Goal: Task Accomplishment & Management: Use online tool/utility

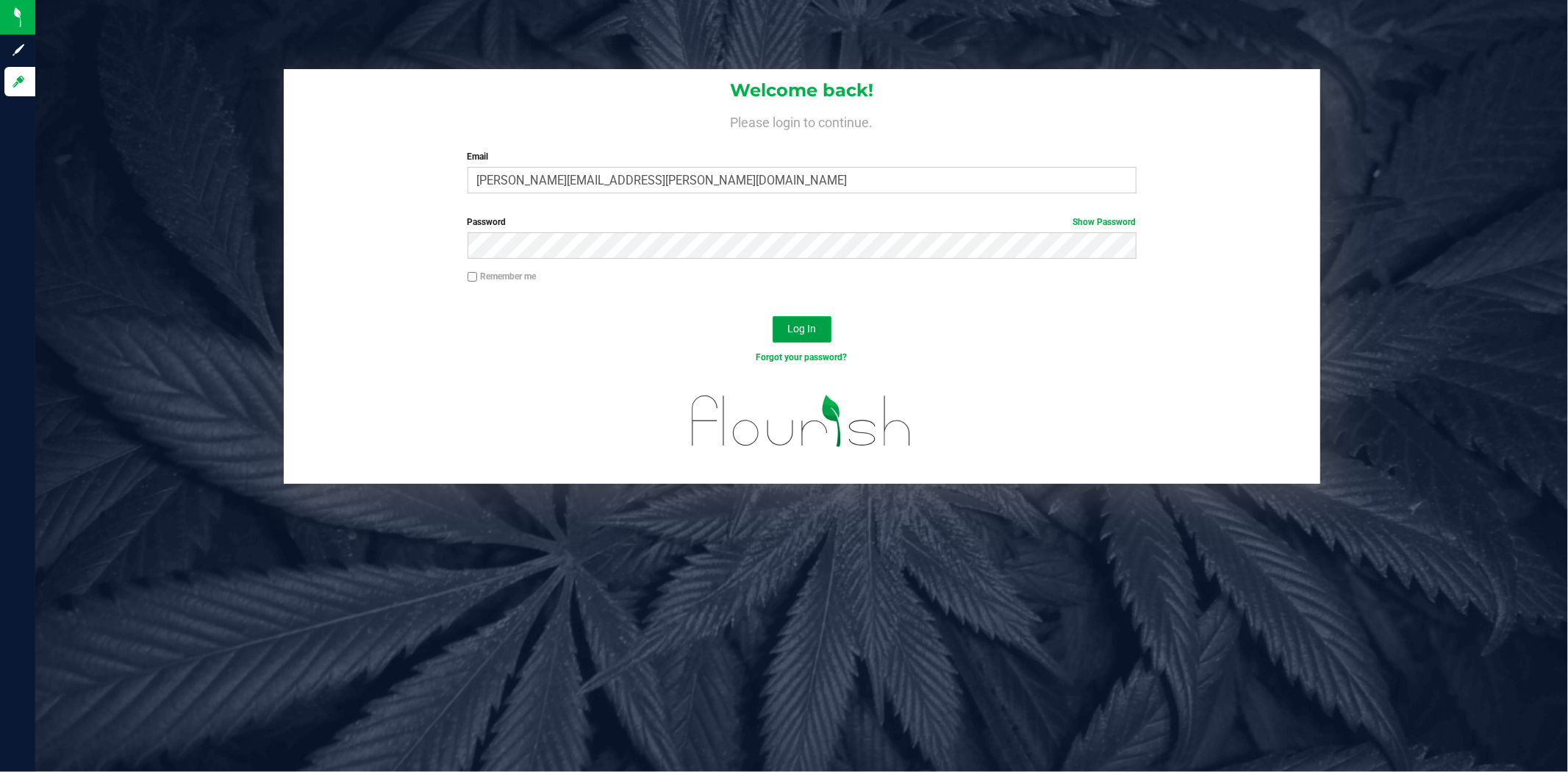
click at [803, 323] on span "Log In" at bounding box center [802, 328] width 28 height 12
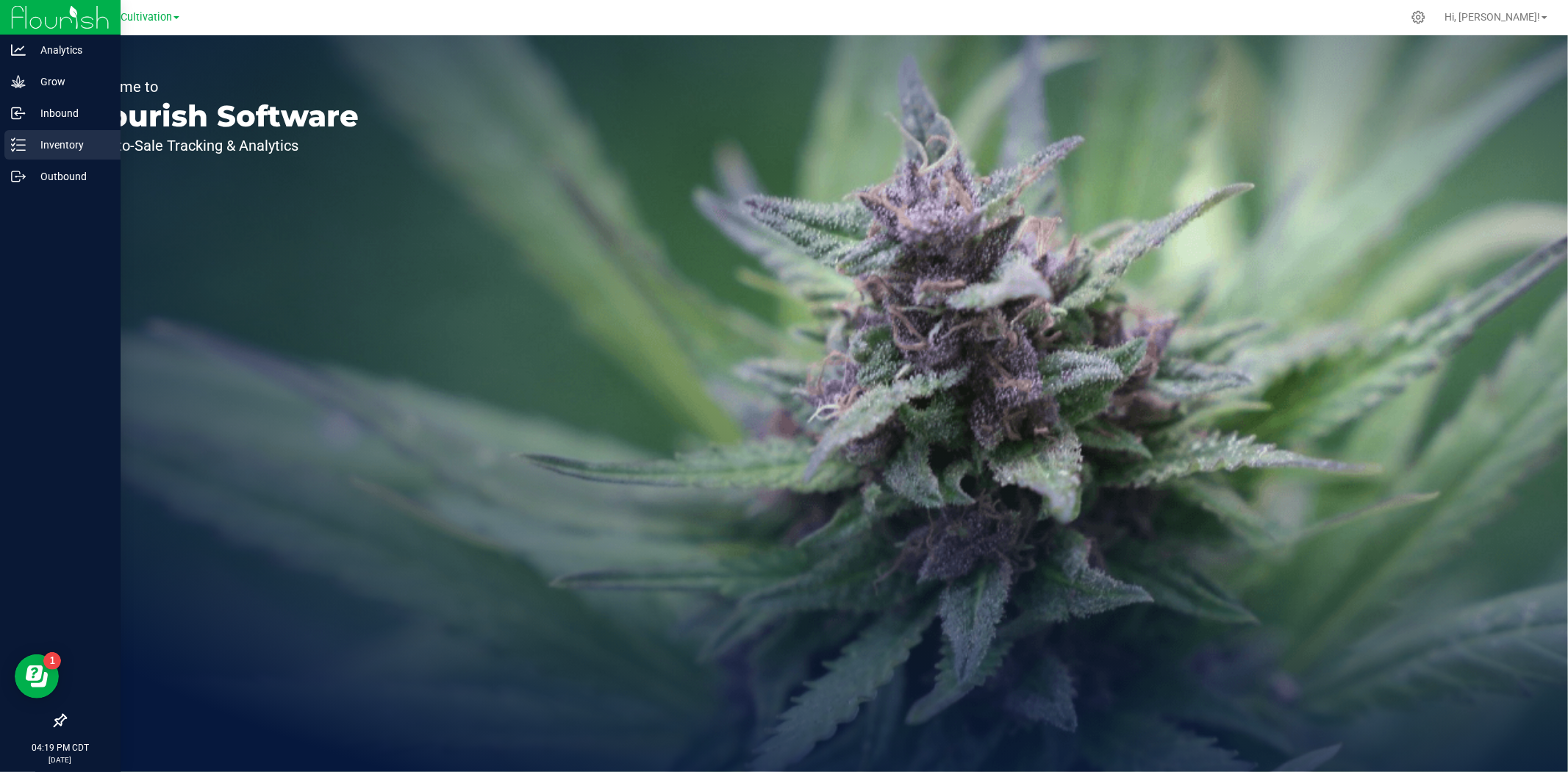
click at [82, 137] on p "Inventory" at bounding box center [70, 145] width 89 height 18
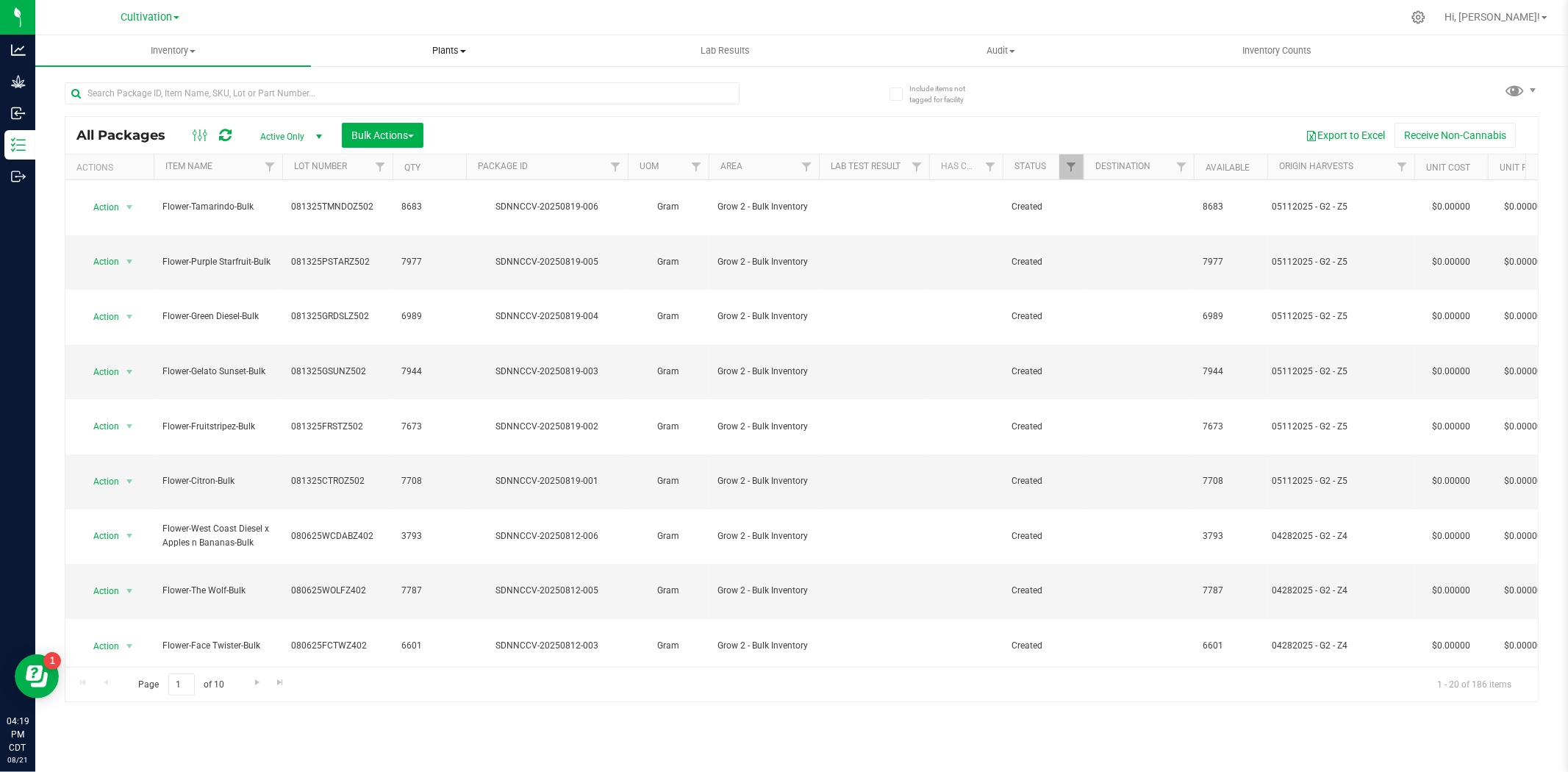
click at [458, 54] on span "Plants" at bounding box center [449, 51] width 275 height 13
click at [394, 90] on li "All plants" at bounding box center [448, 89] width 276 height 18
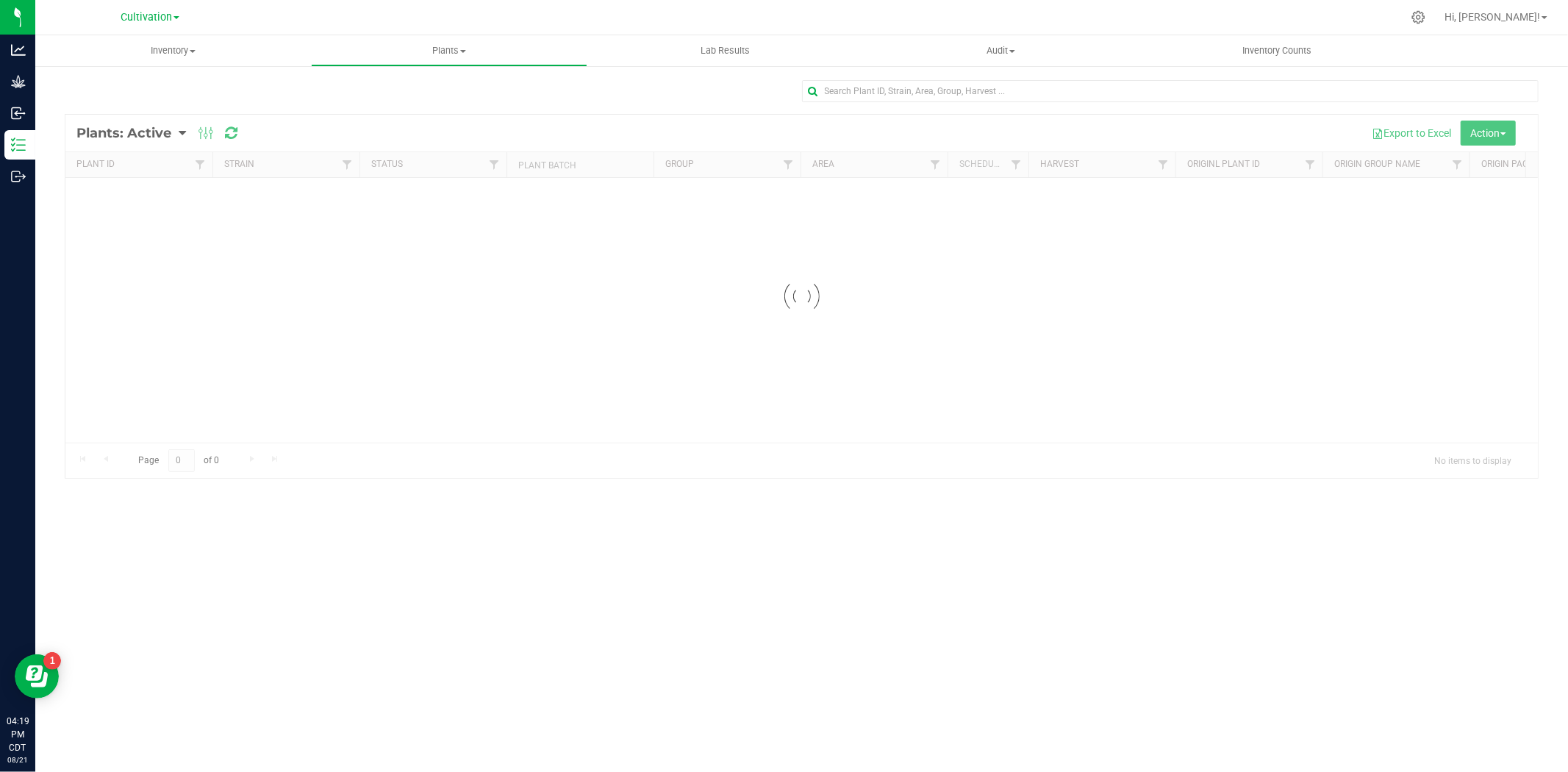
click at [295, 91] on div at bounding box center [802, 97] width 1474 height 34
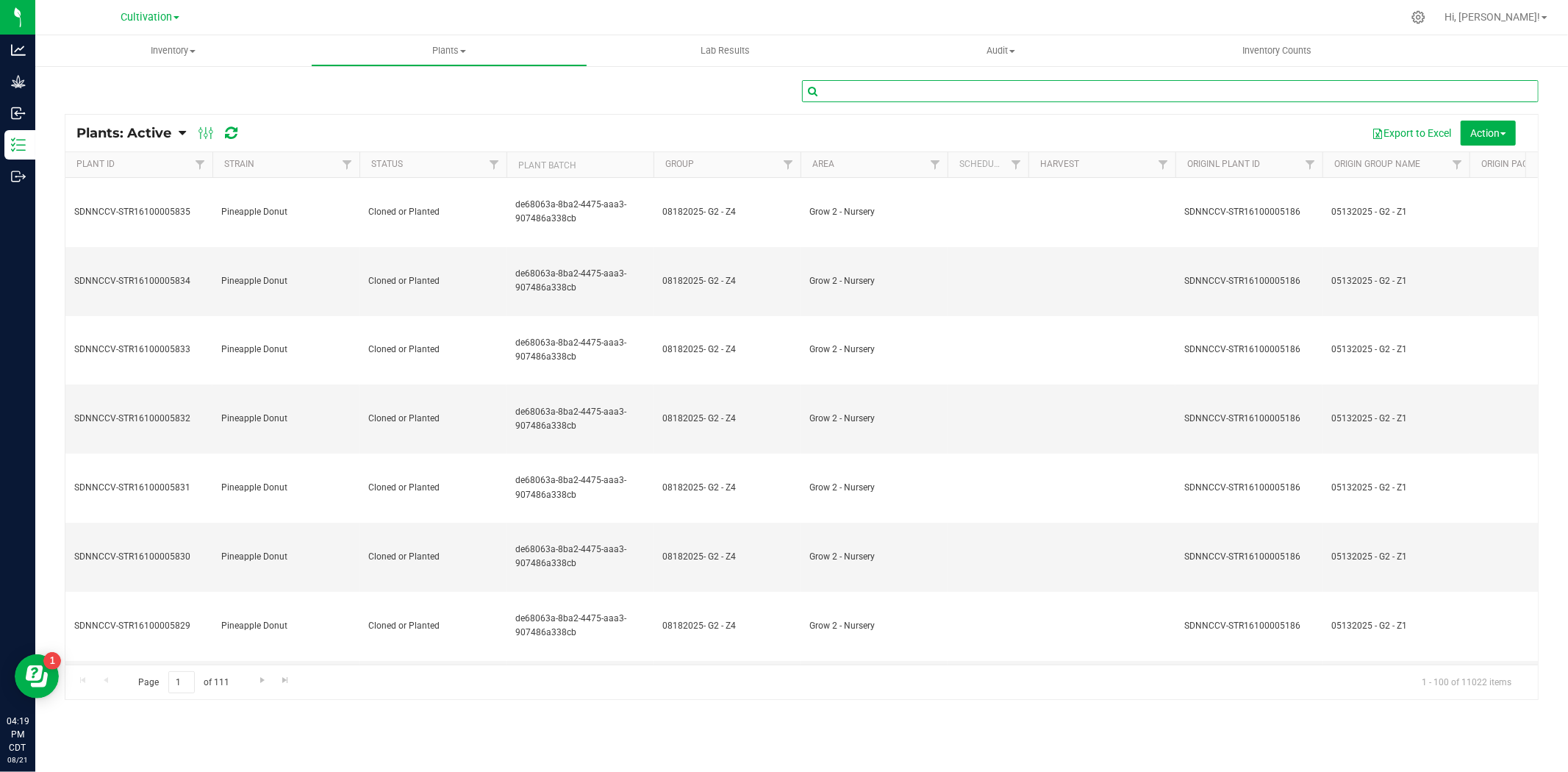
click at [840, 90] on input "text" at bounding box center [1171, 90] width 737 height 22
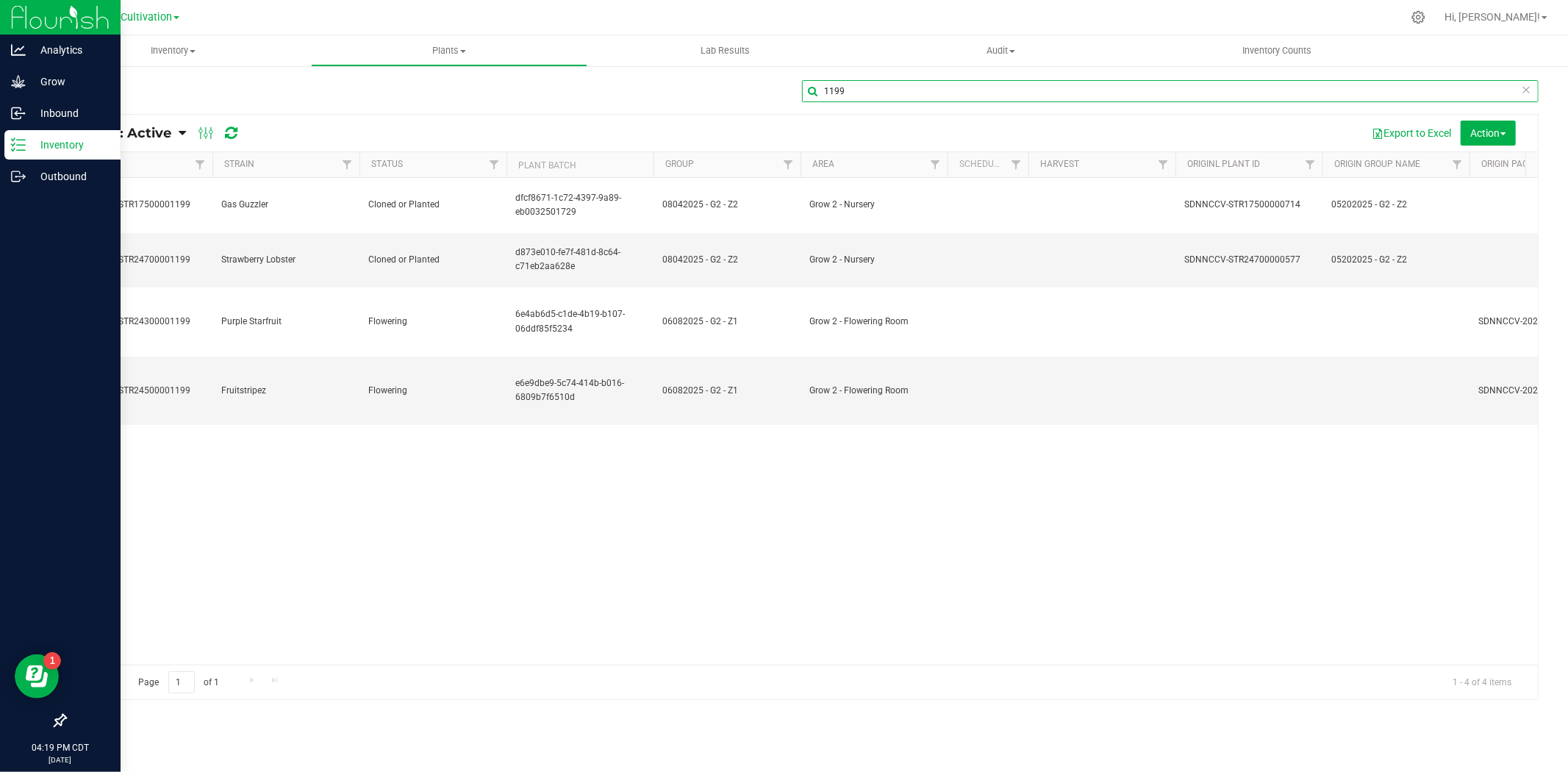
type input "1199"
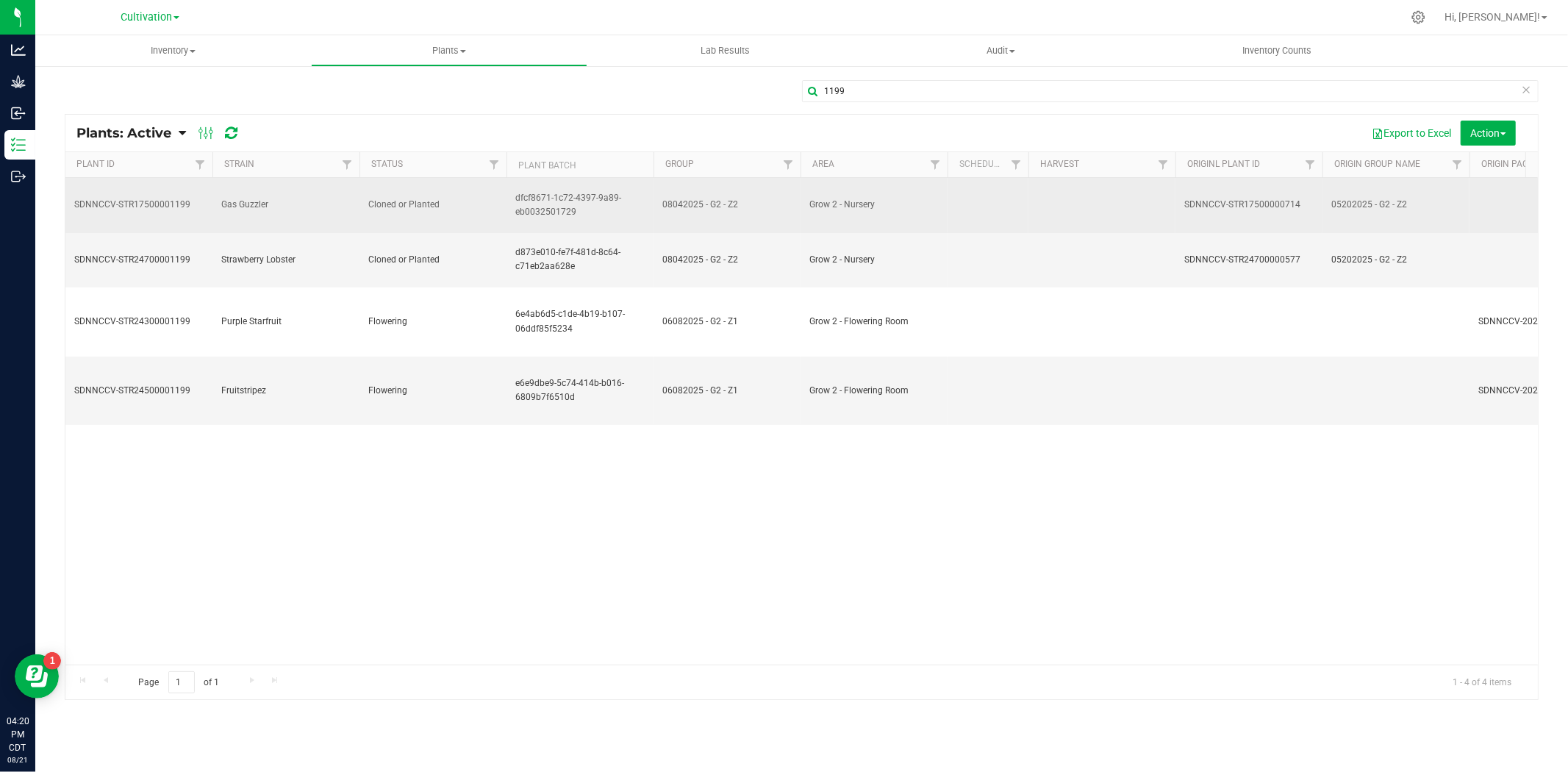
click at [460, 198] on span "Cloned or Planted" at bounding box center [433, 205] width 129 height 14
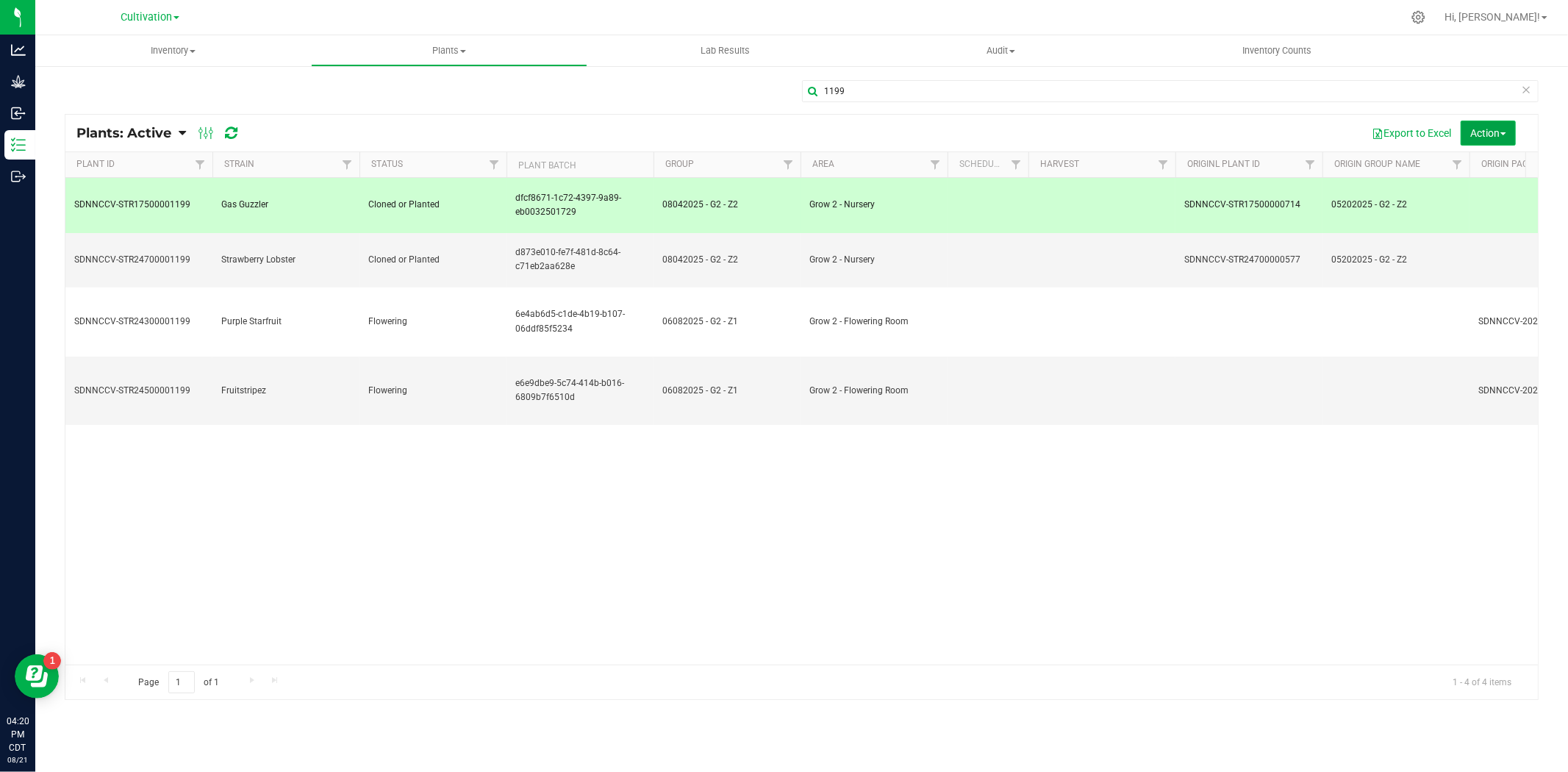
click at [1471, 129] on span "Action" at bounding box center [1489, 133] width 35 height 12
click at [1472, 164] on span "Bulk destroy CSV" at bounding box center [1467, 166] width 75 height 12
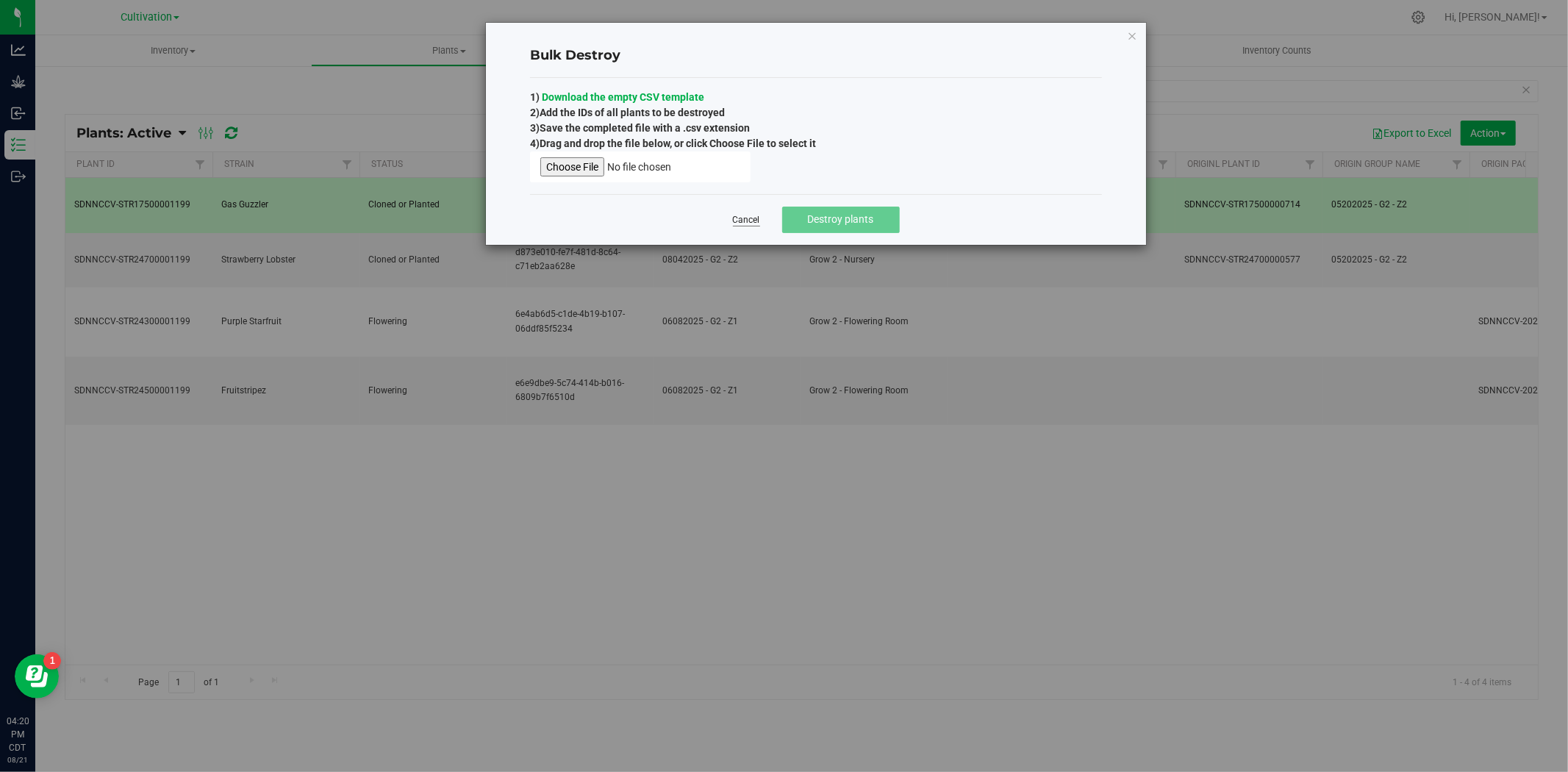
click at [746, 217] on link "Cancel" at bounding box center [747, 221] width 27 height 12
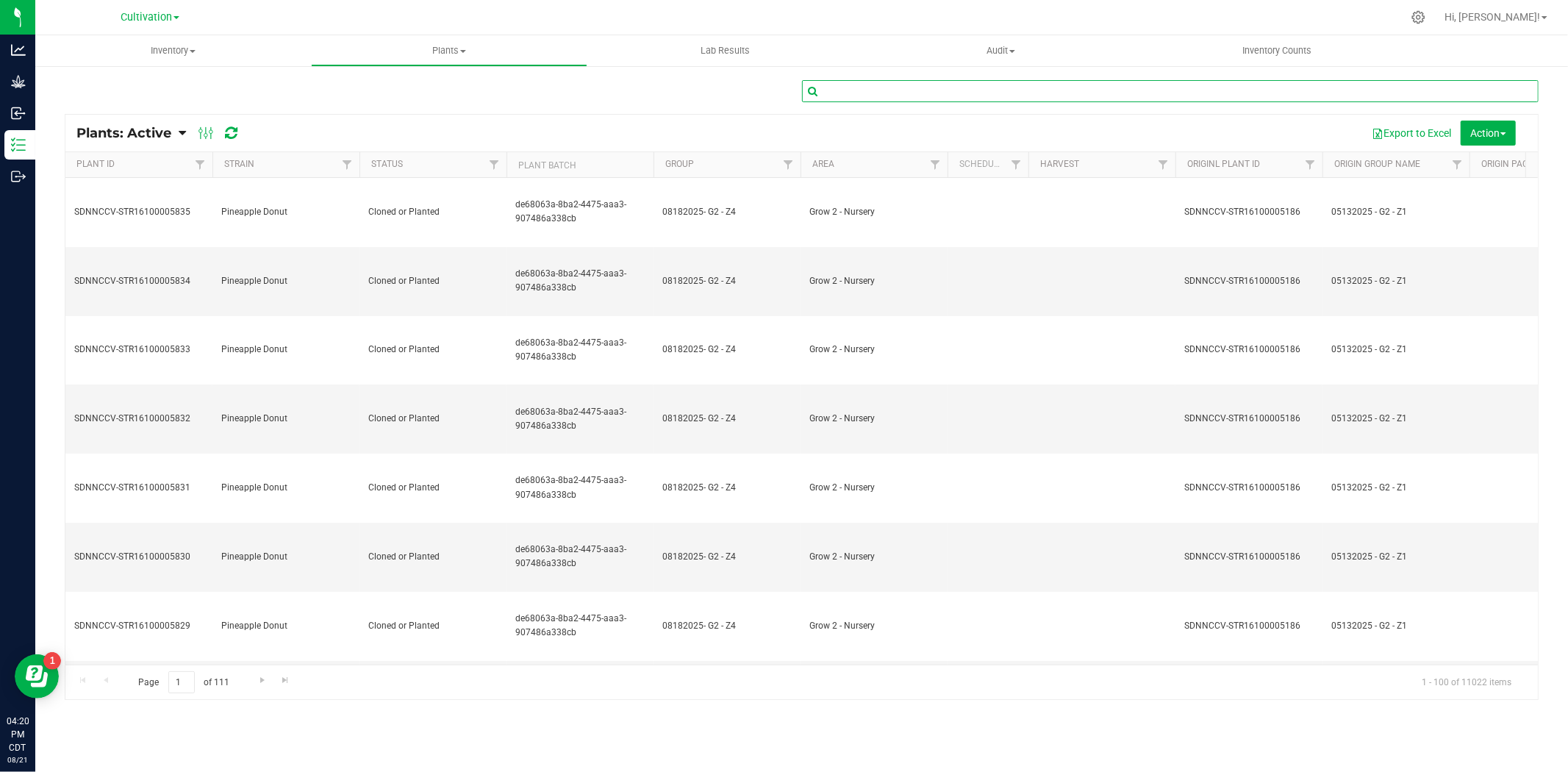
click at [872, 90] on input "text" at bounding box center [1171, 90] width 737 height 22
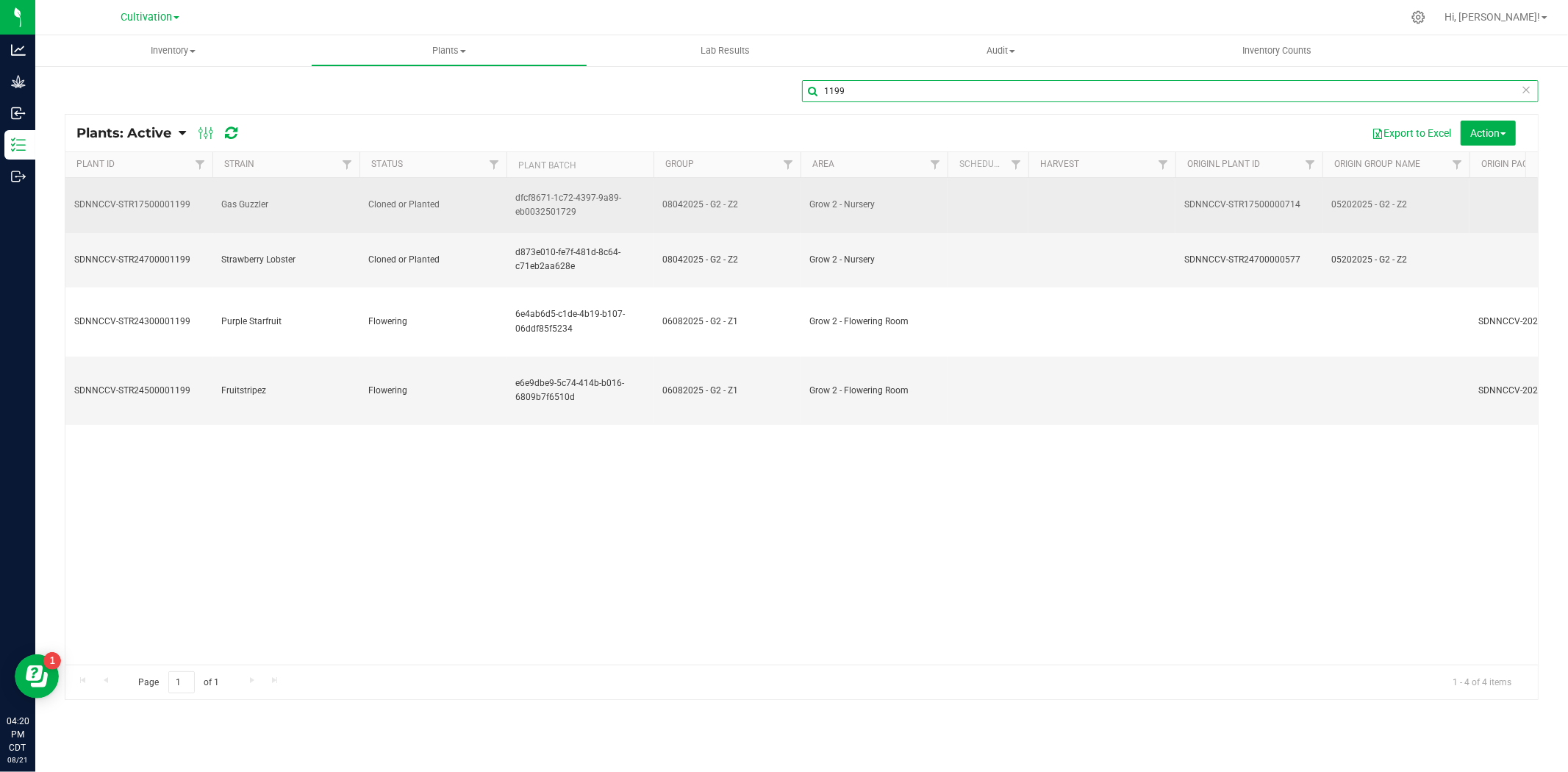
type input "1199"
click at [486, 198] on span "Cloned or Planted" at bounding box center [433, 205] width 129 height 14
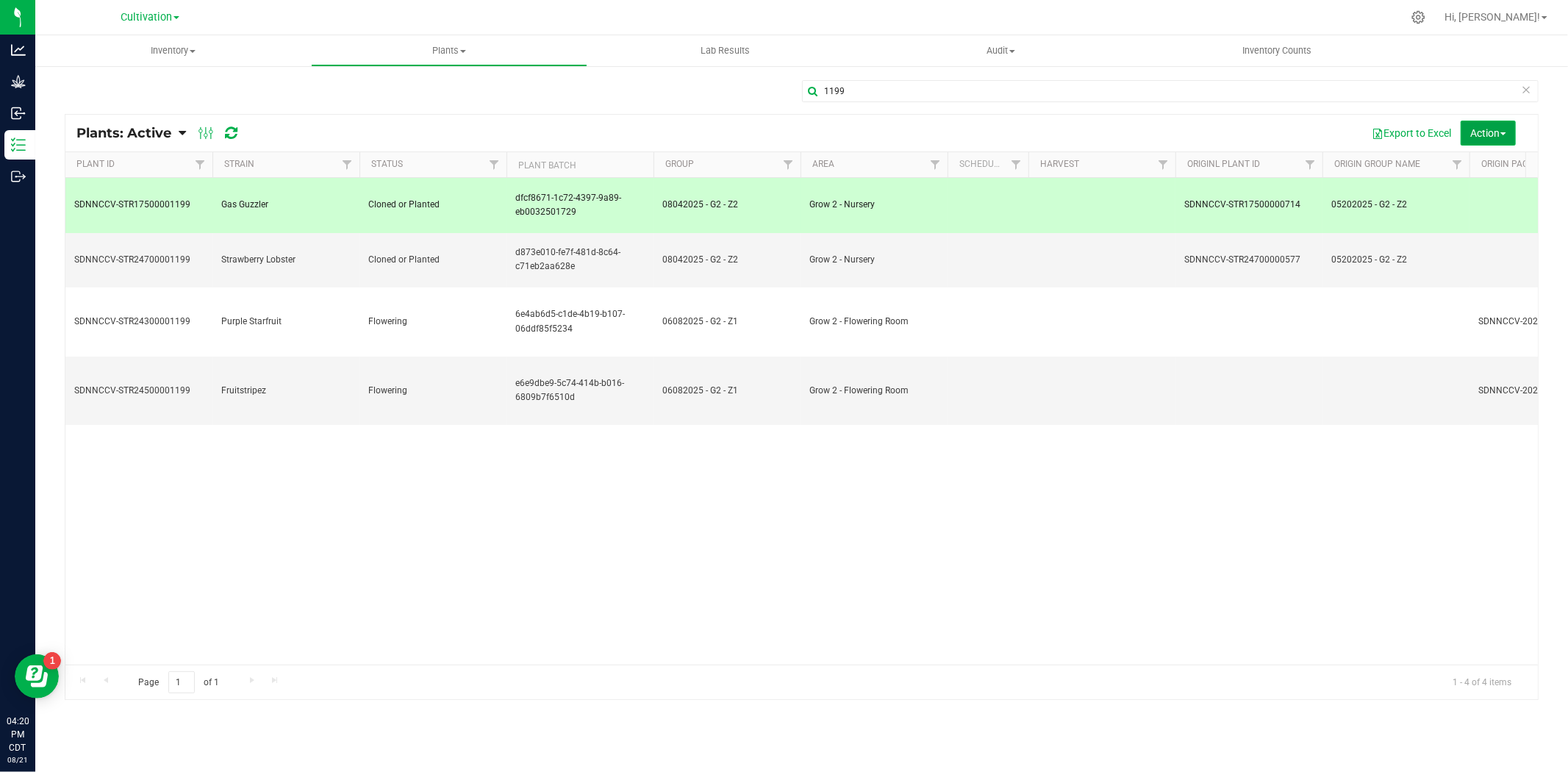
click at [1481, 137] on span "Action" at bounding box center [1489, 133] width 35 height 12
click at [1106, 145] on div "Export to Excel Action Schedule destroy Destroy plants Bulk destroy CSV" at bounding box center [890, 133] width 1274 height 25
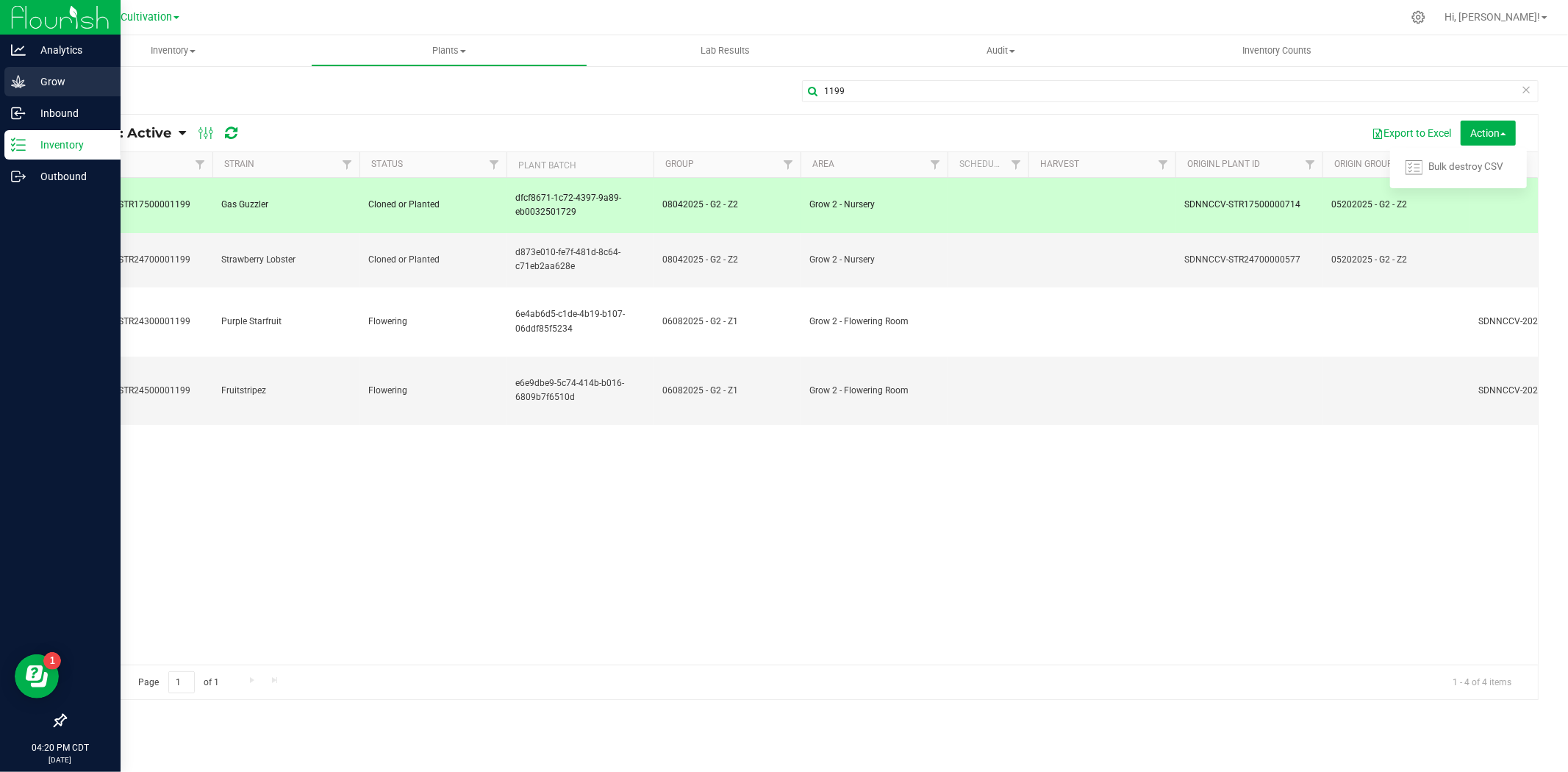
click at [63, 84] on p "Grow" at bounding box center [70, 82] width 89 height 18
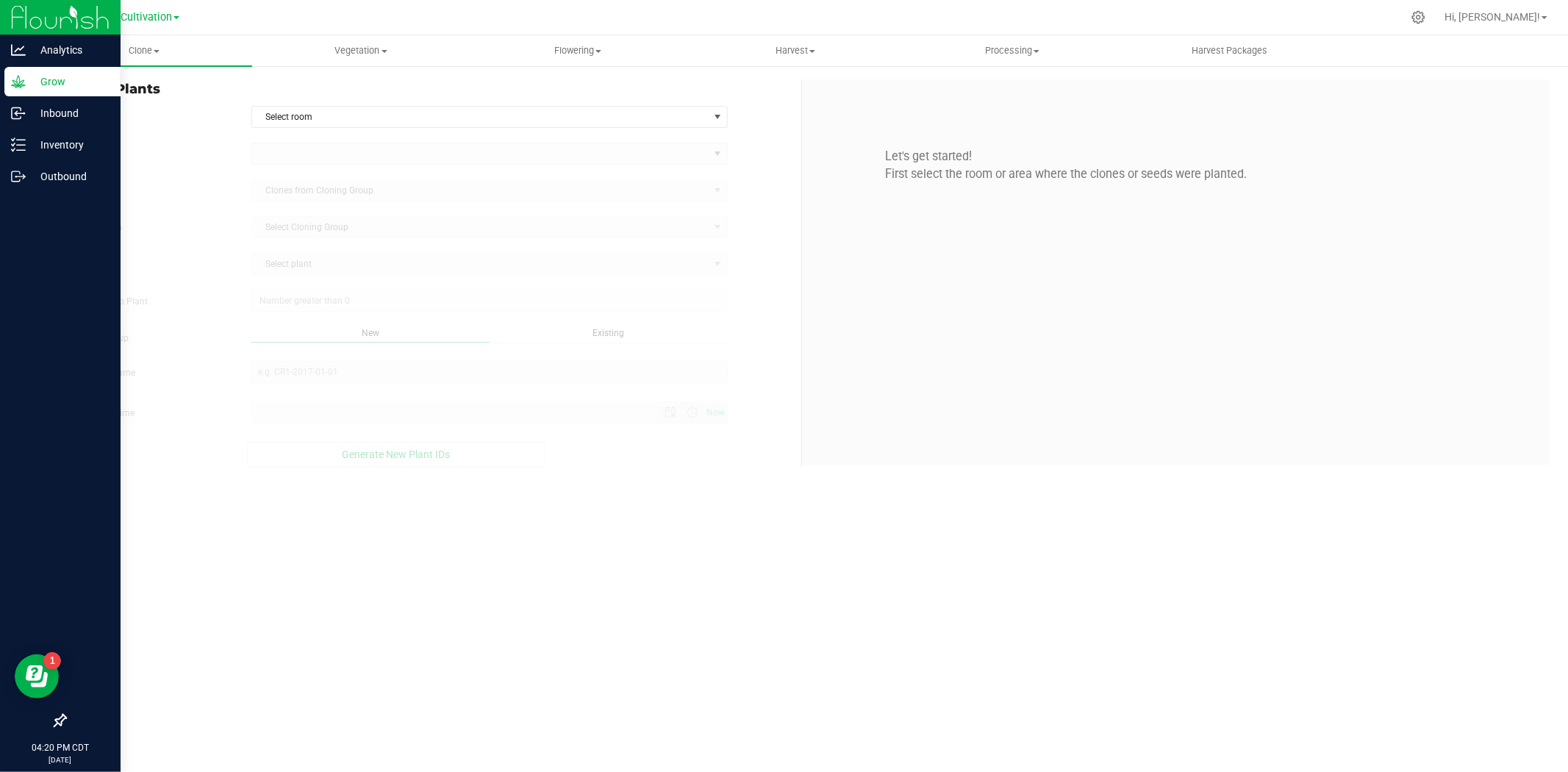
type input "[DATE] 4:20 PM"
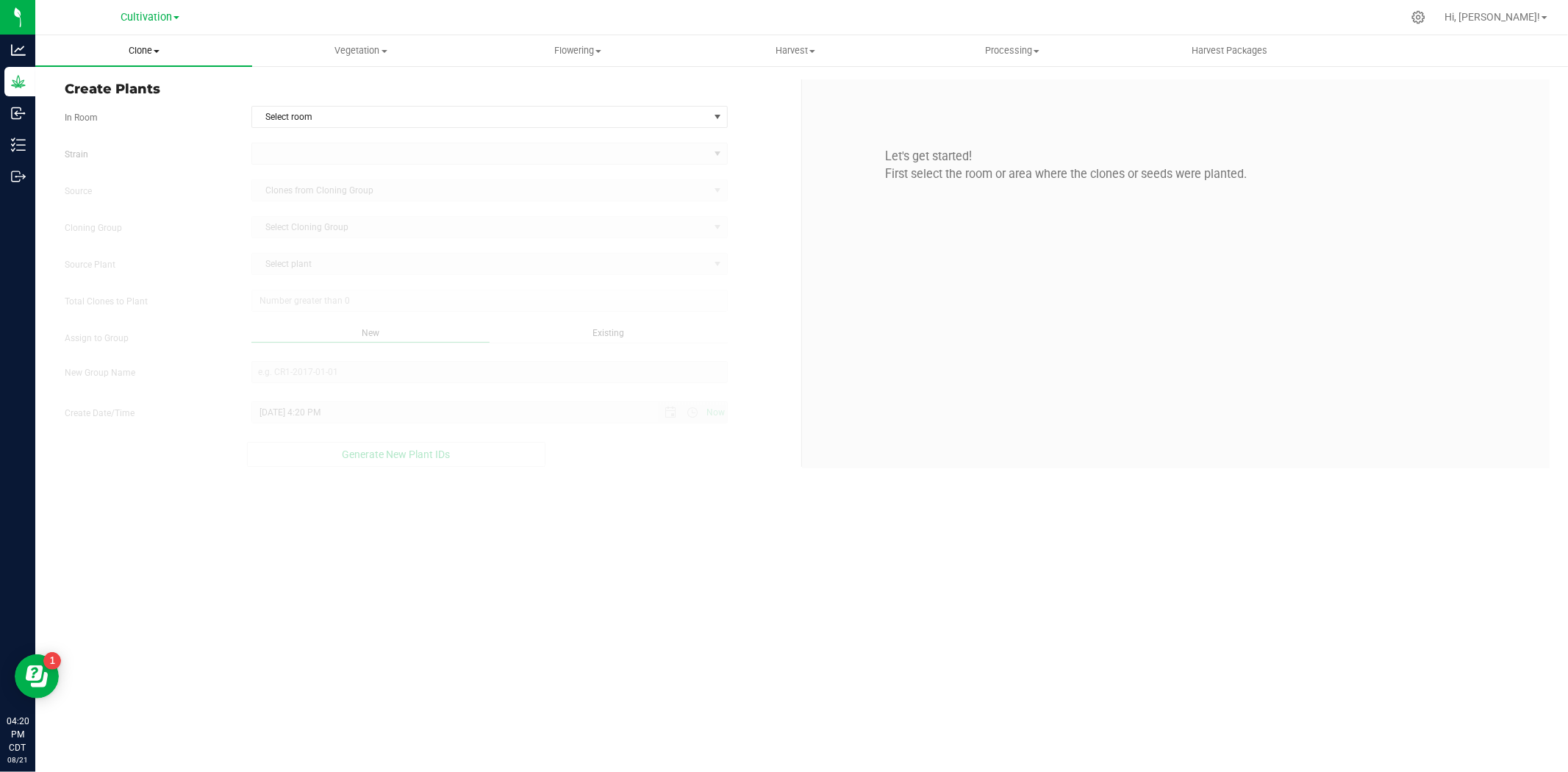
click at [138, 50] on span "Clone" at bounding box center [144, 51] width 217 height 13
click at [138, 100] on span "Cloning groups" at bounding box center [90, 106] width 111 height 12
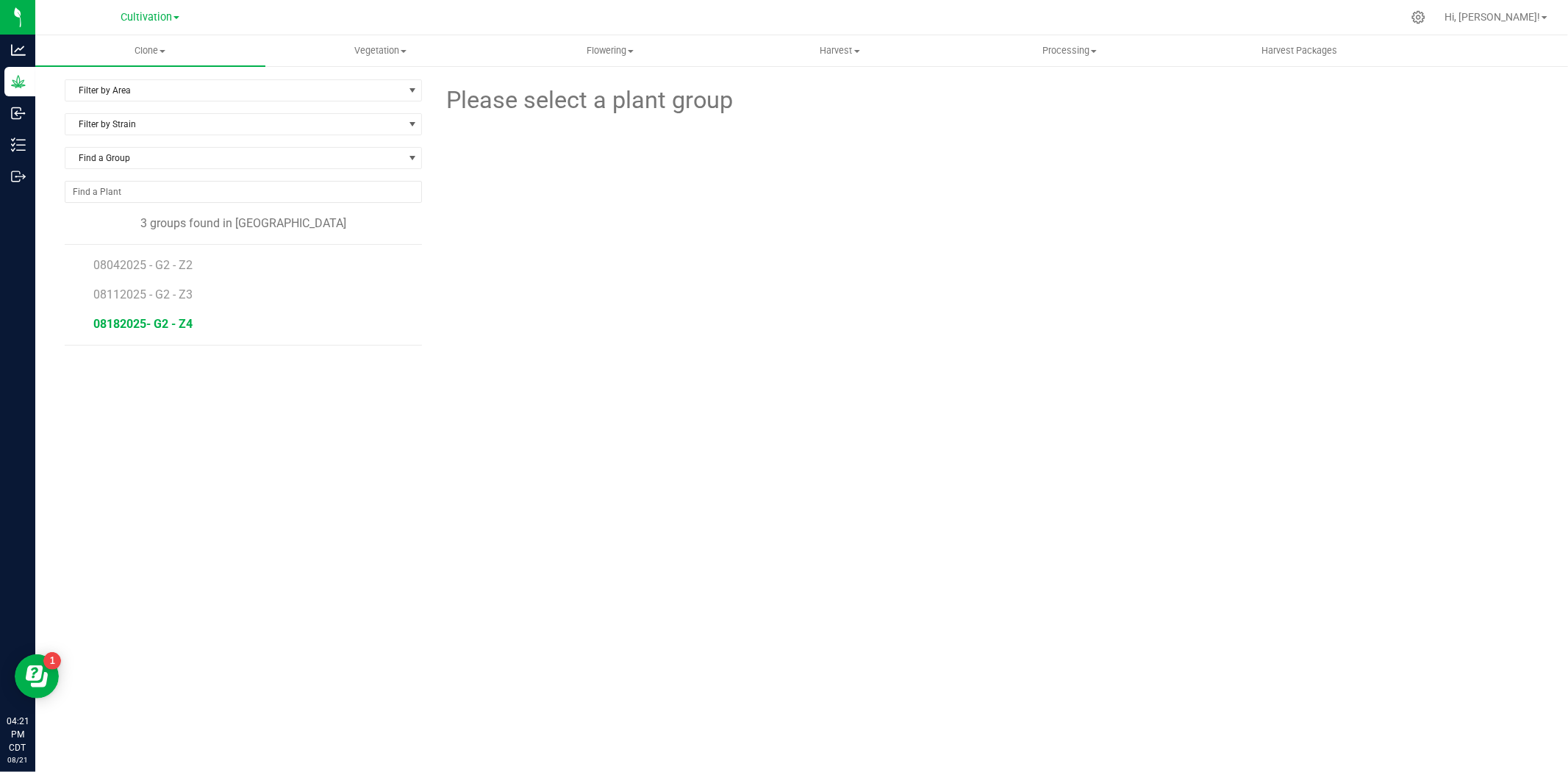
click at [155, 320] on span "08182025- G2 - Z4" at bounding box center [143, 324] width 99 height 14
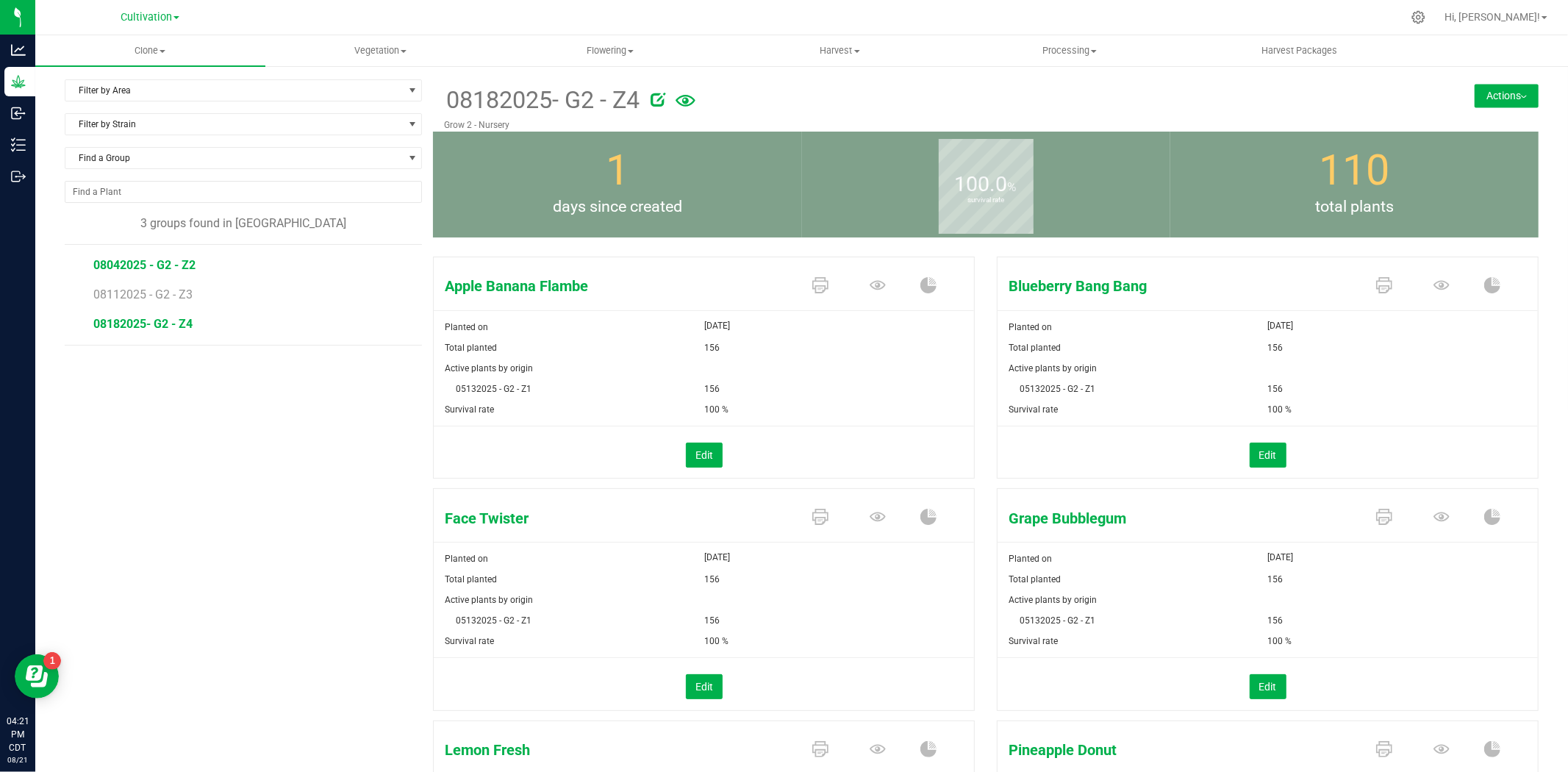
click at [150, 263] on span "08042025 - G2 - Z2" at bounding box center [144, 265] width 102 height 14
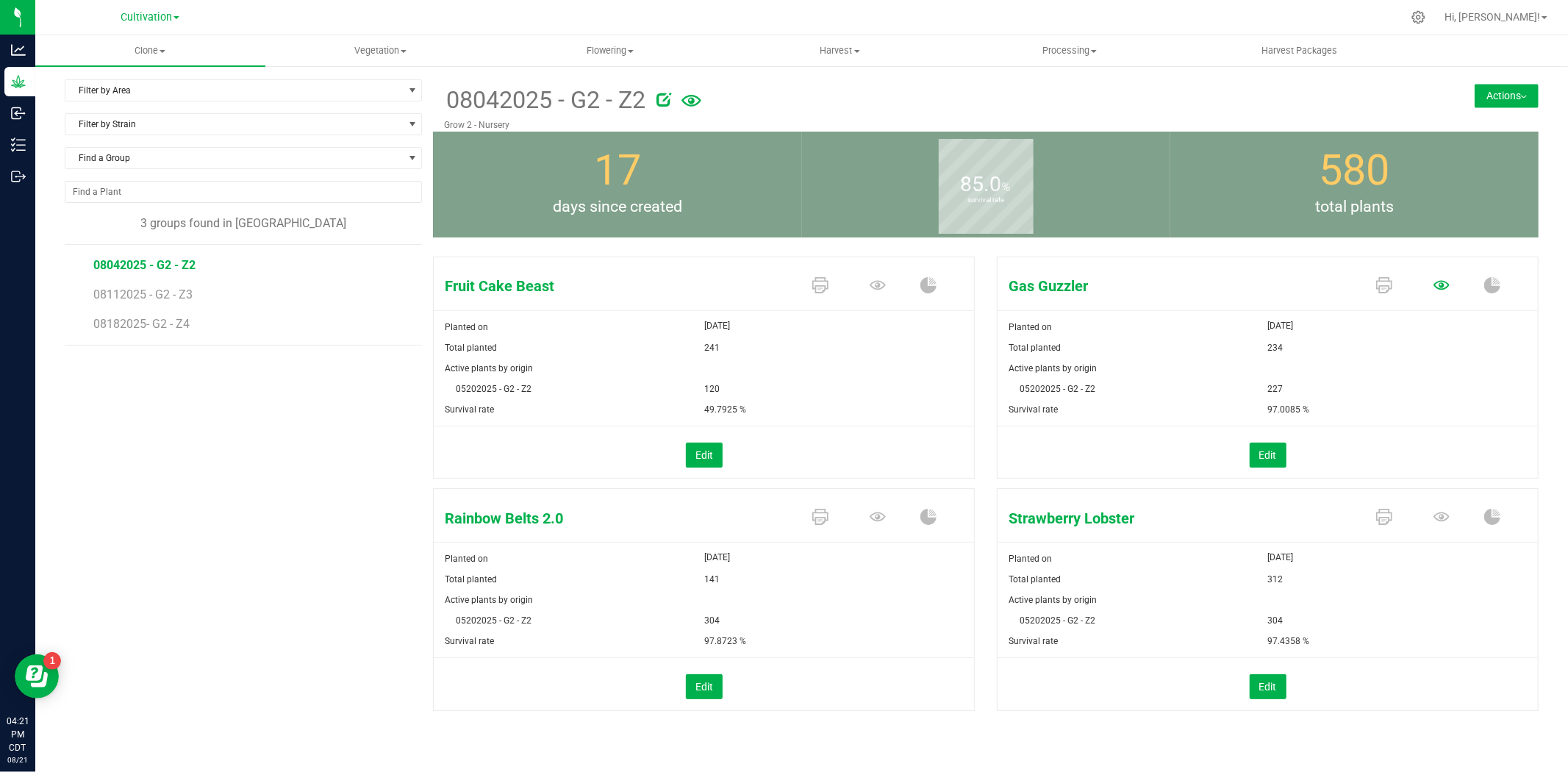
click at [1444, 287] on icon at bounding box center [1441, 285] width 16 height 16
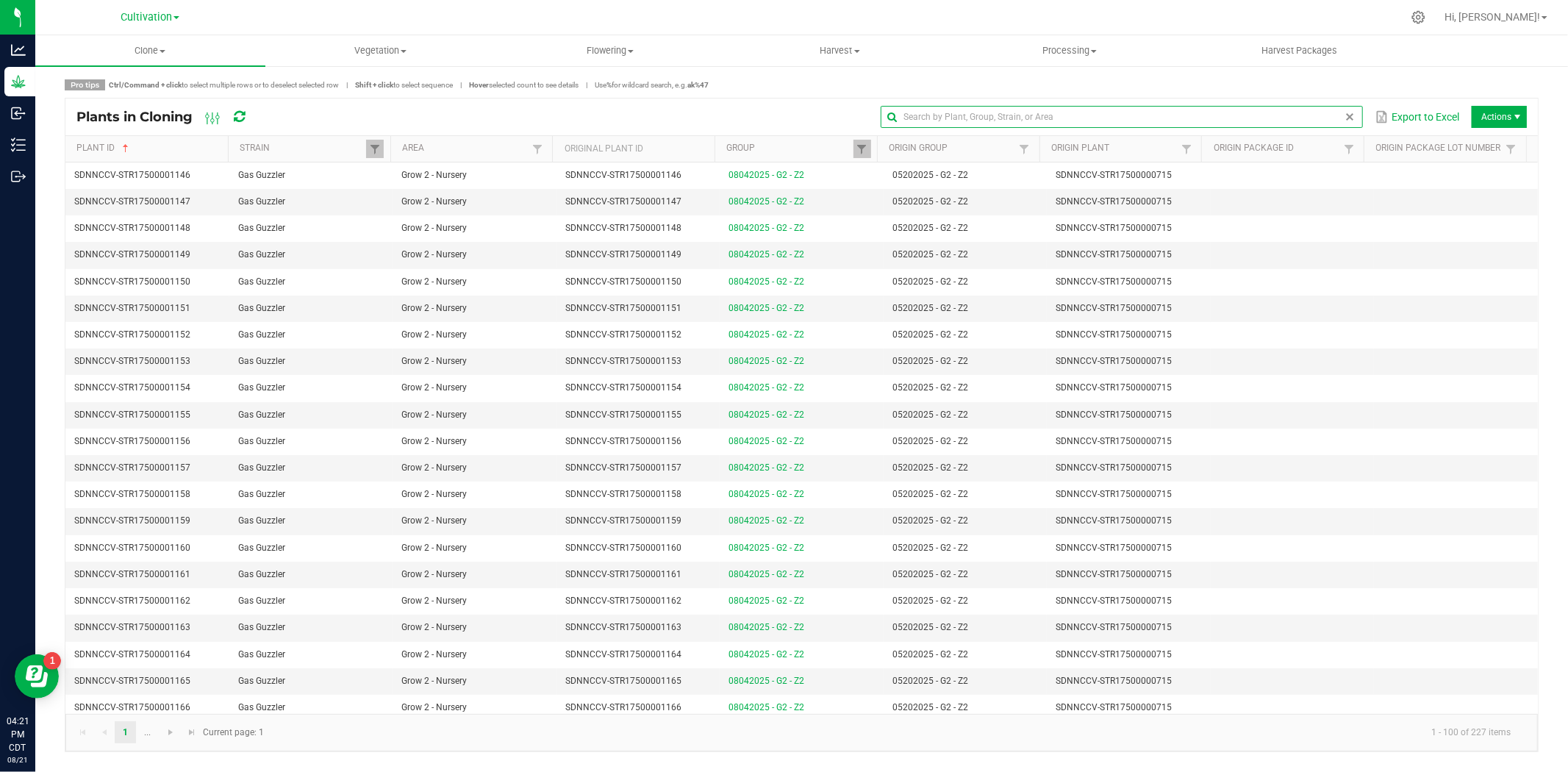
click at [1331, 116] on input "text" at bounding box center [1122, 117] width 482 height 22
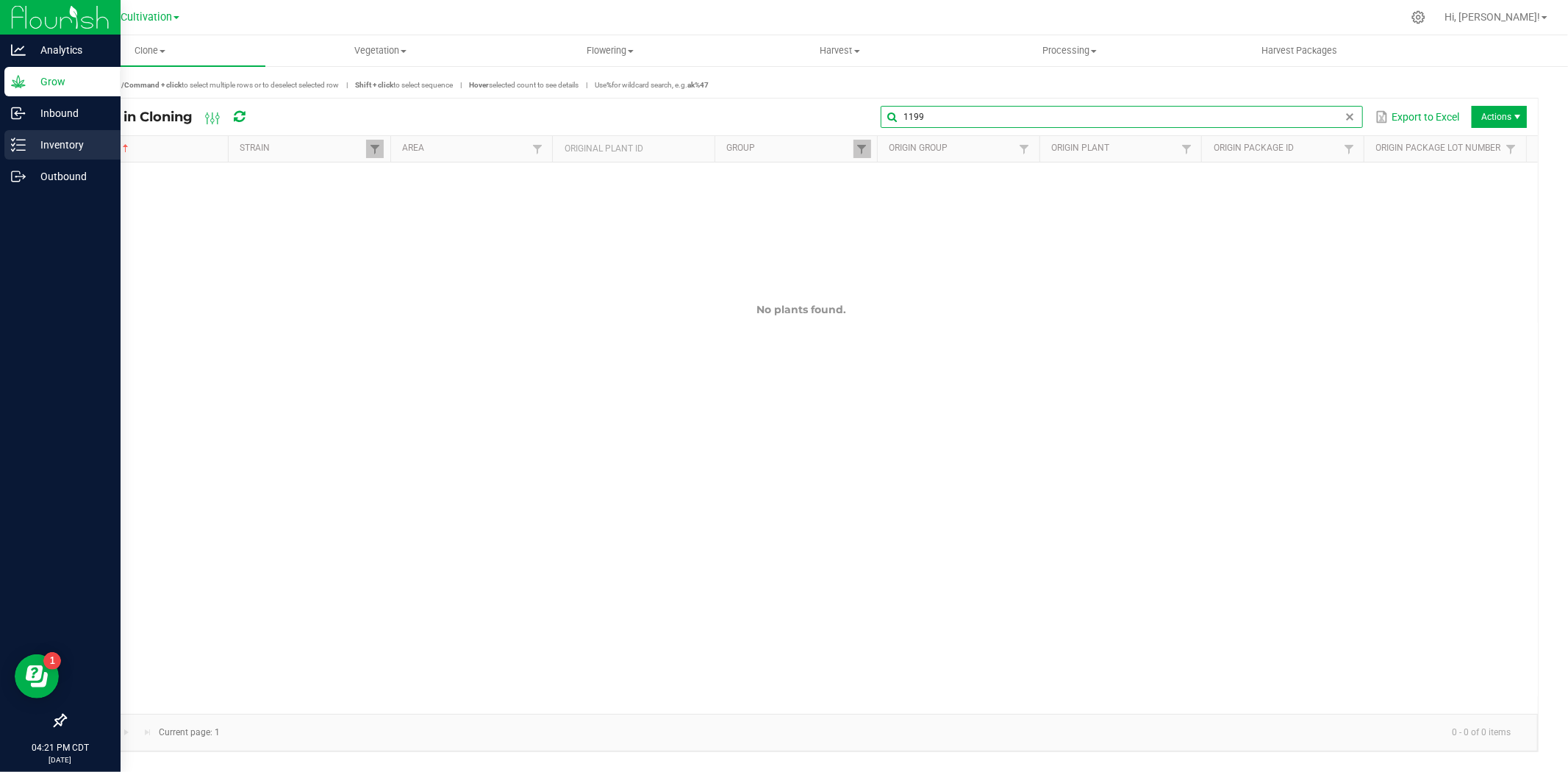
type input "1199"
click at [40, 136] on p "Inventory" at bounding box center [70, 145] width 89 height 18
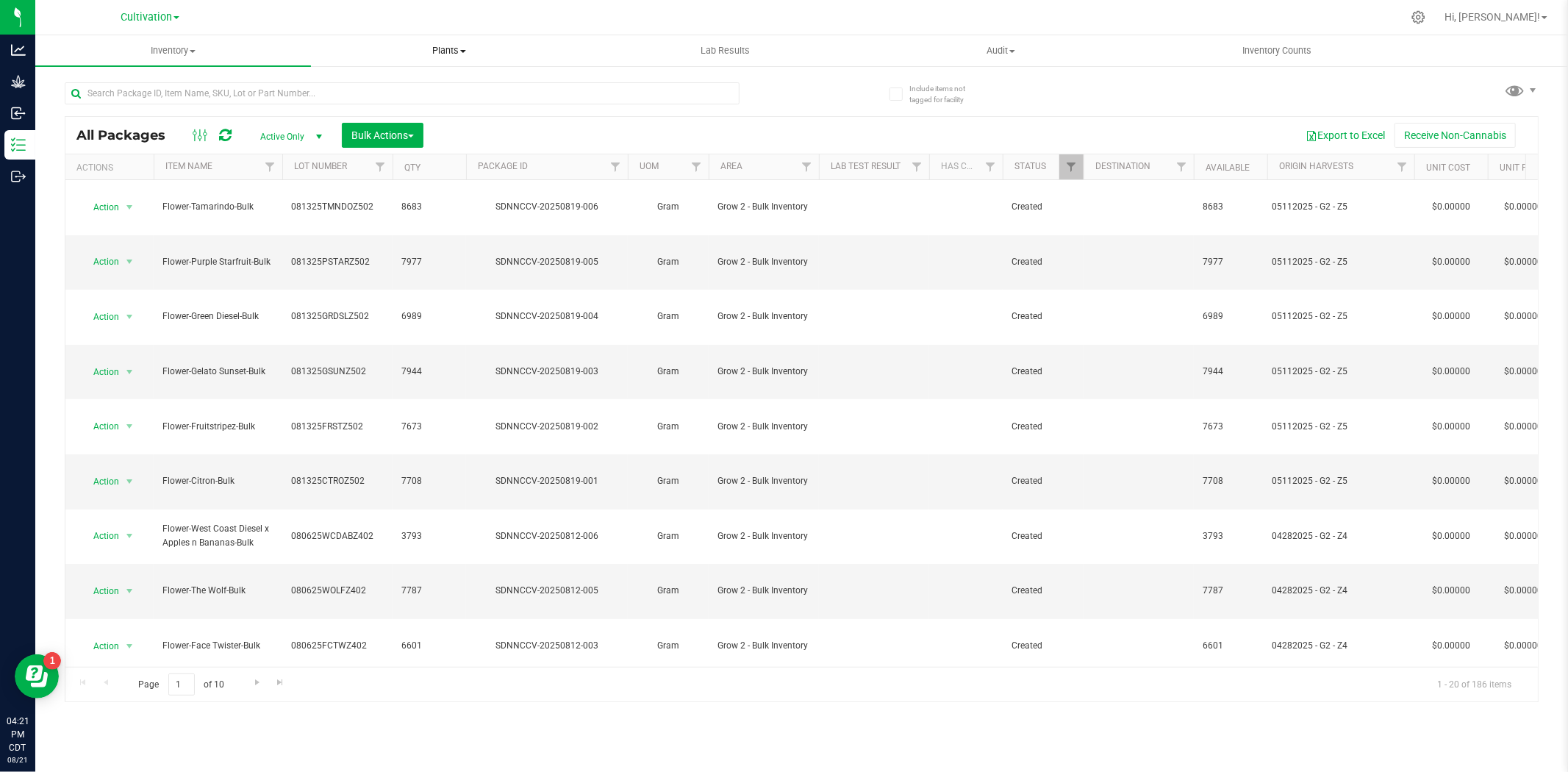
click at [446, 53] on span "Plants" at bounding box center [449, 51] width 275 height 13
click at [392, 92] on span "All plants" at bounding box center [353, 89] width 84 height 12
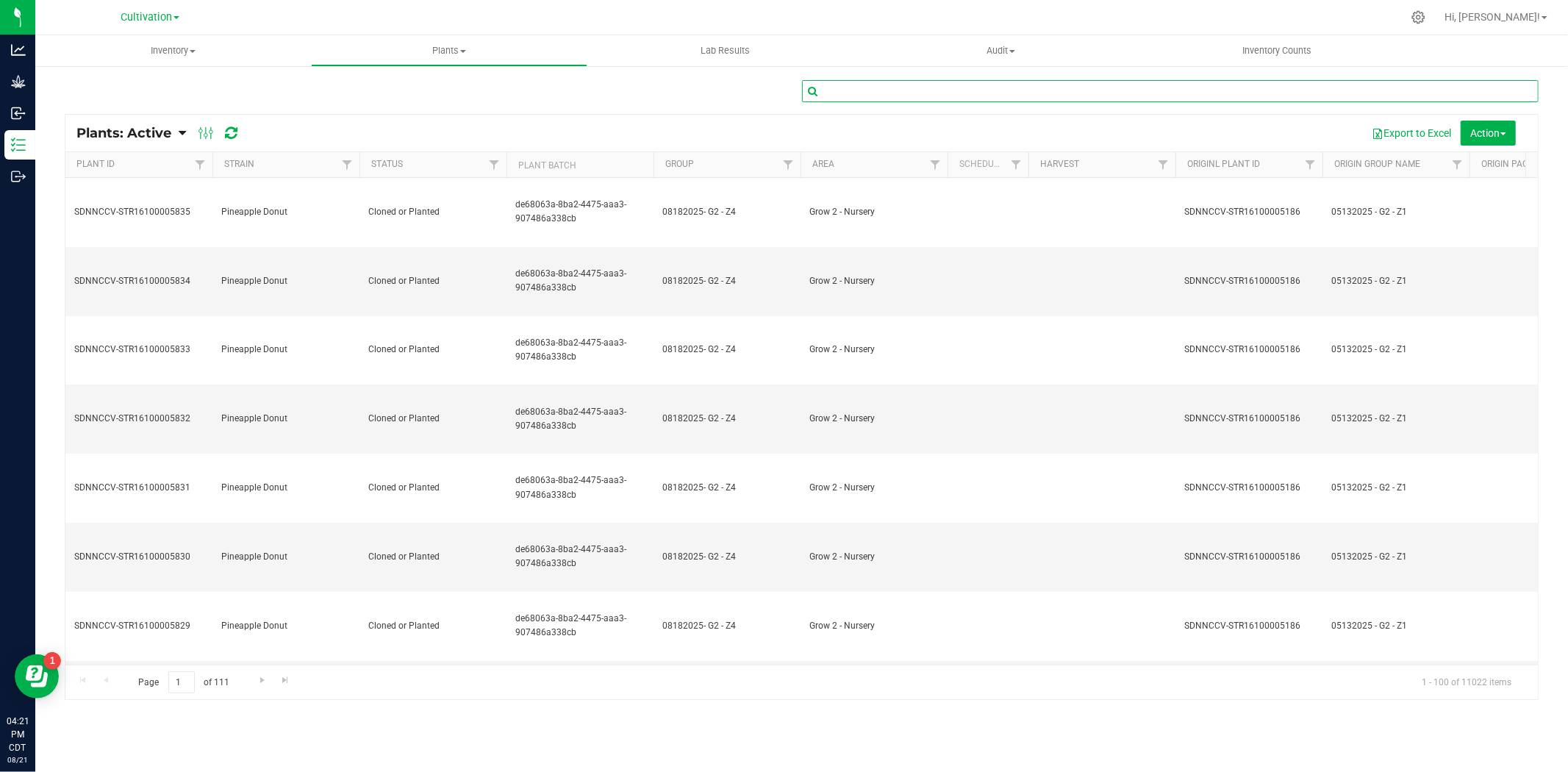
click at [1015, 97] on input "text" at bounding box center [1171, 90] width 737 height 22
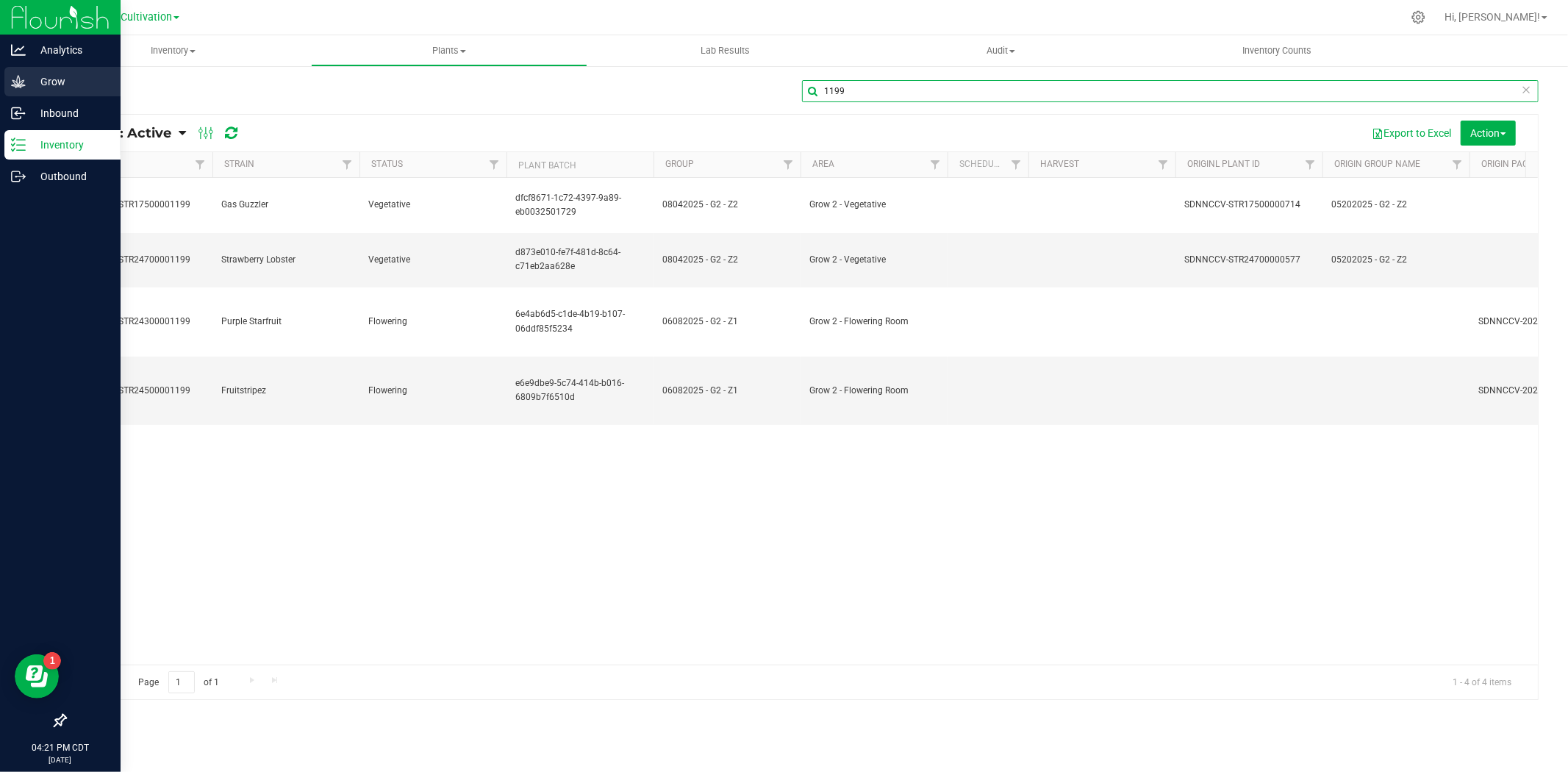
type input "1199"
click at [56, 72] on div "Grow" at bounding box center [62, 82] width 116 height 29
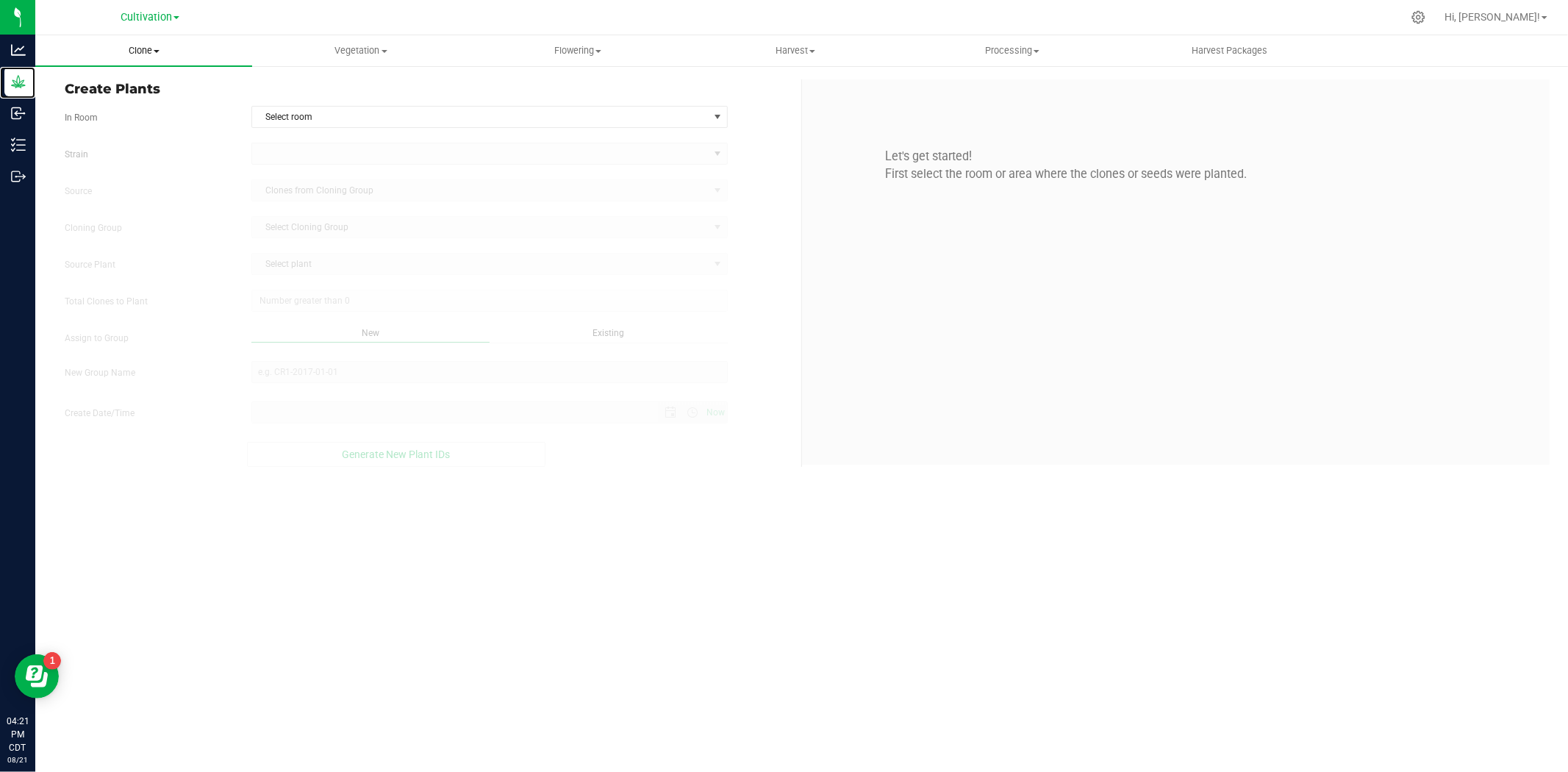
type input "[DATE] 4:21 PM"
click at [158, 55] on span "Clone" at bounding box center [144, 51] width 217 height 13
click at [119, 102] on span "Cloning groups" at bounding box center [90, 106] width 111 height 12
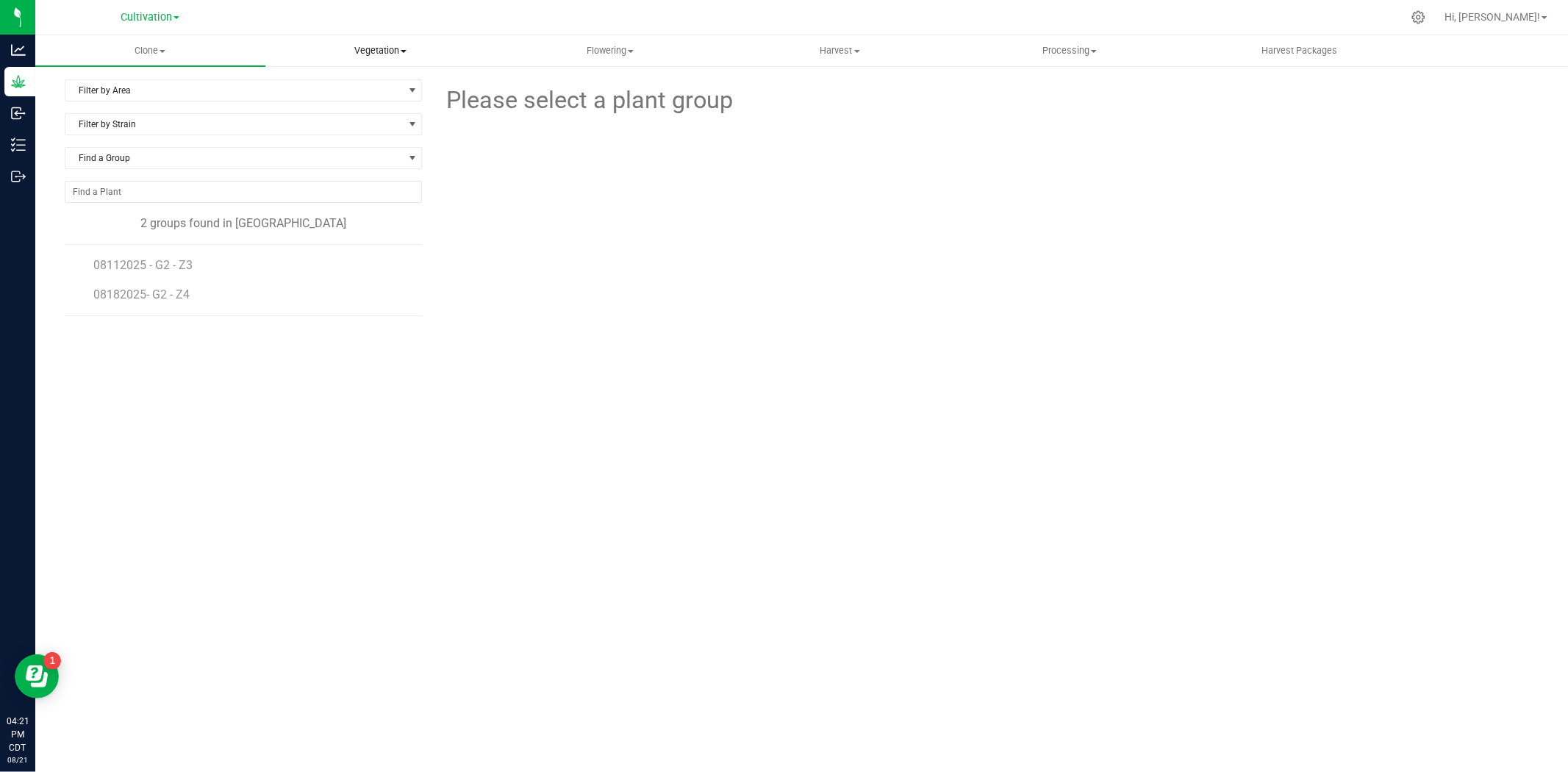
click at [390, 49] on span "Vegetation" at bounding box center [380, 51] width 229 height 13
click at [344, 90] on span "Veg groups" at bounding box center [312, 89] width 93 height 12
click at [147, 386] on span "08042025 - G2 - Z2" at bounding box center [144, 383] width 102 height 14
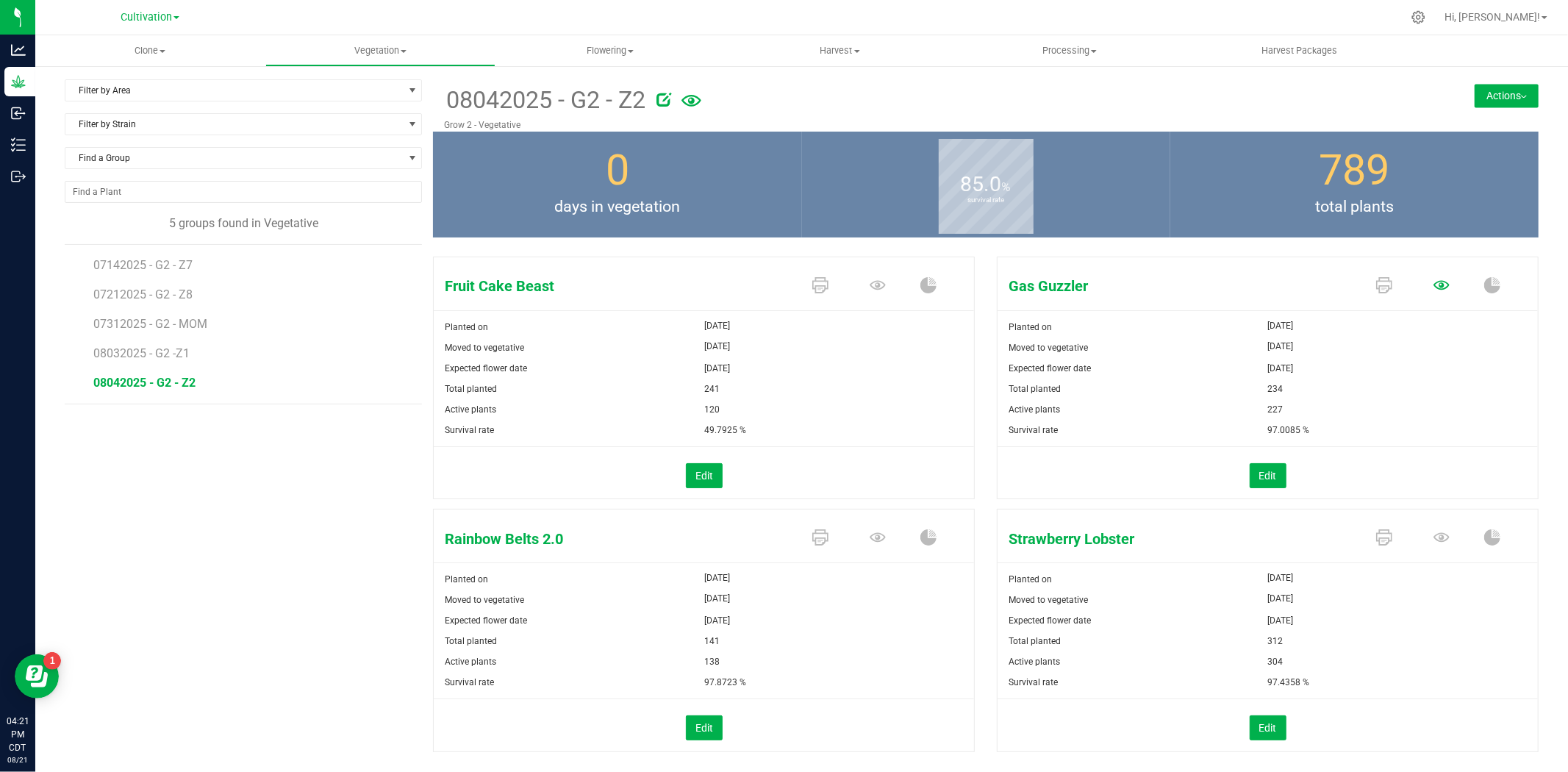
click at [1433, 279] on icon at bounding box center [1441, 285] width 16 height 16
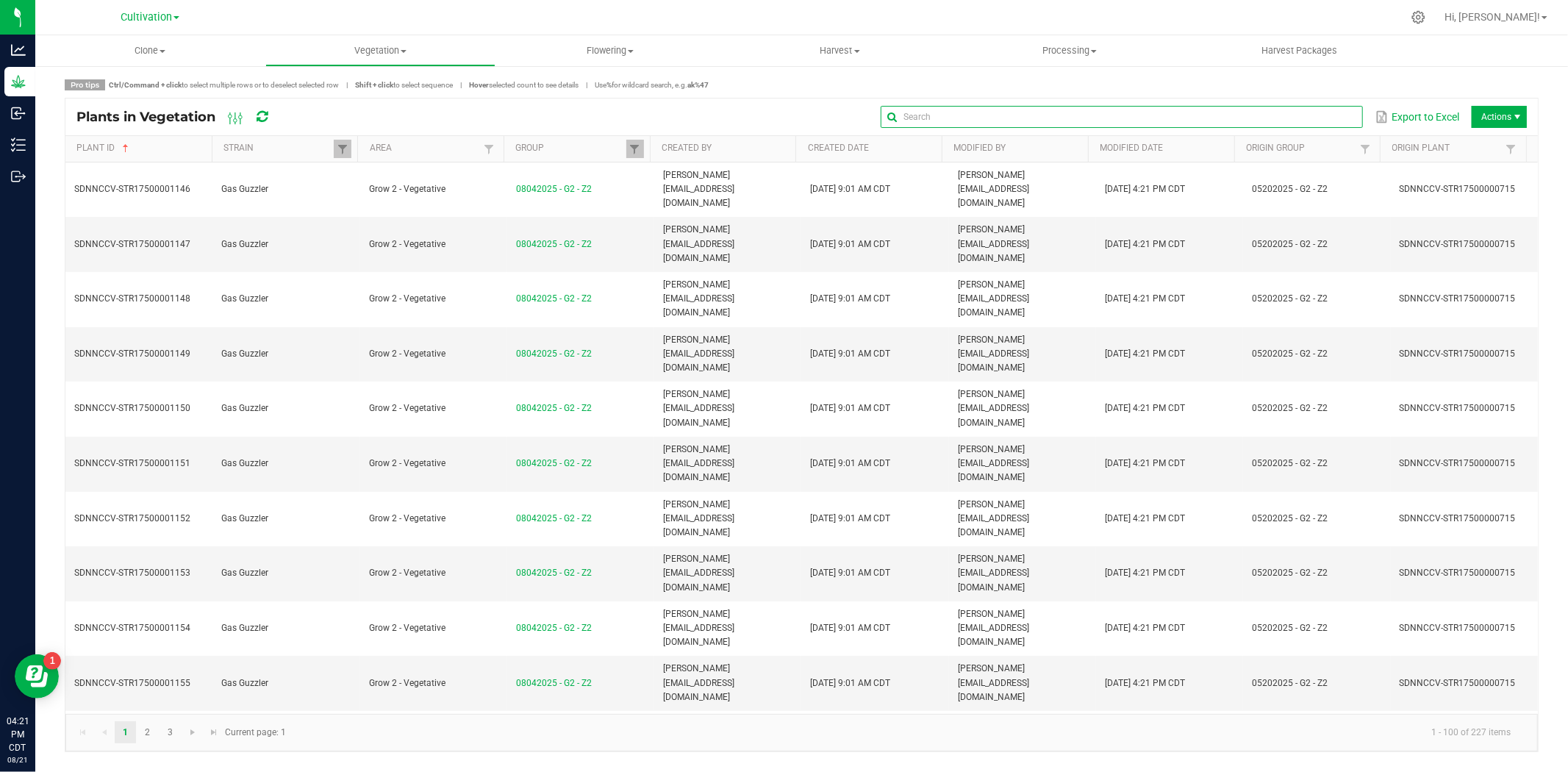
click at [1313, 119] on input "text" at bounding box center [1122, 117] width 482 height 22
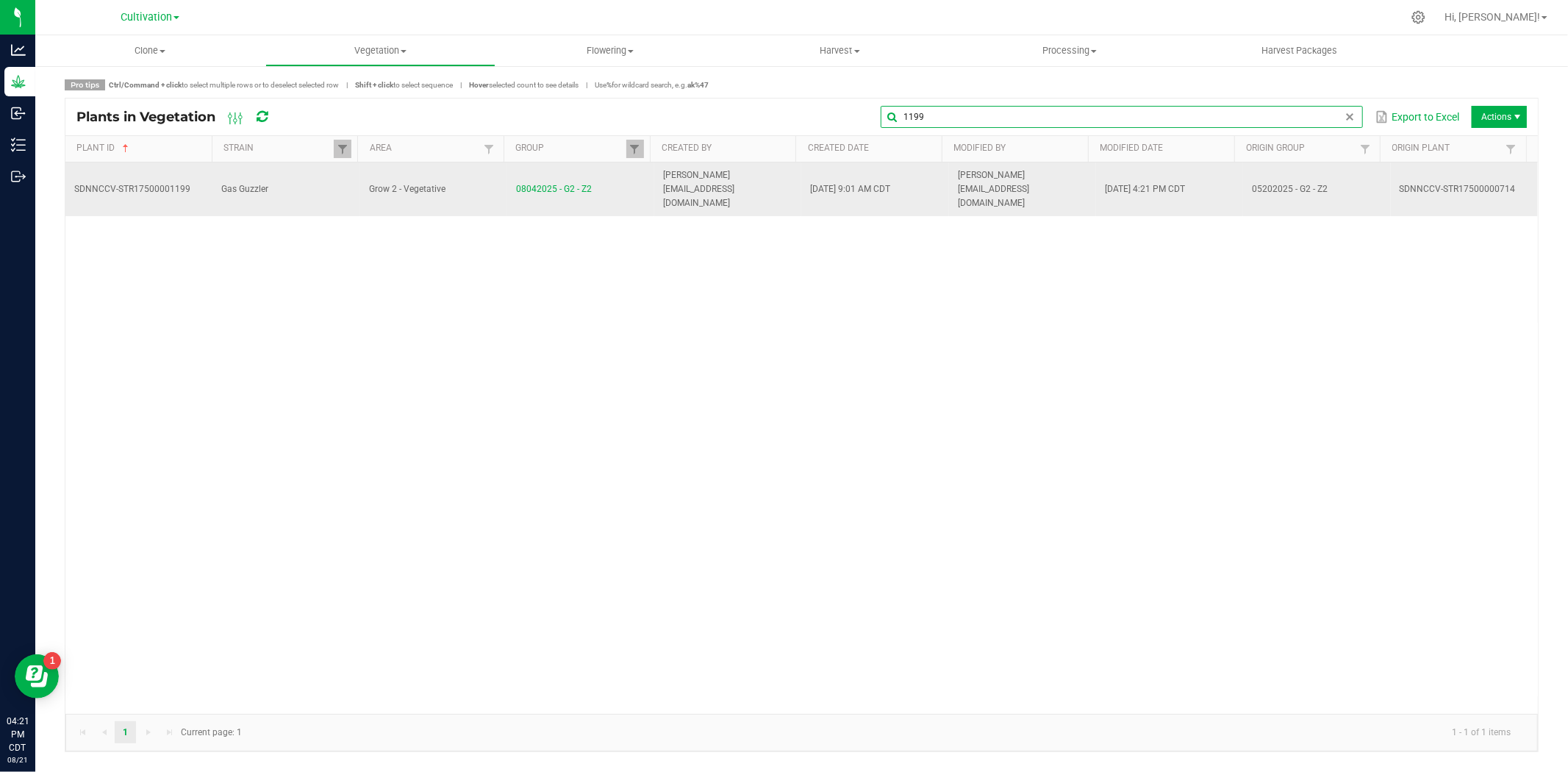
type input "1199"
click at [620, 177] on td "08042025 - G2 - Z2" at bounding box center [581, 189] width 147 height 54
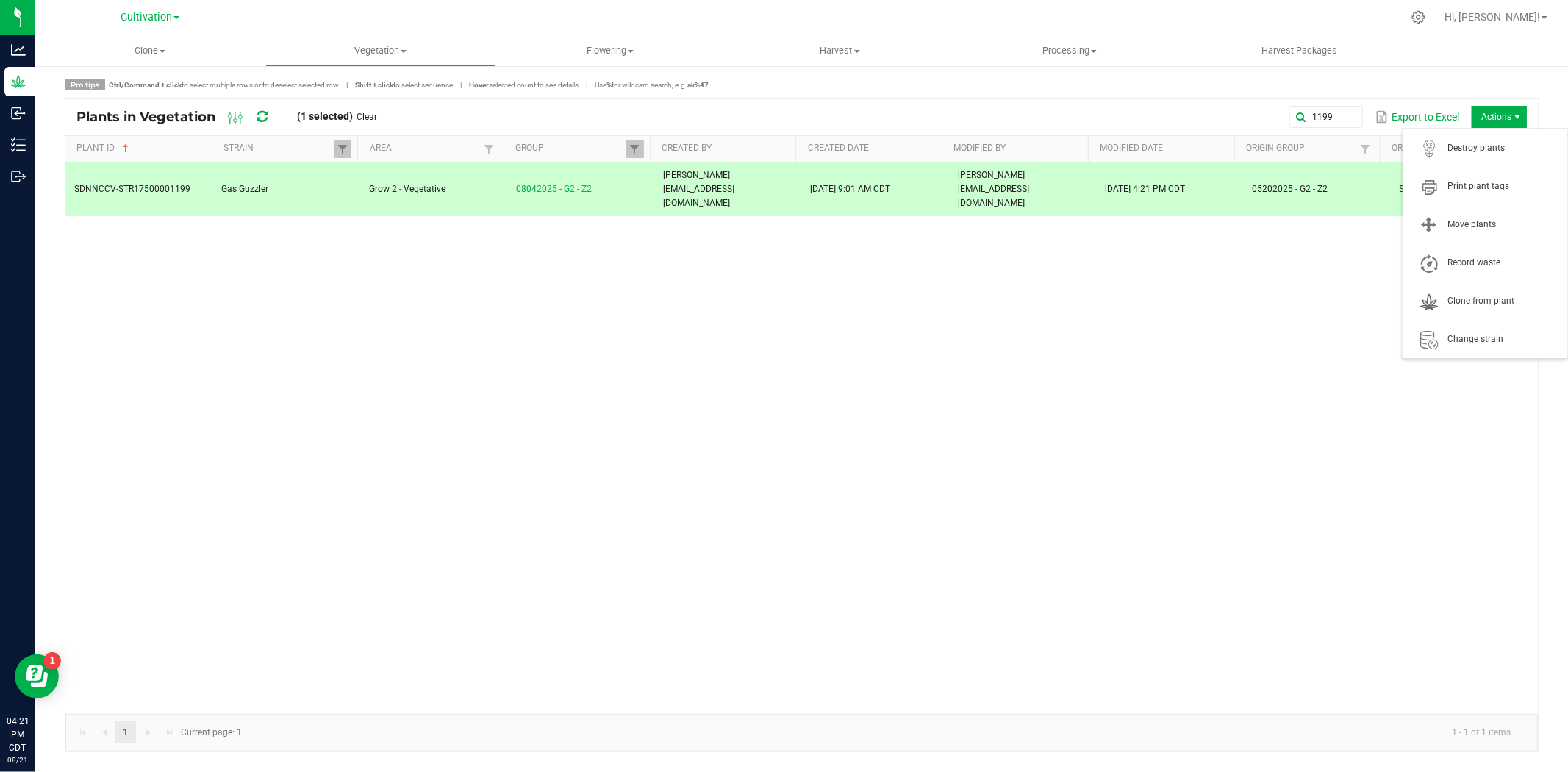
click at [1503, 110] on span "Actions" at bounding box center [1500, 117] width 55 height 22
click at [1484, 150] on span "Destroy plants" at bounding box center [1503, 148] width 110 height 12
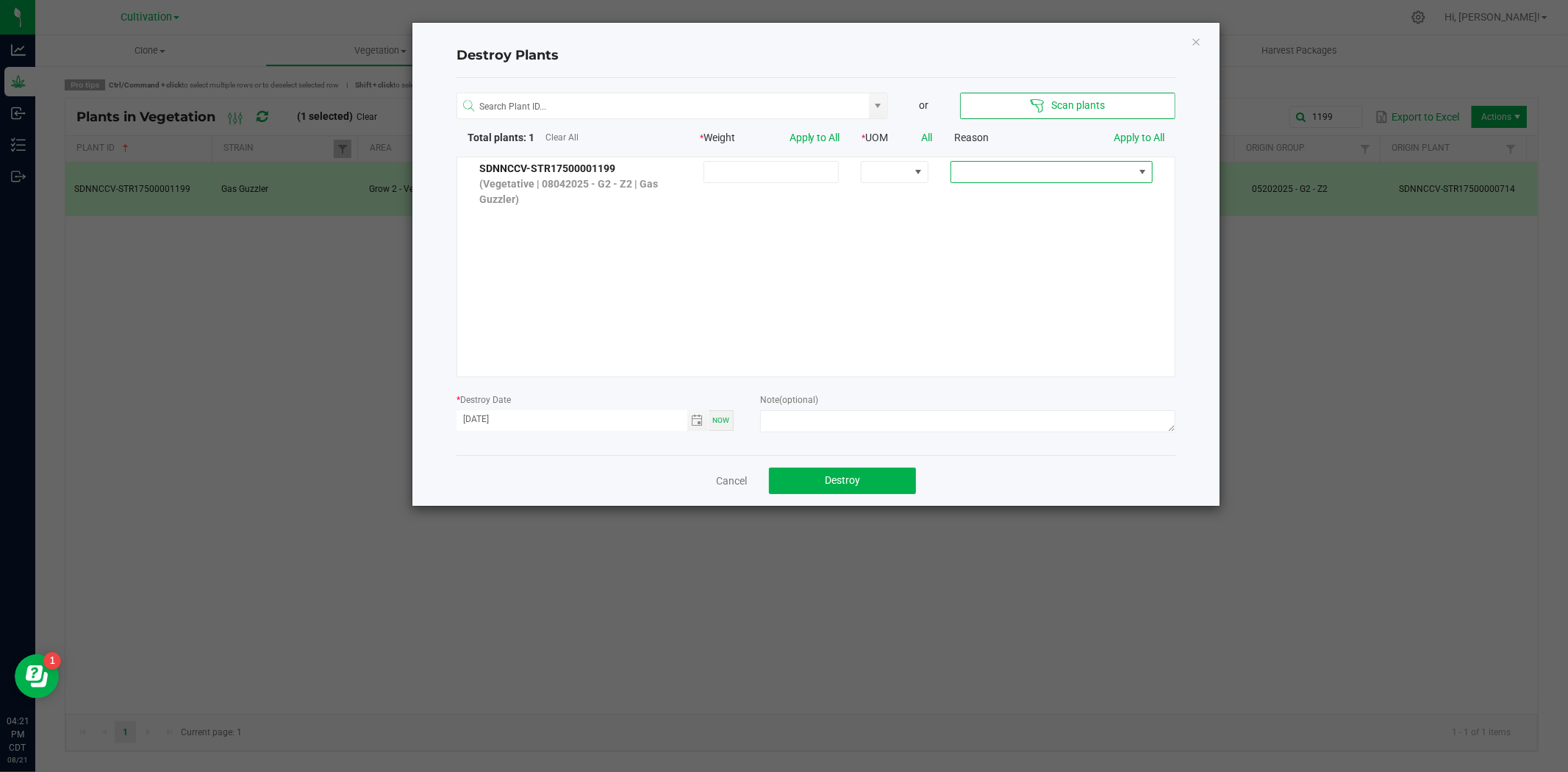
click at [1032, 182] on span at bounding box center [1043, 172] width 182 height 20
click at [992, 266] on li "No Roots" at bounding box center [1042, 271] width 197 height 25
click at [850, 413] on textarea at bounding box center [967, 421] width 415 height 22
type textarea "Didn't root - [PERSON_NAME]"
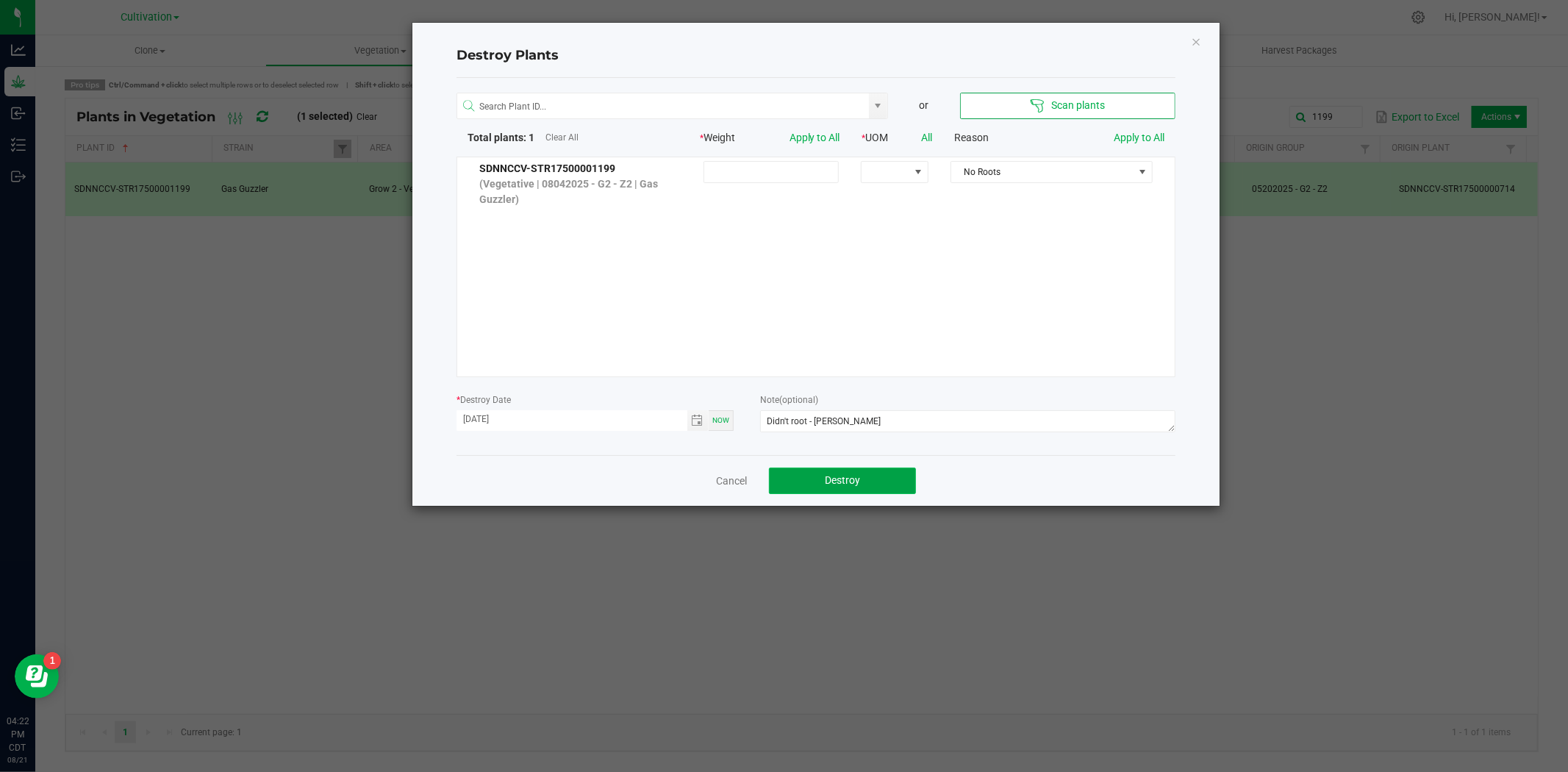
click at [835, 482] on span "Destroy" at bounding box center [842, 480] width 35 height 12
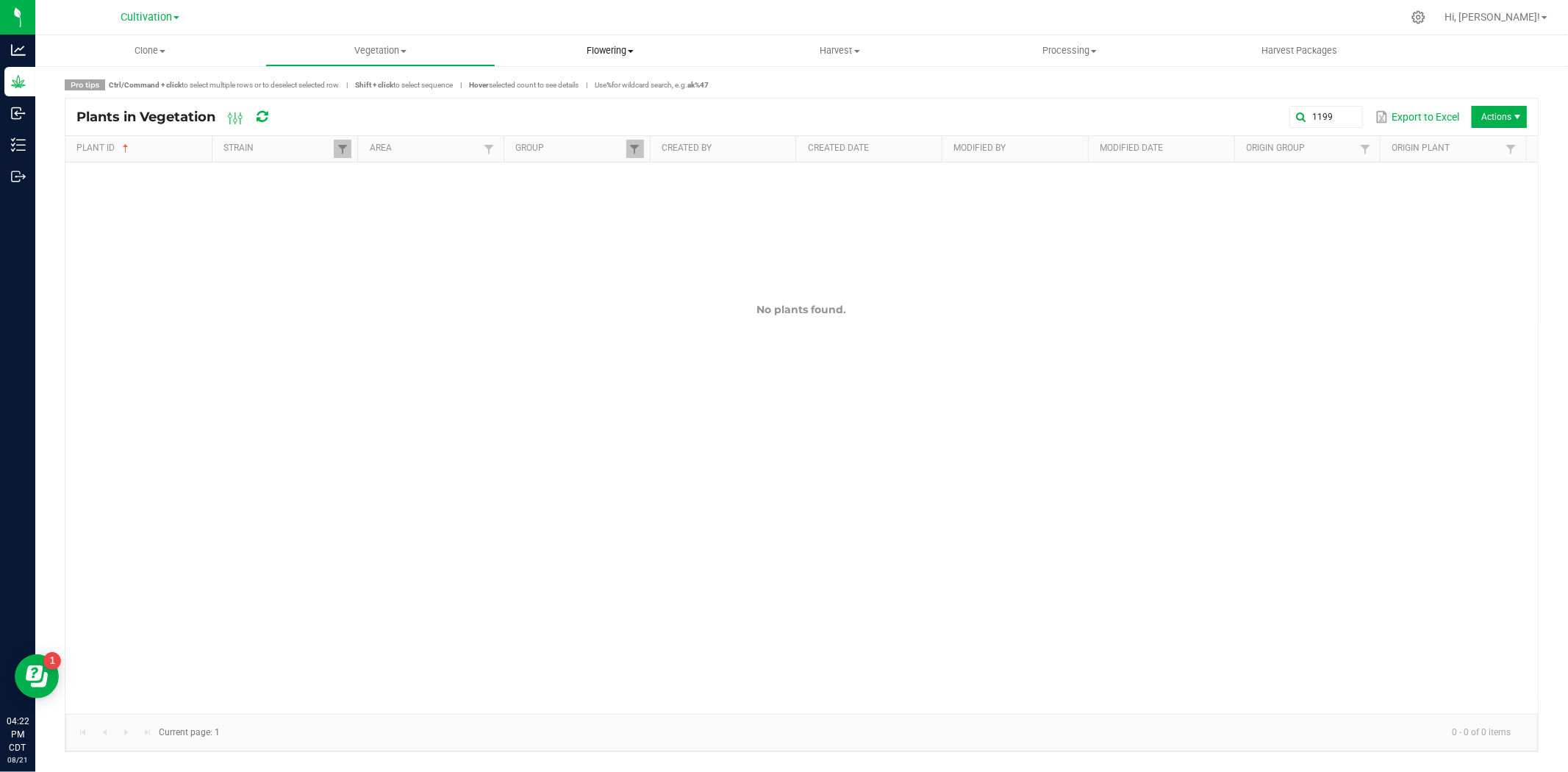
click at [602, 53] on span "Flowering" at bounding box center [610, 51] width 229 height 13
click at [571, 122] on span "Flowering plants" at bounding box center [555, 124] width 119 height 12
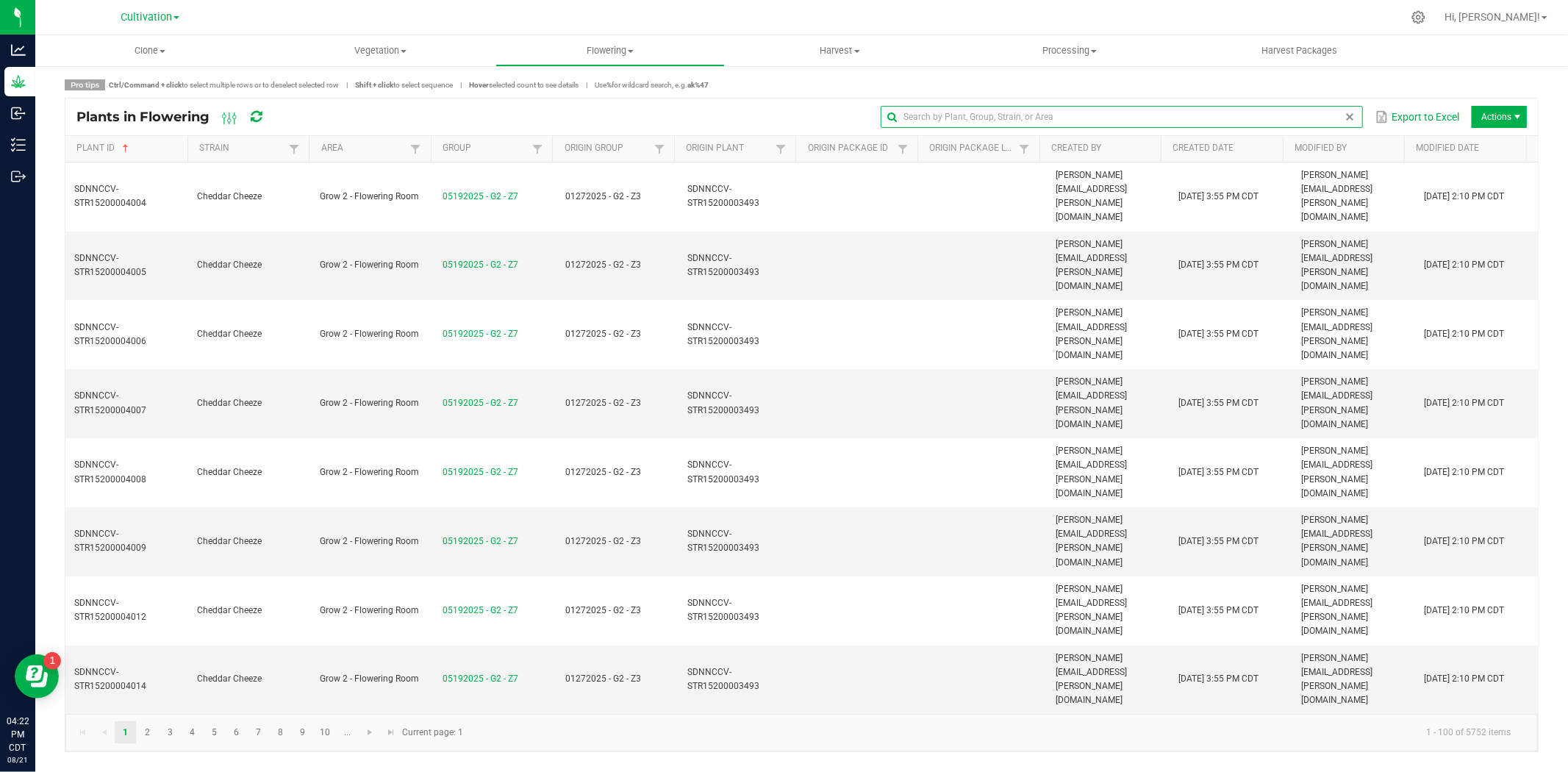
click at [1312, 113] on input "text" at bounding box center [1122, 117] width 482 height 22
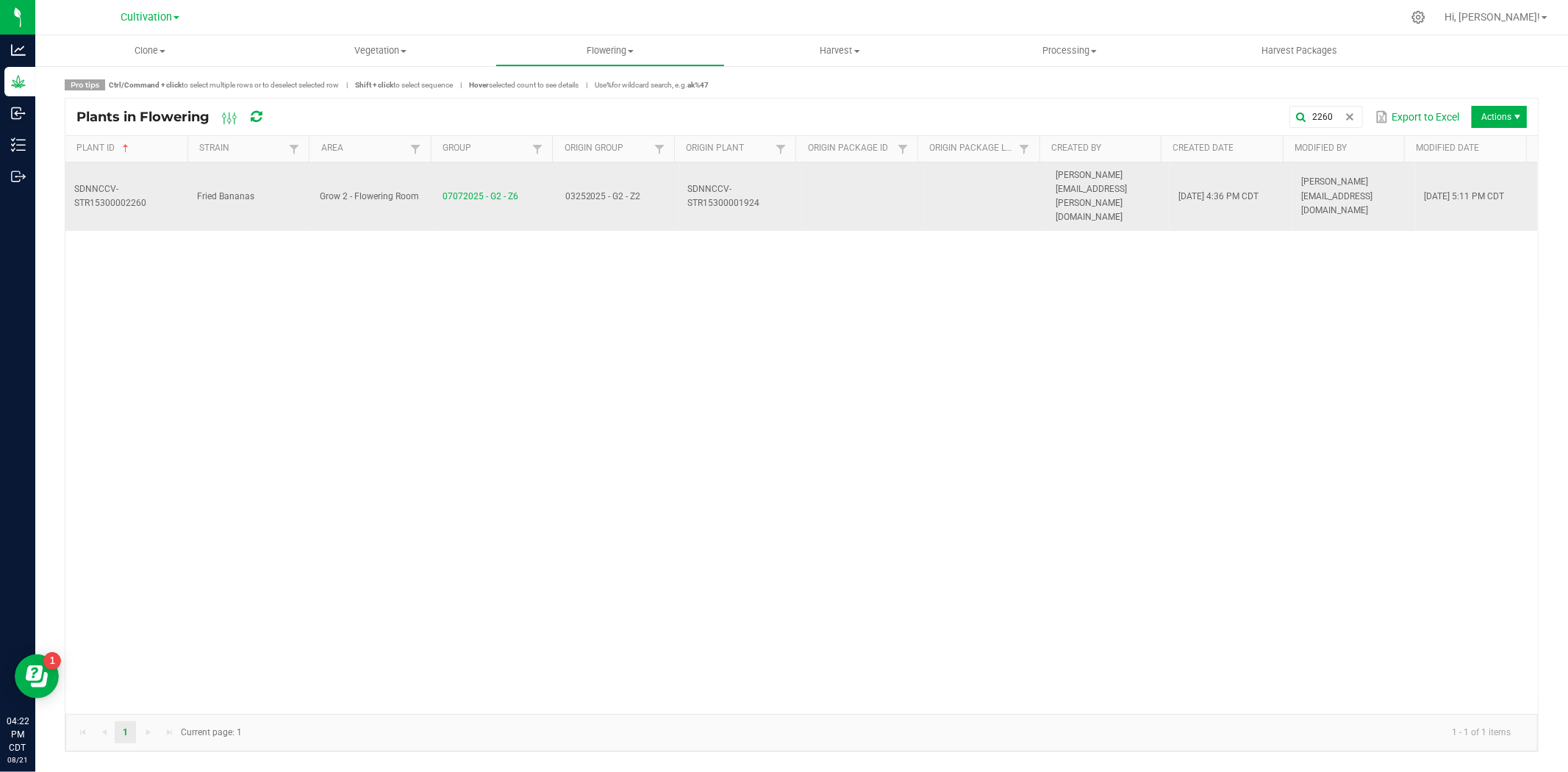
click at [540, 182] on td "07072025 - G2 - Z6" at bounding box center [495, 196] width 123 height 68
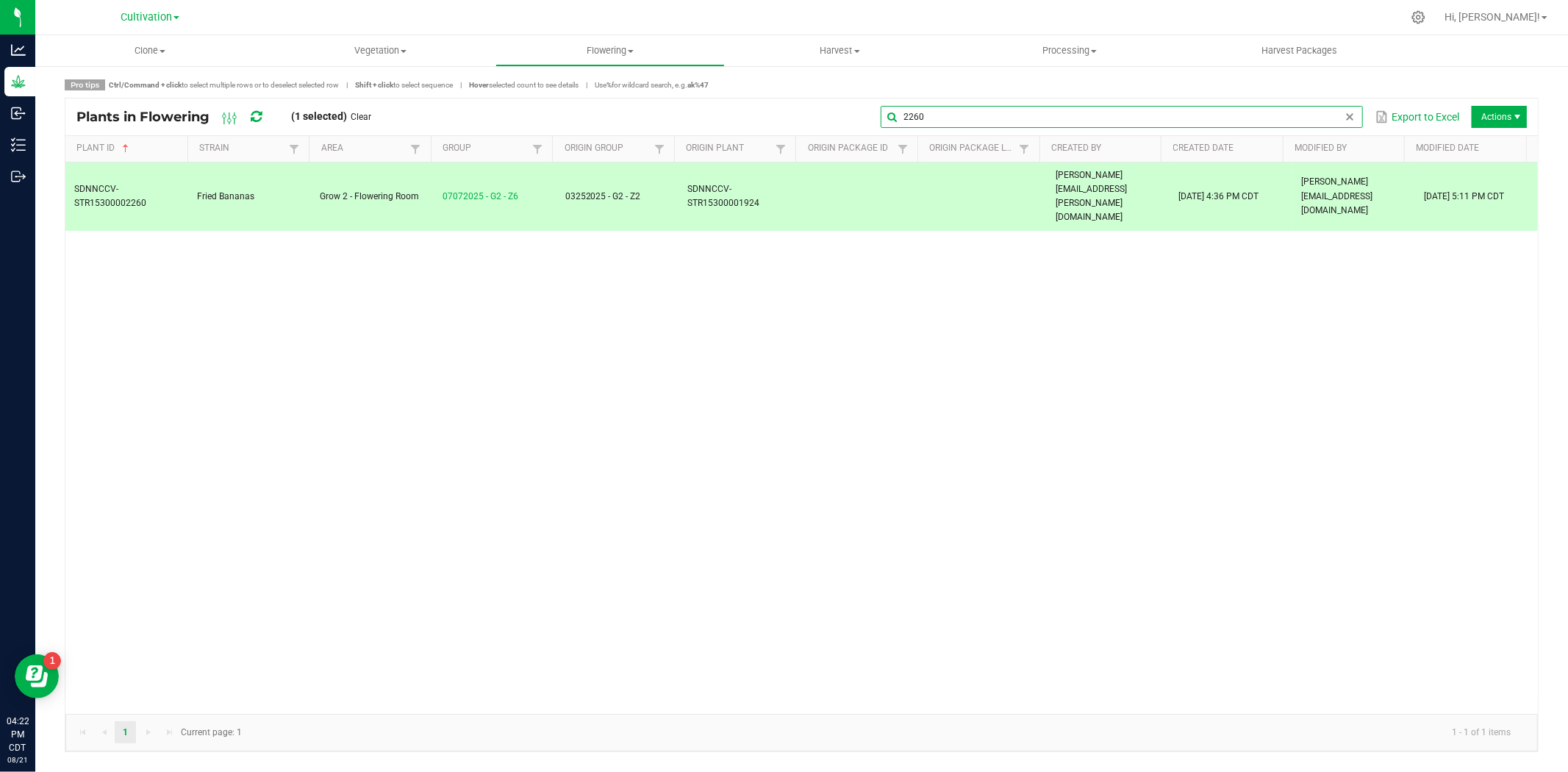
drag, startPoint x: 1341, startPoint y: 119, endPoint x: 872, endPoint y: 121, distance: 469.0
click at [872, 121] on div "2260 Export to Excel Actions" at bounding box center [955, 117] width 1145 height 25
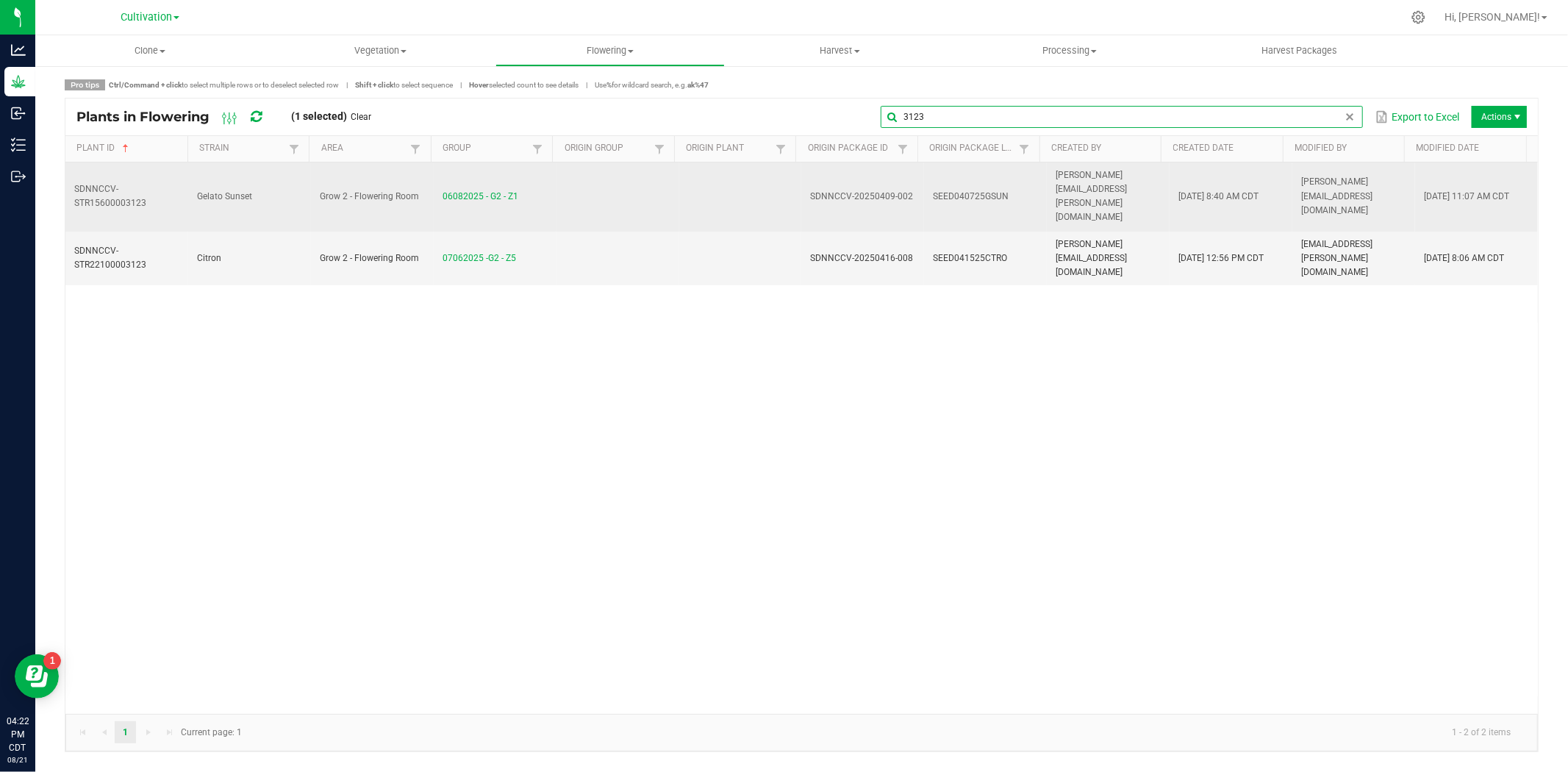
type input "3123"
click at [557, 188] on td at bounding box center [617, 197] width 123 height 69
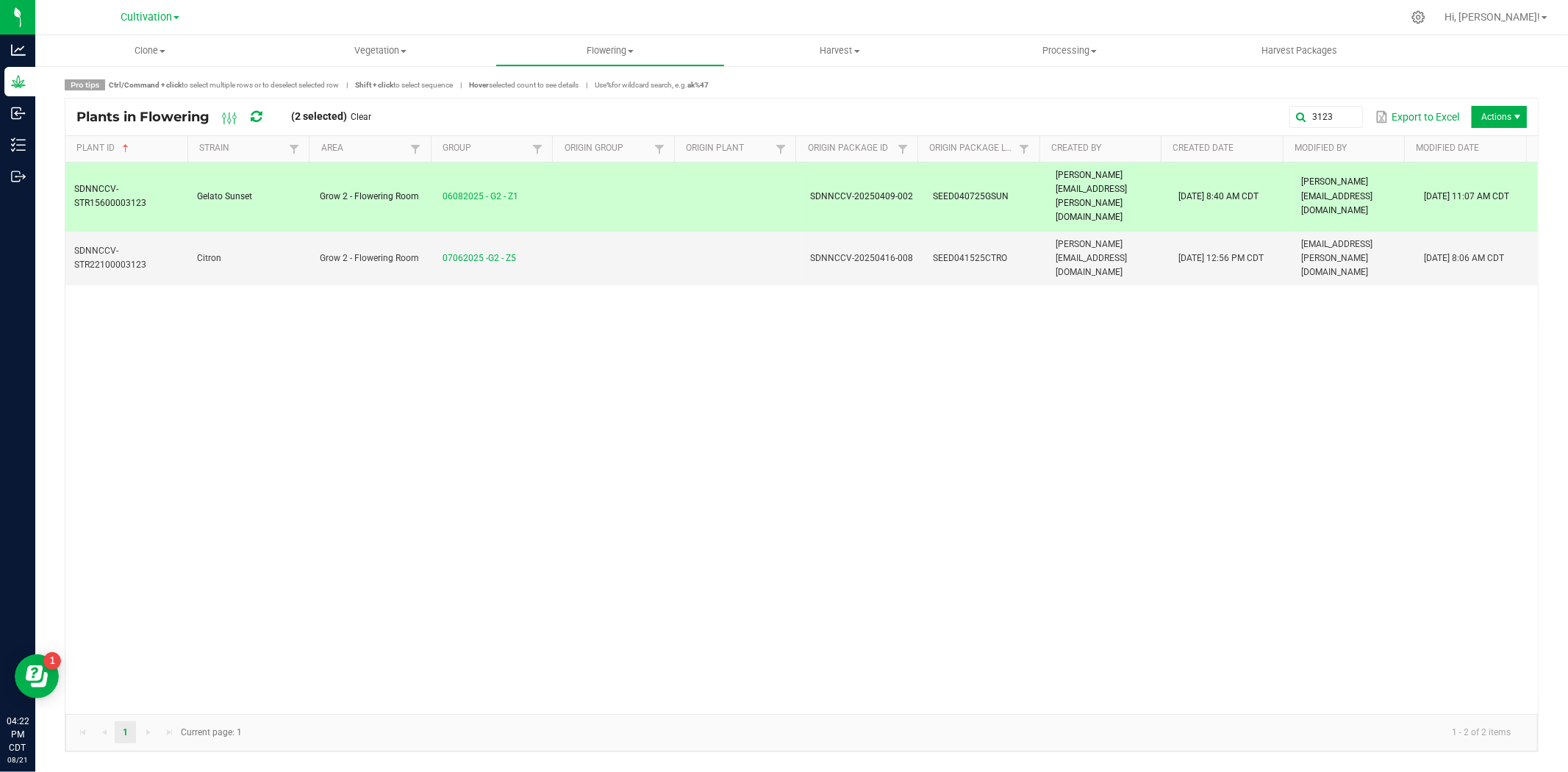
click at [1508, 110] on span "Actions" at bounding box center [1500, 117] width 55 height 22
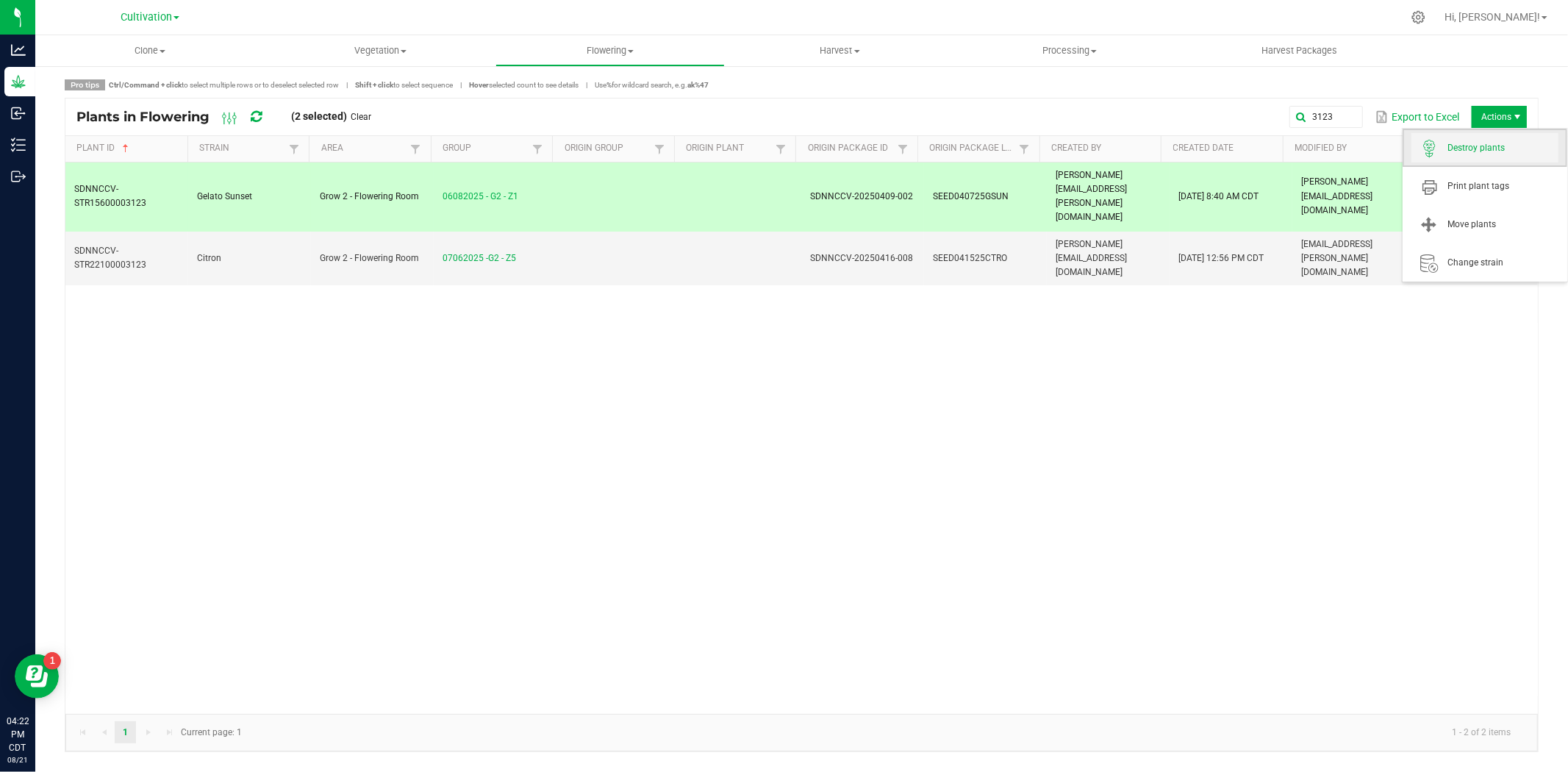
click at [1478, 148] on span "Destroy plants" at bounding box center [1503, 148] width 110 height 12
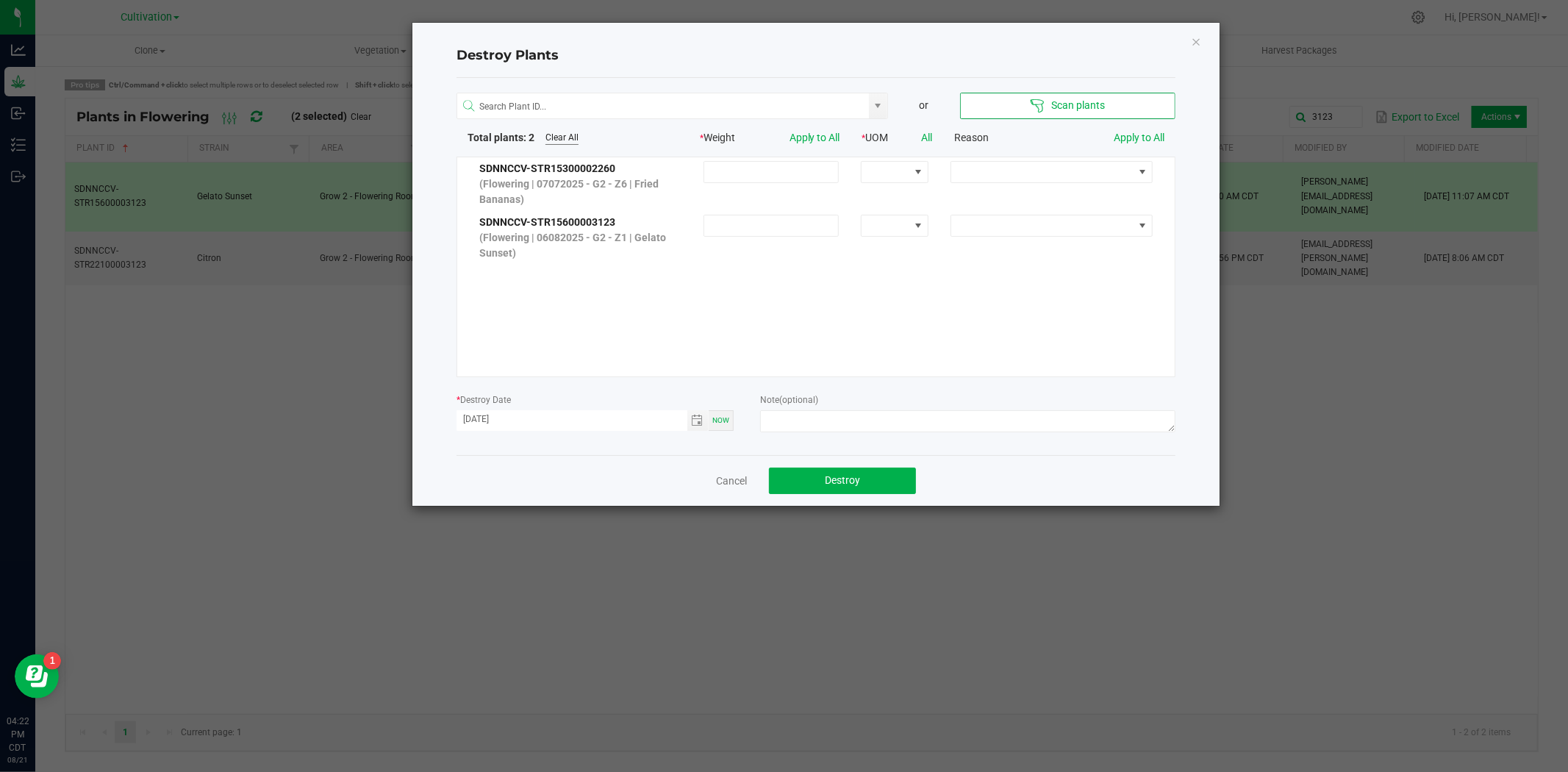
click at [567, 136] on link "Clear All" at bounding box center [562, 138] width 33 height 12
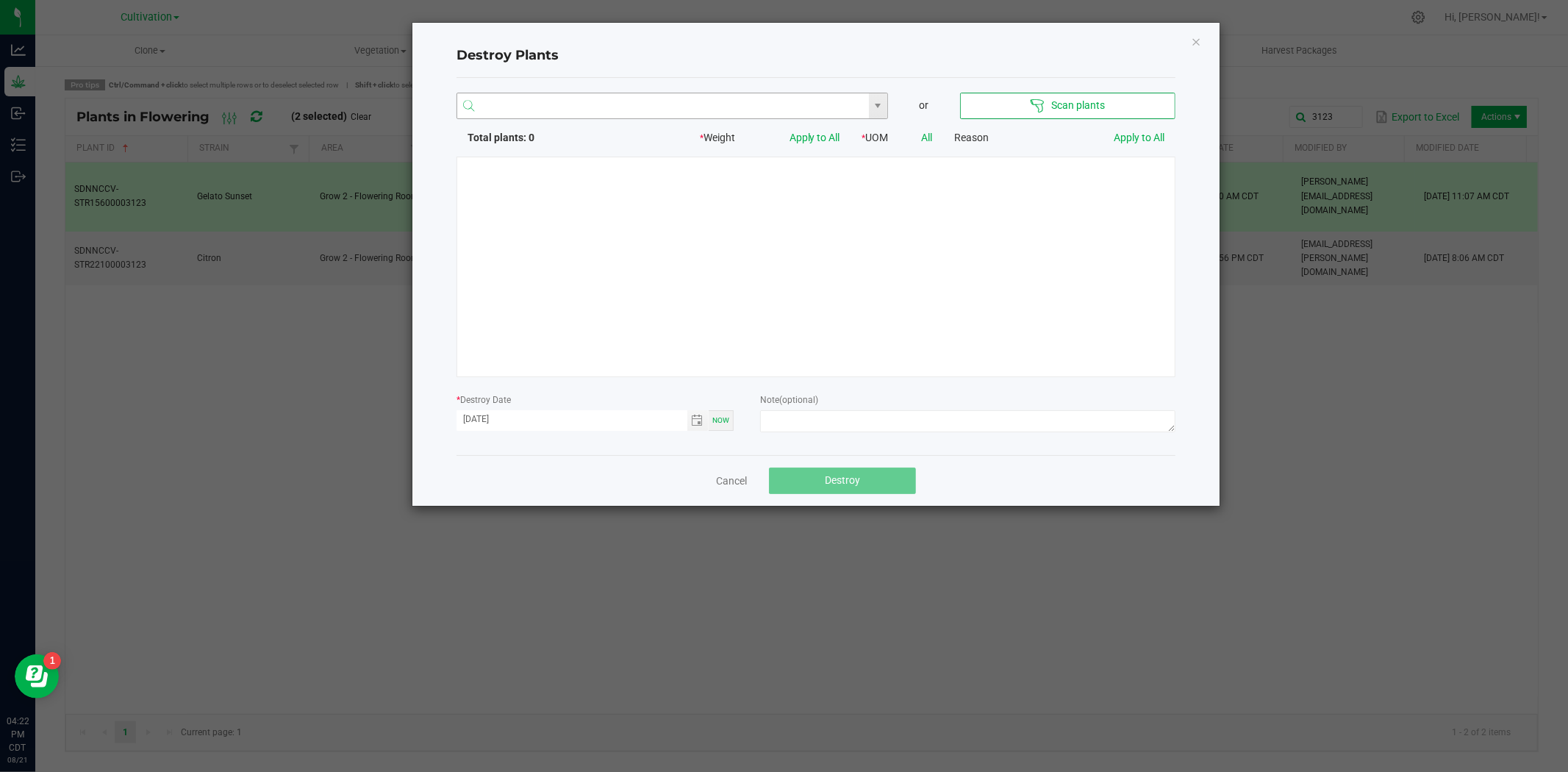
click at [574, 101] on input "NO DATA FOUND" at bounding box center [663, 106] width 412 height 27
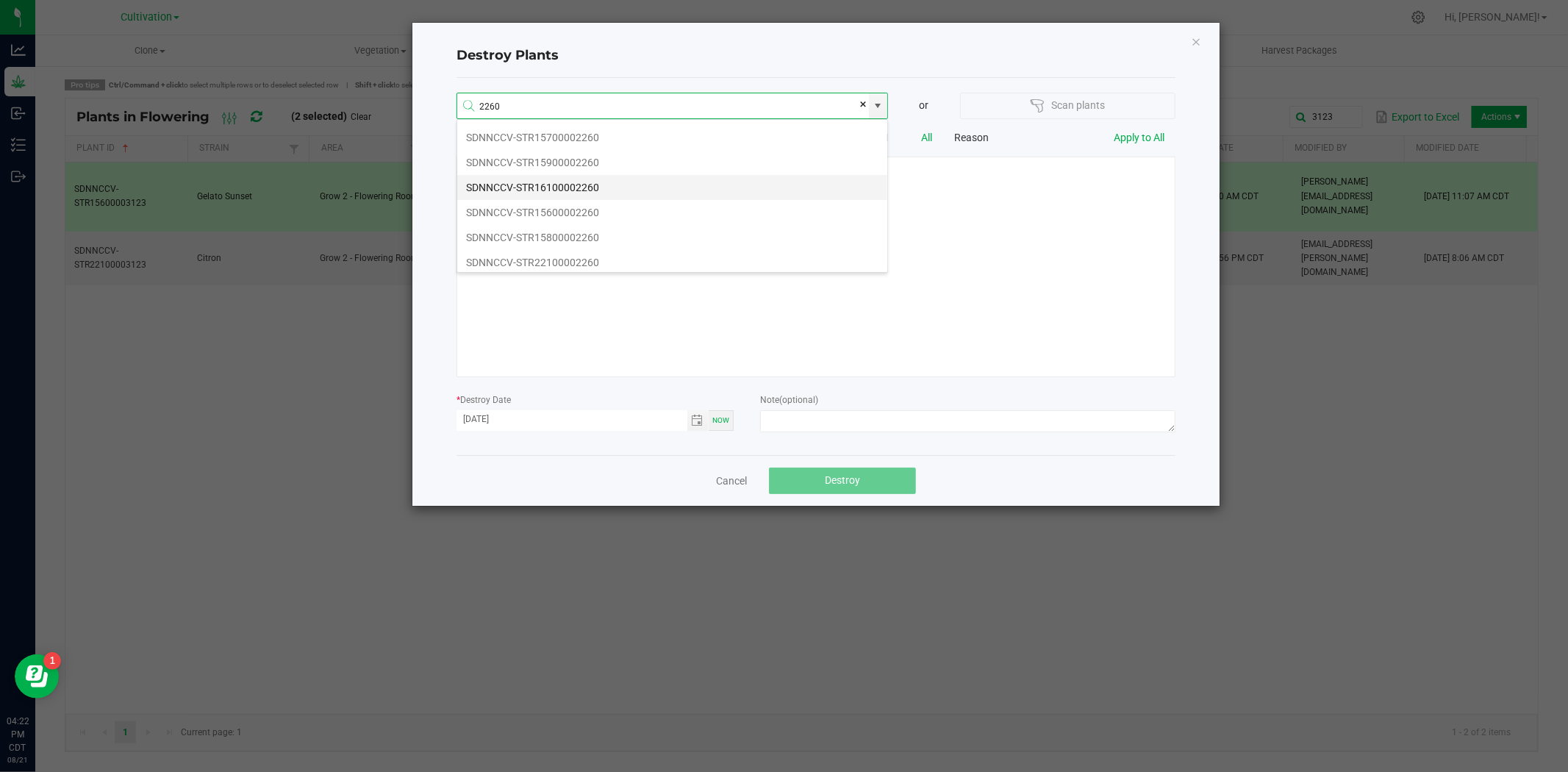
scroll to position [355, 0]
click at [577, 232] on li "SDNNCCV-STR15300002260" at bounding box center [672, 231] width 431 height 25
type input "SDNNCCV-STR15300002260"
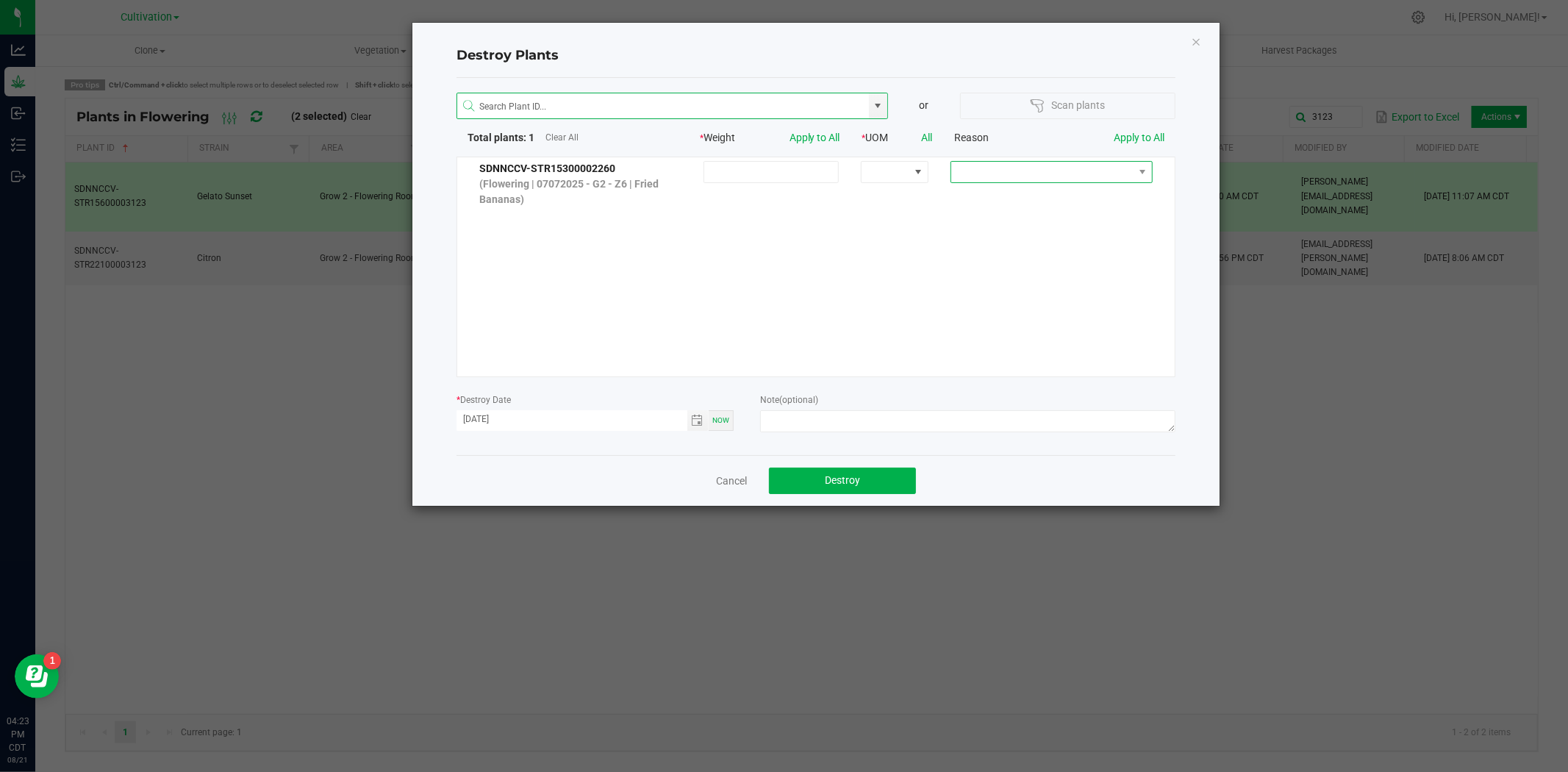
click at [1063, 182] on span at bounding box center [1043, 172] width 182 height 20
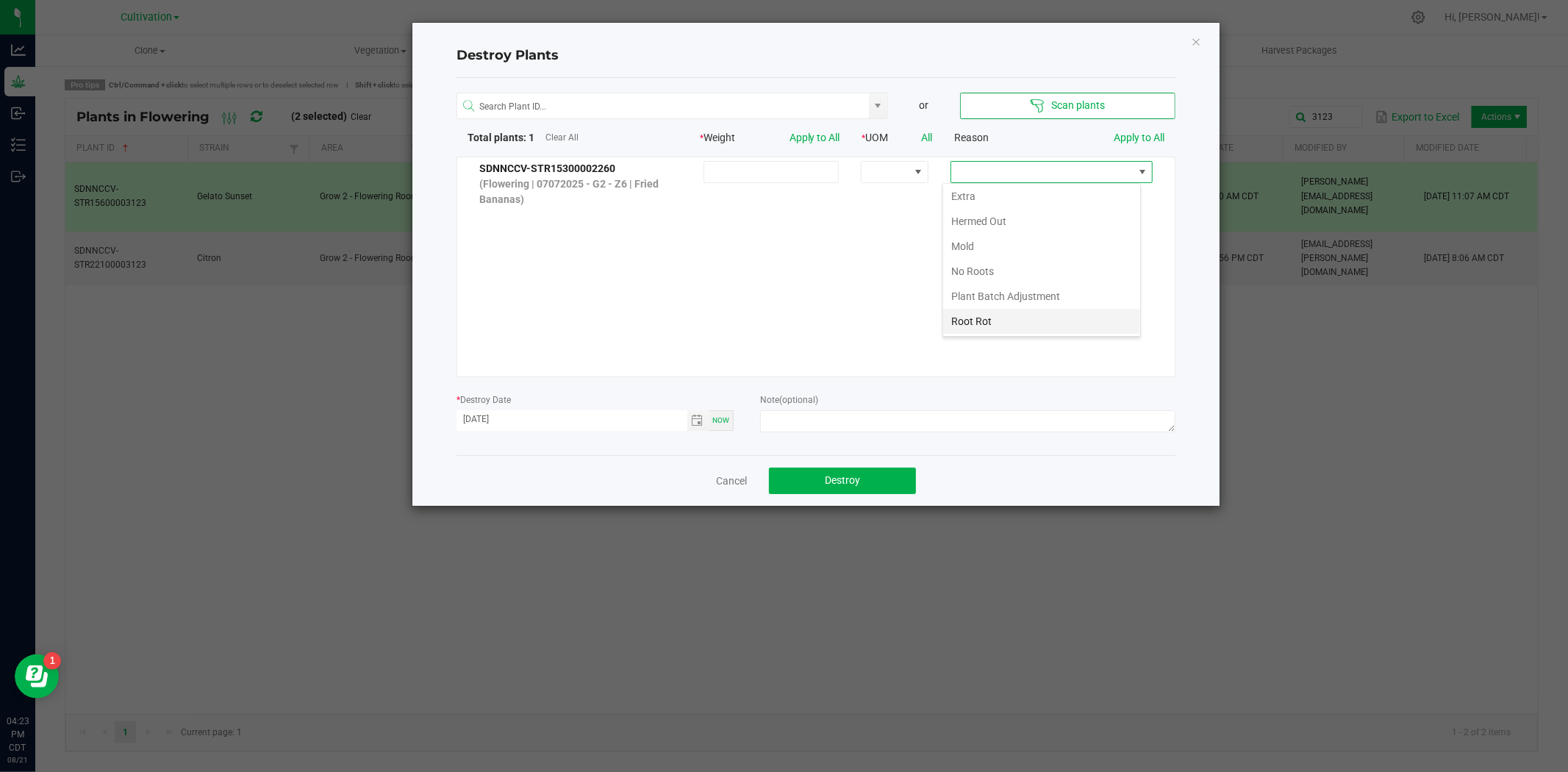
scroll to position [0, 0]
click at [985, 304] on li "Hermed Out" at bounding box center [1042, 300] width 197 height 25
click at [824, 409] on div "Note (optional)" at bounding box center [967, 414] width 415 height 45
click at [824, 416] on textarea at bounding box center [967, 421] width 415 height 22
type textarea "Unplugged"
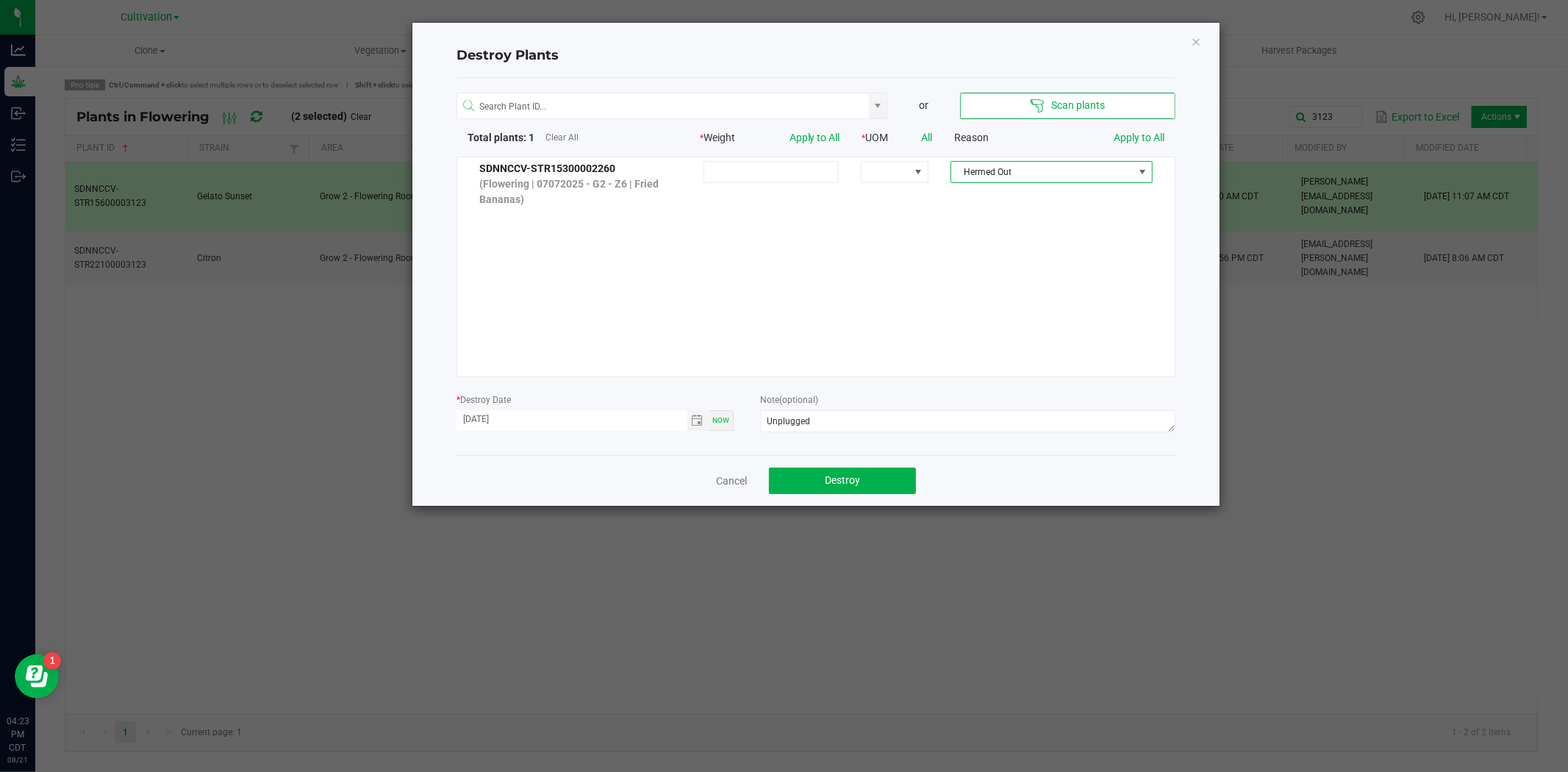
click at [1000, 176] on span "Hermed Out" at bounding box center [1043, 172] width 182 height 20
click at [1001, 226] on li "Dried out" at bounding box center [1042, 224] width 197 height 25
click at [695, 420] on span "Toggle calendar" at bounding box center [697, 420] width 12 height 12
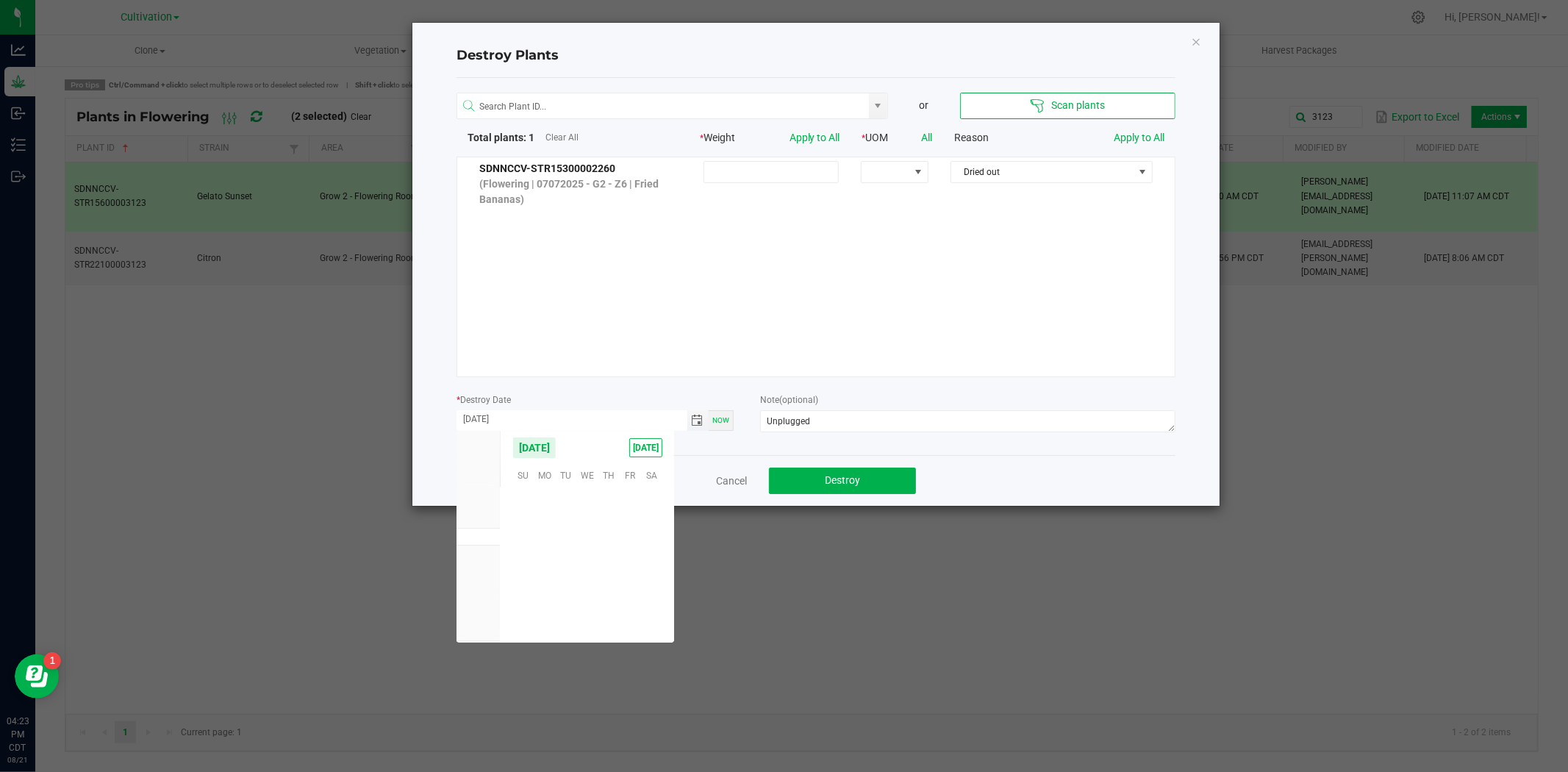
scroll to position [238434, 0]
click at [590, 564] on span "20" at bounding box center [588, 565] width 21 height 23
type input "[DATE]"
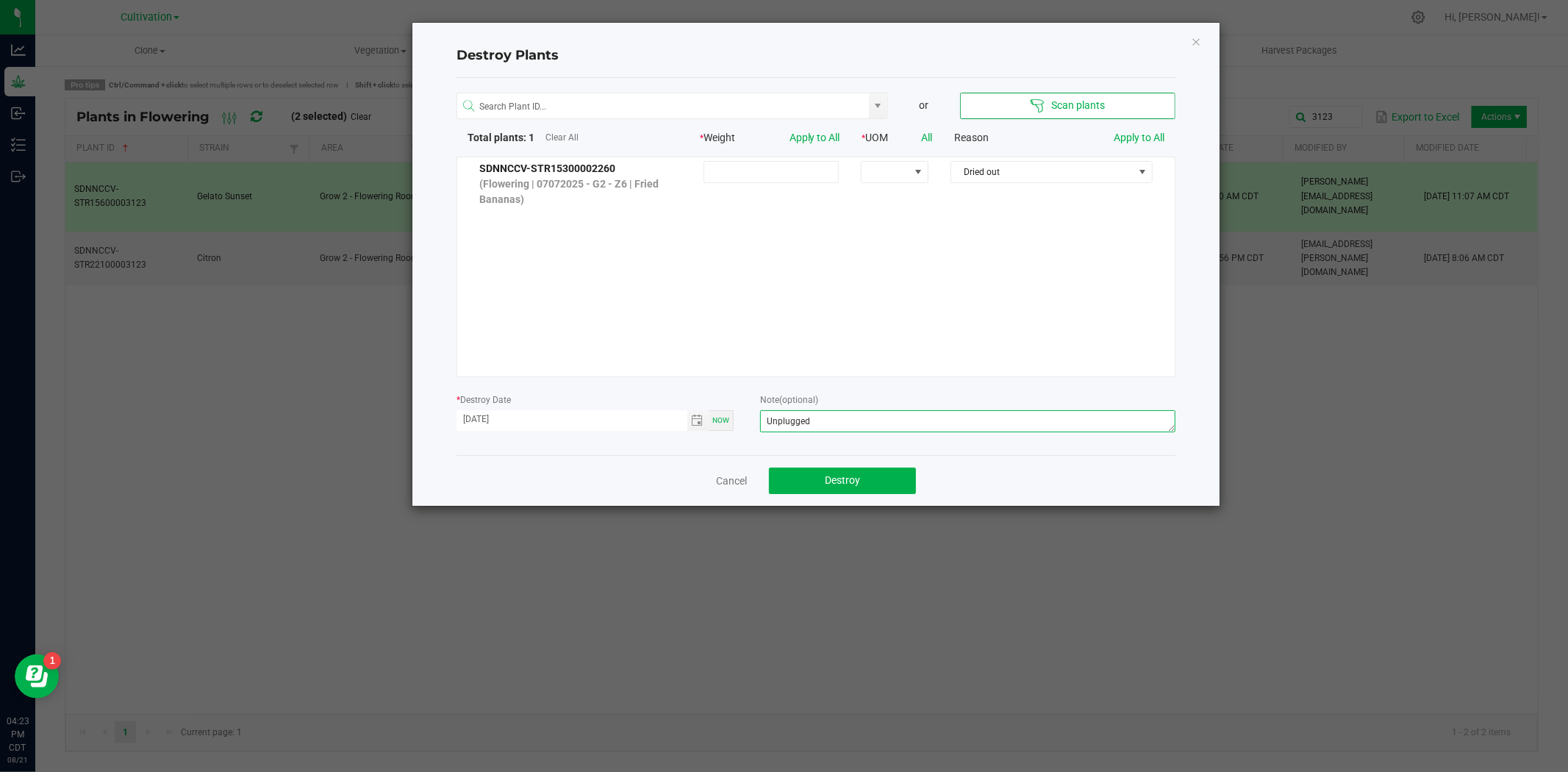
click at [831, 429] on textarea "Unplugged" at bounding box center [967, 421] width 415 height 22
type textarea "Unplugged - [PERSON_NAME]"
click at [840, 489] on button "Destroy" at bounding box center [842, 481] width 147 height 27
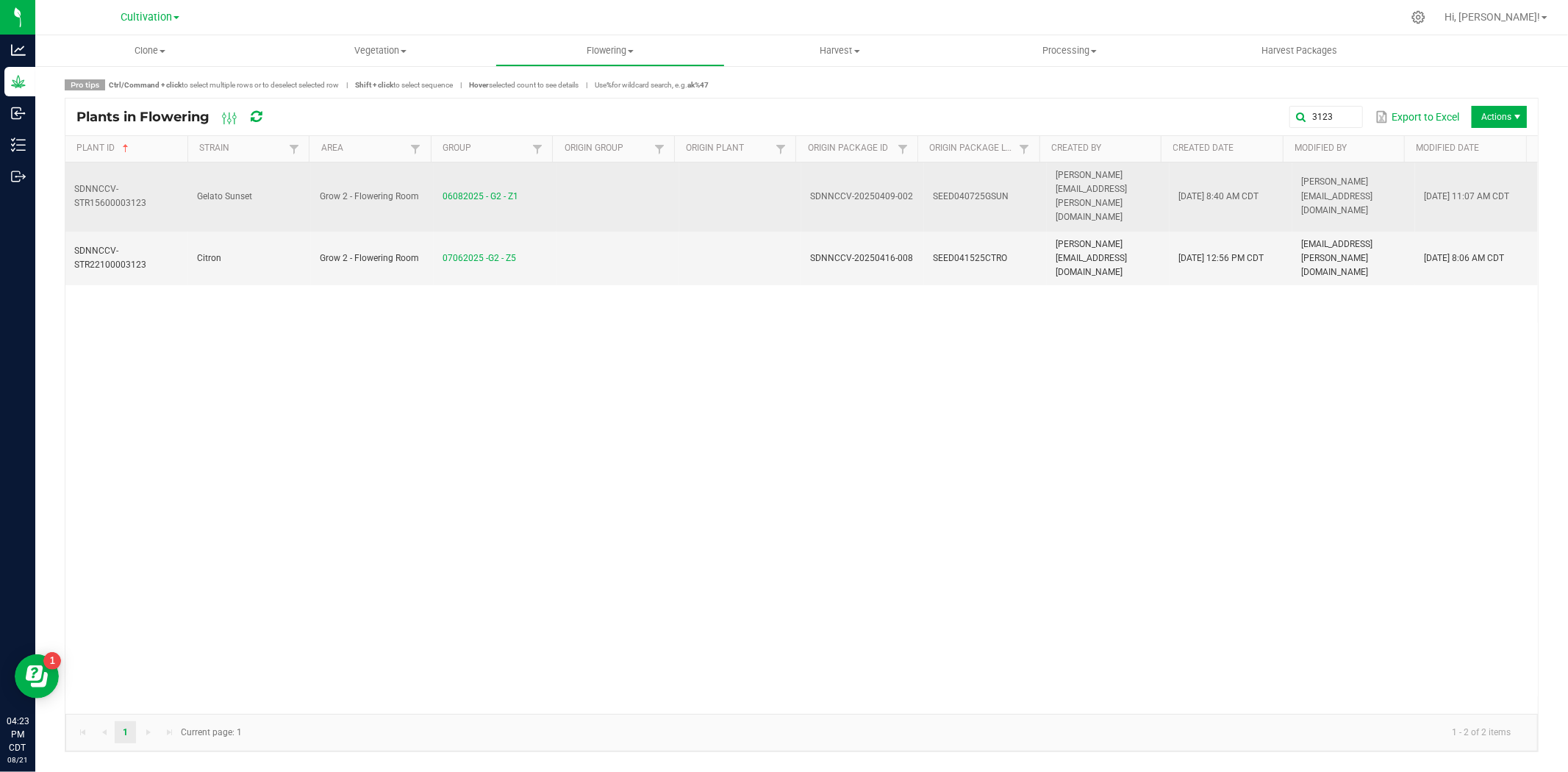
click at [255, 180] on td "Gelato Sunset" at bounding box center [249, 197] width 123 height 69
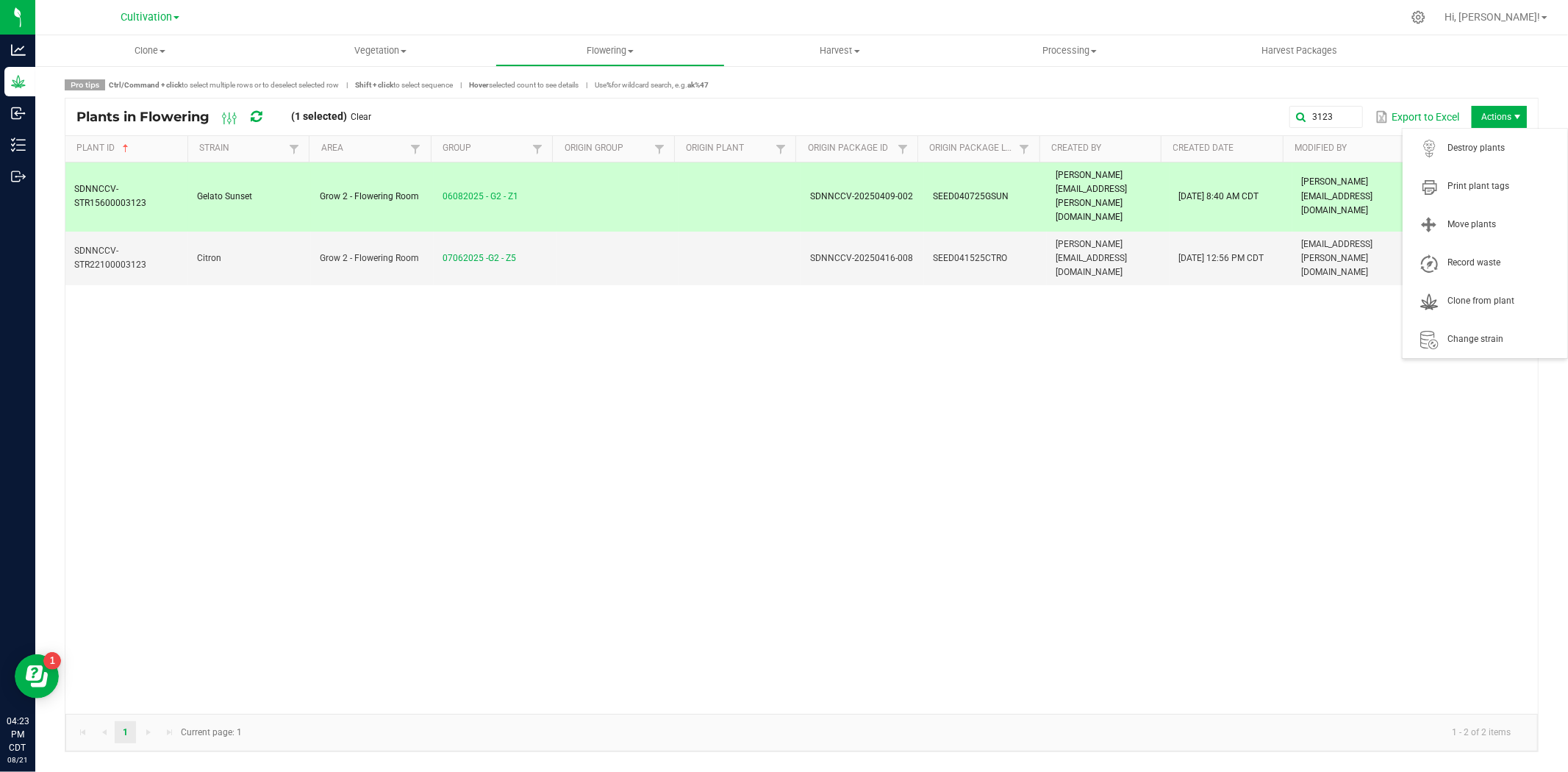
click at [1516, 120] on span "Actions" at bounding box center [1517, 116] width 12 height 12
click at [1486, 158] on span "Destroy plants" at bounding box center [1486, 147] width 147 height 29
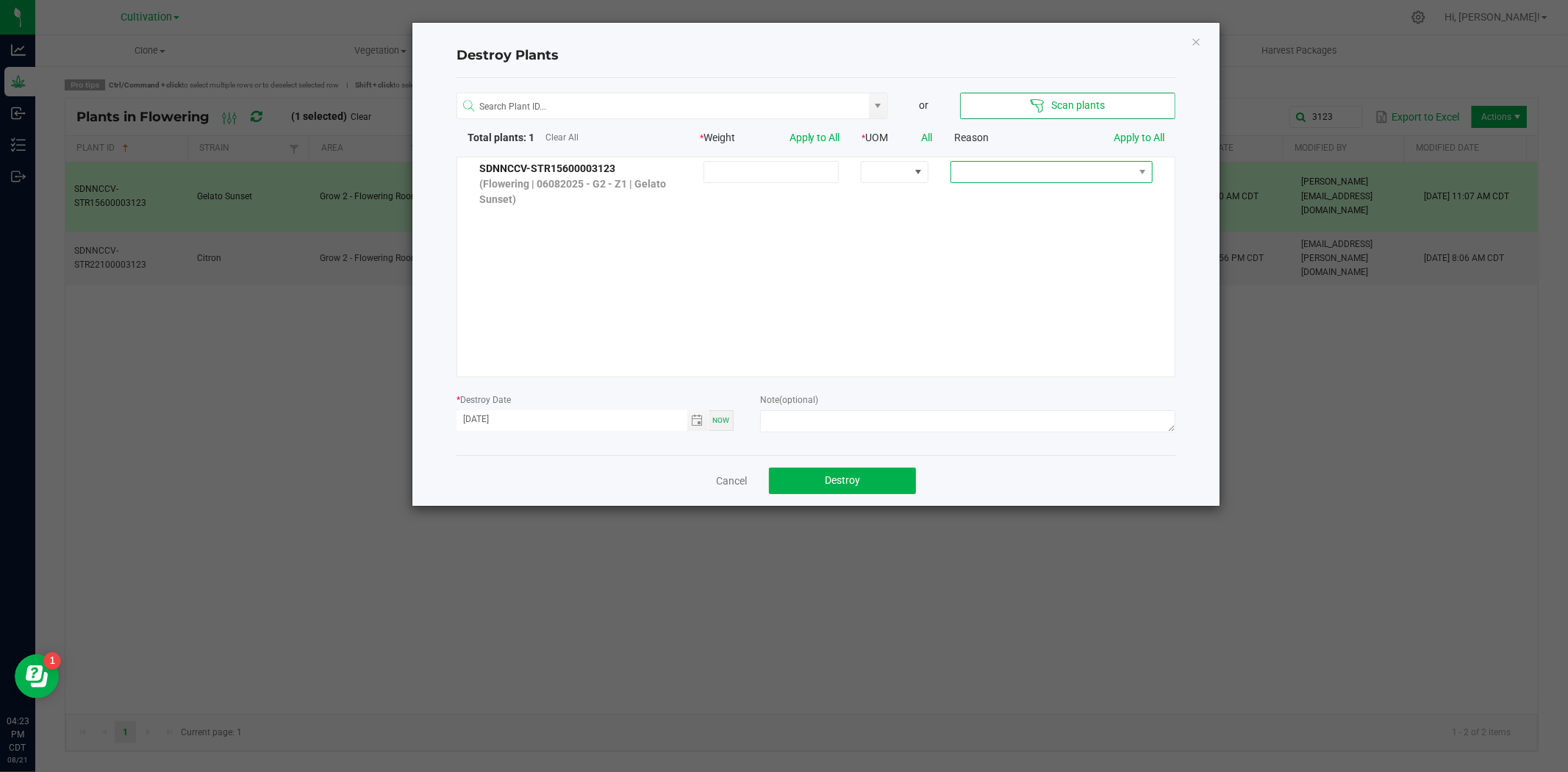
click at [1034, 168] on span at bounding box center [1043, 172] width 182 height 20
click at [1005, 231] on li "Dried out" at bounding box center [1042, 224] width 197 height 25
click at [860, 413] on textarea at bounding box center [967, 421] width 415 height 22
click at [693, 427] on span "Toggle calendar" at bounding box center [698, 420] width 21 height 20
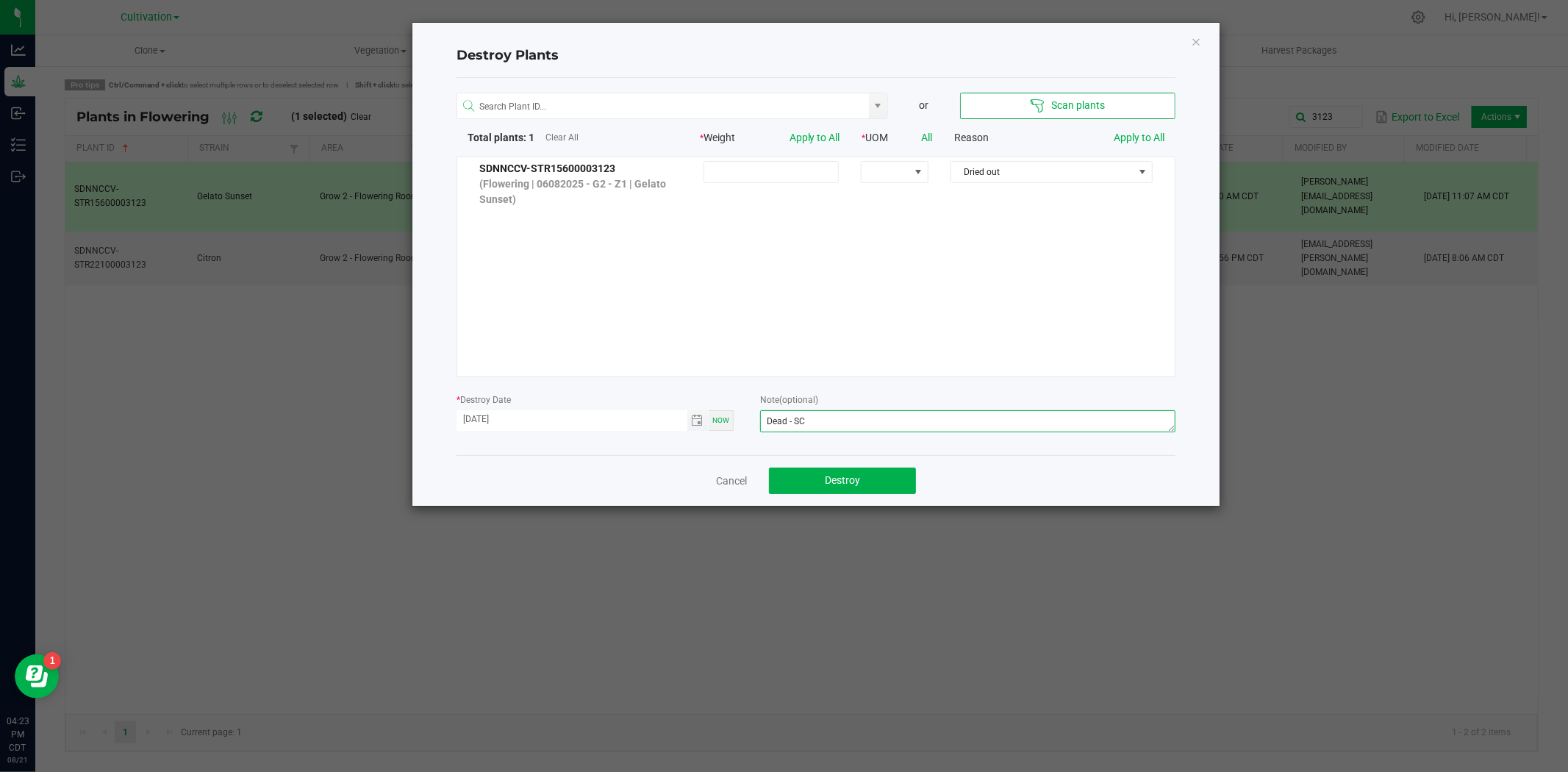
type textarea "Dead - SC"
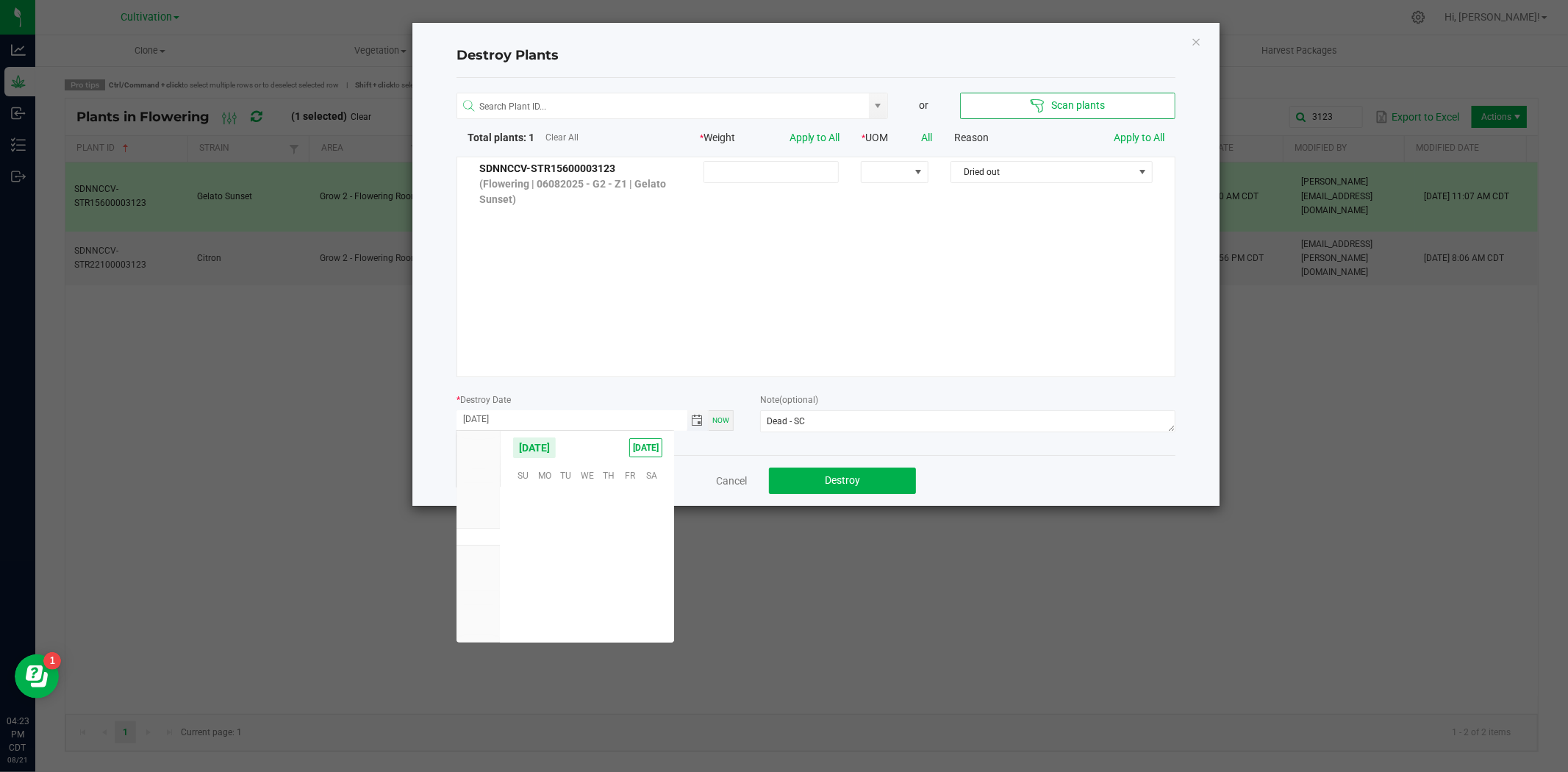
scroll to position [238434, 0]
click at [581, 570] on span "20" at bounding box center [588, 565] width 21 height 23
type input "[DATE]"
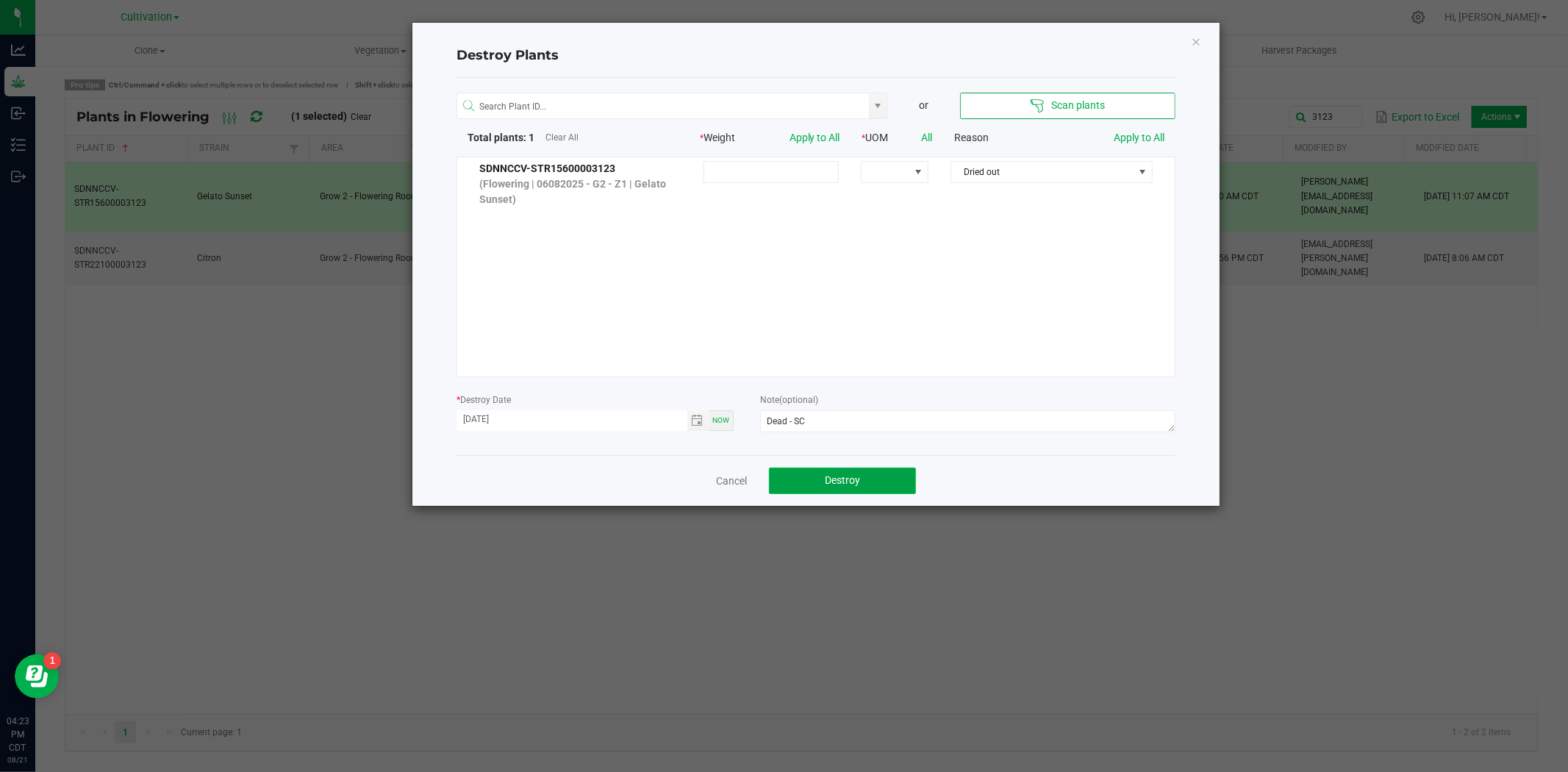
click at [866, 474] on button "Destroy" at bounding box center [842, 481] width 147 height 27
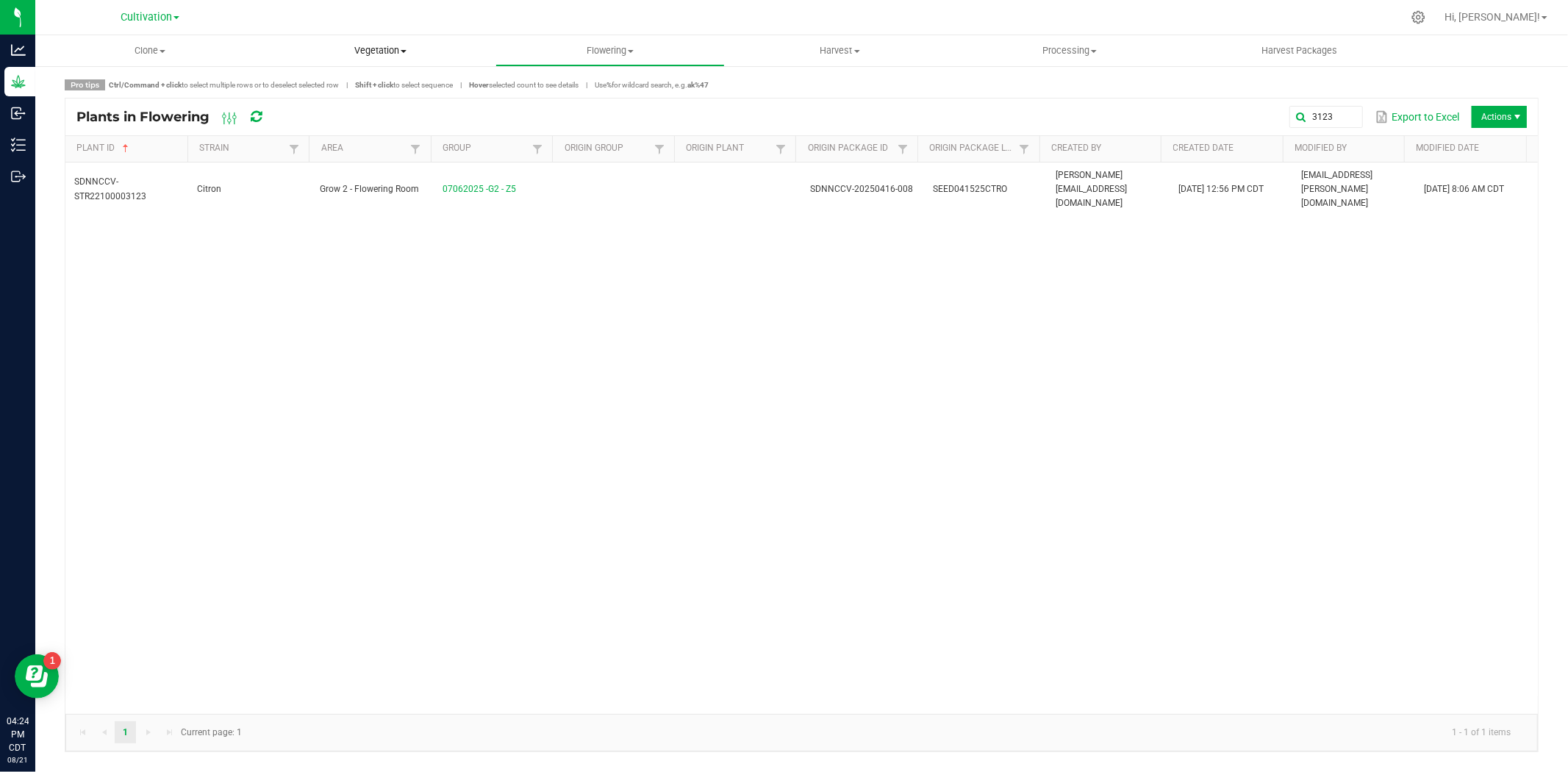
click at [408, 45] on span "Vegetation" at bounding box center [380, 51] width 229 height 13
click at [330, 128] on span "Mother groups" at bounding box center [321, 124] width 110 height 12
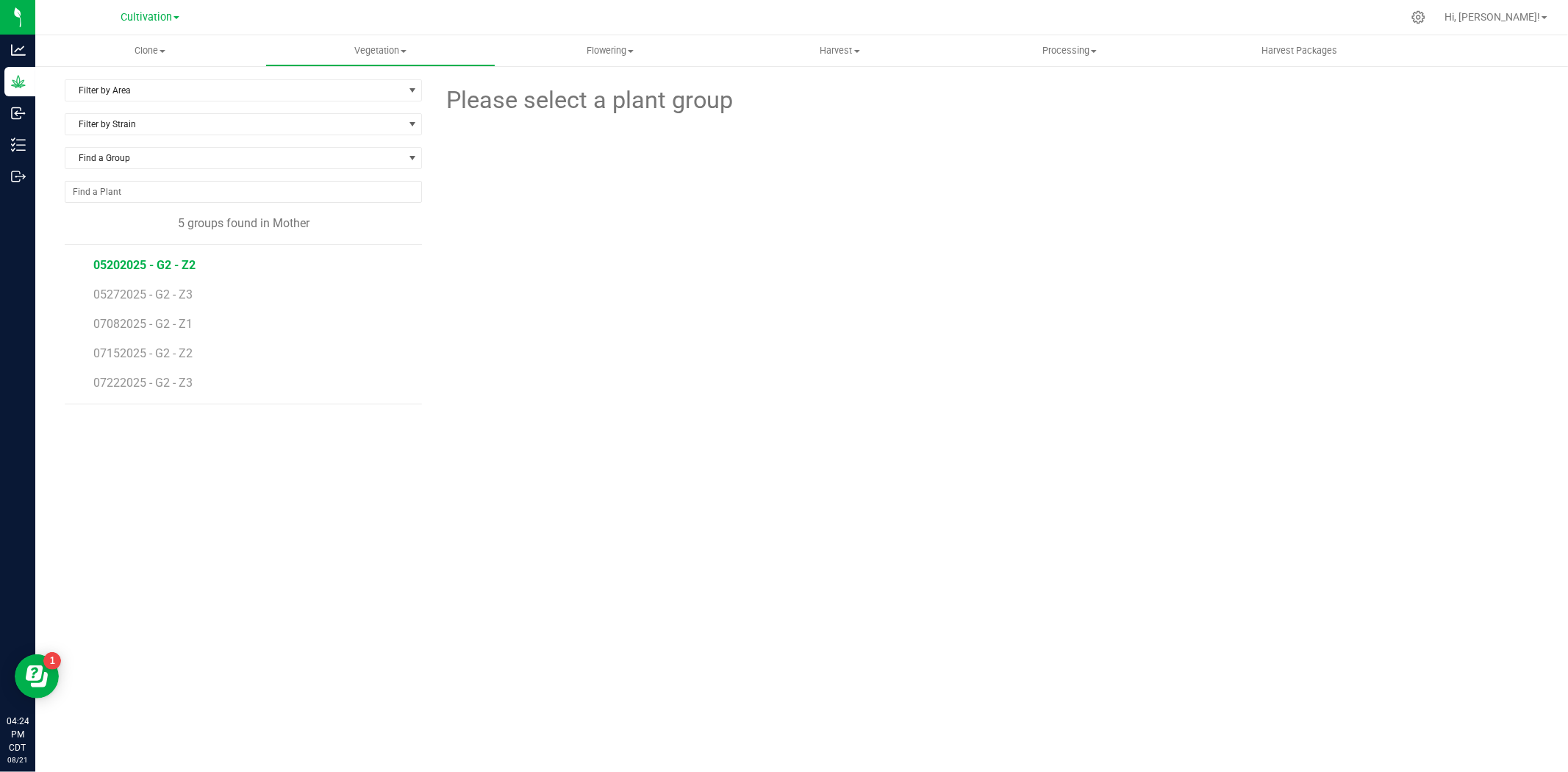
click at [113, 269] on span "05202025 - G2 - Z2" at bounding box center [144, 265] width 102 height 14
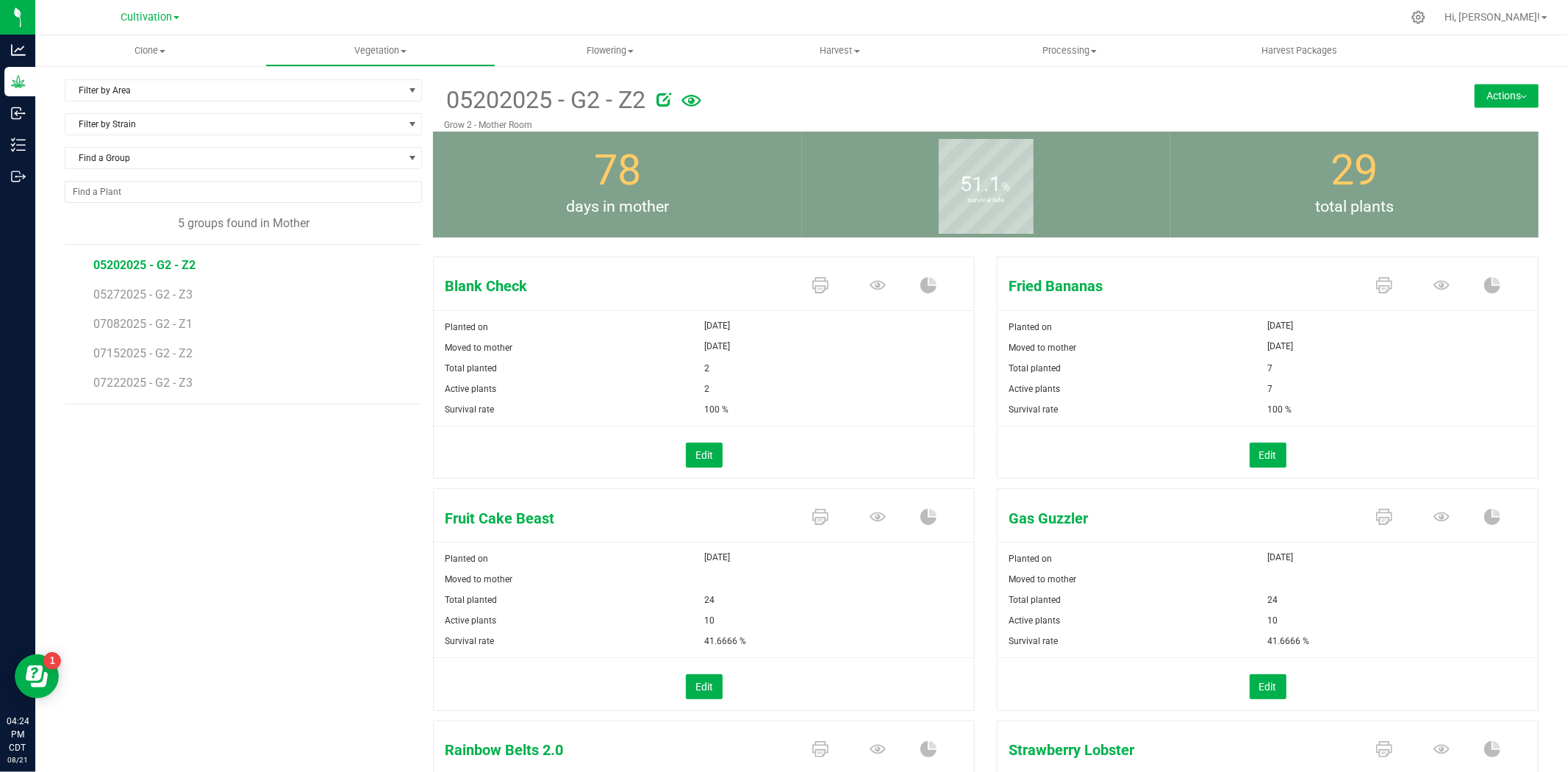
click at [1478, 90] on button "Actions" at bounding box center [1507, 96] width 64 height 24
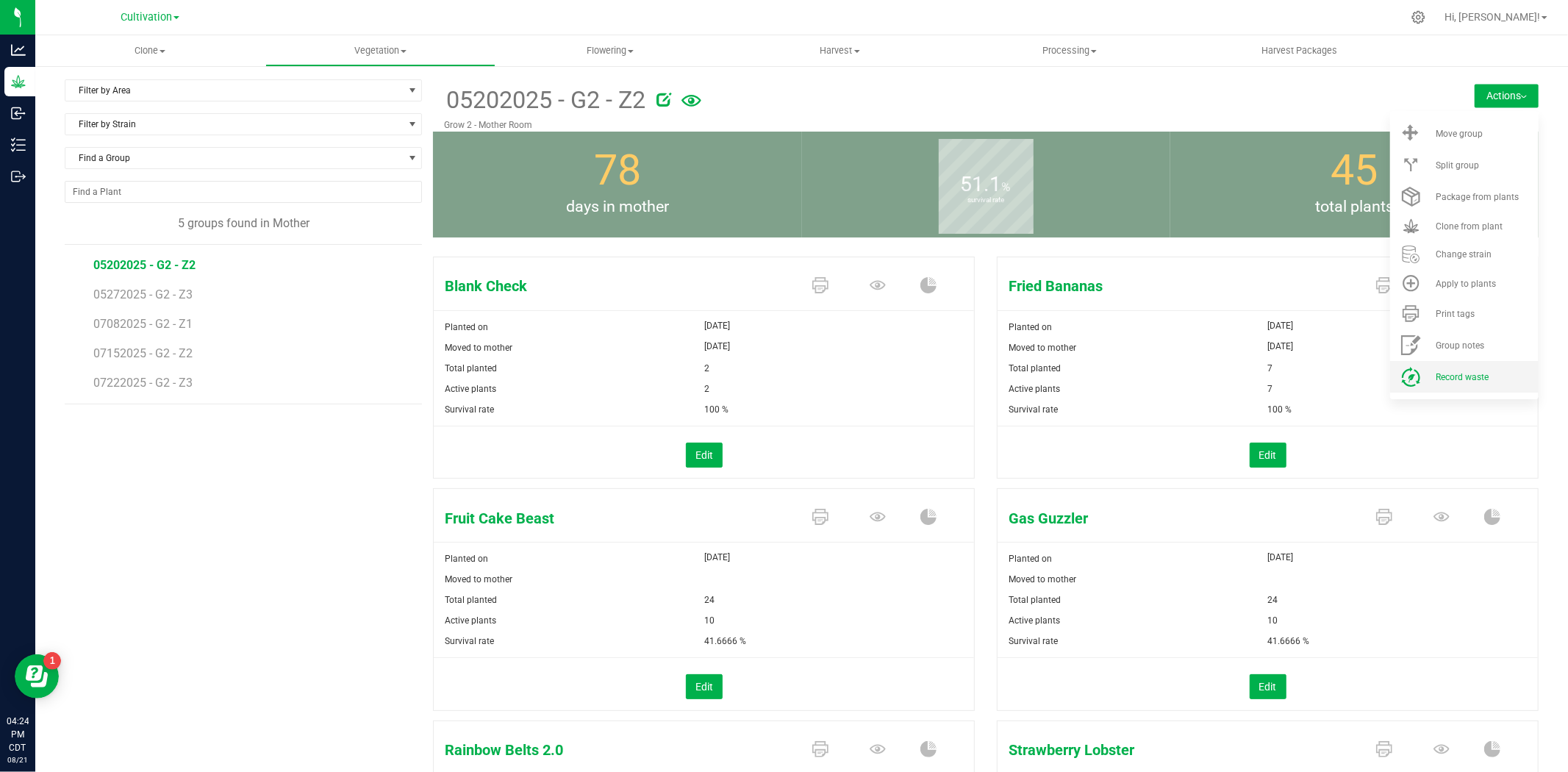
click at [1445, 377] on span "Record waste" at bounding box center [1463, 378] width 53 height 11
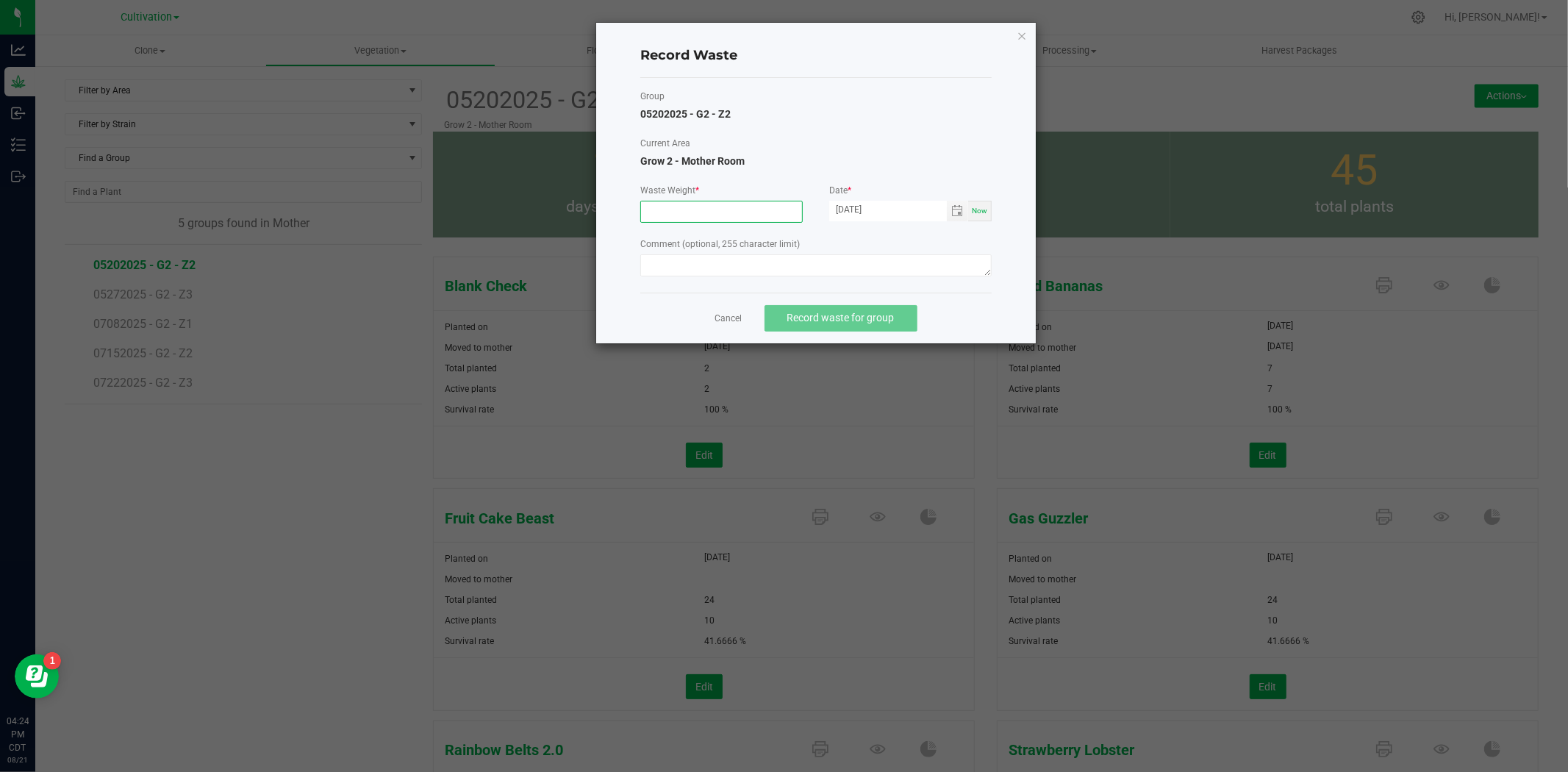
click at [724, 210] on input at bounding box center [722, 211] width 161 height 20
click at [954, 207] on span "Toggle calendar" at bounding box center [957, 211] width 12 height 12
type input "3780.0000 g"
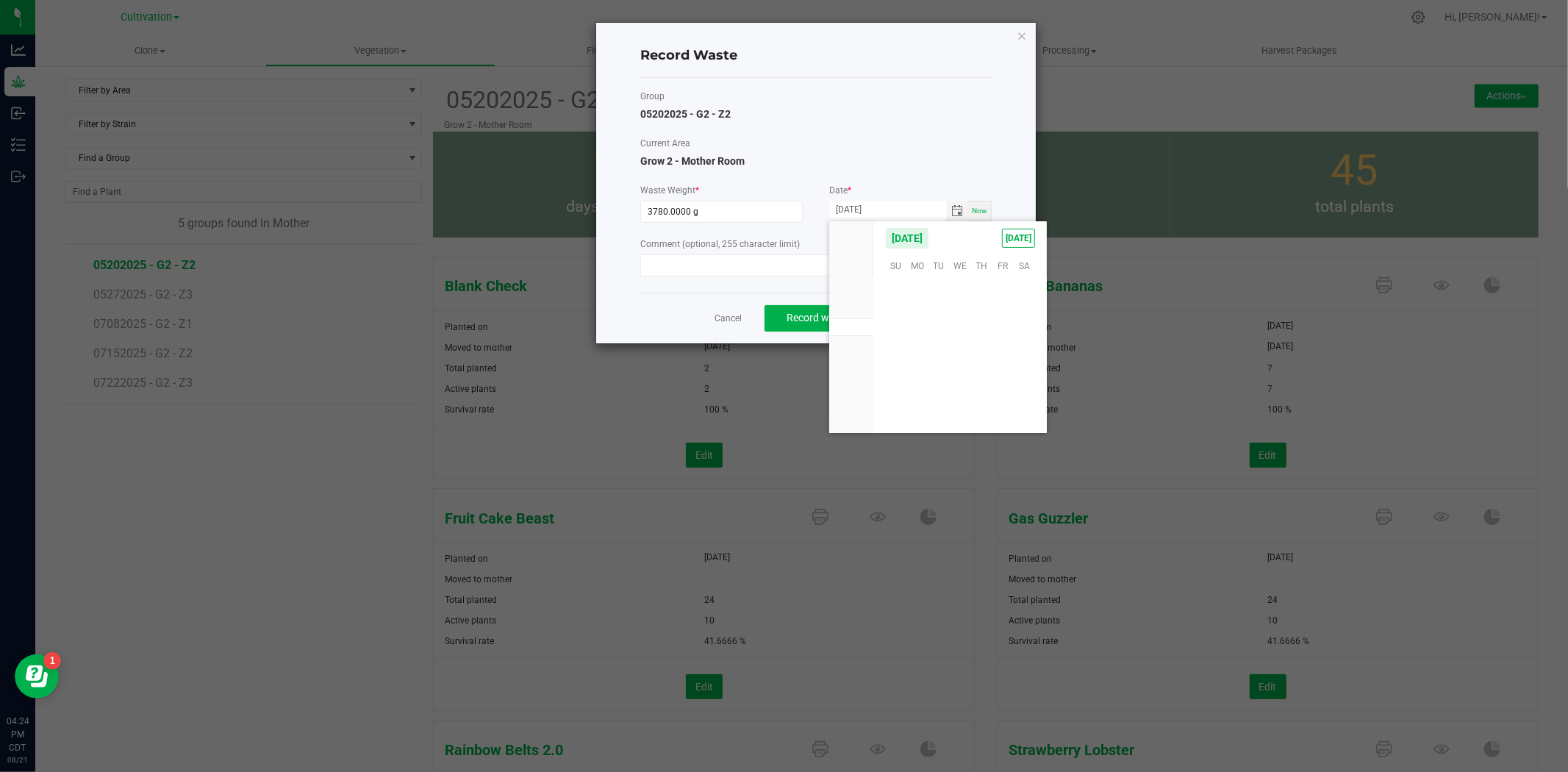
scroll to position [238434, 0]
click at [954, 355] on span "20" at bounding box center [960, 355] width 21 height 23
type input "[DATE]"
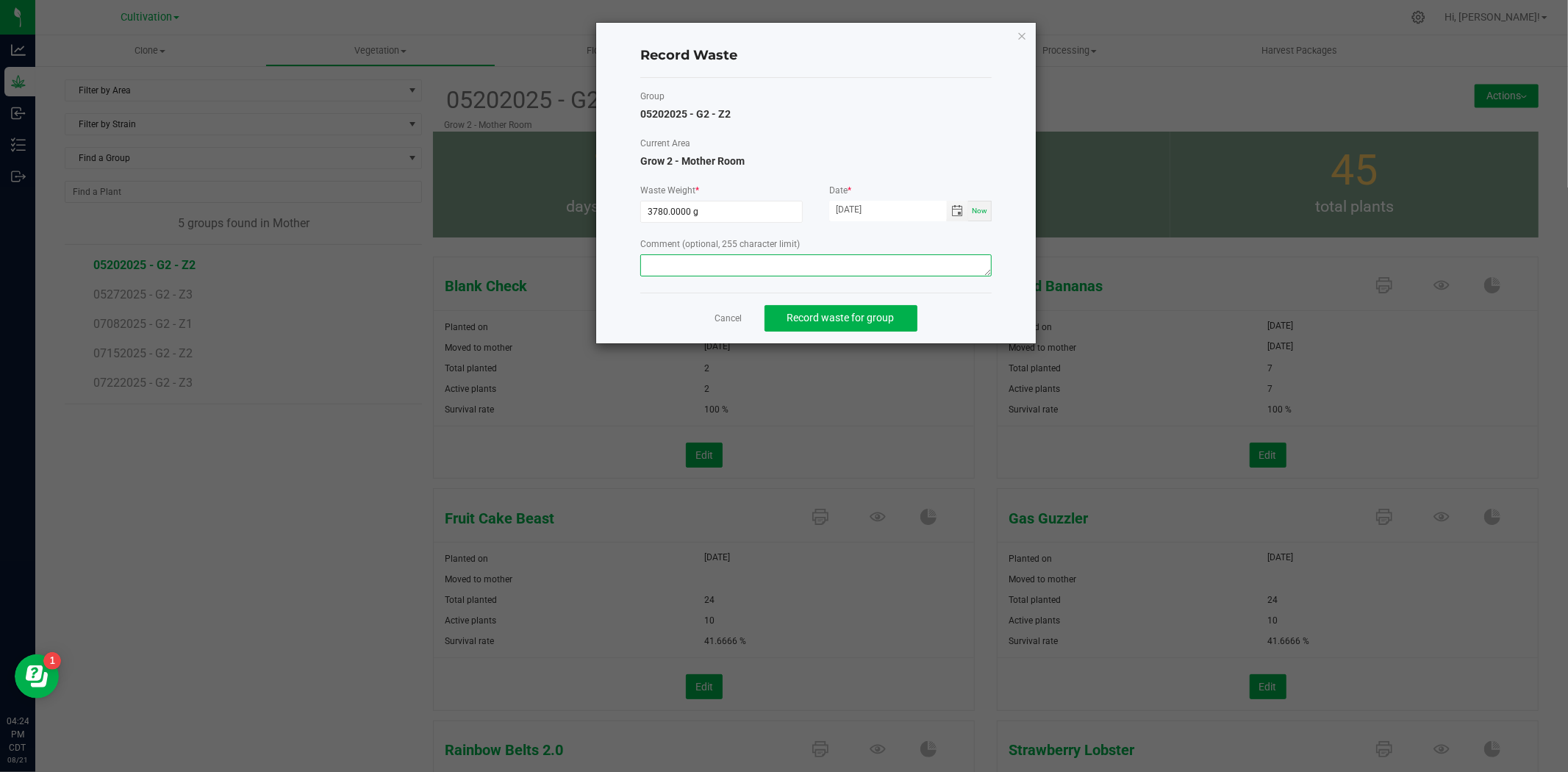
click at [763, 269] on textarea at bounding box center [816, 265] width 352 height 22
click at [763, 269] on textarea "M" at bounding box center [816, 265] width 352 height 22
type textarea "Mom waste"
click at [793, 317] on span "Record waste for group" at bounding box center [841, 317] width 107 height 12
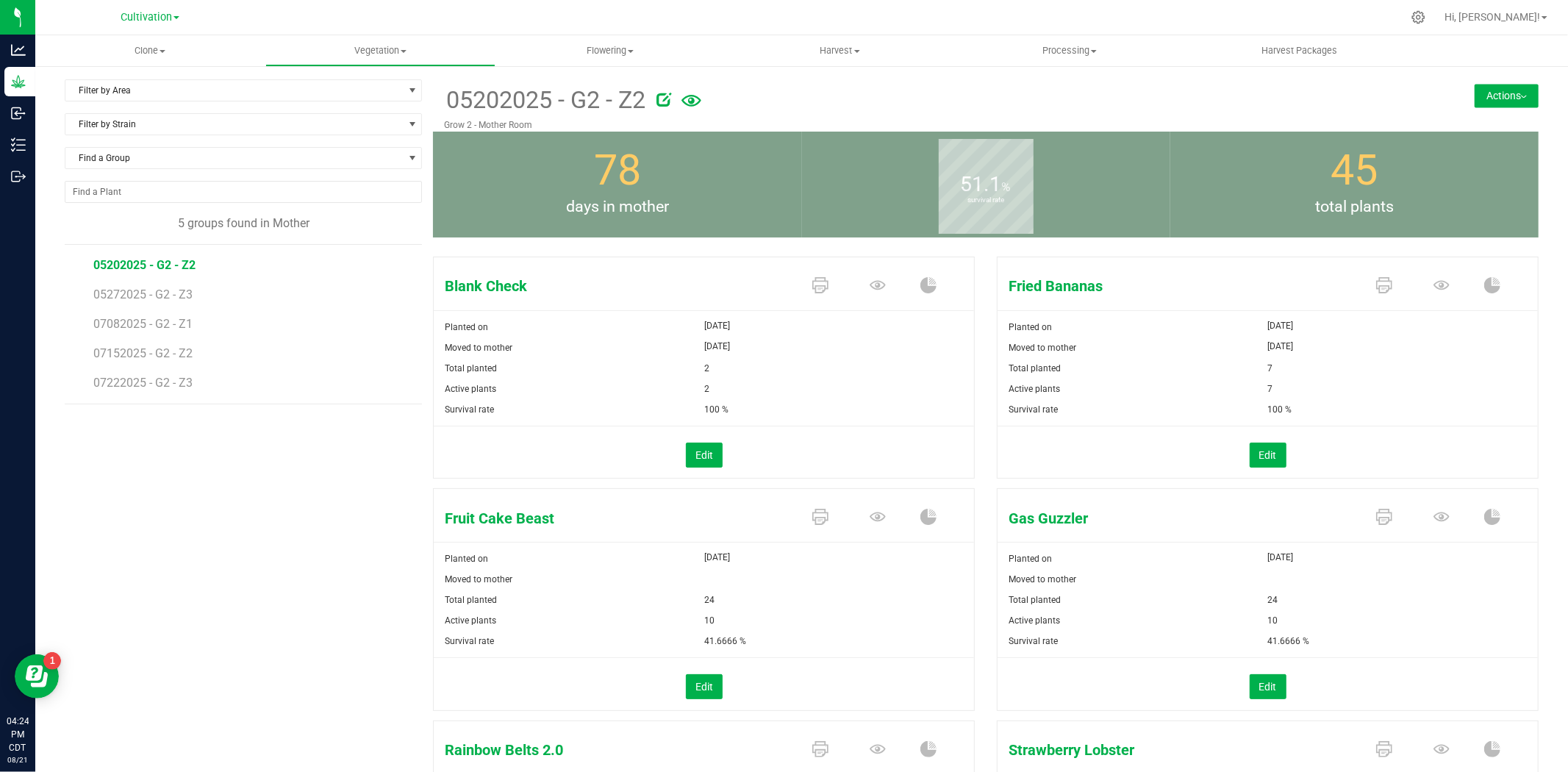
click at [1482, 102] on button "Actions" at bounding box center [1507, 96] width 64 height 24
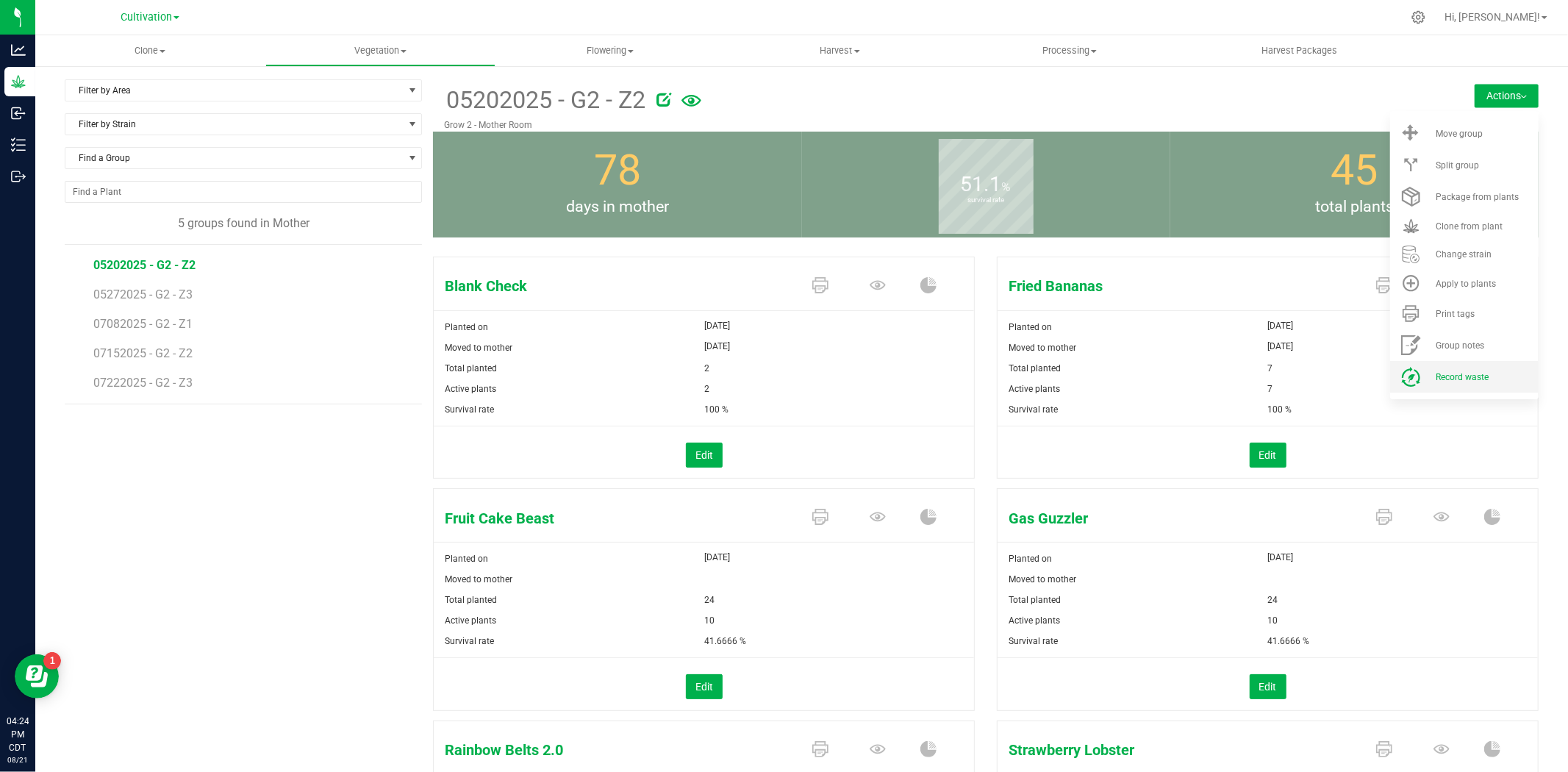
click at [1449, 372] on span "Record waste" at bounding box center [1463, 378] width 53 height 11
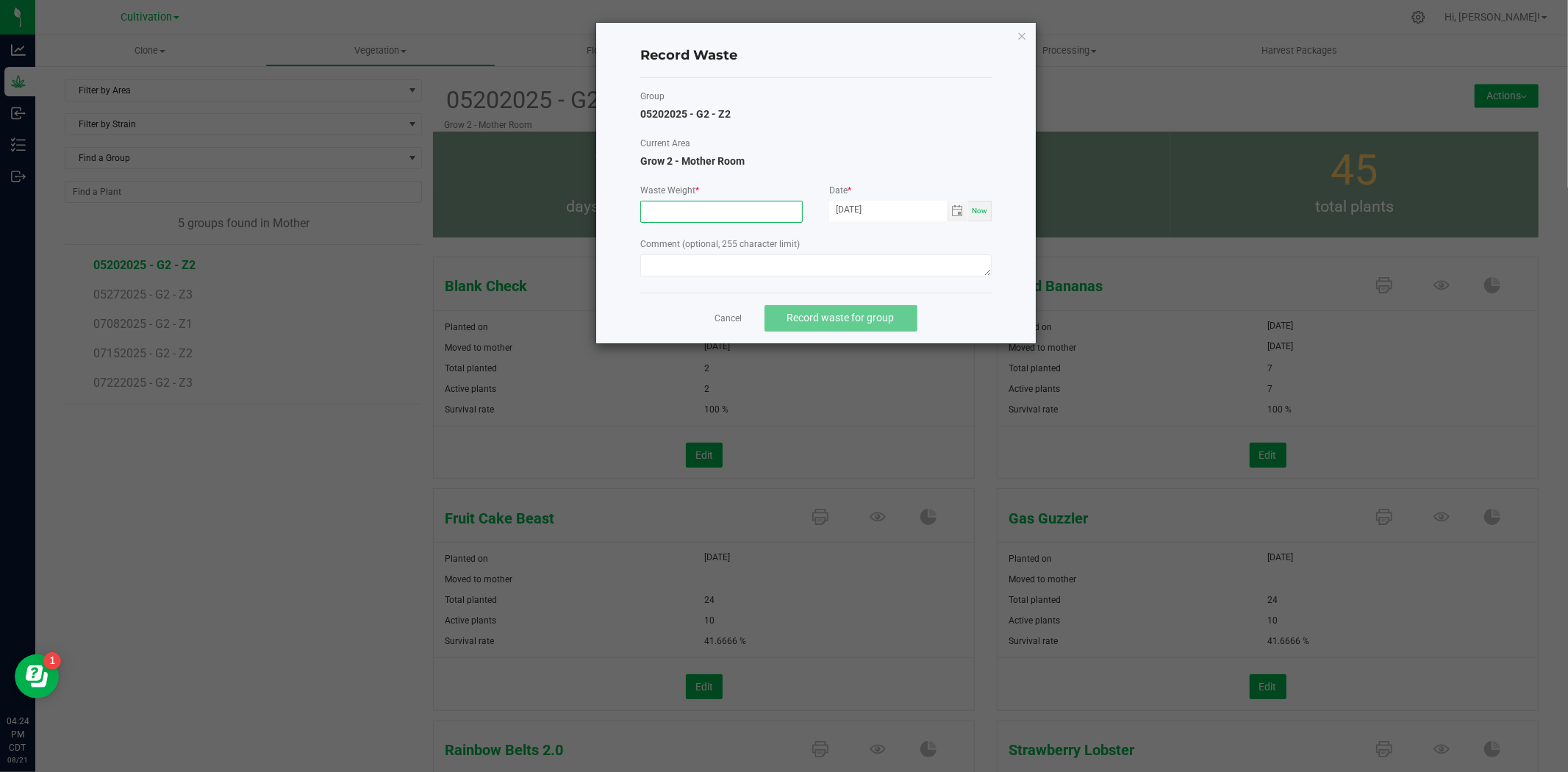
click at [658, 217] on input at bounding box center [722, 211] width 161 height 20
type input "350.0000 g"
click at [673, 254] on textarea at bounding box center [816, 265] width 352 height 22
type textarea "Mom waste"
click at [872, 318] on span "Record waste for group" at bounding box center [841, 317] width 107 height 12
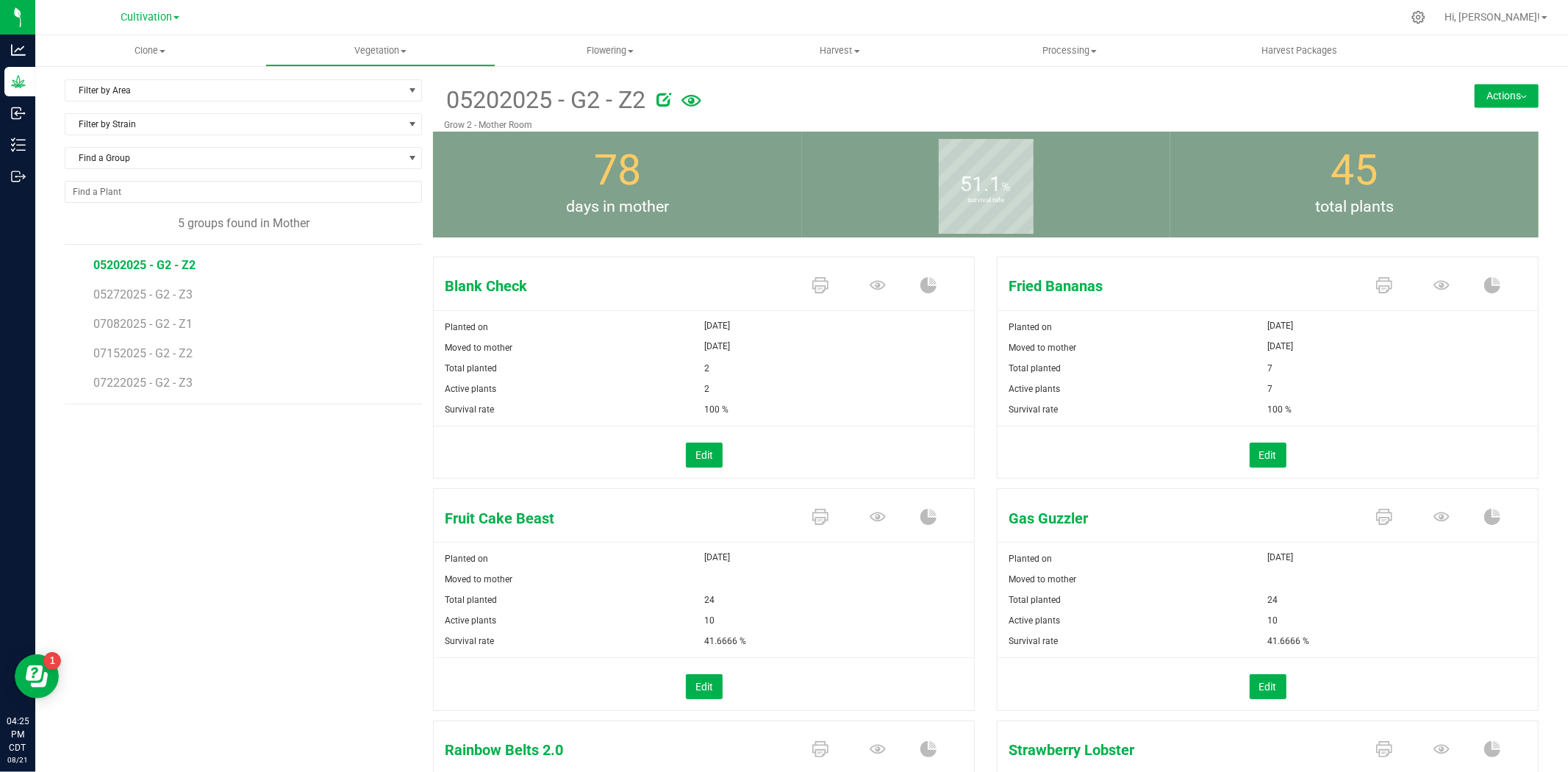
click at [1477, 97] on button "Actions" at bounding box center [1507, 96] width 64 height 24
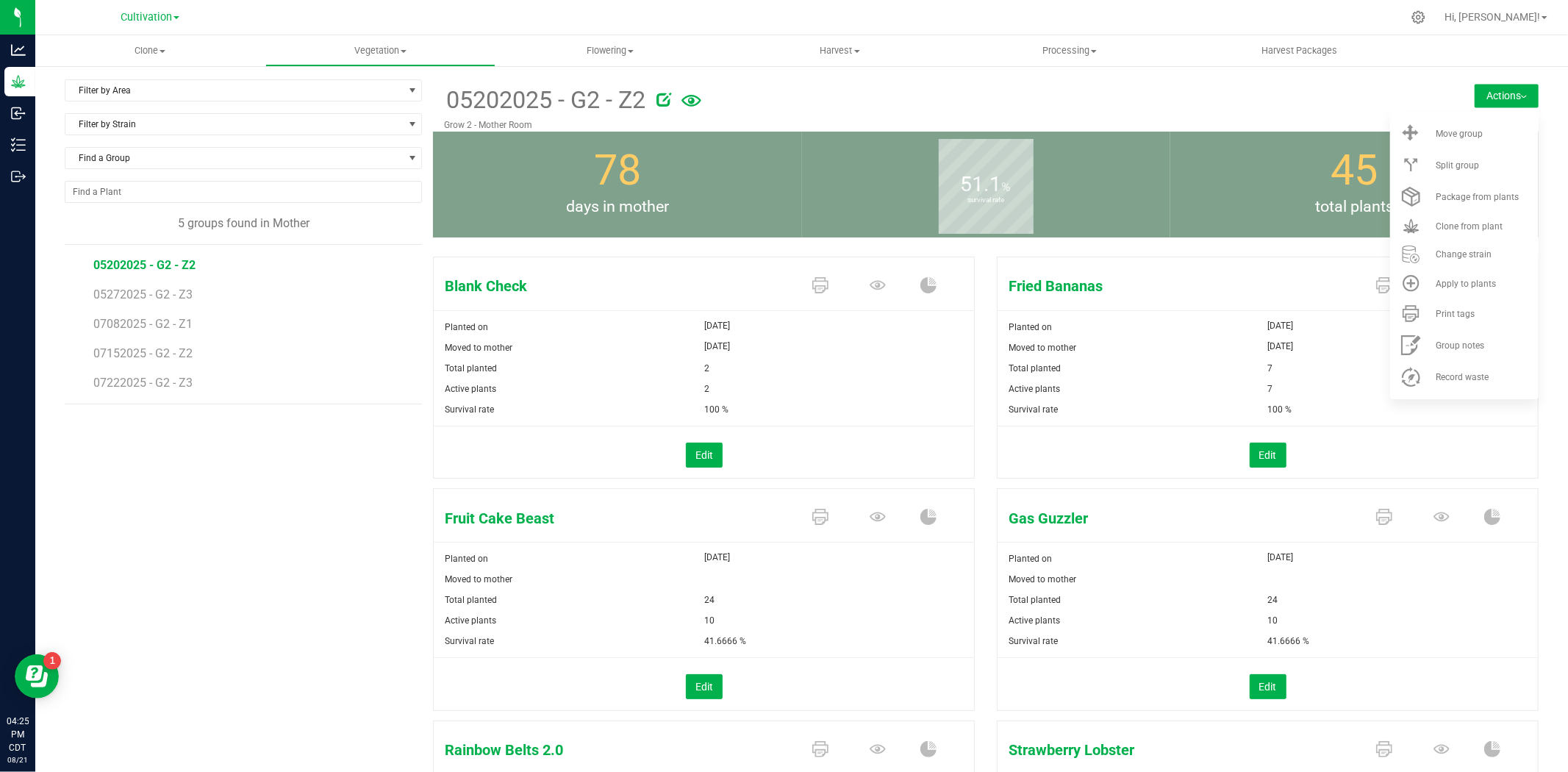
click at [240, 503] on div "Filter by Area Filter by Area All Grow 2 - Mother Room Filter by Strain Find a …" at bounding box center [249, 530] width 369 height 901
click at [141, 320] on span "07082025 - G2 - Z1" at bounding box center [144, 324] width 102 height 14
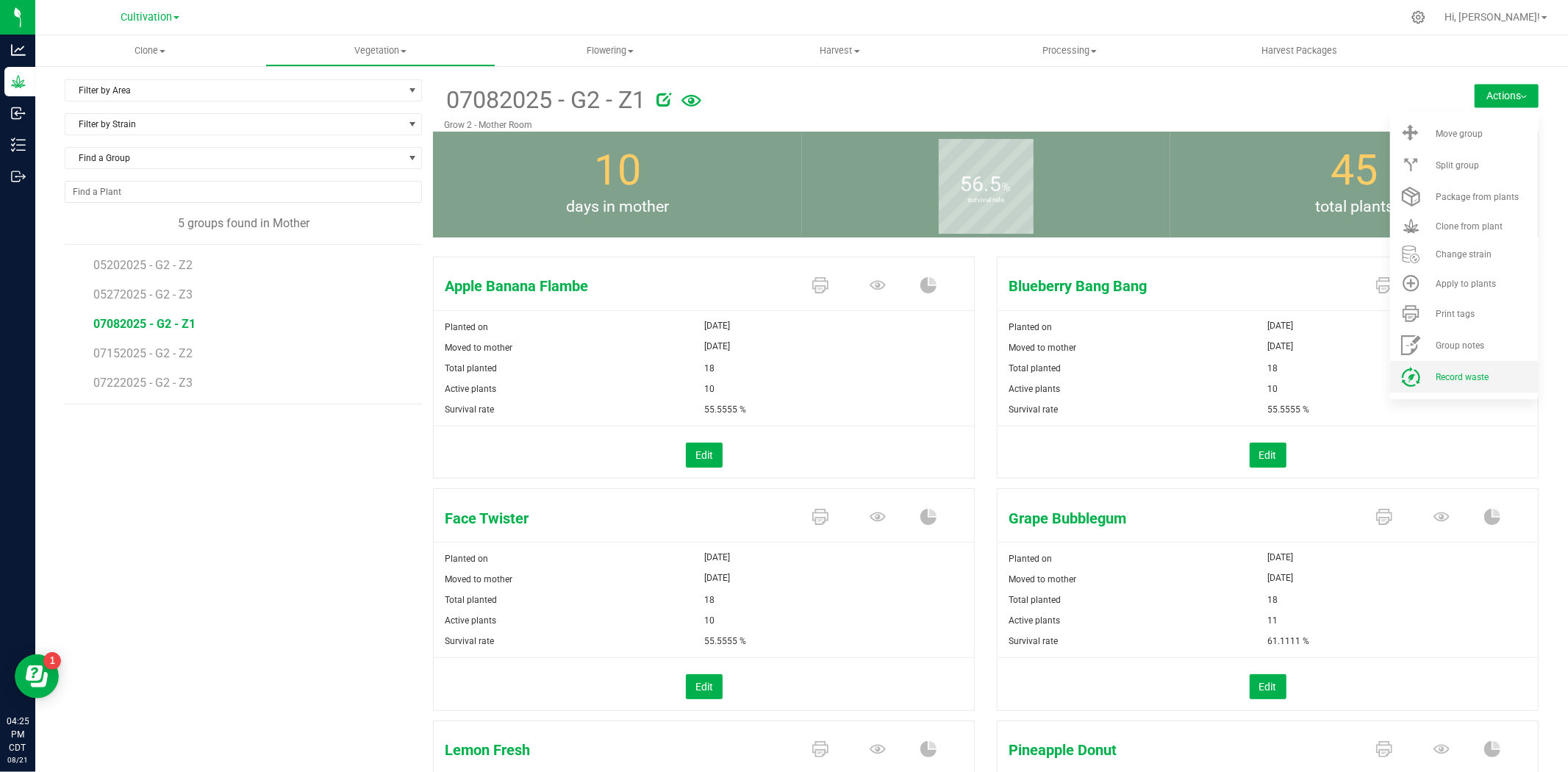
click at [1466, 376] on span "Record waste" at bounding box center [1463, 378] width 53 height 11
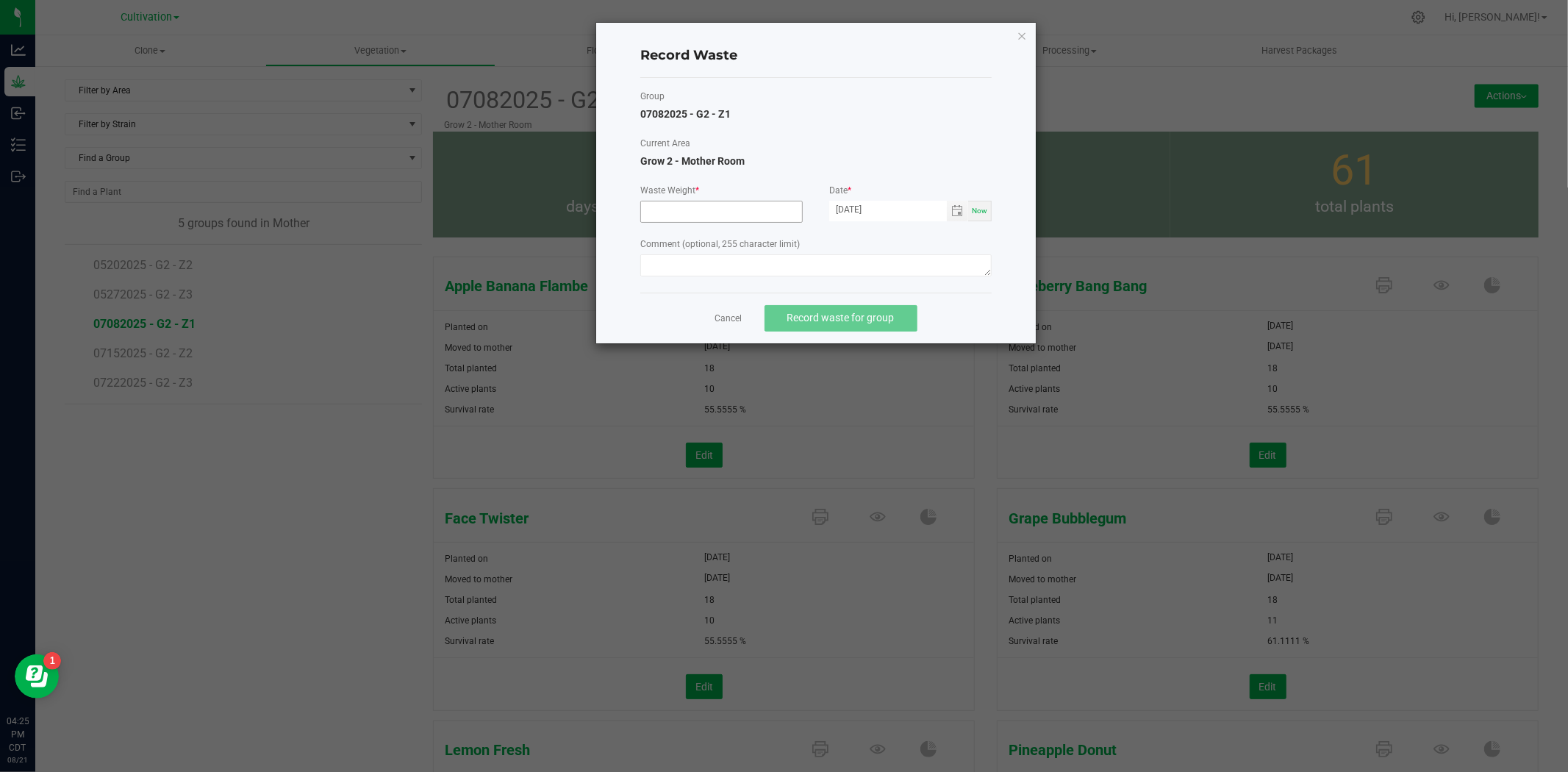
drag, startPoint x: 702, startPoint y: 199, endPoint x: 695, endPoint y: 222, distance: 24.0
click at [702, 199] on div "Waste Weight *" at bounding box center [721, 203] width 162 height 39
click at [695, 222] on span at bounding box center [721, 212] width 162 height 22
click at [697, 217] on input at bounding box center [722, 211] width 161 height 20
type input "1550.0000 g"
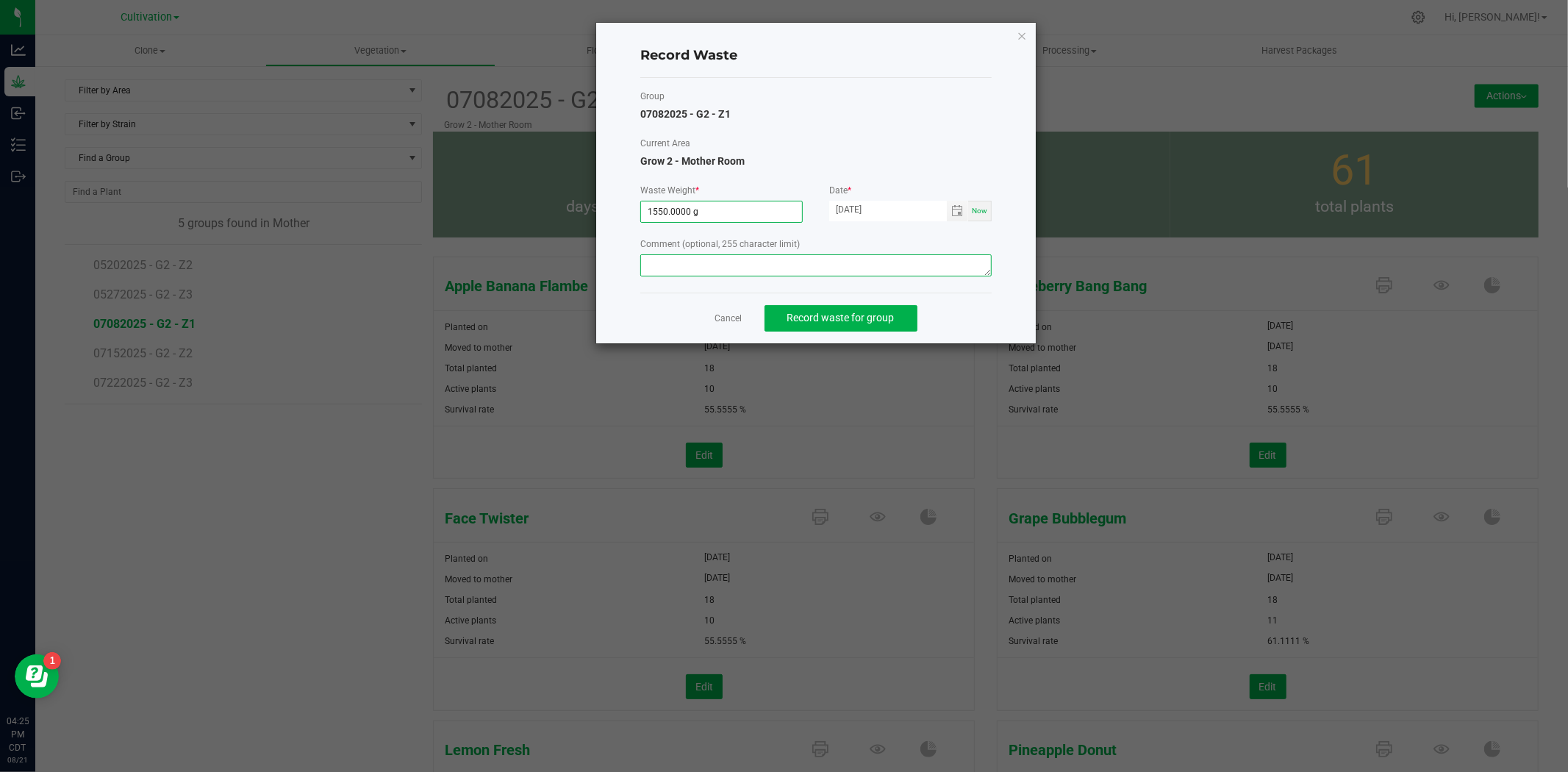
click at [802, 266] on textarea at bounding box center [816, 265] width 352 height 22
type textarea "Mom waste"
click at [815, 322] on span "Record waste for group" at bounding box center [841, 317] width 107 height 12
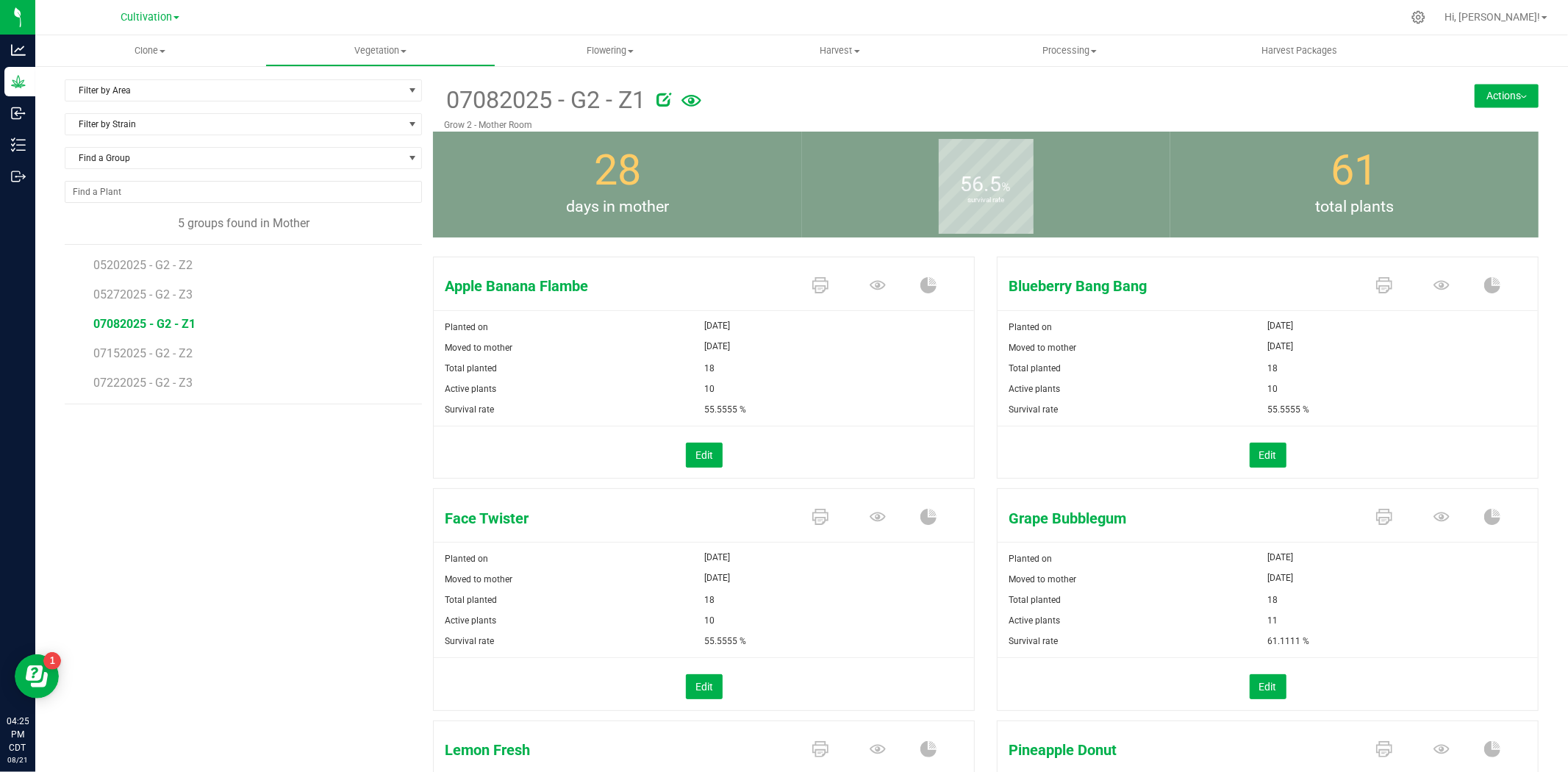
click at [102, 362] on li "07152025 - G2 - Z2" at bounding box center [252, 347] width 318 height 29
click at [114, 357] on span "07152025 - G2 - Z2" at bounding box center [144, 354] width 102 height 14
click at [1493, 107] on div "07152025 - G2 - Z2 Grow 2 - Mother Room Actions Move group Split group" at bounding box center [986, 105] width 1106 height 52
click at [1489, 97] on button "Actions" at bounding box center [1507, 96] width 64 height 24
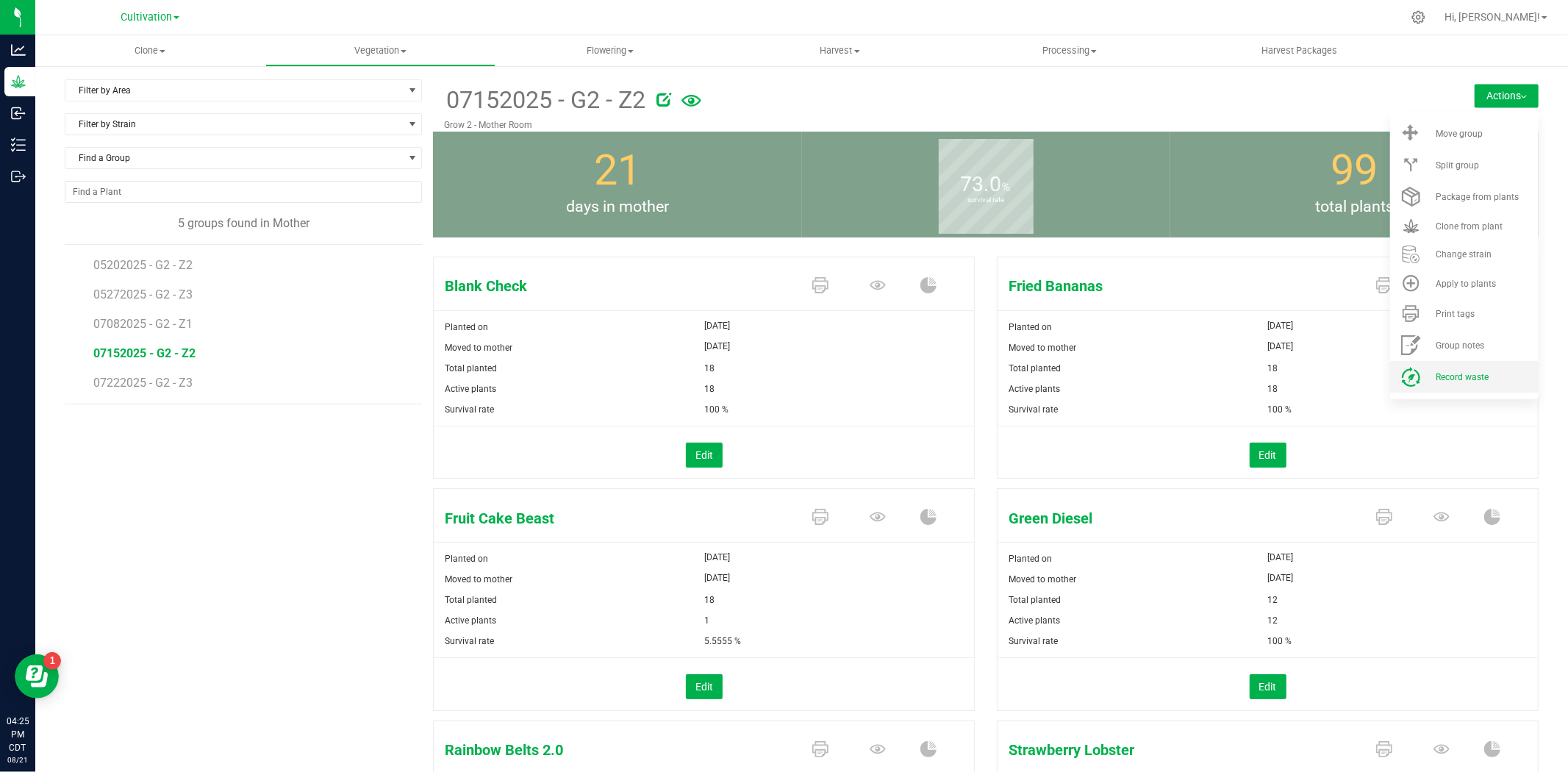
click at [1450, 383] on li "Record waste" at bounding box center [1465, 378] width 149 height 32
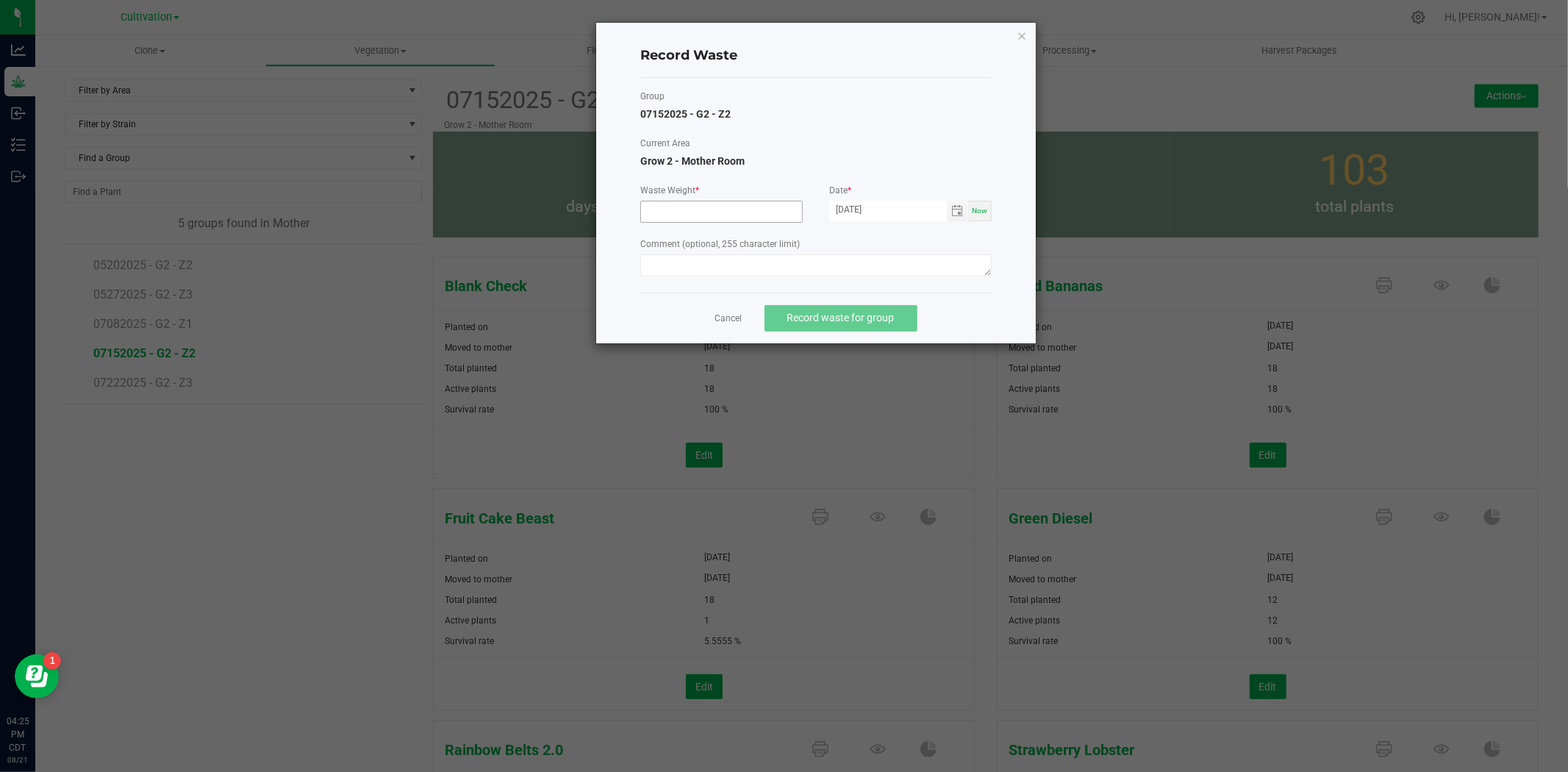
click at [714, 210] on input at bounding box center [722, 211] width 161 height 20
type input "1410.0000 g"
click at [719, 256] on textarea at bounding box center [816, 265] width 352 height 22
type textarea "Mom waste"
click at [850, 326] on button "Record waste for group" at bounding box center [841, 318] width 153 height 27
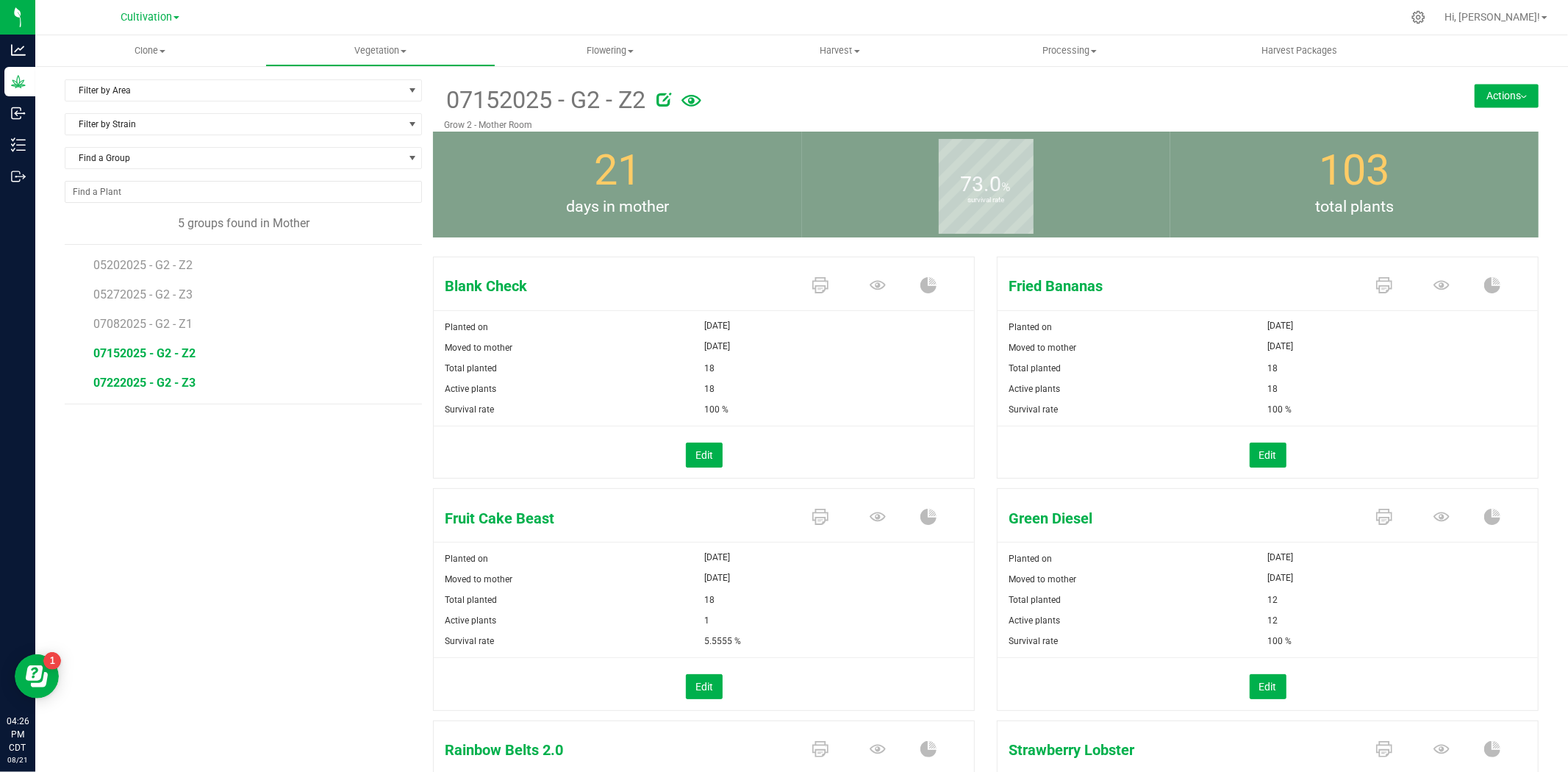
click at [159, 378] on span "07222025 - G2 - Z3" at bounding box center [144, 383] width 102 height 14
click at [1475, 96] on button "Actions" at bounding box center [1507, 96] width 64 height 24
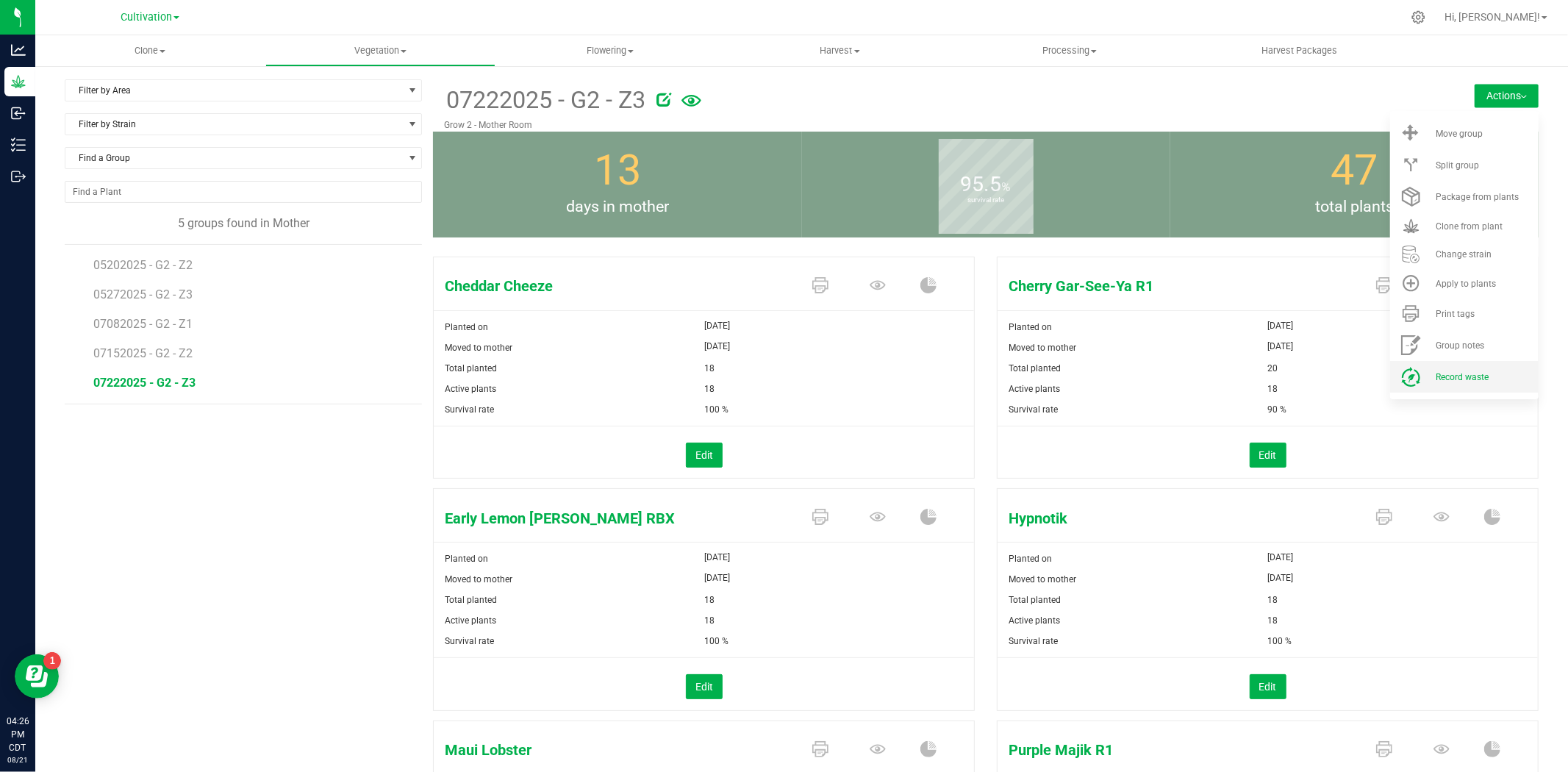
click at [1464, 366] on li "Record waste" at bounding box center [1465, 378] width 149 height 32
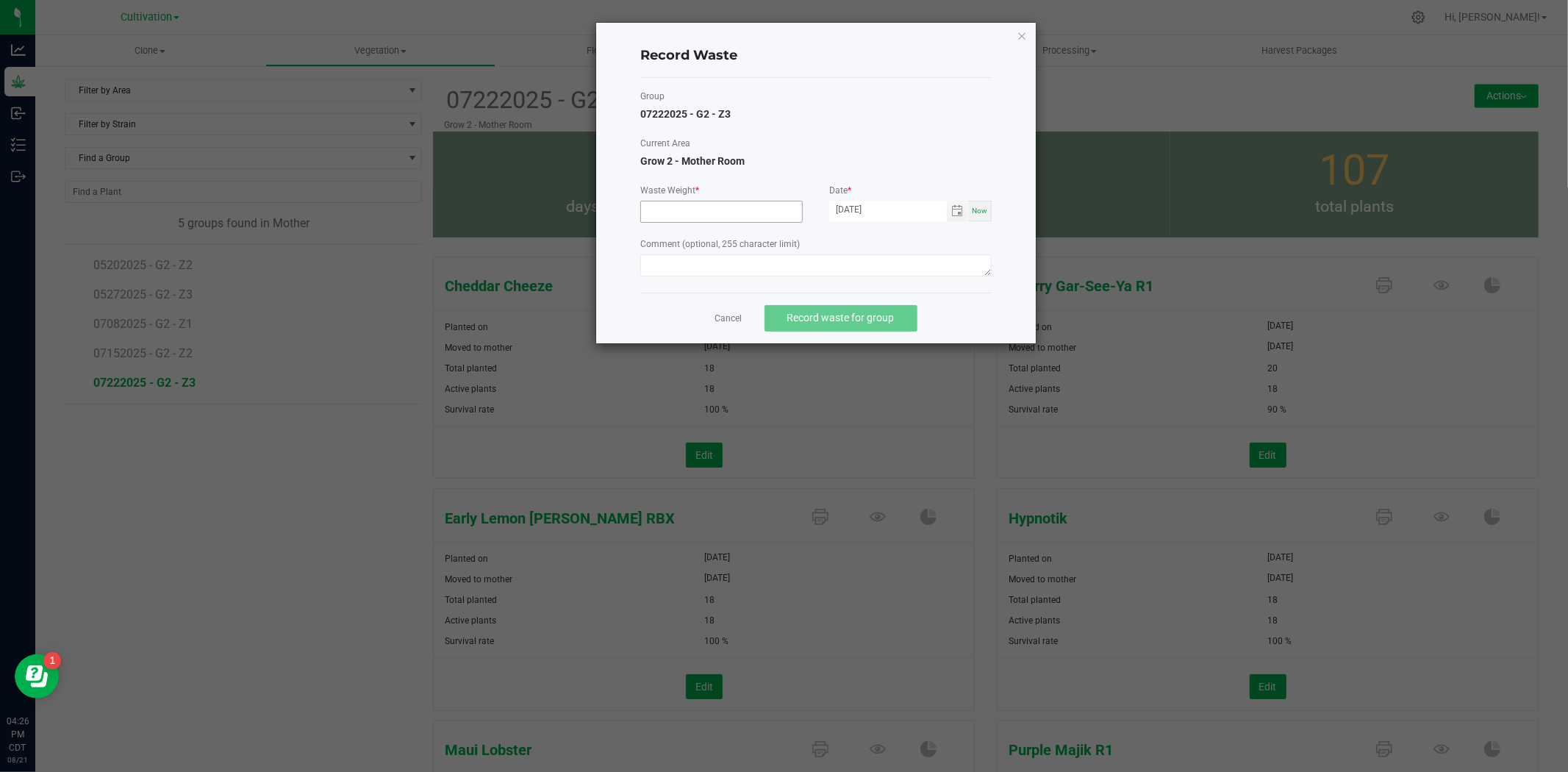
click at [728, 212] on input at bounding box center [722, 211] width 161 height 20
type input "1230.0000 g"
click at [707, 272] on textarea at bounding box center [816, 265] width 352 height 22
type textarea "Mom waste"
click at [872, 326] on button "Record waste for group" at bounding box center [841, 318] width 153 height 27
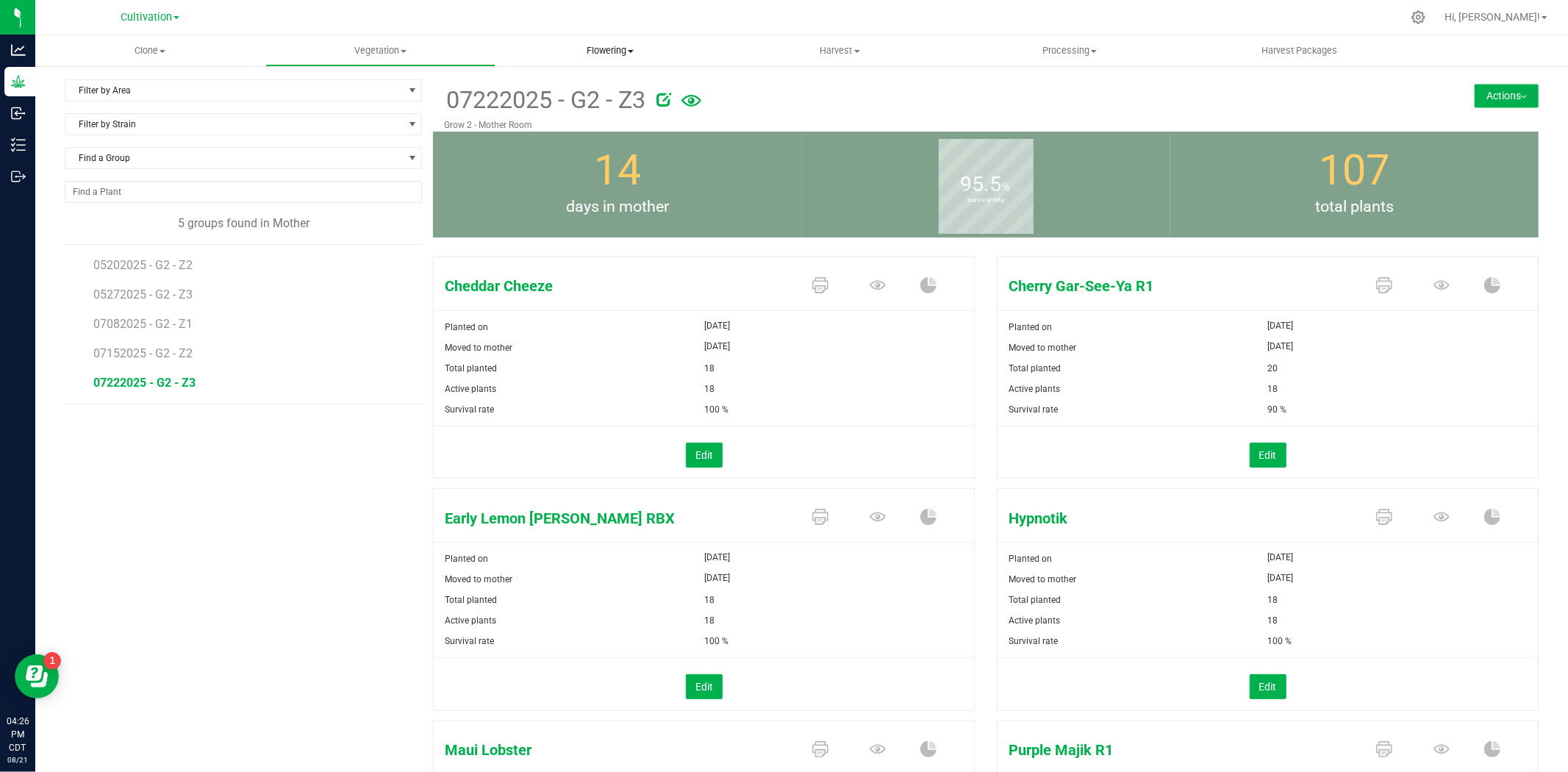
click at [614, 49] on span "Flowering" at bounding box center [610, 51] width 229 height 13
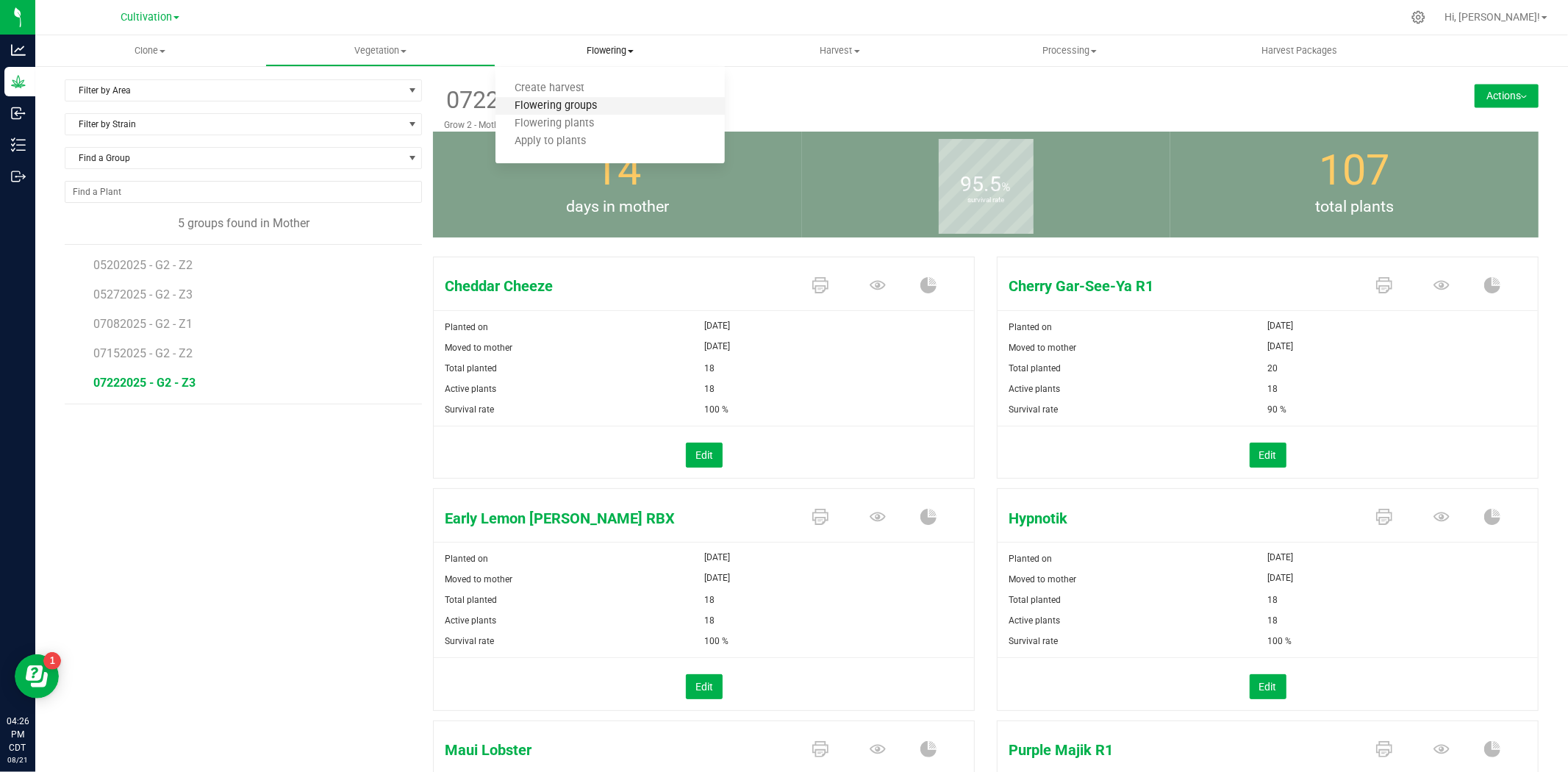
click at [563, 104] on span "Flowering groups" at bounding box center [556, 106] width 122 height 12
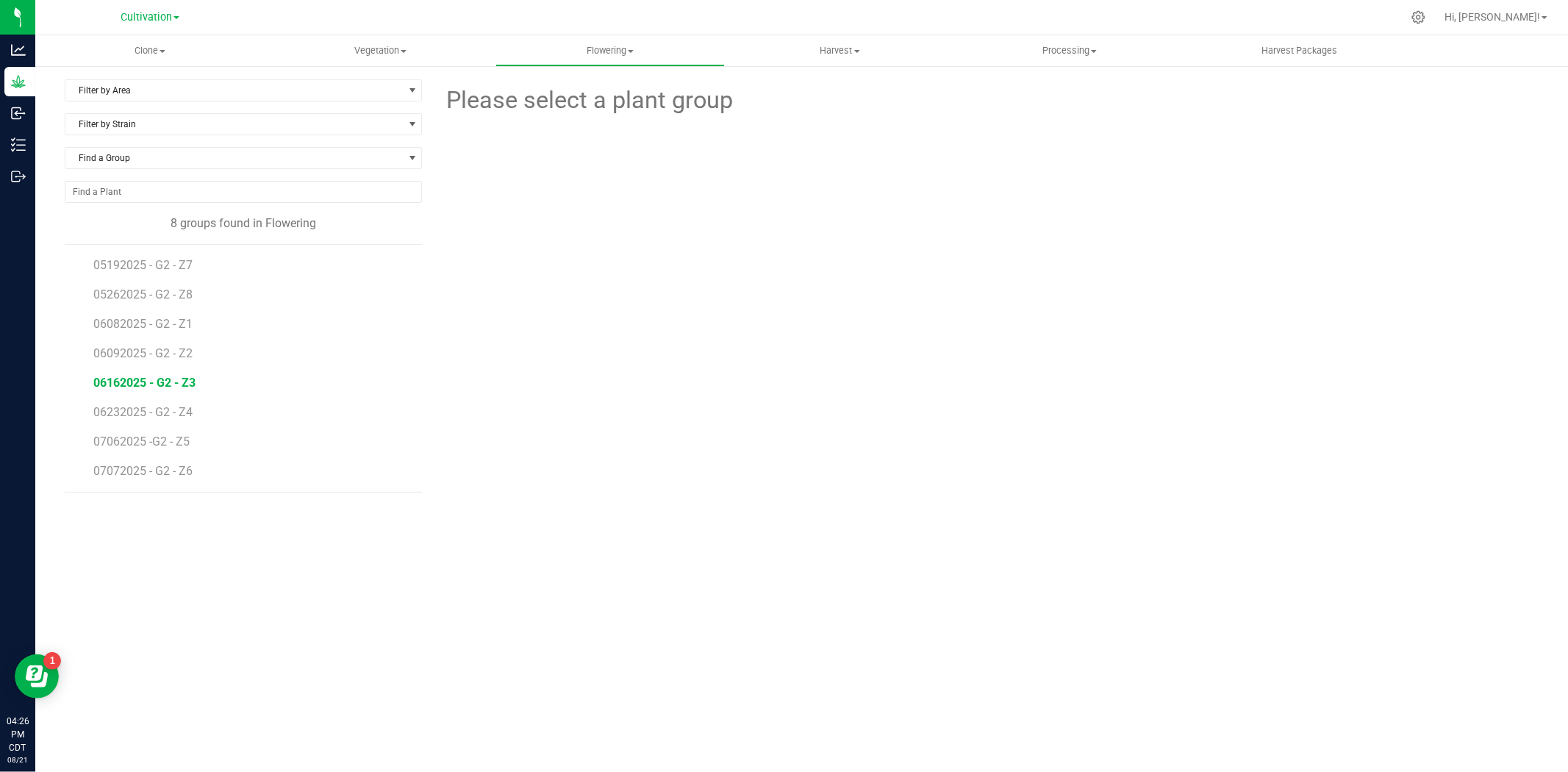
click at [131, 378] on span "06162025 - G2 - Z3" at bounding box center [144, 383] width 102 height 14
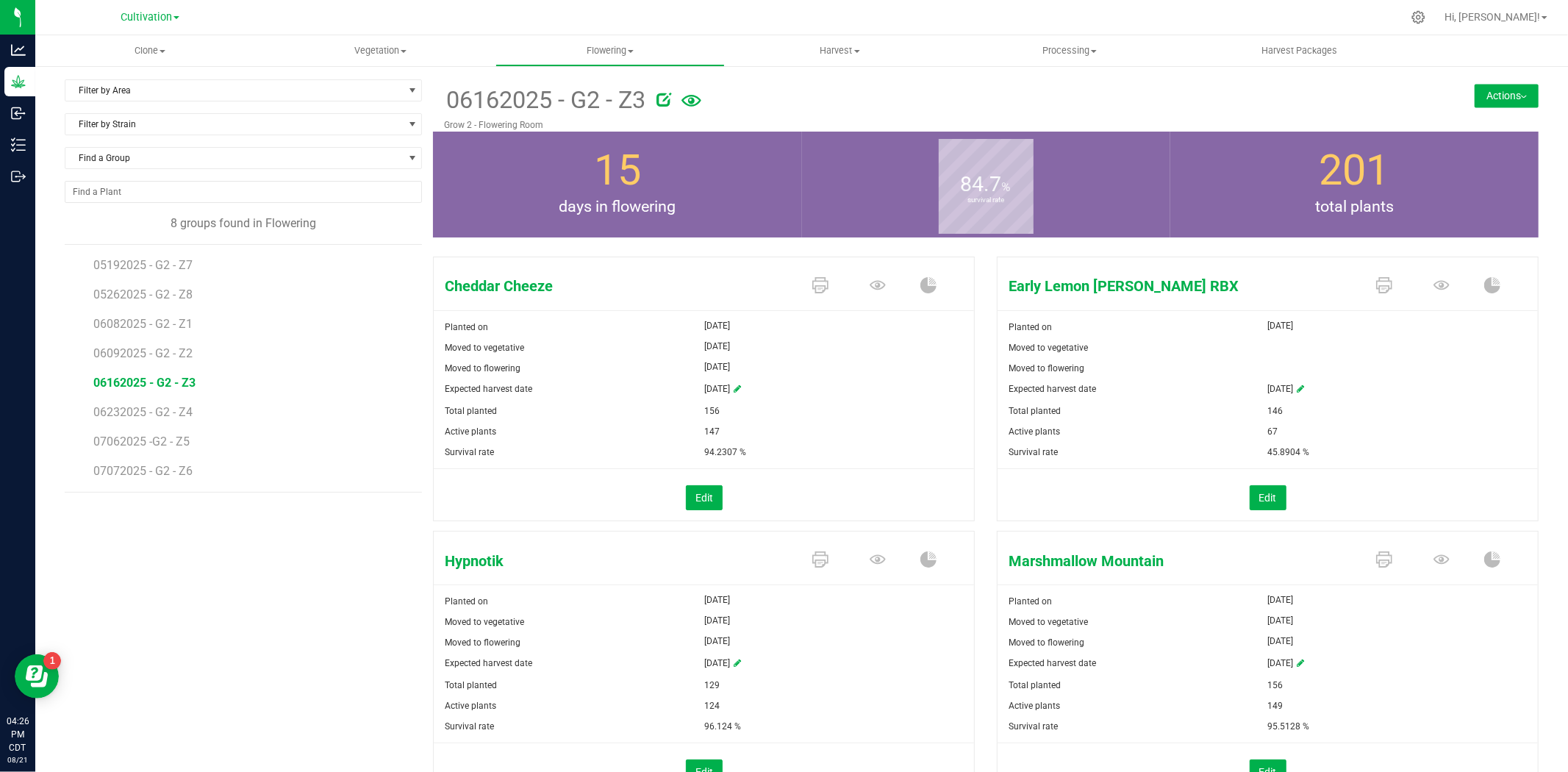
click at [1522, 99] on button "Actions" at bounding box center [1507, 96] width 64 height 24
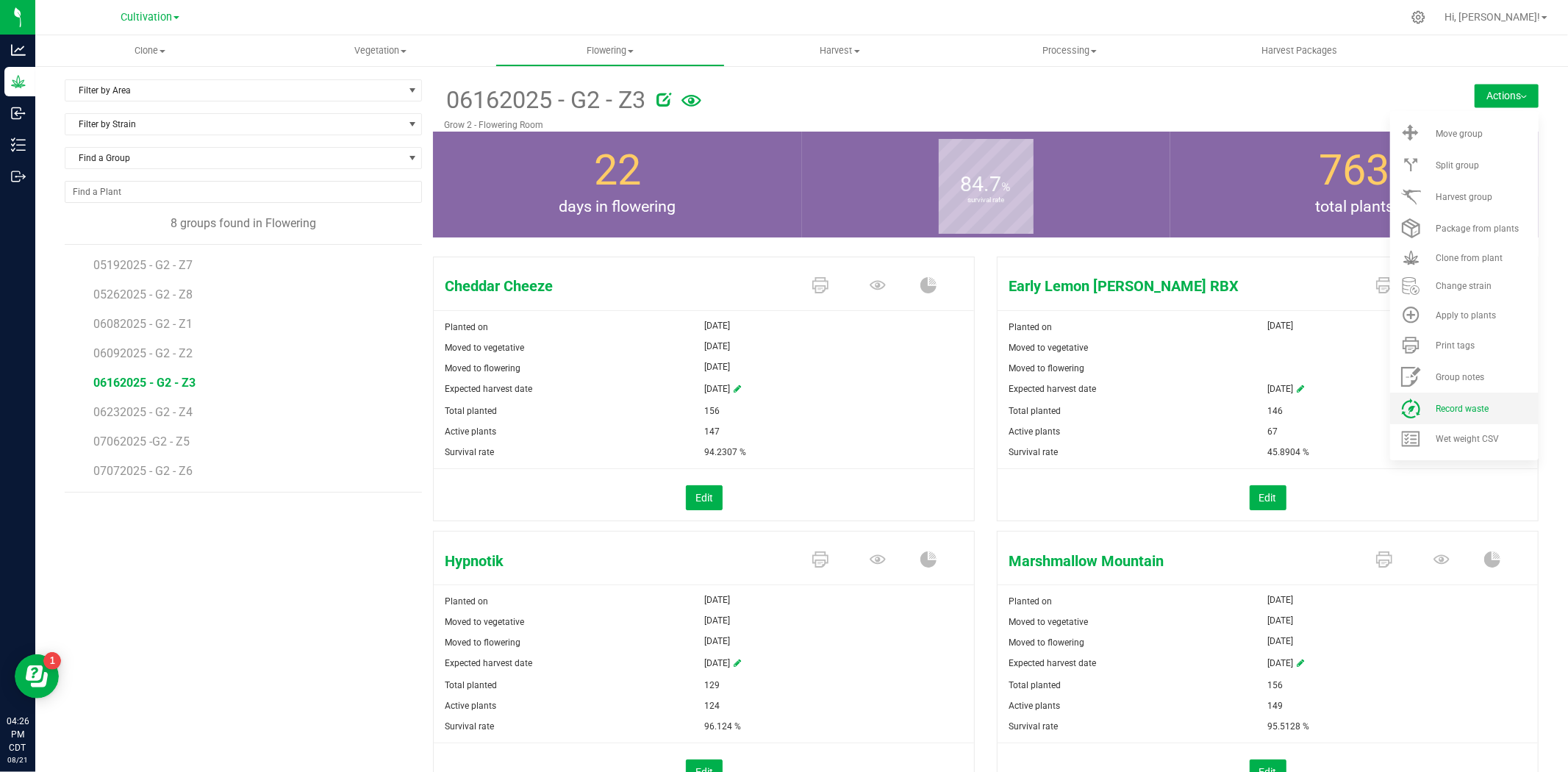
click at [1447, 394] on li "Record waste" at bounding box center [1465, 409] width 149 height 32
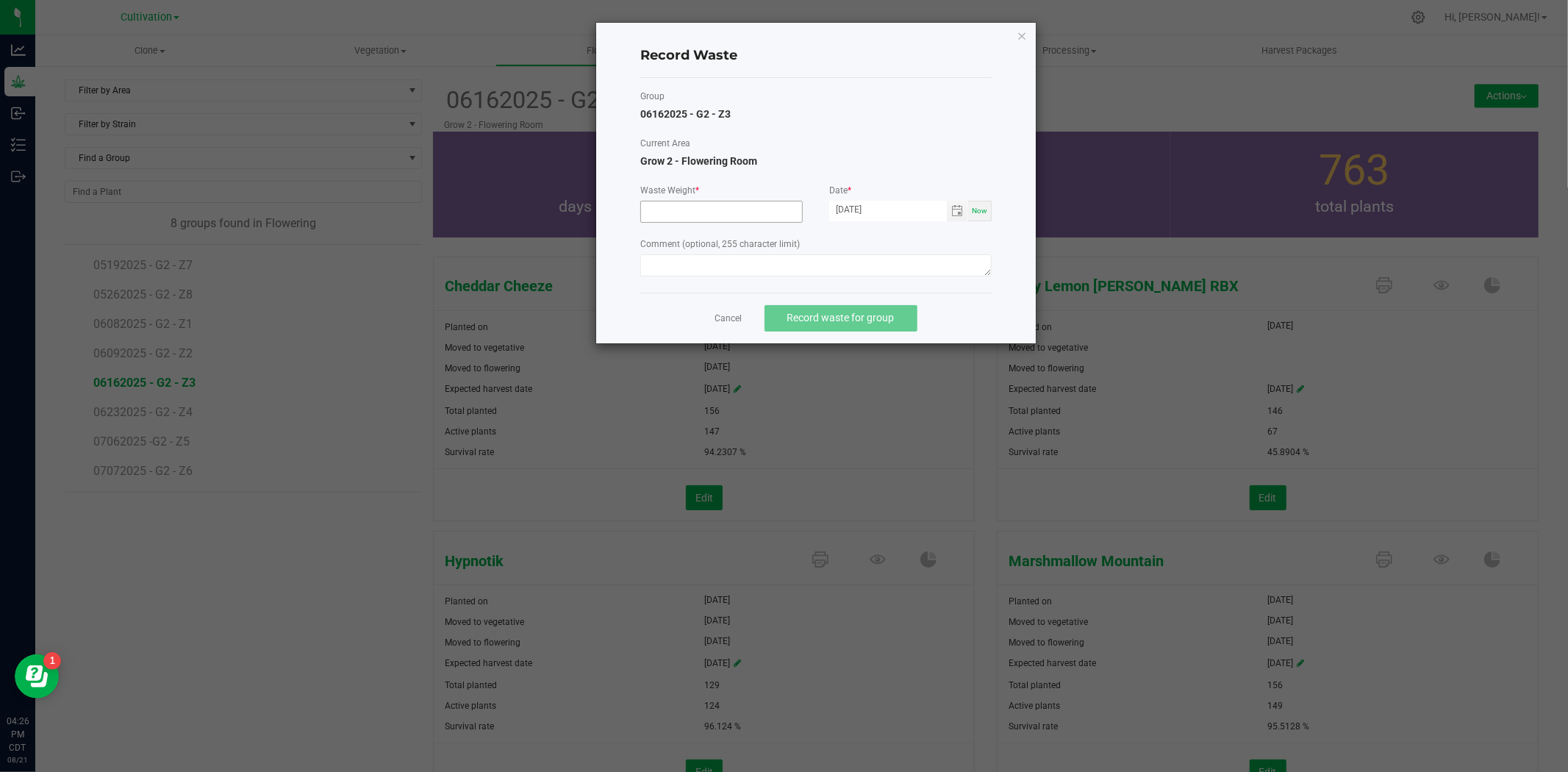
click at [748, 210] on input at bounding box center [722, 211] width 161 height 20
click at [953, 214] on span "Toggle calendar" at bounding box center [957, 211] width 12 height 12
type input "9210.0000 g"
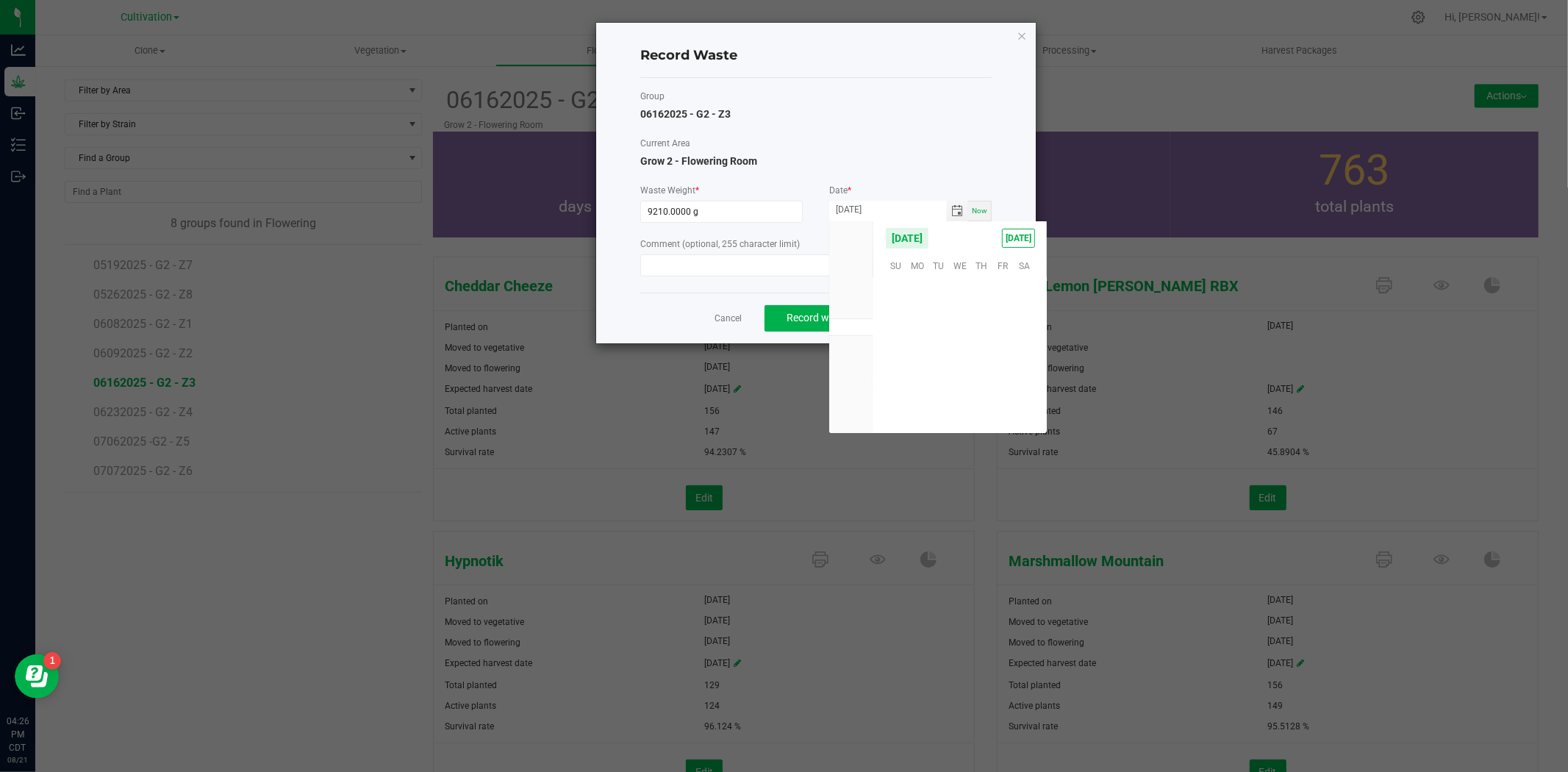
scroll to position [238434, 0]
click at [963, 351] on span "20" at bounding box center [960, 355] width 21 height 23
type input "[DATE]"
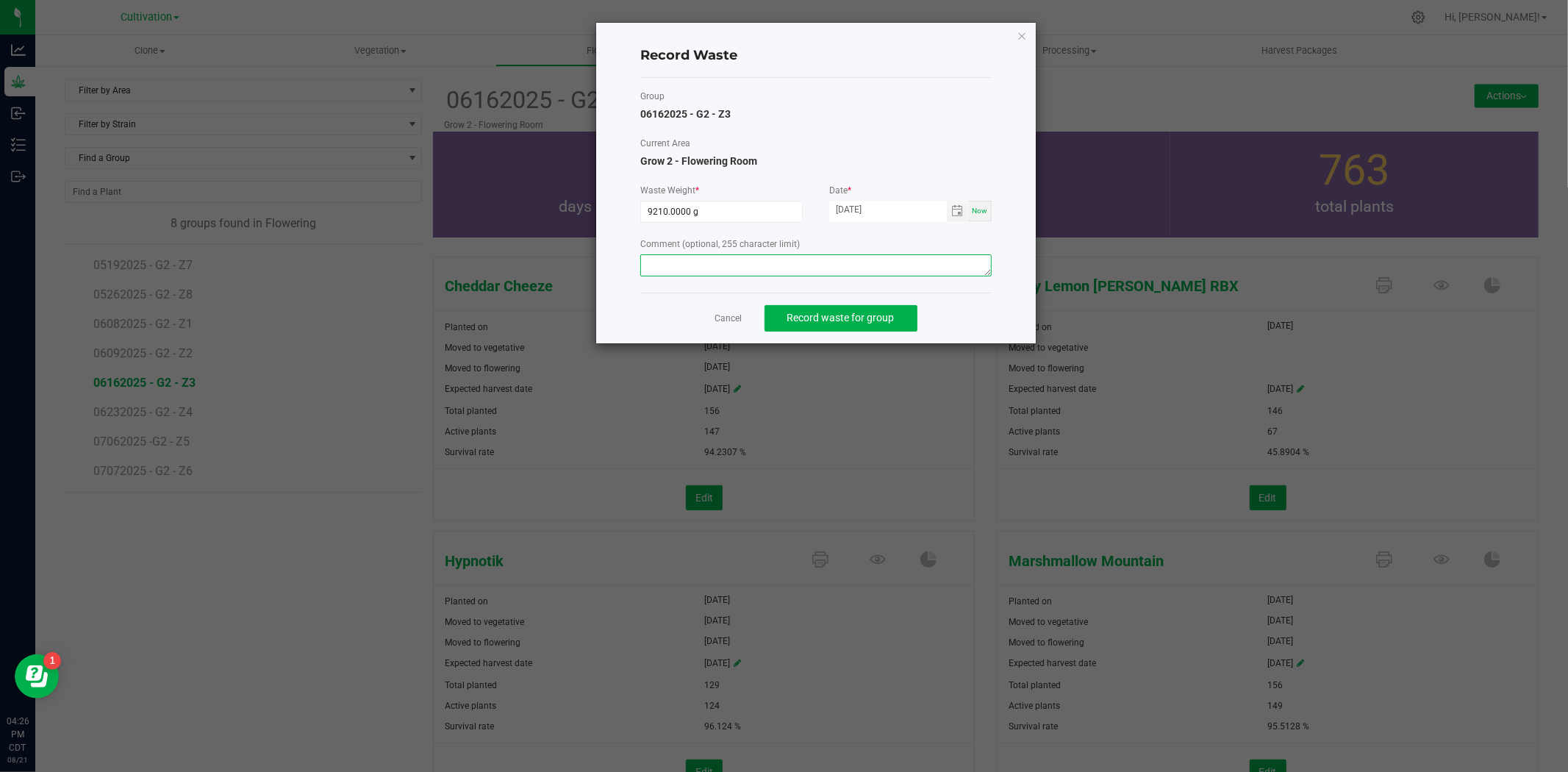
click at [744, 266] on textarea at bounding box center [816, 265] width 352 height 22
click at [668, 261] on textarea "Mom waste" at bounding box center [816, 265] width 352 height 22
type textarea "Flower waste"
click at [831, 316] on span "Record waste for group" at bounding box center [841, 317] width 107 height 12
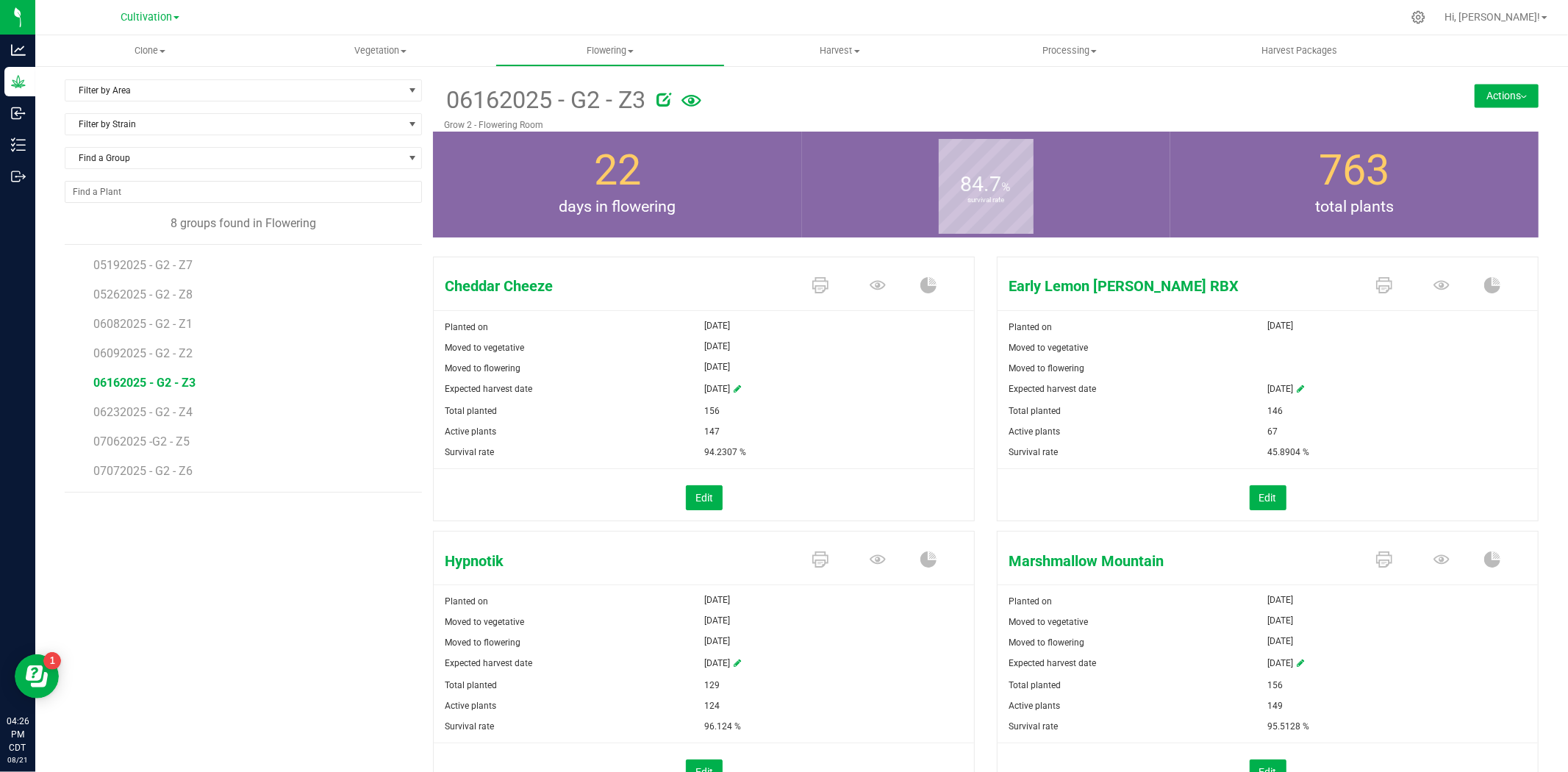
click at [1475, 89] on button "Actions" at bounding box center [1507, 96] width 64 height 24
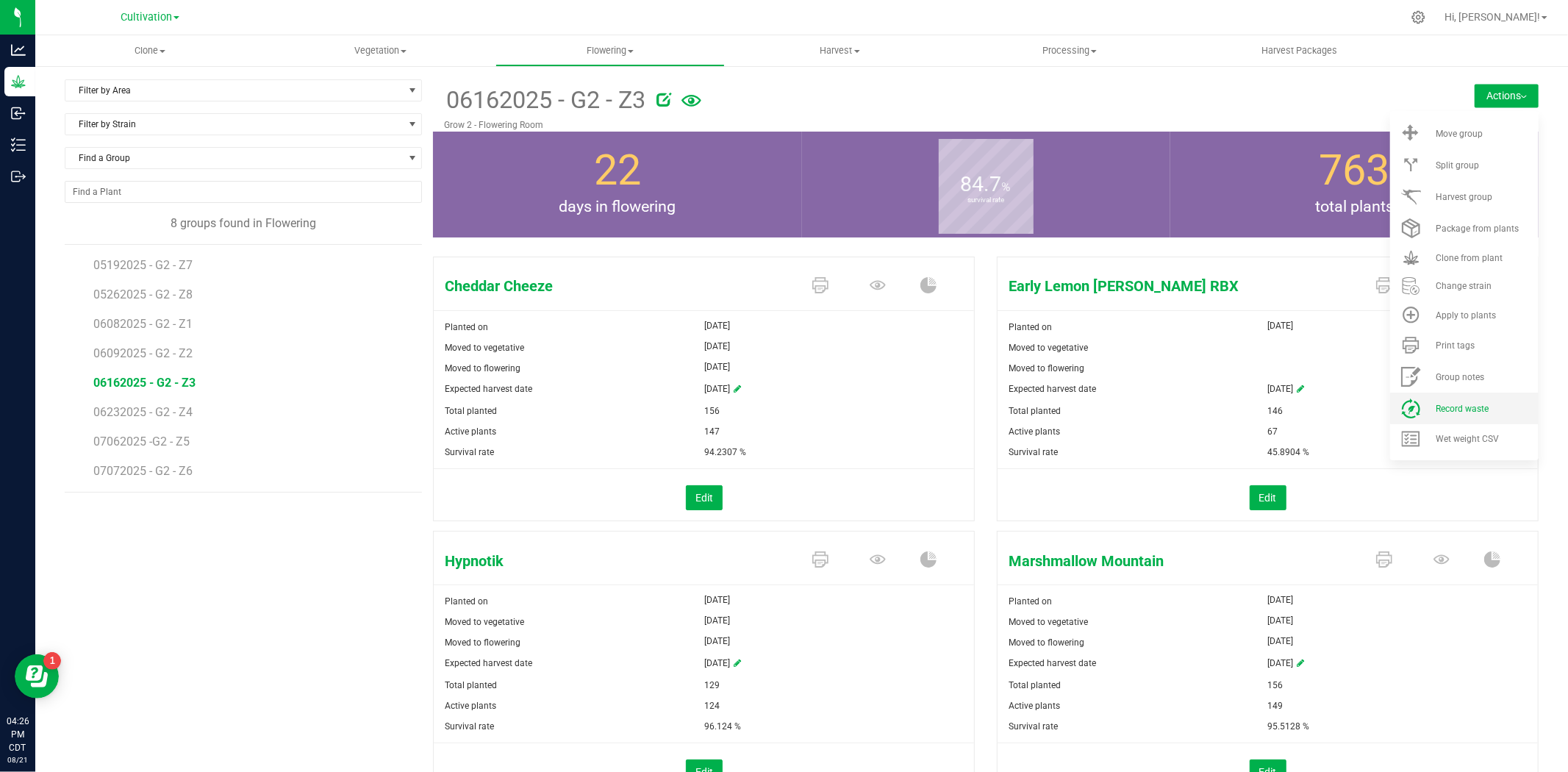
click at [1450, 394] on li "Record waste" at bounding box center [1465, 409] width 149 height 32
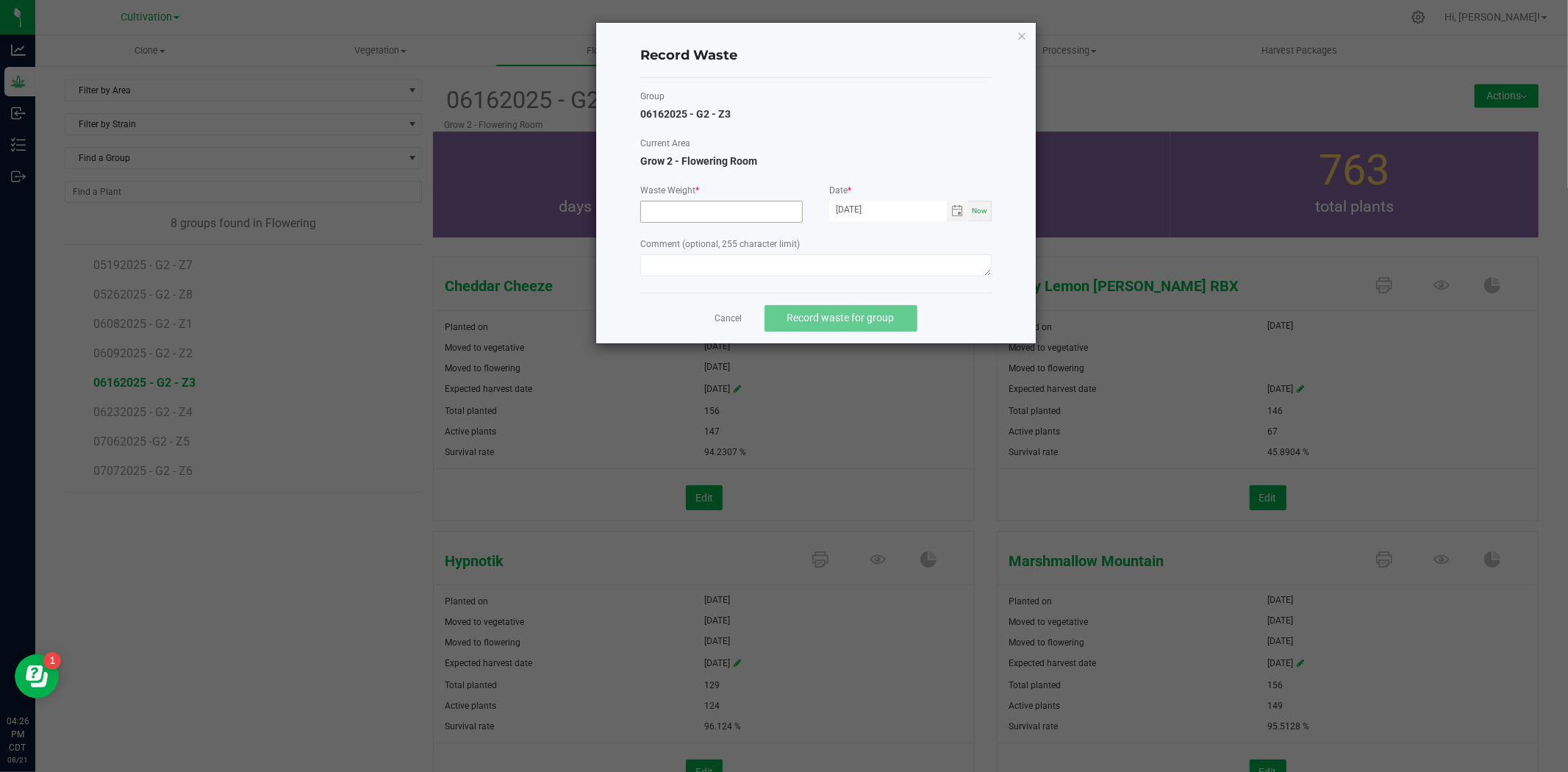
click at [721, 212] on input at bounding box center [722, 211] width 161 height 20
type input "7330.0000 g"
click at [720, 269] on textarea at bounding box center [816, 265] width 352 height 22
type textarea "Flower waste"
click at [841, 312] on span "Record waste for group" at bounding box center [841, 317] width 107 height 12
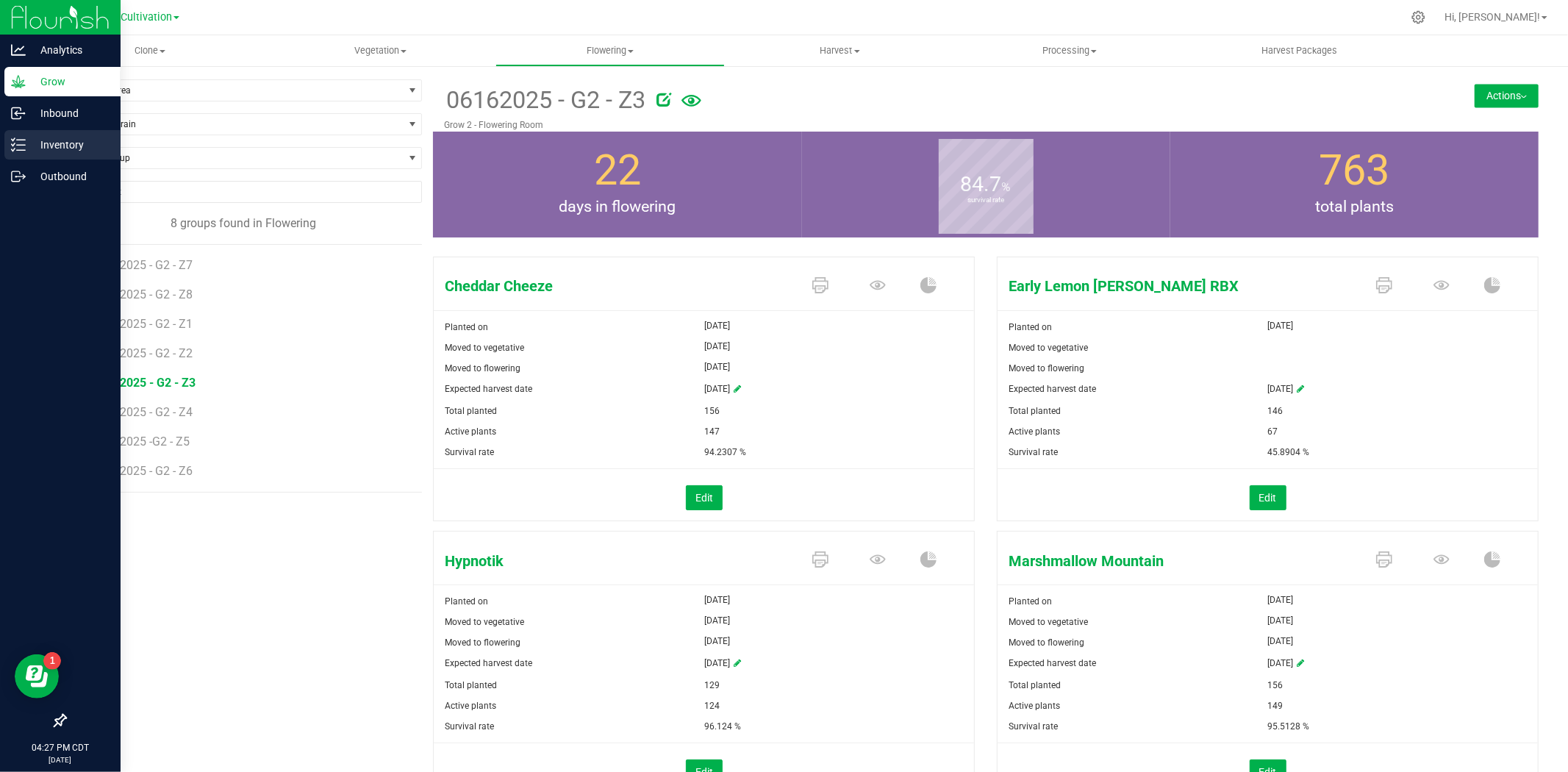
click at [58, 135] on div "Inventory" at bounding box center [62, 144] width 116 height 29
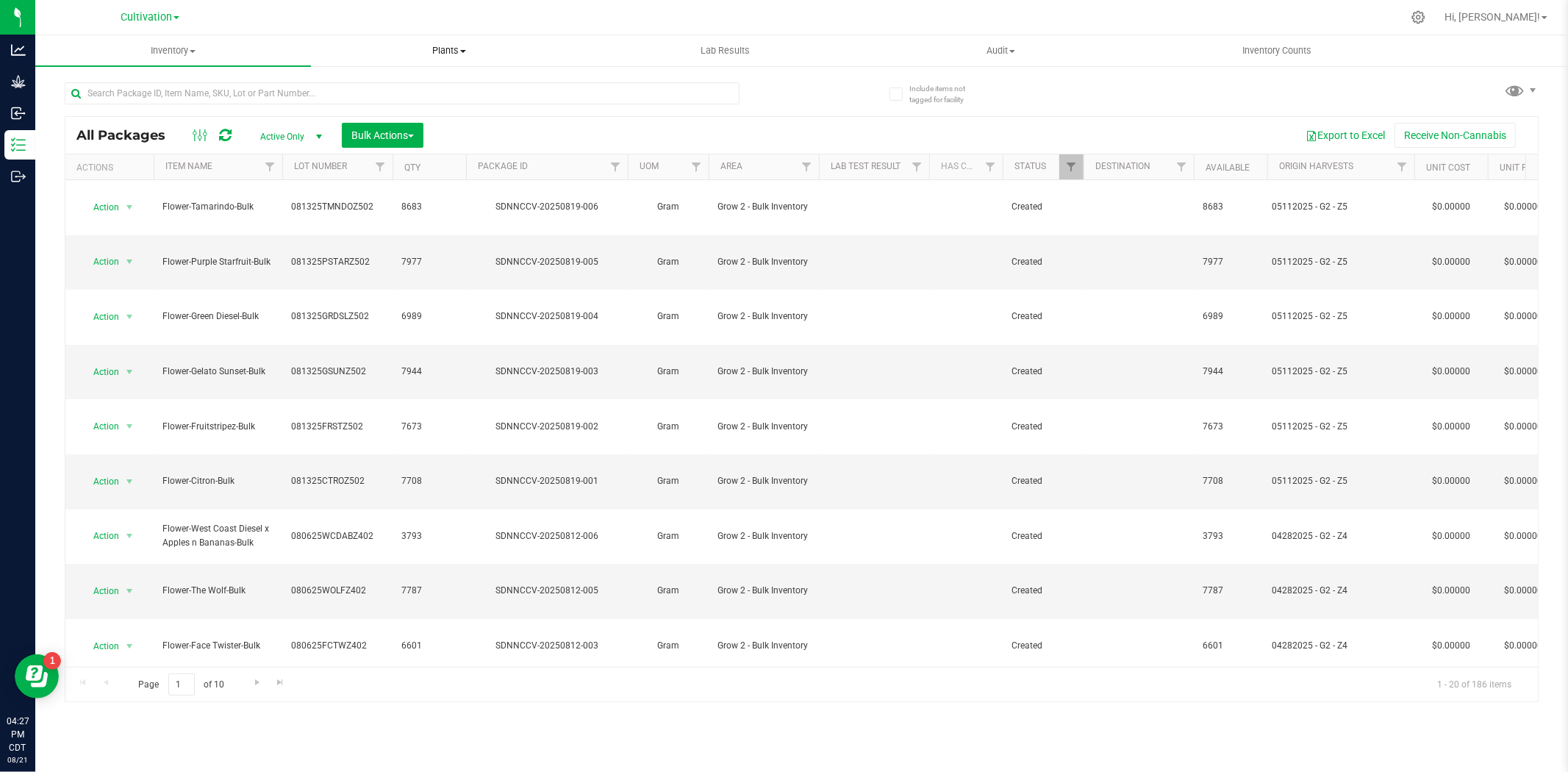
click at [436, 50] on span "Plants" at bounding box center [449, 51] width 275 height 13
click at [408, 104] on li "Waste log" at bounding box center [448, 106] width 276 height 18
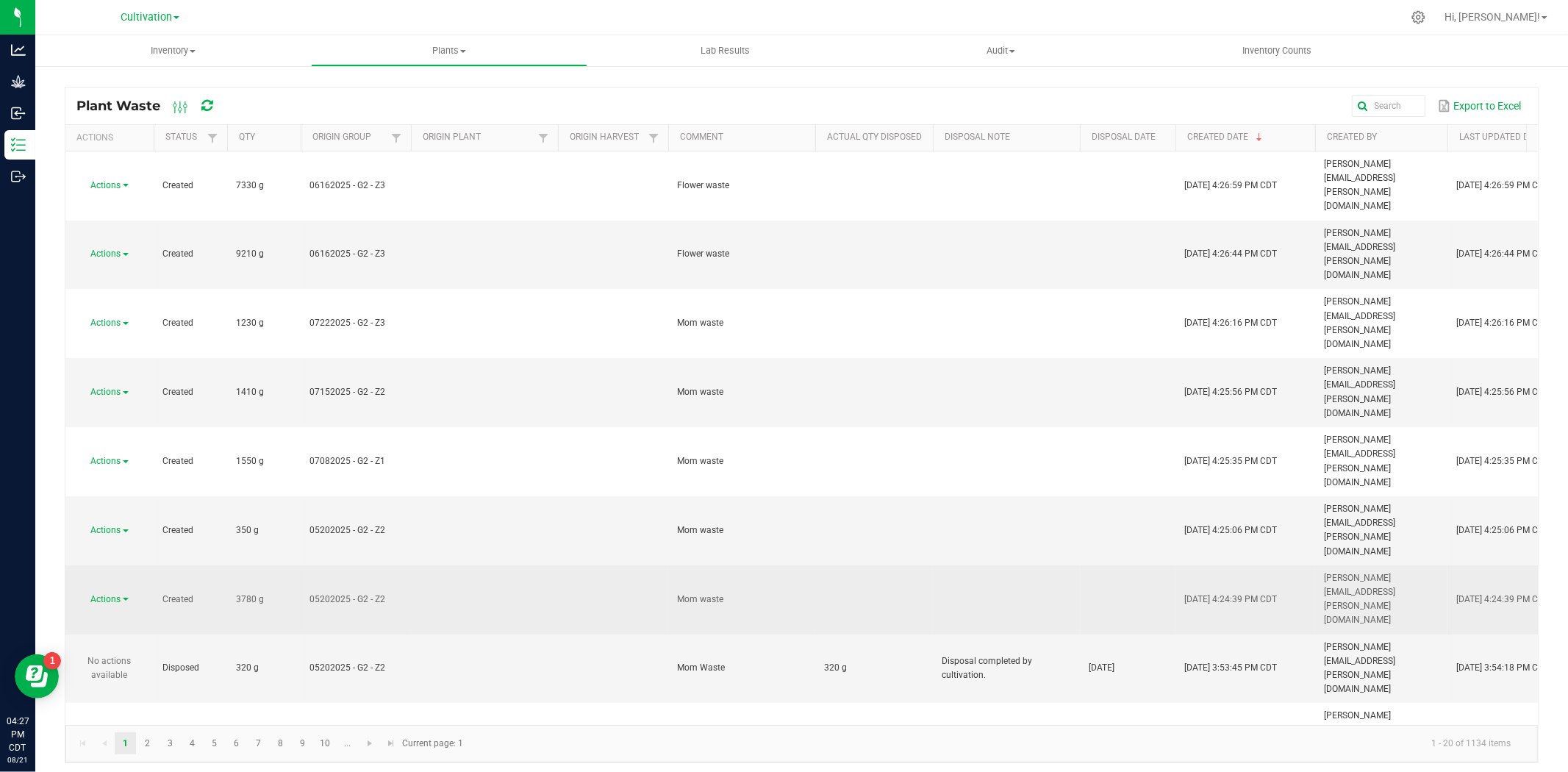
click at [98, 595] on span "Actions" at bounding box center [106, 600] width 30 height 11
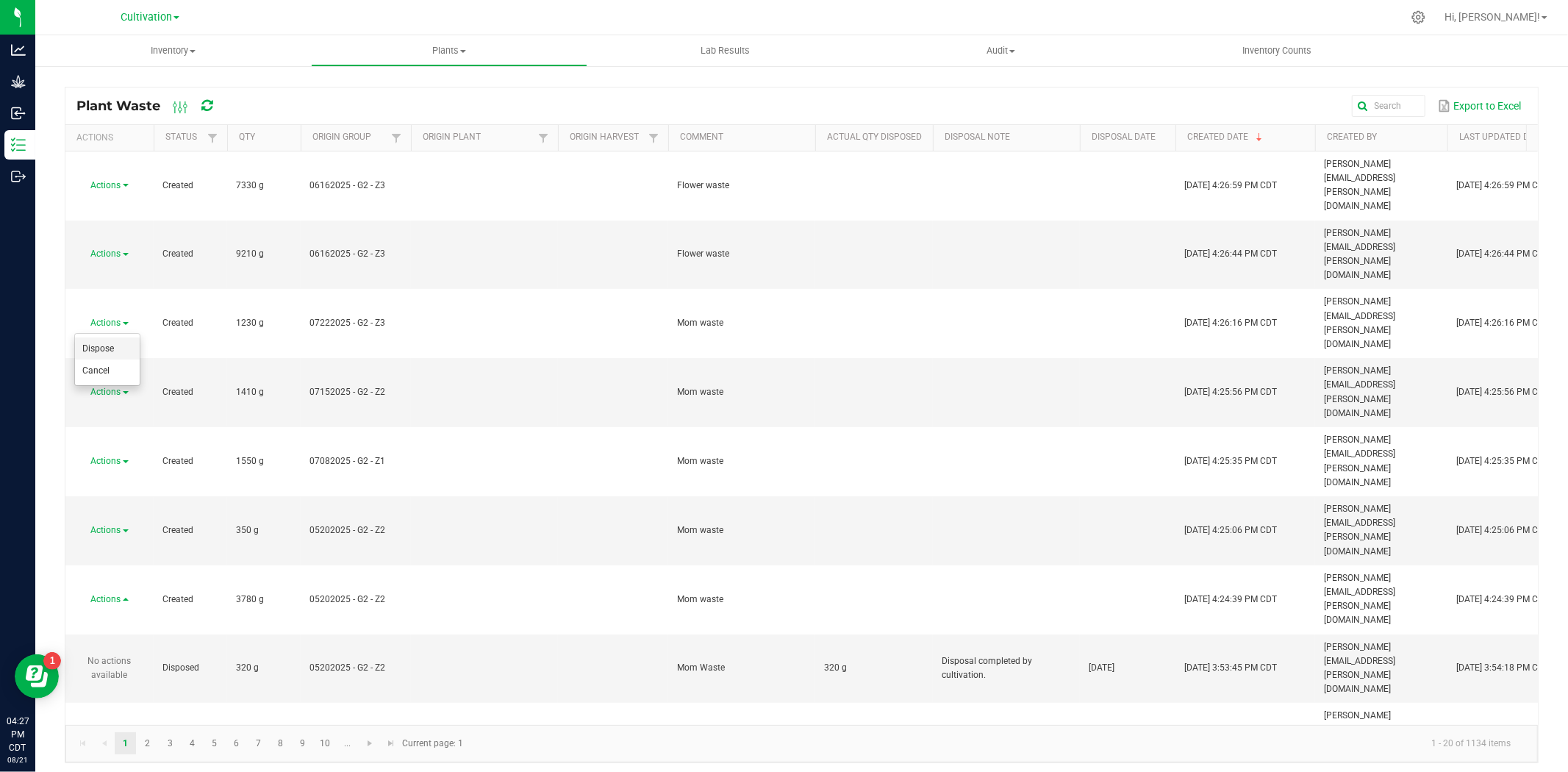
click at [99, 346] on span "Dispose" at bounding box center [98, 349] width 32 height 11
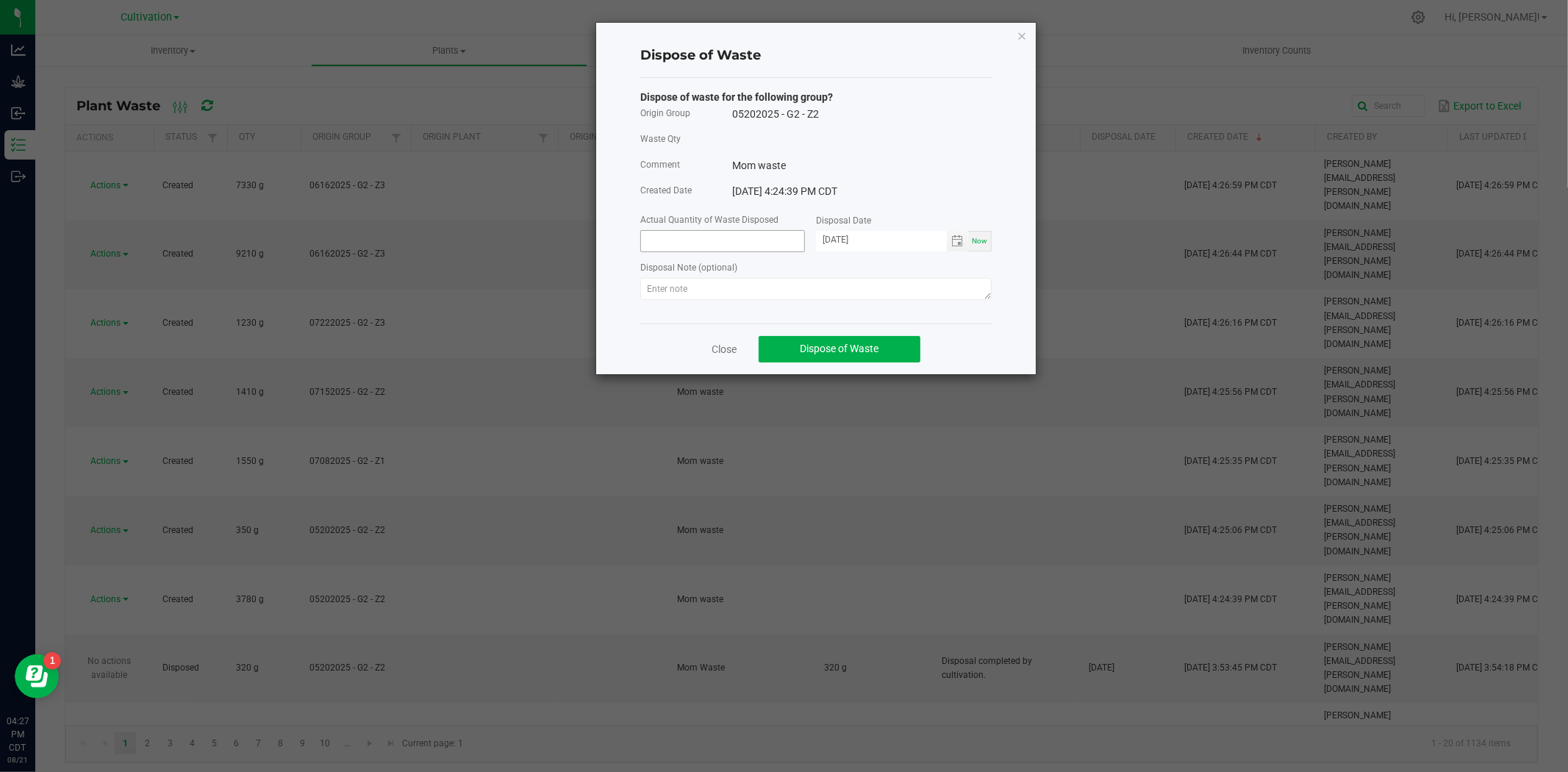
click at [675, 238] on input at bounding box center [723, 241] width 163 height 20
click at [957, 238] on span "Toggle calendar" at bounding box center [957, 241] width 12 height 12
type input "3780.0000 g"
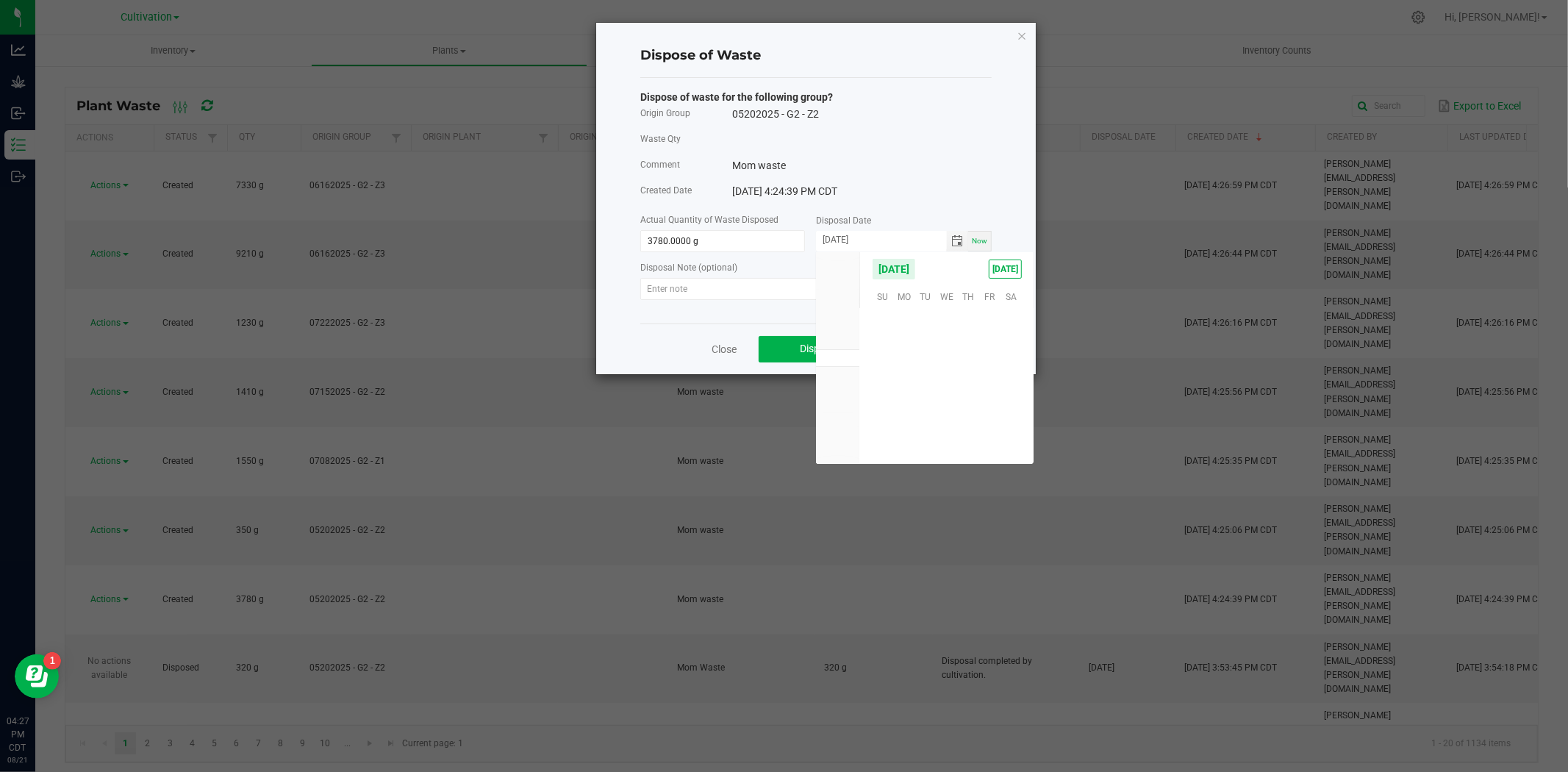
scroll to position [238434, 0]
click at [946, 385] on span "20" at bounding box center [947, 386] width 21 height 23
type input "[DATE]"
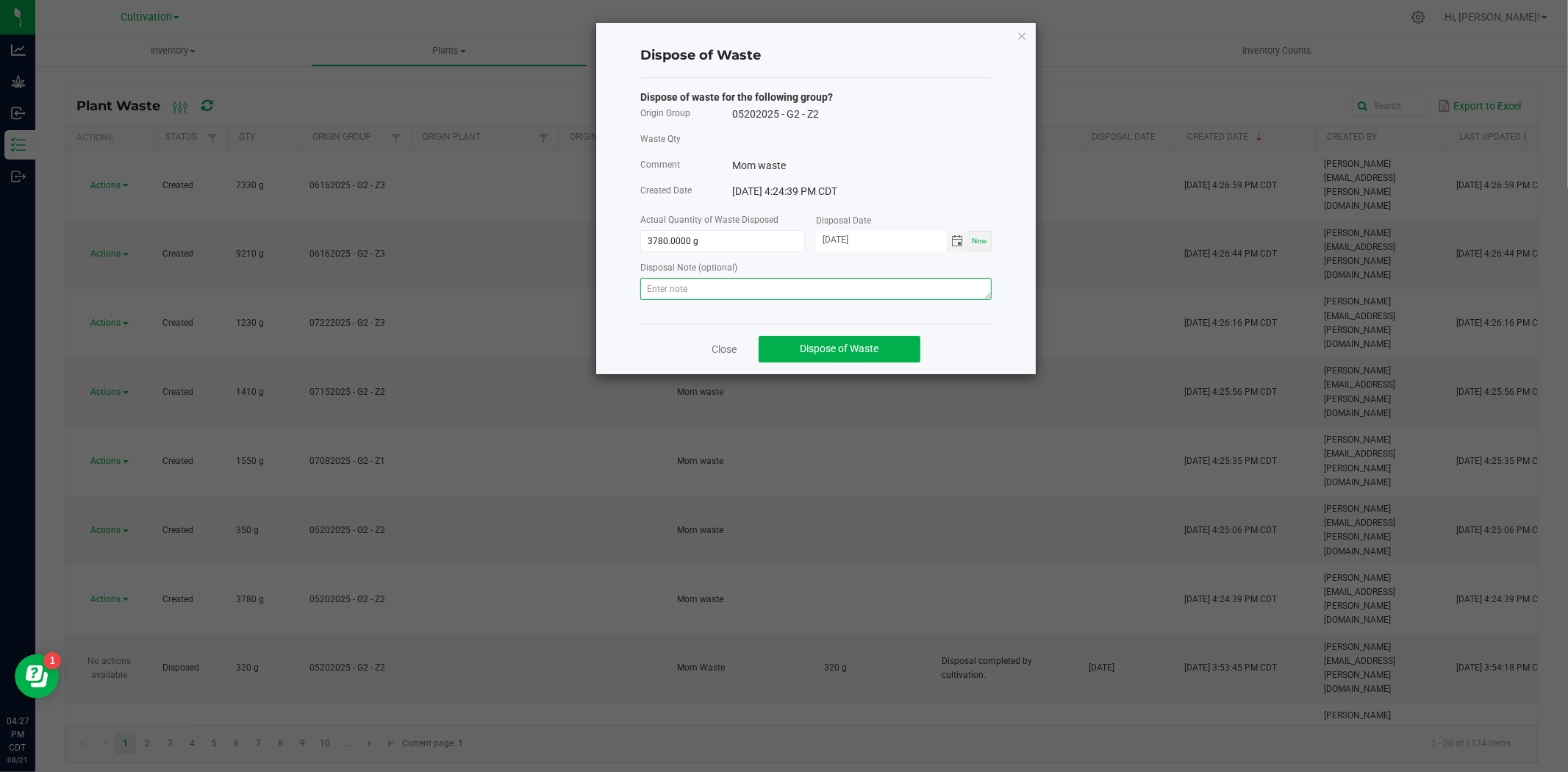
click at [732, 295] on textarea at bounding box center [816, 289] width 352 height 22
drag, startPoint x: 810, startPoint y: 291, endPoint x: 555, endPoint y: 300, distance: 255.2
click at [555, 300] on div "Dispose of Waste Dispose of waste for the following group? Origin Group 0520202…" at bounding box center [790, 199] width 494 height 353
type textarea "Disposal completed by cultivation."
click at [856, 339] on button "Dispose of Waste" at bounding box center [840, 349] width 162 height 27
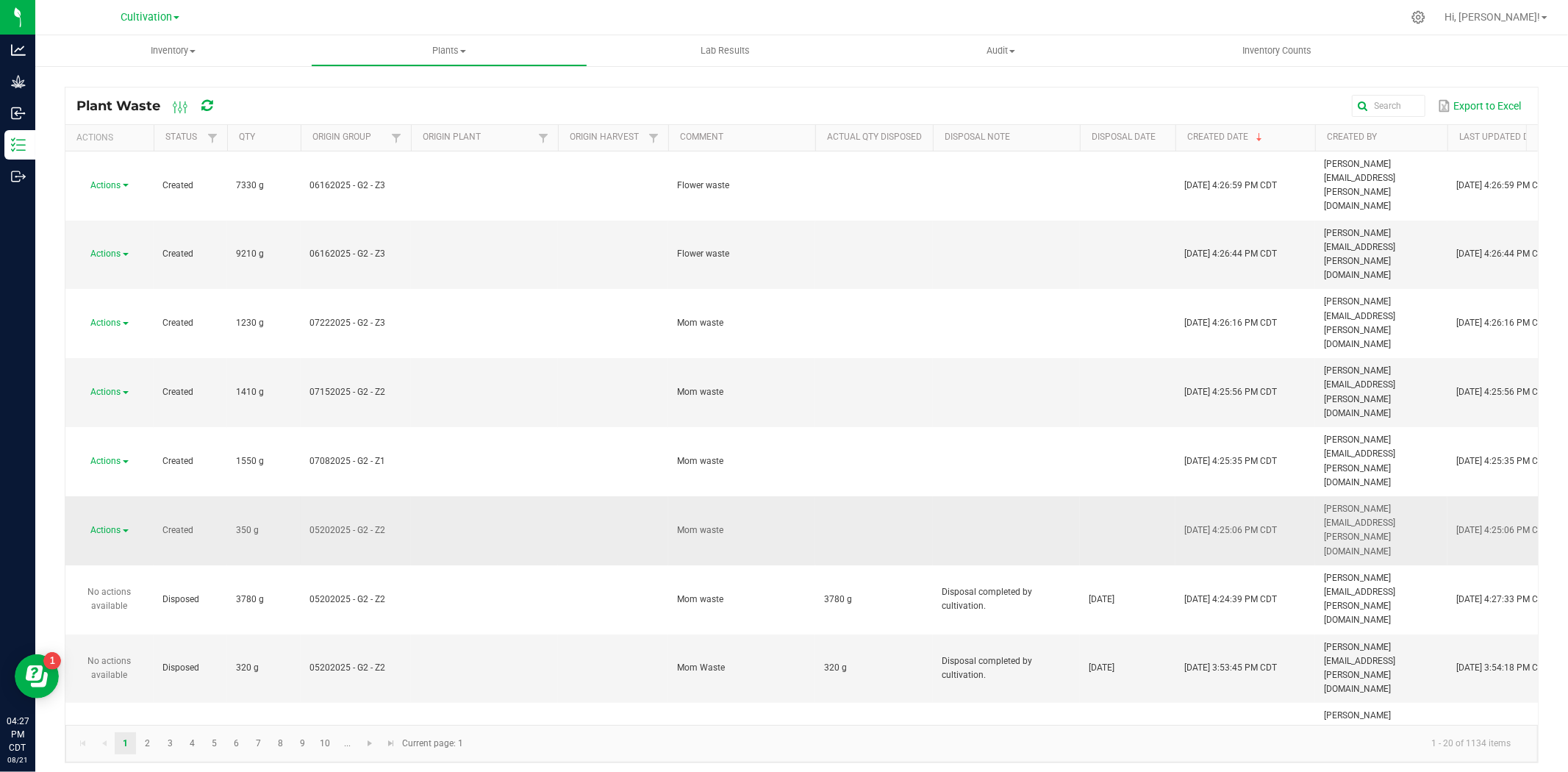
click at [110, 526] on span "Actions" at bounding box center [106, 531] width 30 height 11
click at [104, 318] on span "Dispose" at bounding box center [98, 323] width 32 height 11
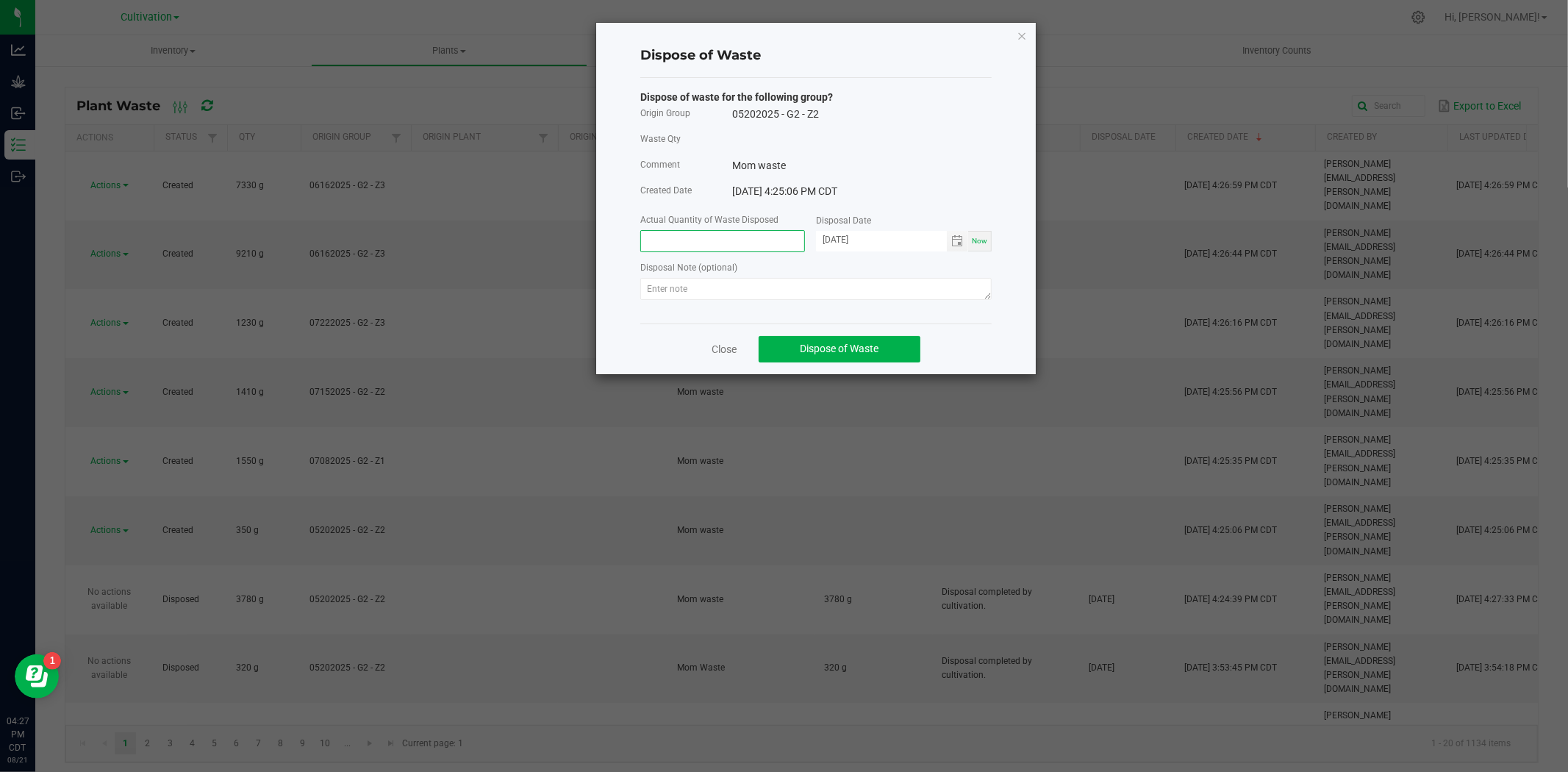
click at [677, 247] on input at bounding box center [723, 241] width 163 height 20
type input "350.0000 g"
click at [651, 270] on label "Disposal Note (optional)" at bounding box center [689, 268] width 97 height 13
click at [651, 283] on textarea at bounding box center [816, 289] width 352 height 22
paste textarea "Disposal completed by cultivation."
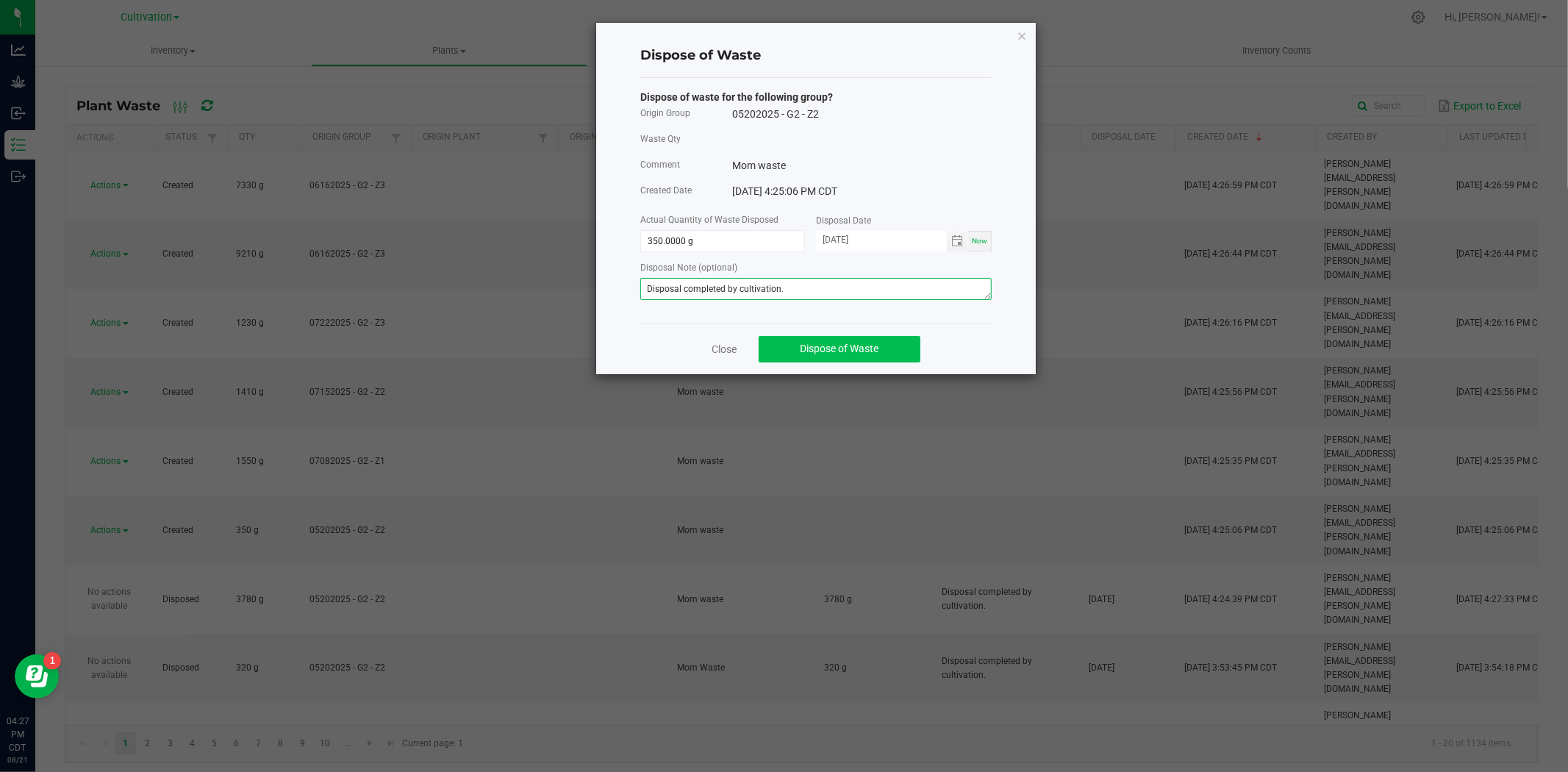
type textarea "Disposal completed by cultivation."
click at [851, 348] on span "Dispose of Waste" at bounding box center [840, 348] width 79 height 12
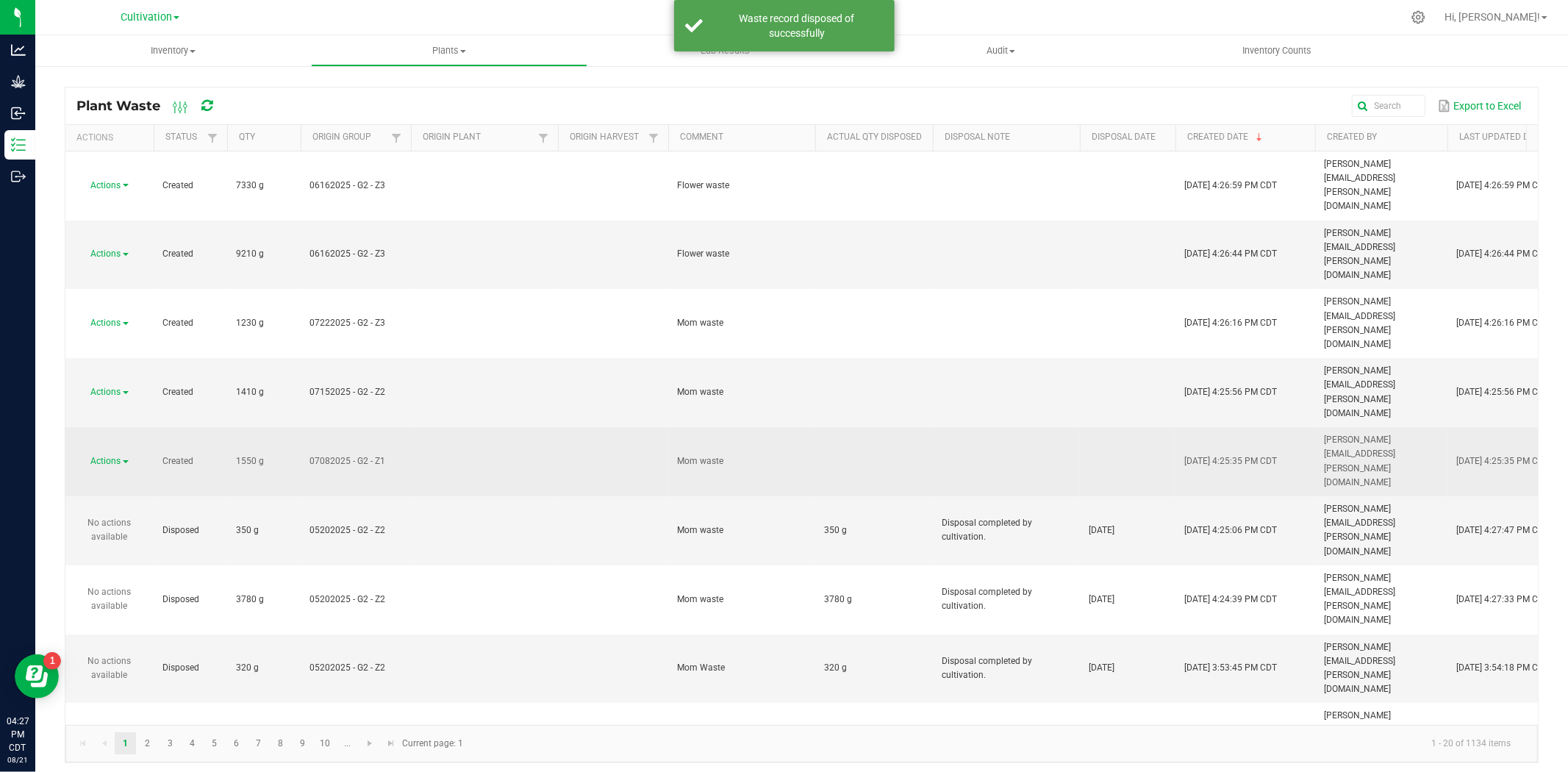
click at [92, 456] on span "Actions" at bounding box center [106, 462] width 30 height 11
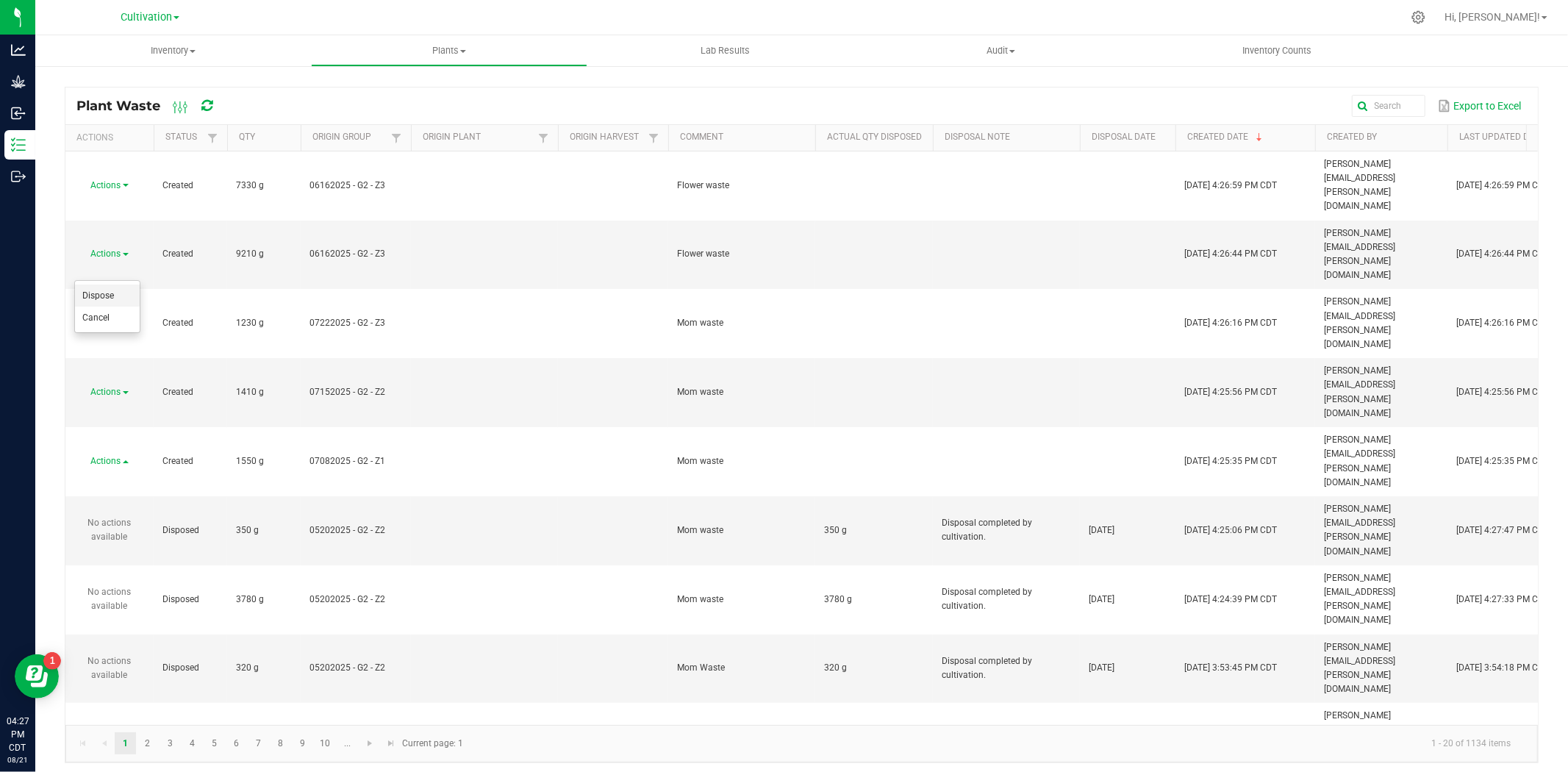
click at [108, 292] on span "Dispose" at bounding box center [98, 296] width 32 height 11
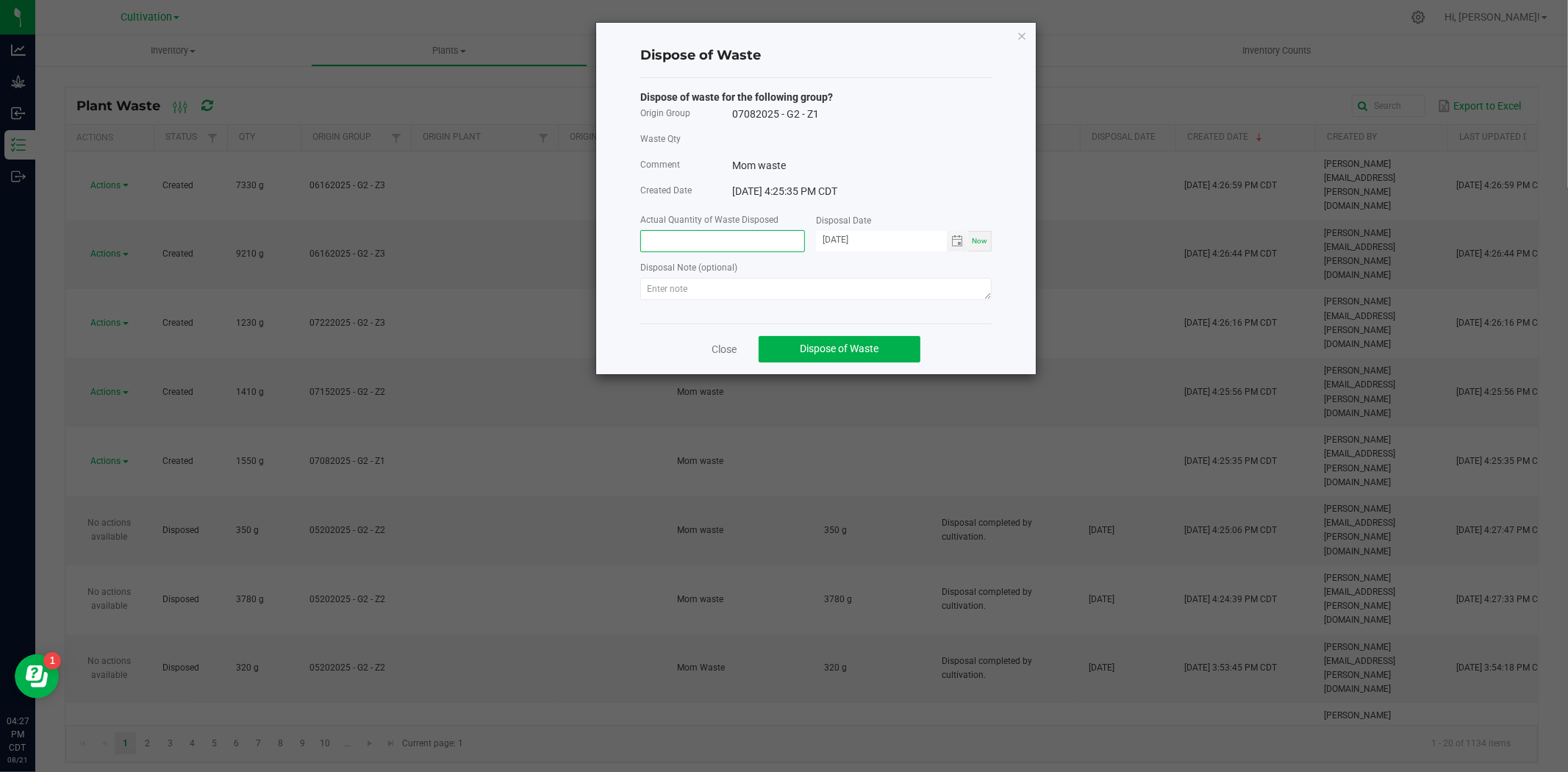
click at [694, 245] on input at bounding box center [723, 241] width 163 height 20
type input "1550.0000 g"
click at [680, 283] on textarea at bounding box center [816, 289] width 352 height 22
paste textarea "Disposal completed by cultivation."
type textarea "Disposal completed by cultivation."
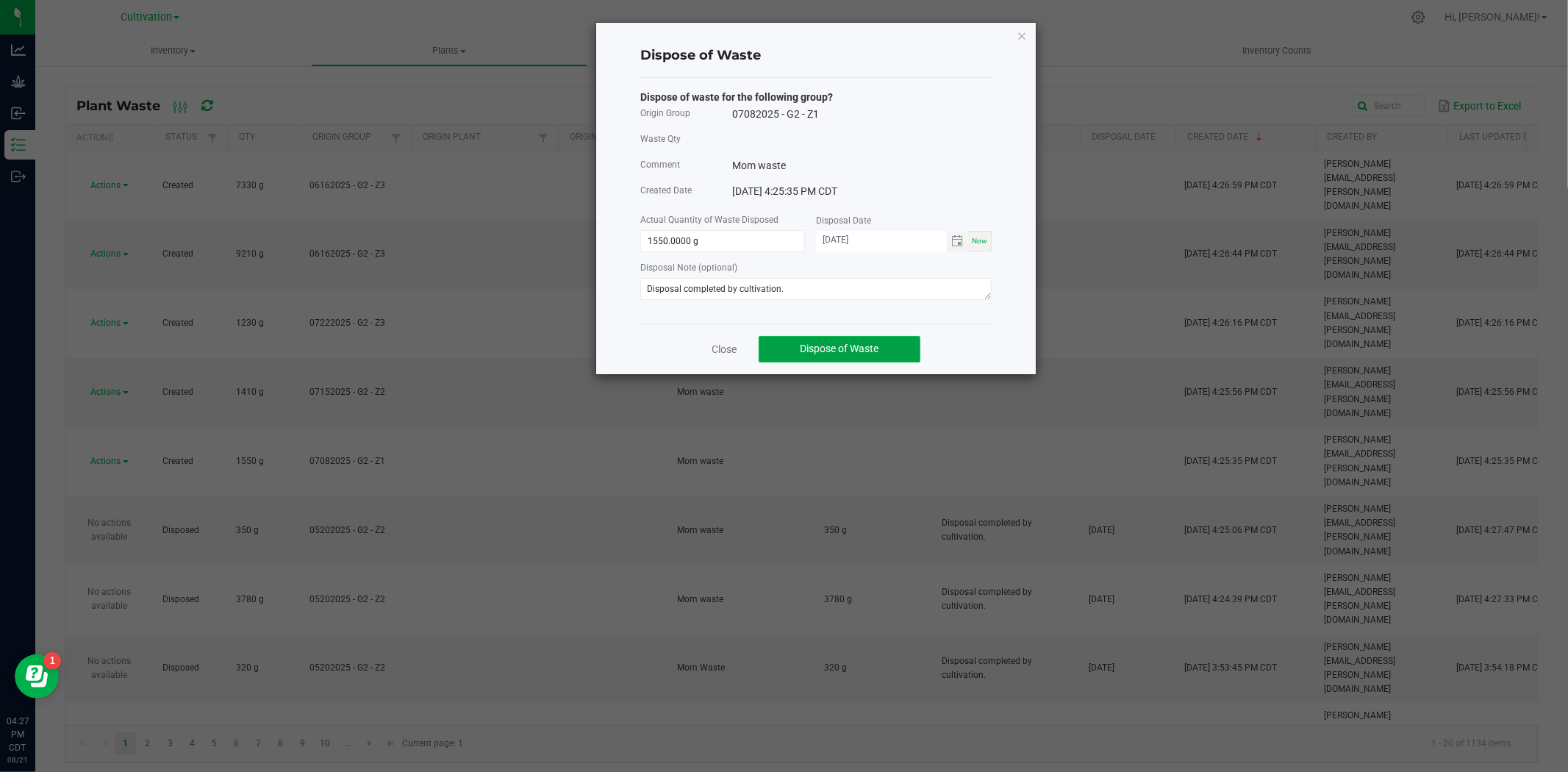
click at [809, 357] on button "Dispose of Waste" at bounding box center [840, 349] width 162 height 27
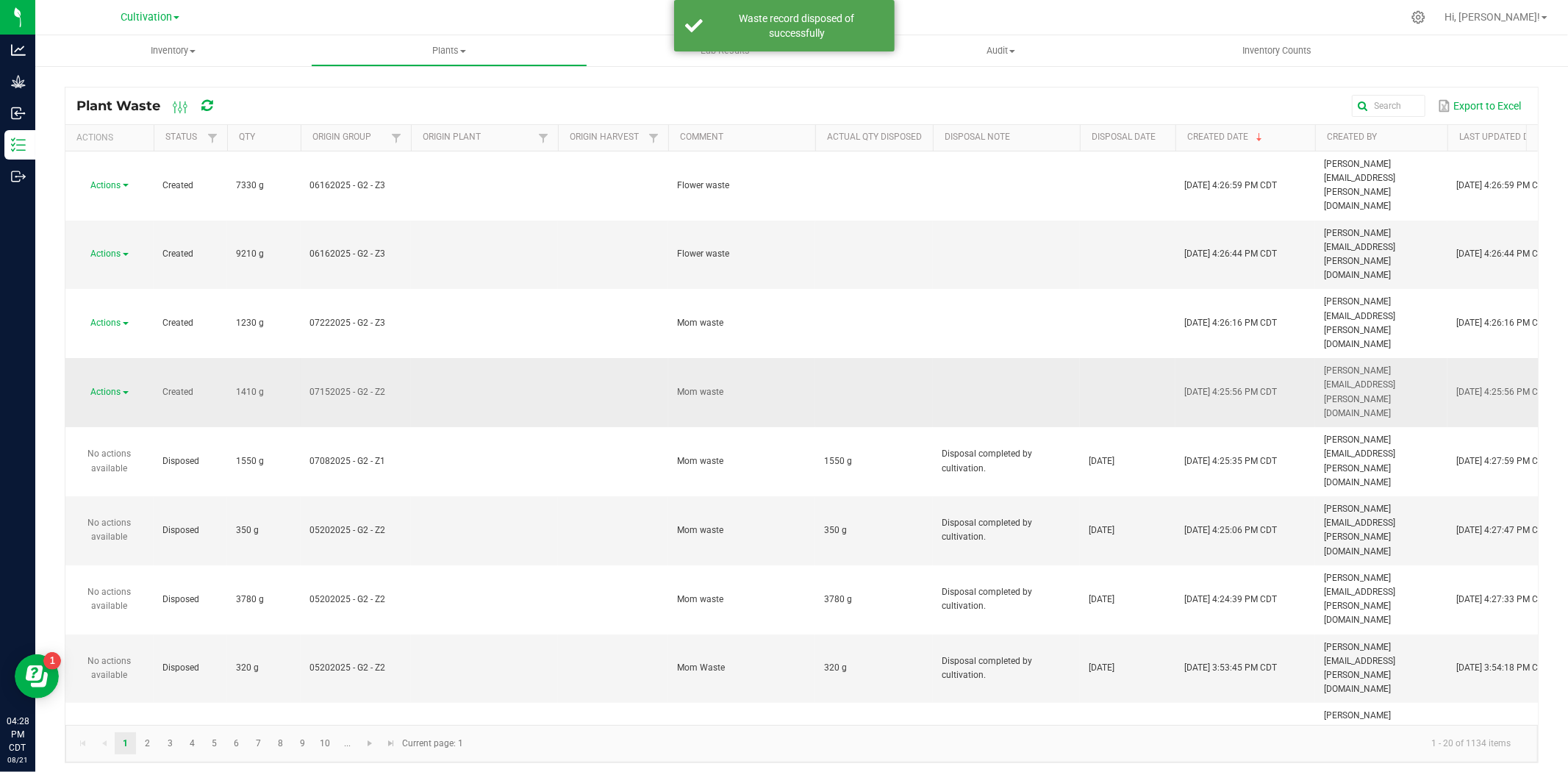
click at [110, 387] on span "Actions" at bounding box center [106, 393] width 30 height 11
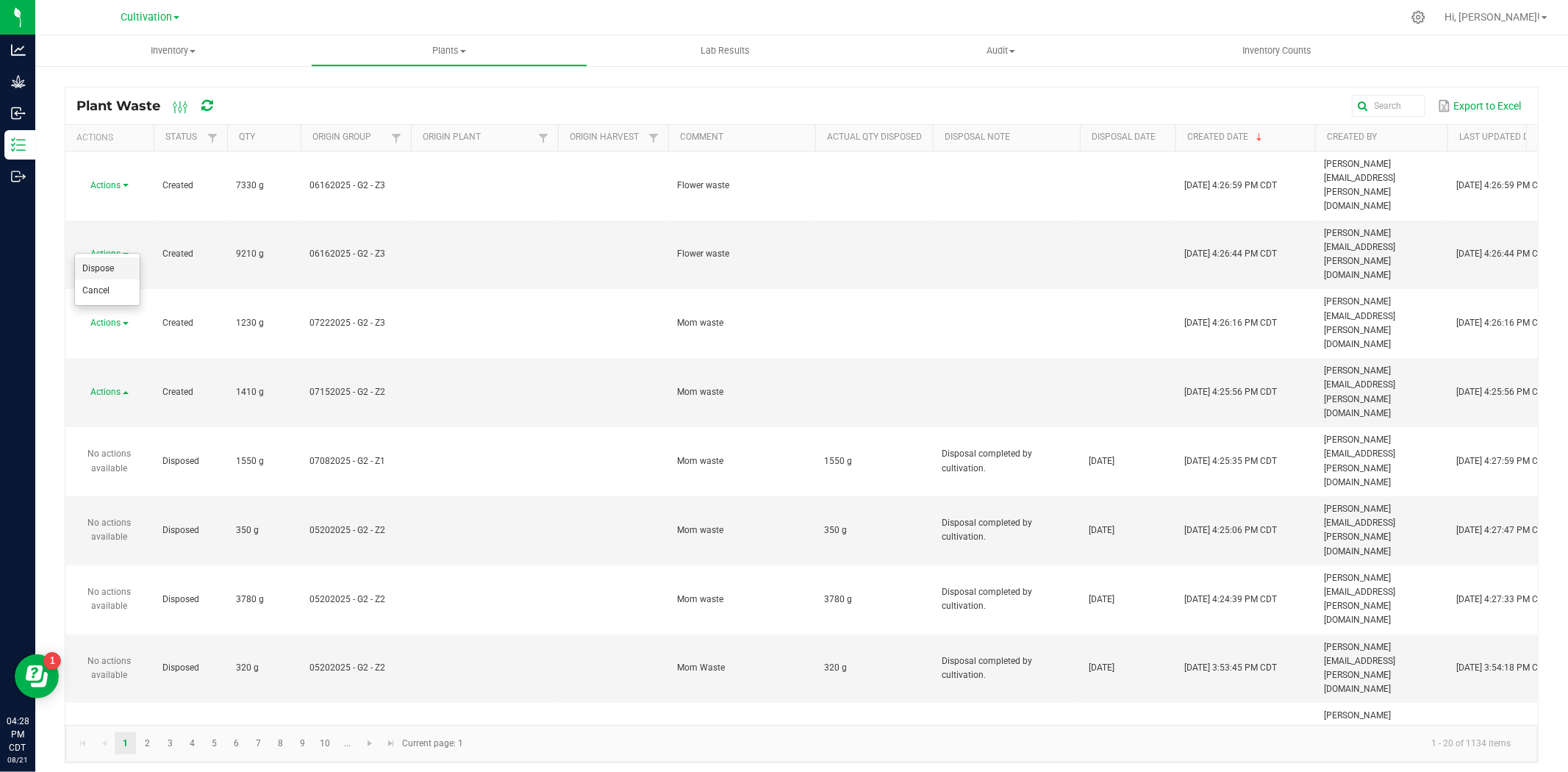
click at [107, 269] on span "Dispose" at bounding box center [98, 269] width 32 height 11
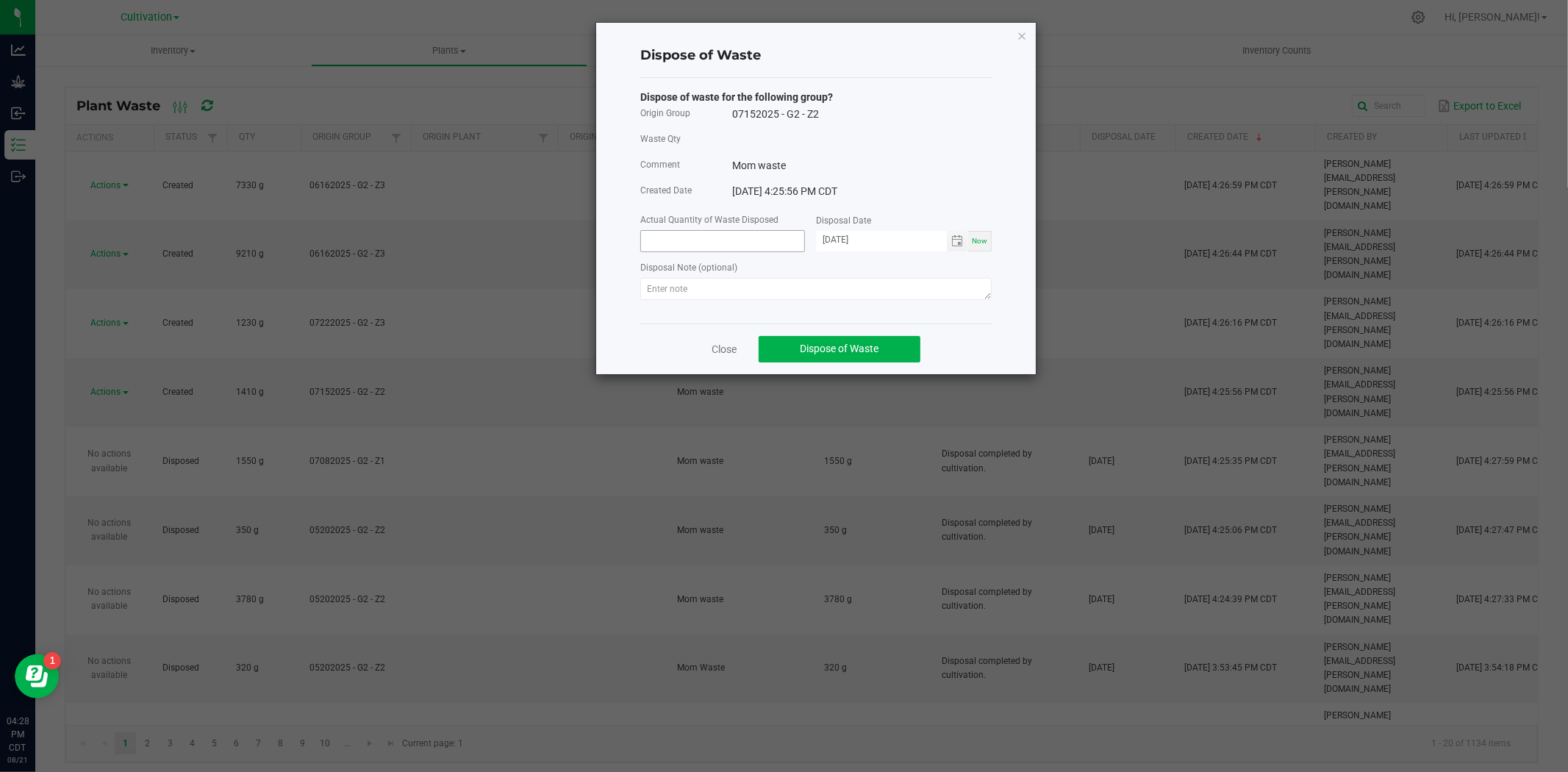
click at [685, 246] on input at bounding box center [723, 241] width 163 height 20
type input "1410.0000 g"
click at [685, 277] on div "Disposal Note (optional)" at bounding box center [816, 269] width 352 height 19
click at [677, 299] on textarea at bounding box center [816, 289] width 352 height 22
paste textarea "Disposal completed by cultivation."
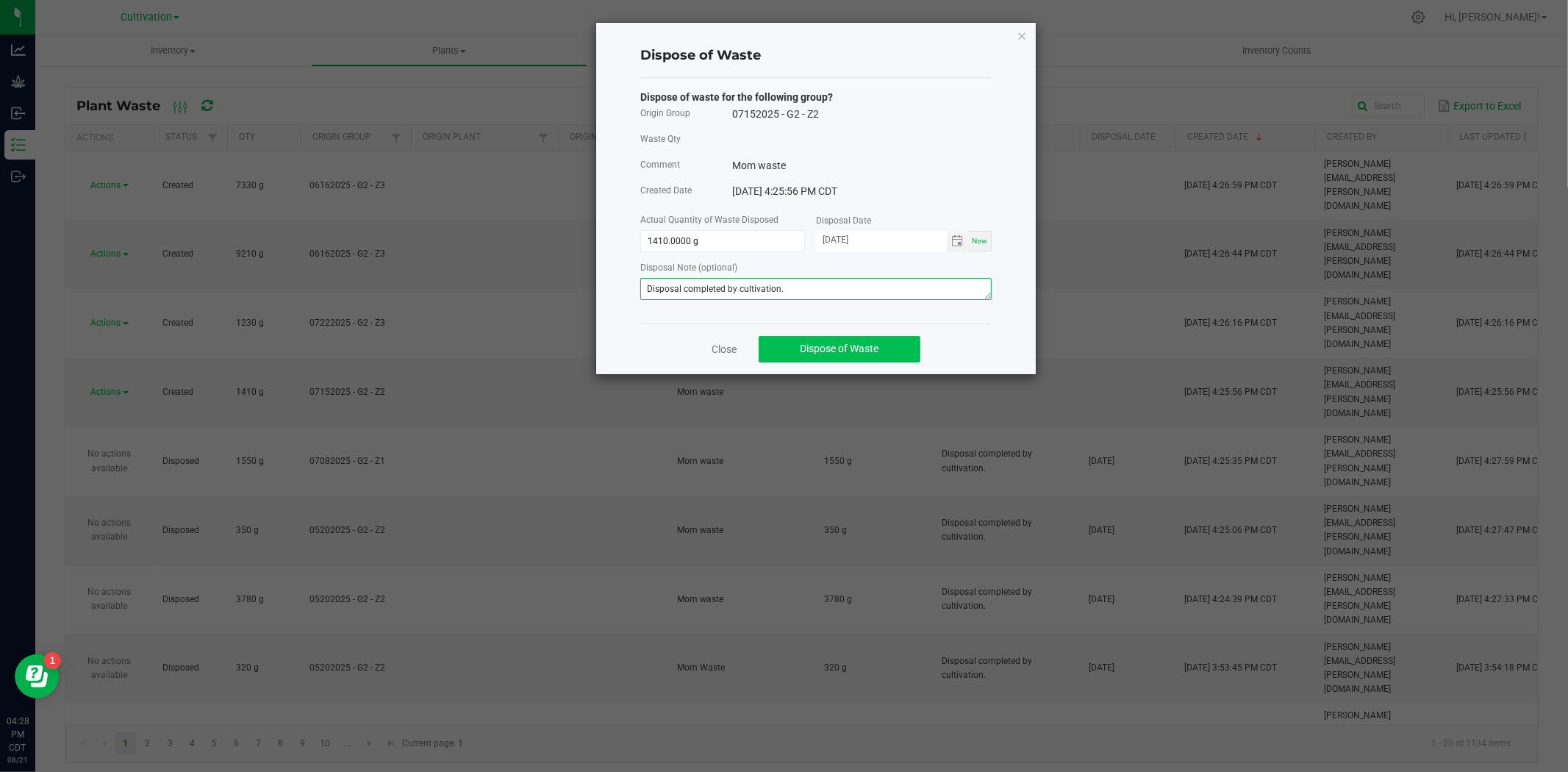
type textarea "Disposal completed by cultivation."
click at [837, 352] on span "Dispose of Waste" at bounding box center [840, 348] width 79 height 12
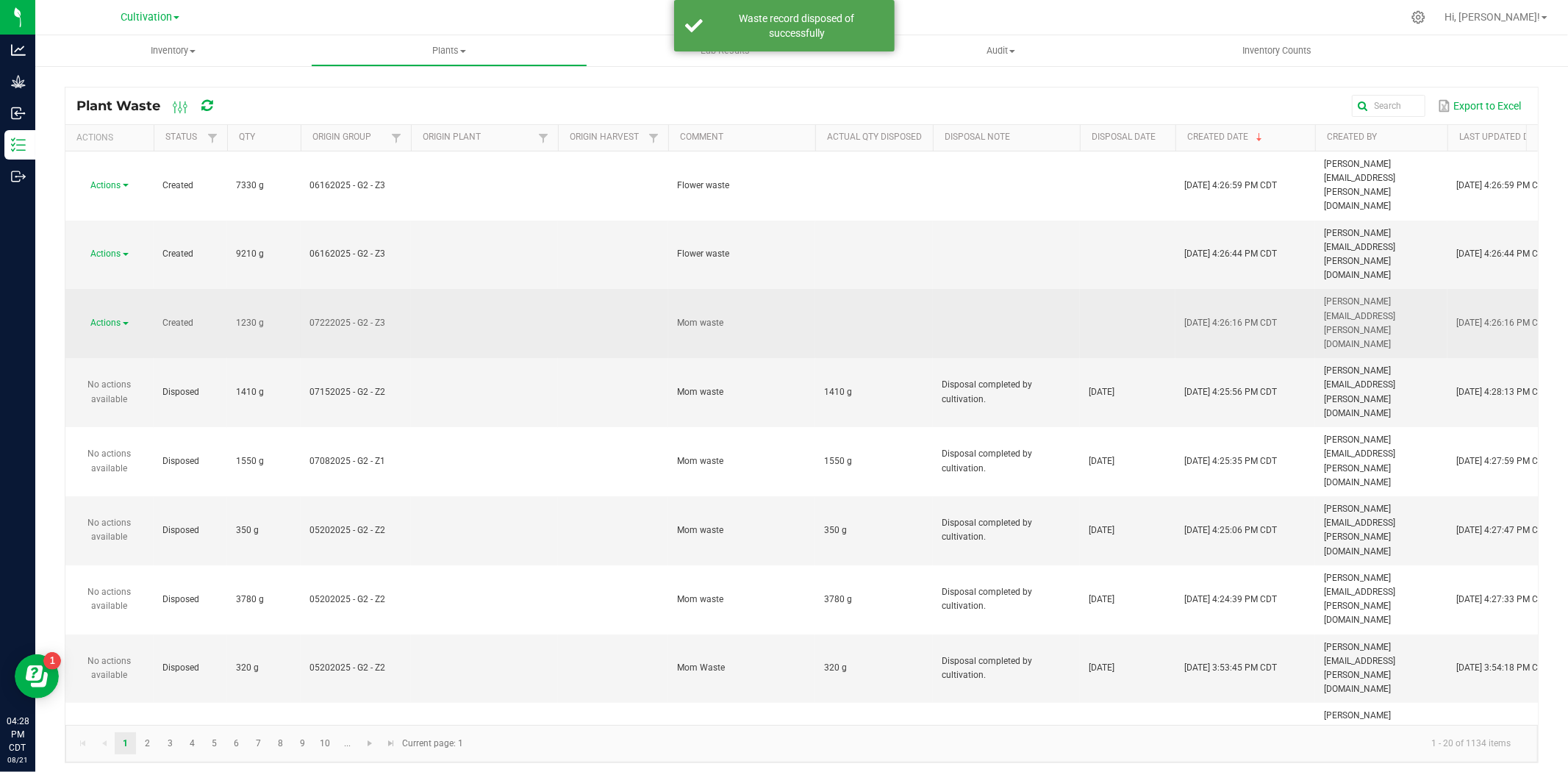
click at [105, 316] on div "Actions" at bounding box center [110, 324] width 71 height 14
click at [105, 318] on span "Actions" at bounding box center [106, 324] width 30 height 11
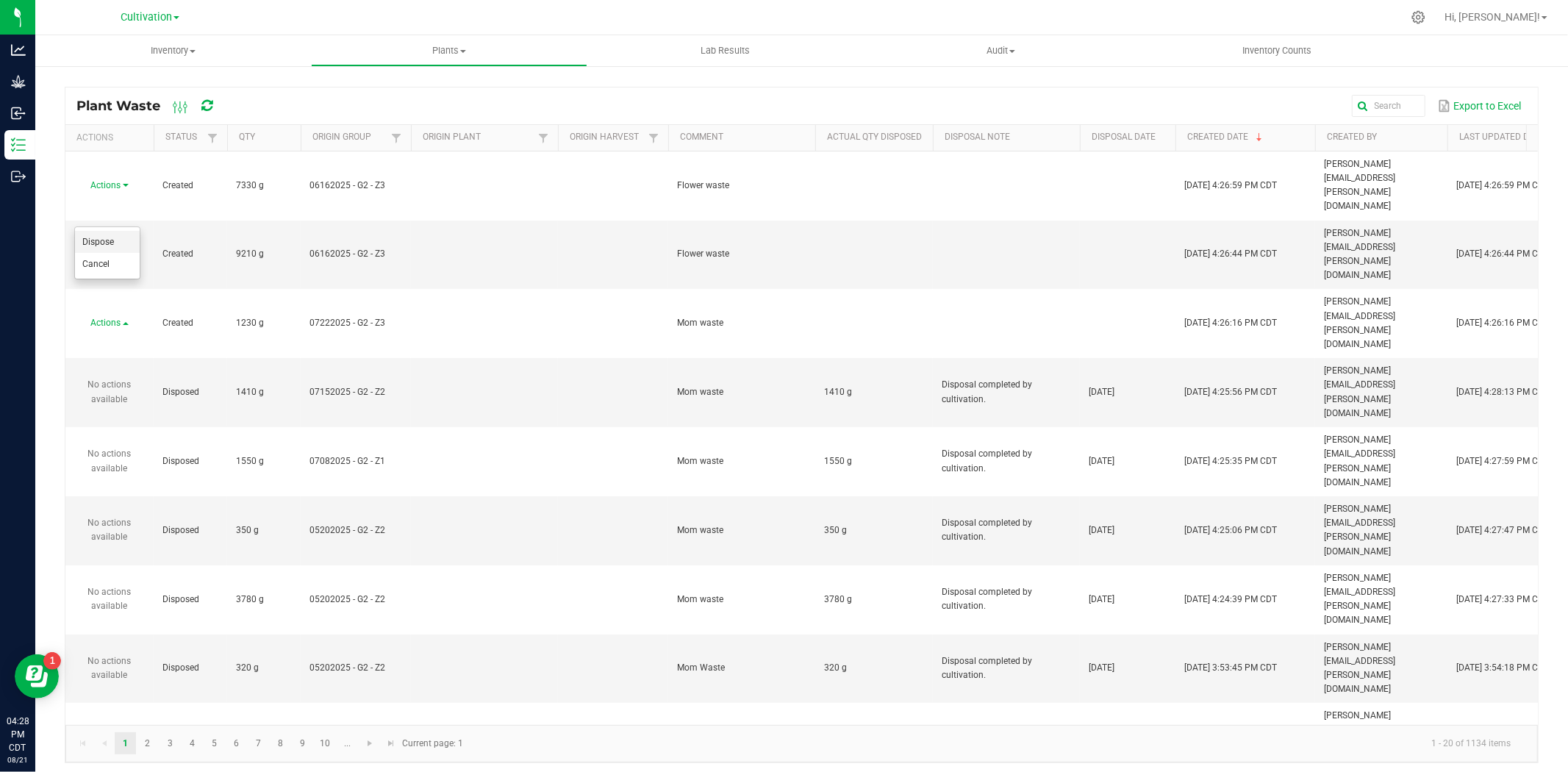
click at [97, 238] on span "Dispose" at bounding box center [98, 242] width 32 height 11
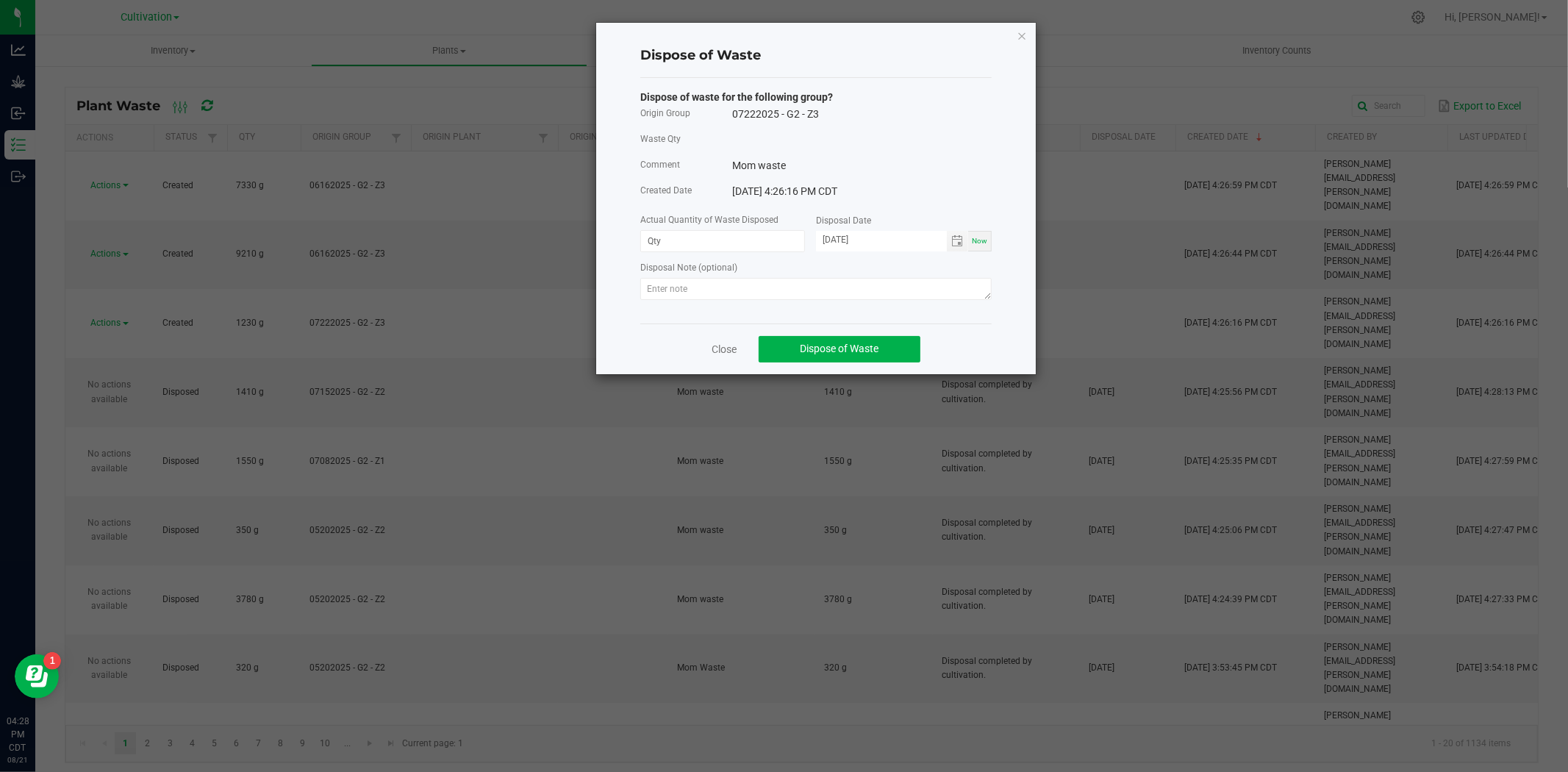
click at [750, 255] on div "Dispose of waste for the following group? Origin Group 07222025 - G2 - Z3 Waste…" at bounding box center [816, 197] width 352 height 214
click at [749, 247] on input at bounding box center [723, 241] width 163 height 20
type input "1230.0000 g"
click at [730, 284] on textarea at bounding box center [816, 289] width 352 height 22
paste textarea "Disposal completed by cultivation."
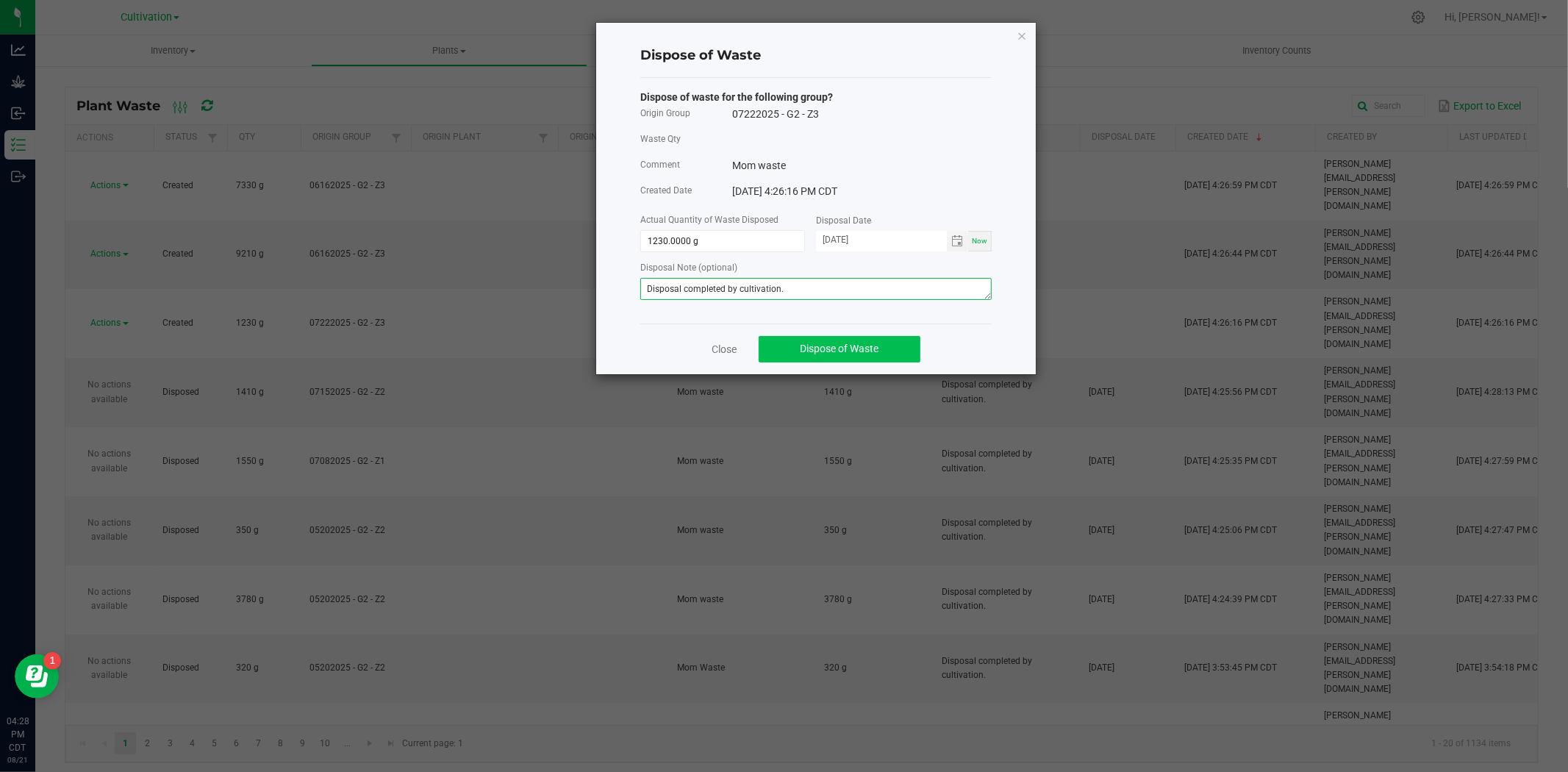
type textarea "Disposal completed by cultivation."
click at [888, 354] on button "Dispose of Waste" at bounding box center [840, 349] width 162 height 27
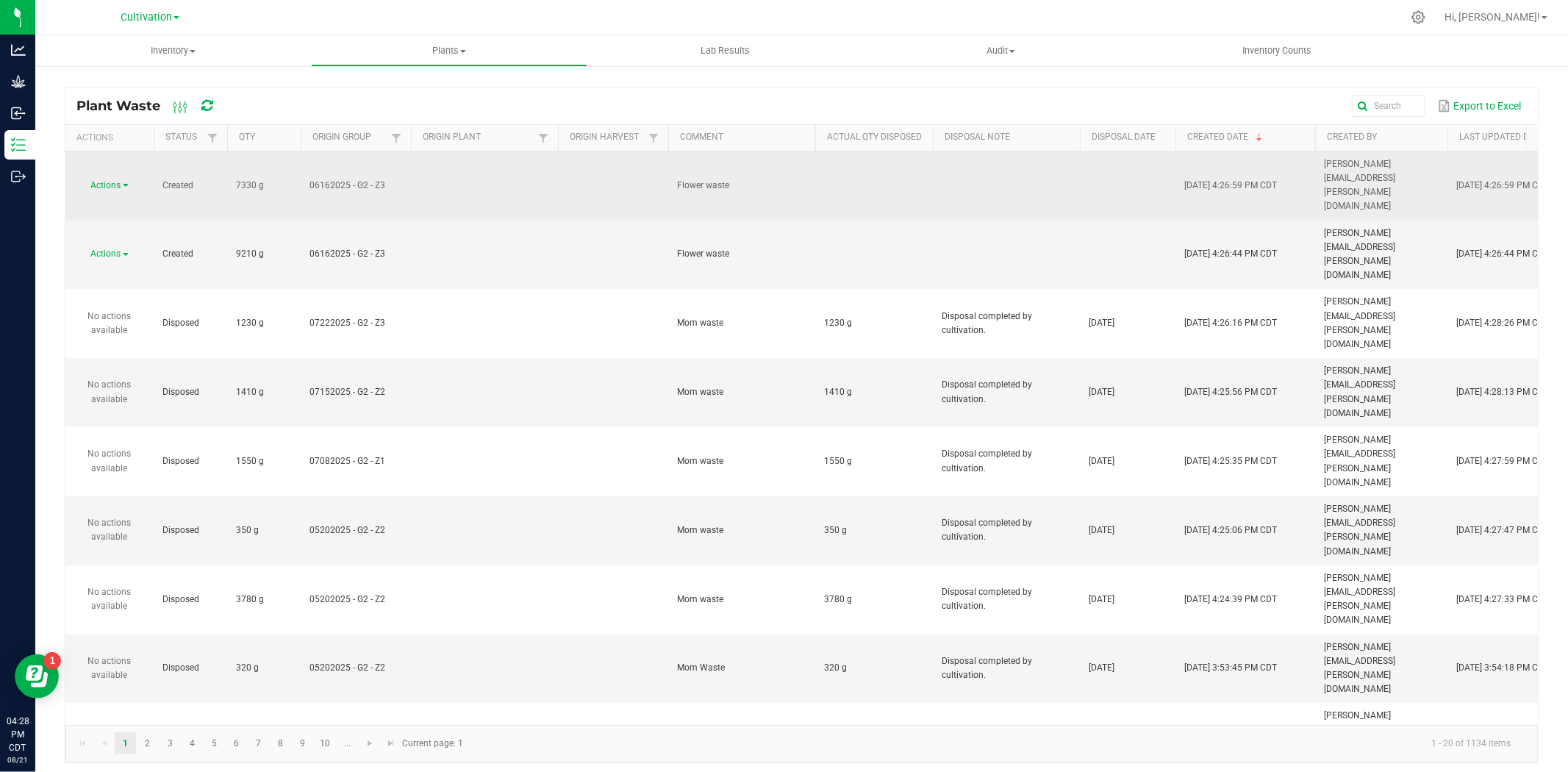
click at [128, 180] on link "Actions" at bounding box center [110, 185] width 37 height 11
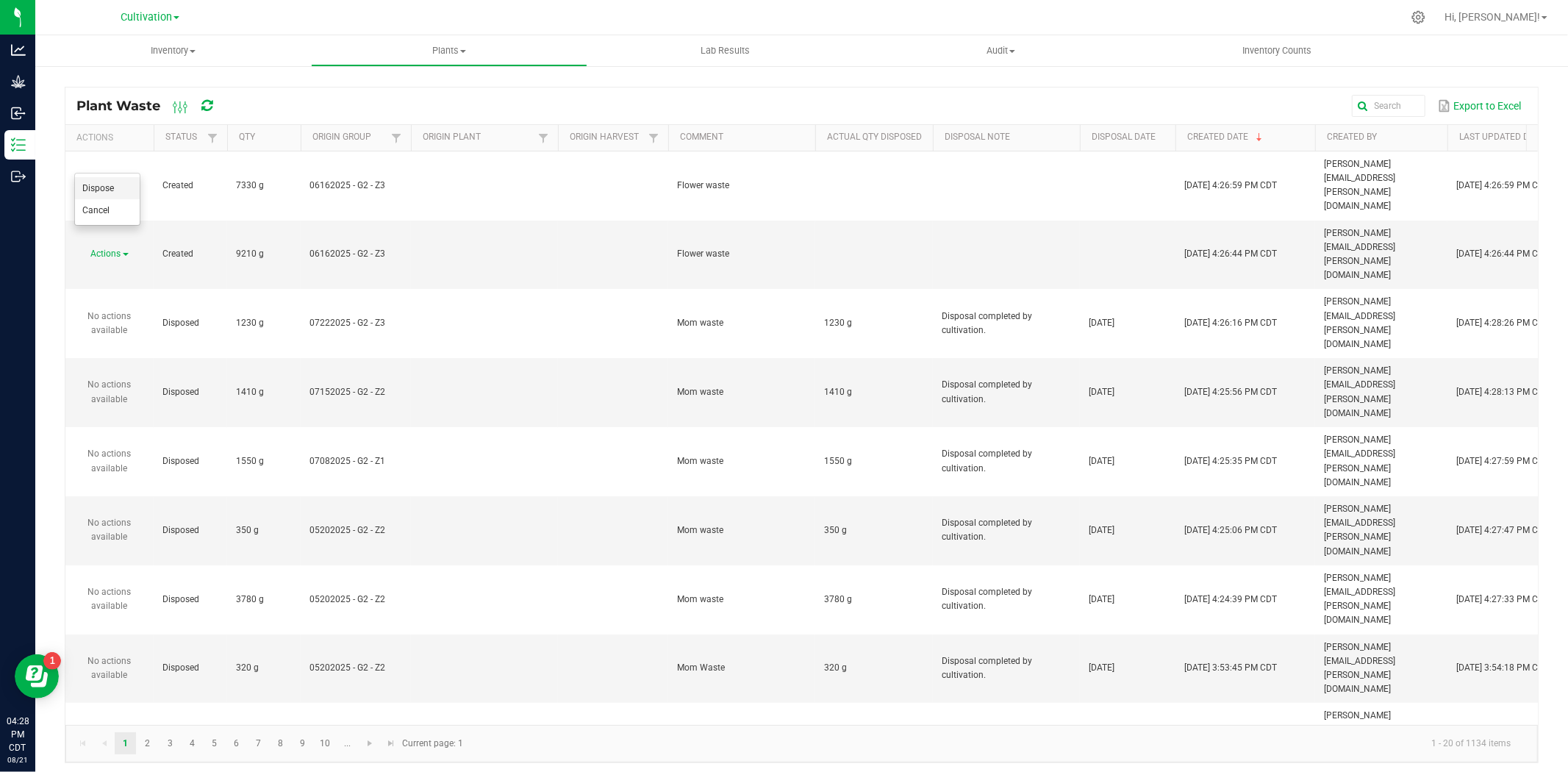
click at [112, 184] on span "Dispose" at bounding box center [98, 189] width 32 height 11
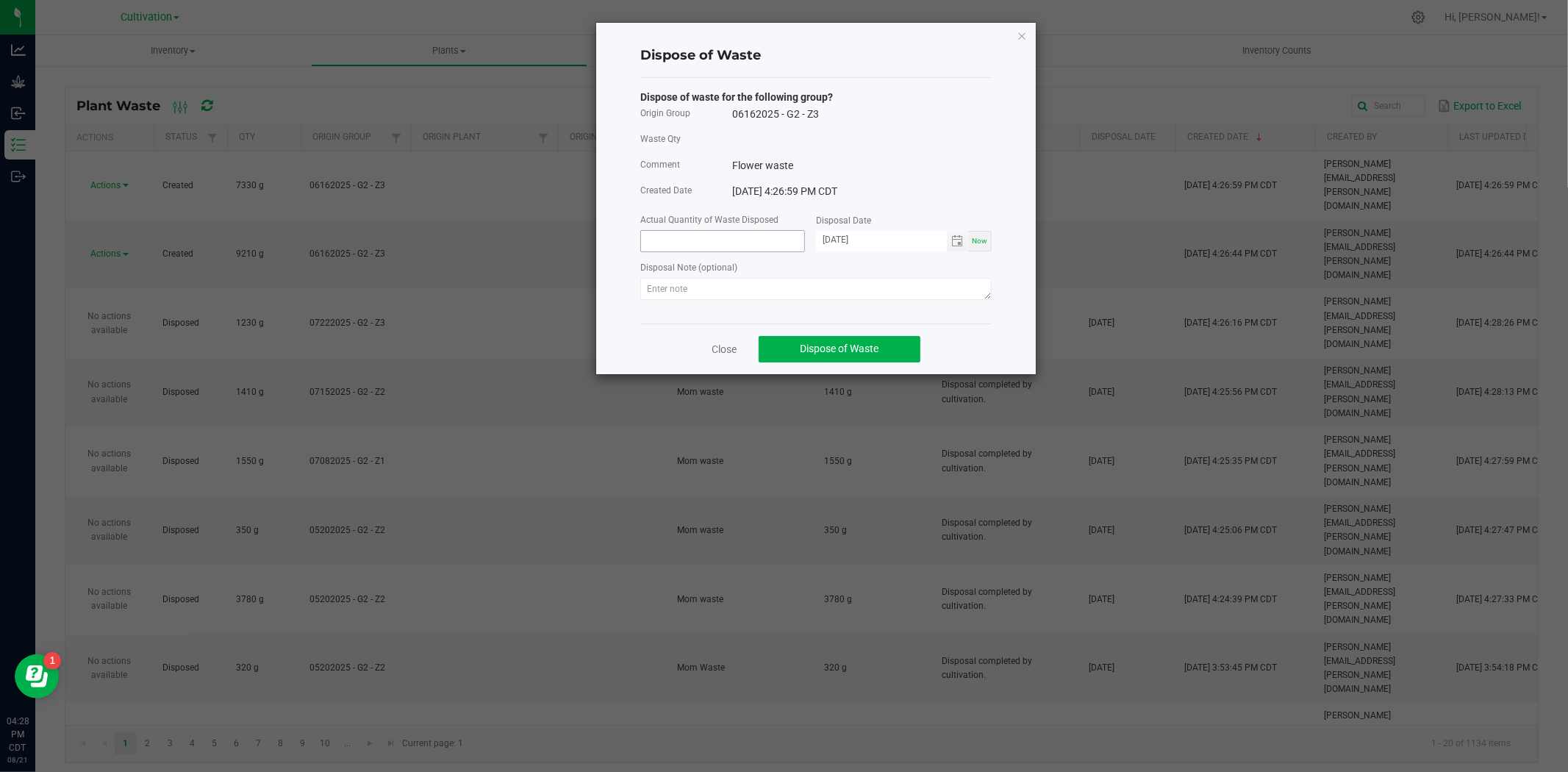
click at [664, 245] on input at bounding box center [723, 241] width 163 height 20
type input "7330.0000 g"
click at [816, 299] on textarea at bounding box center [816, 289] width 352 height 22
paste textarea "Disposal completed by cultivation."
type textarea "Disposal completed by cultivation."
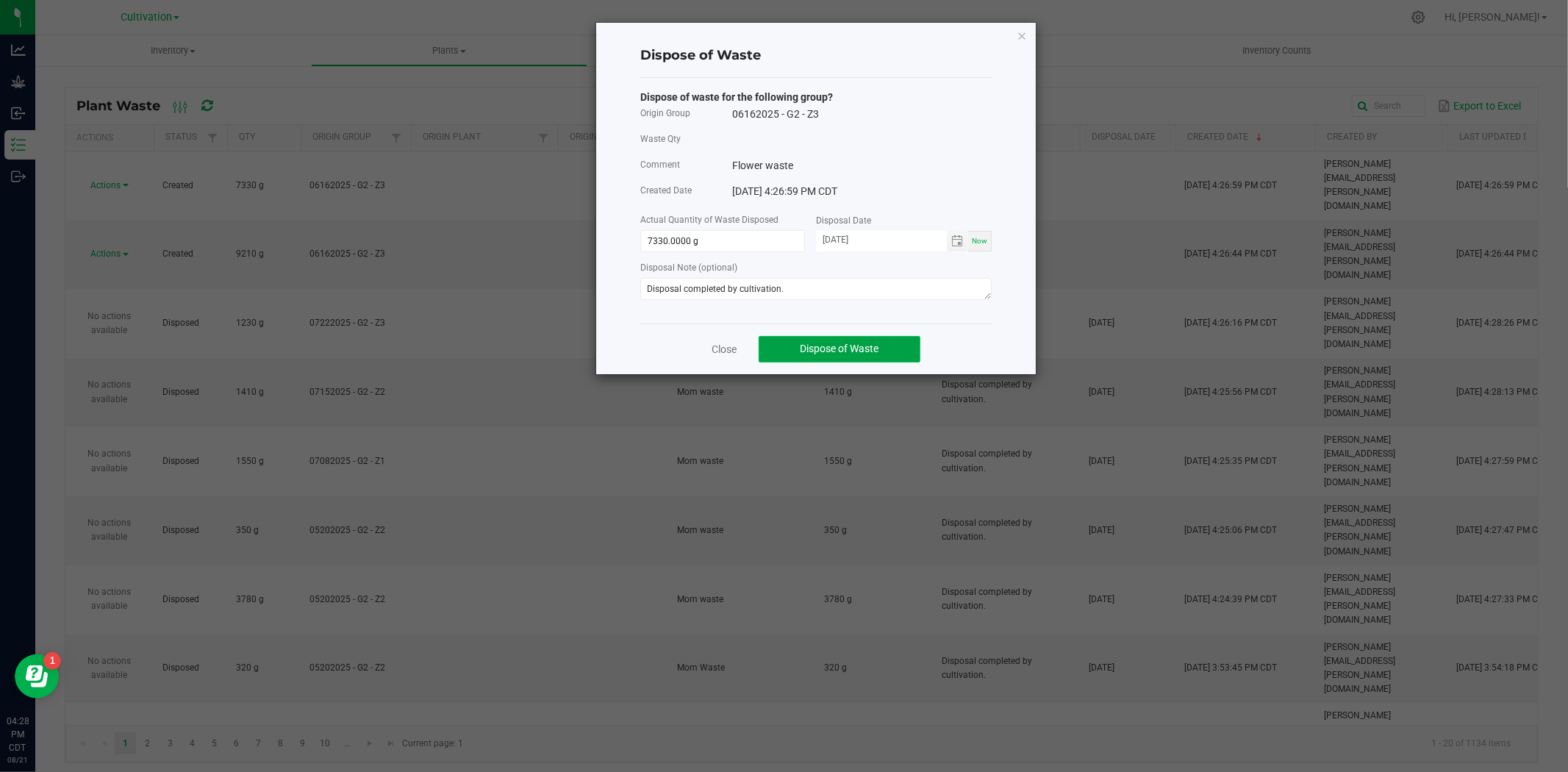
click at [881, 341] on button "Dispose of Waste" at bounding box center [840, 349] width 162 height 27
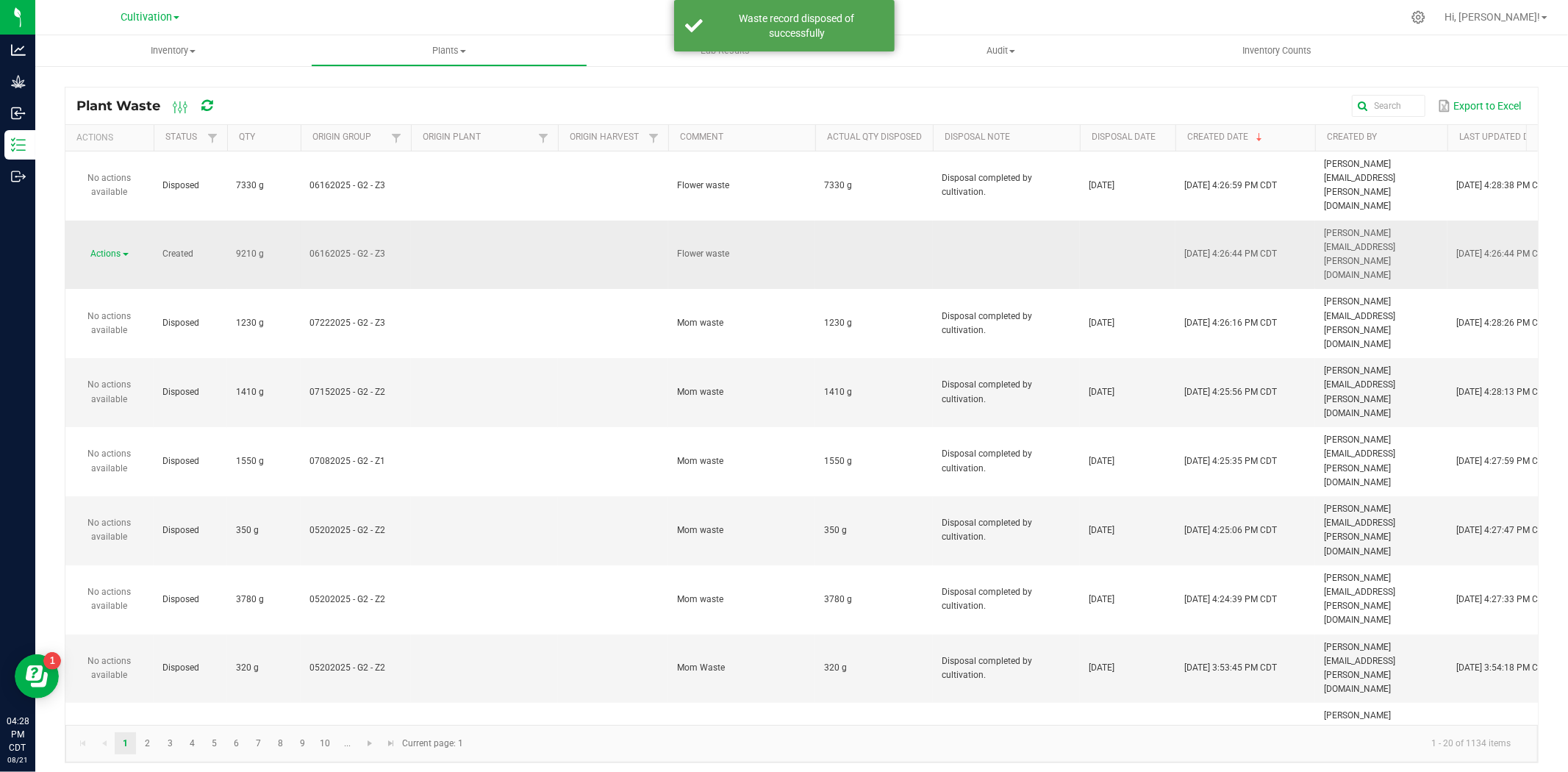
click at [119, 249] on span "Actions" at bounding box center [106, 254] width 30 height 11
click at [112, 228] on span "Dispose" at bounding box center [98, 230] width 32 height 11
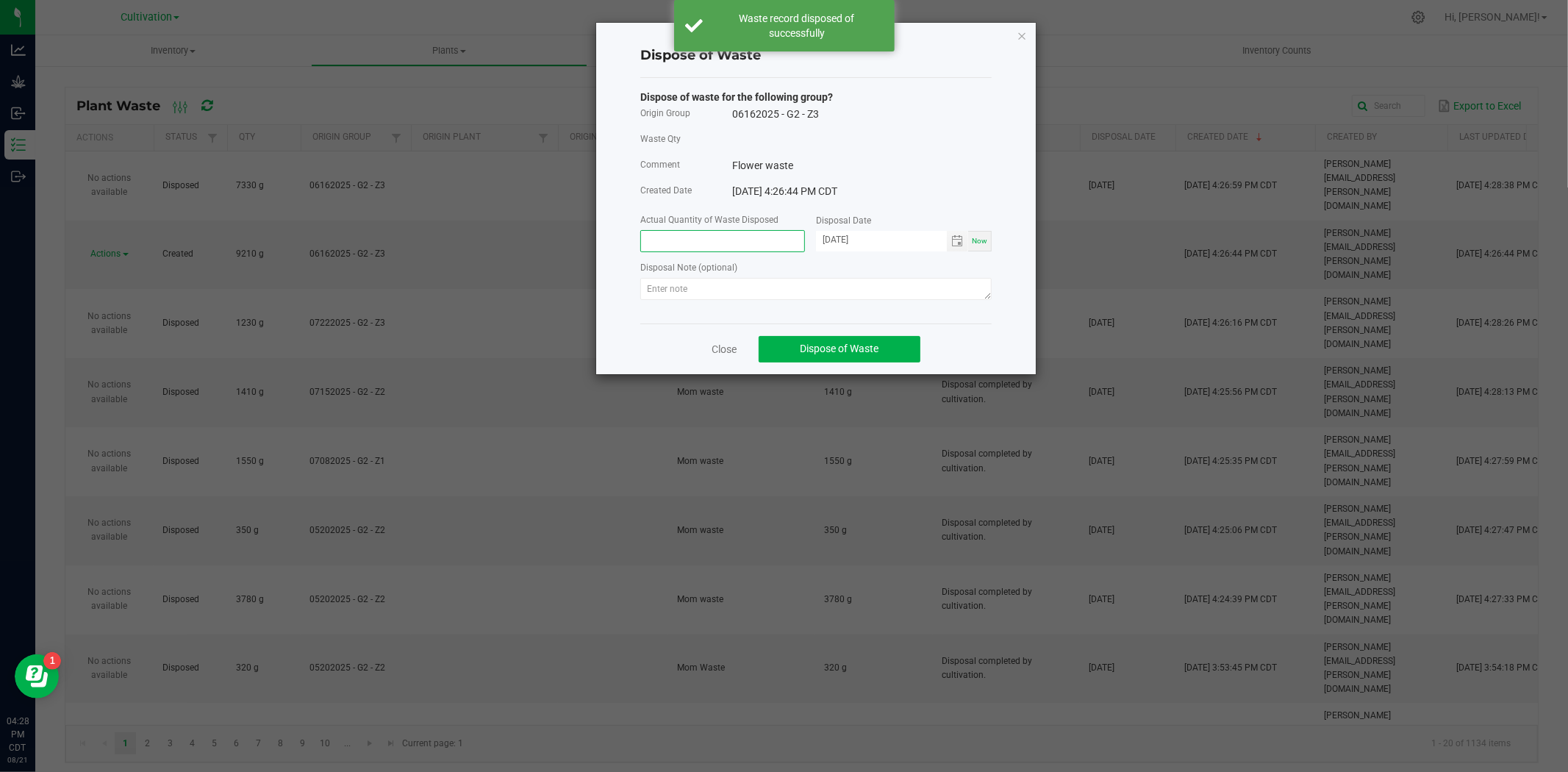
click at [663, 238] on input at bounding box center [723, 241] width 163 height 20
click at [959, 245] on span "Toggle calendar" at bounding box center [957, 241] width 12 height 12
type input "9210.0000 g"
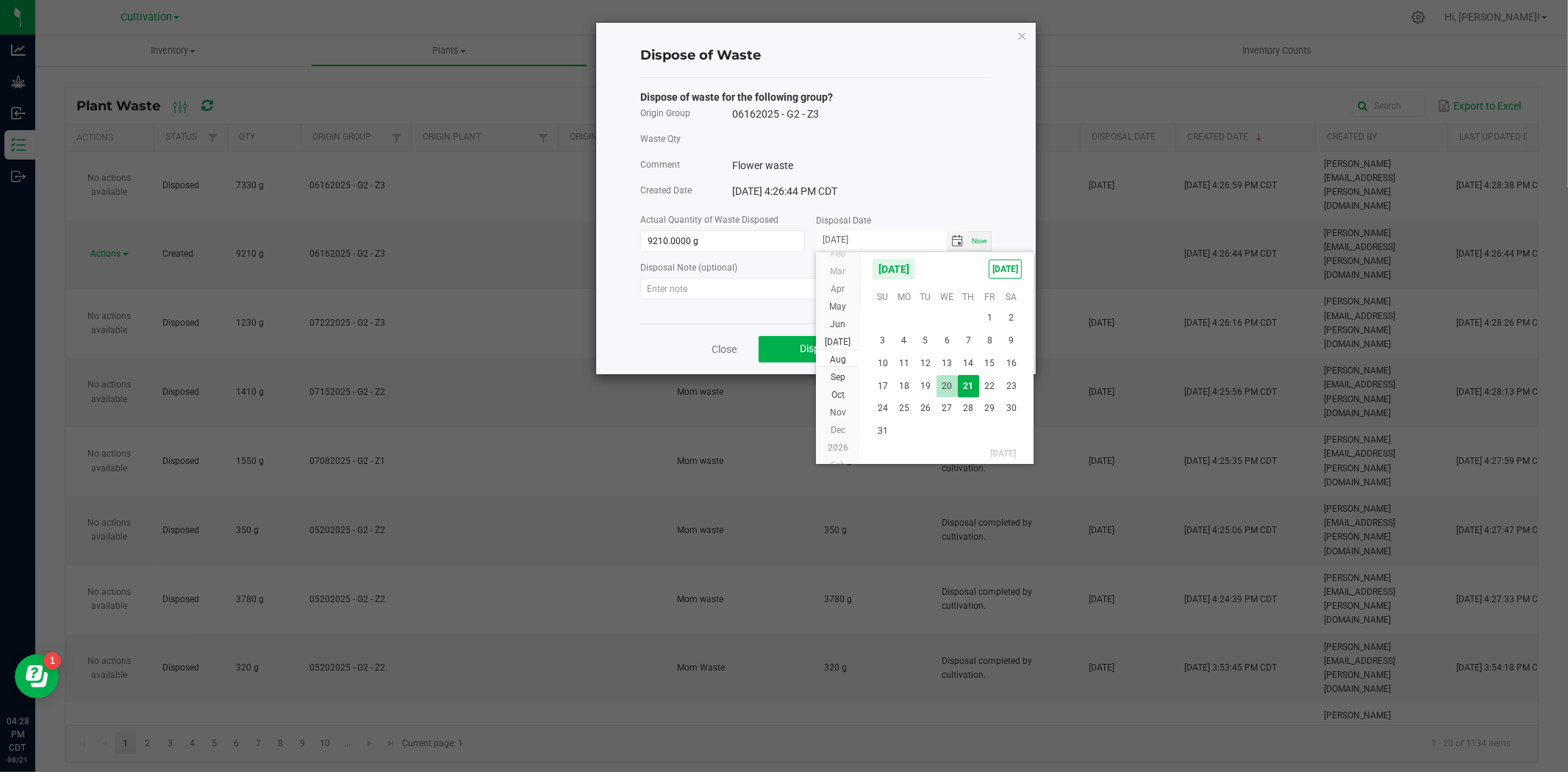
click at [938, 383] on span "20" at bounding box center [947, 386] width 21 height 23
type input "[DATE]"
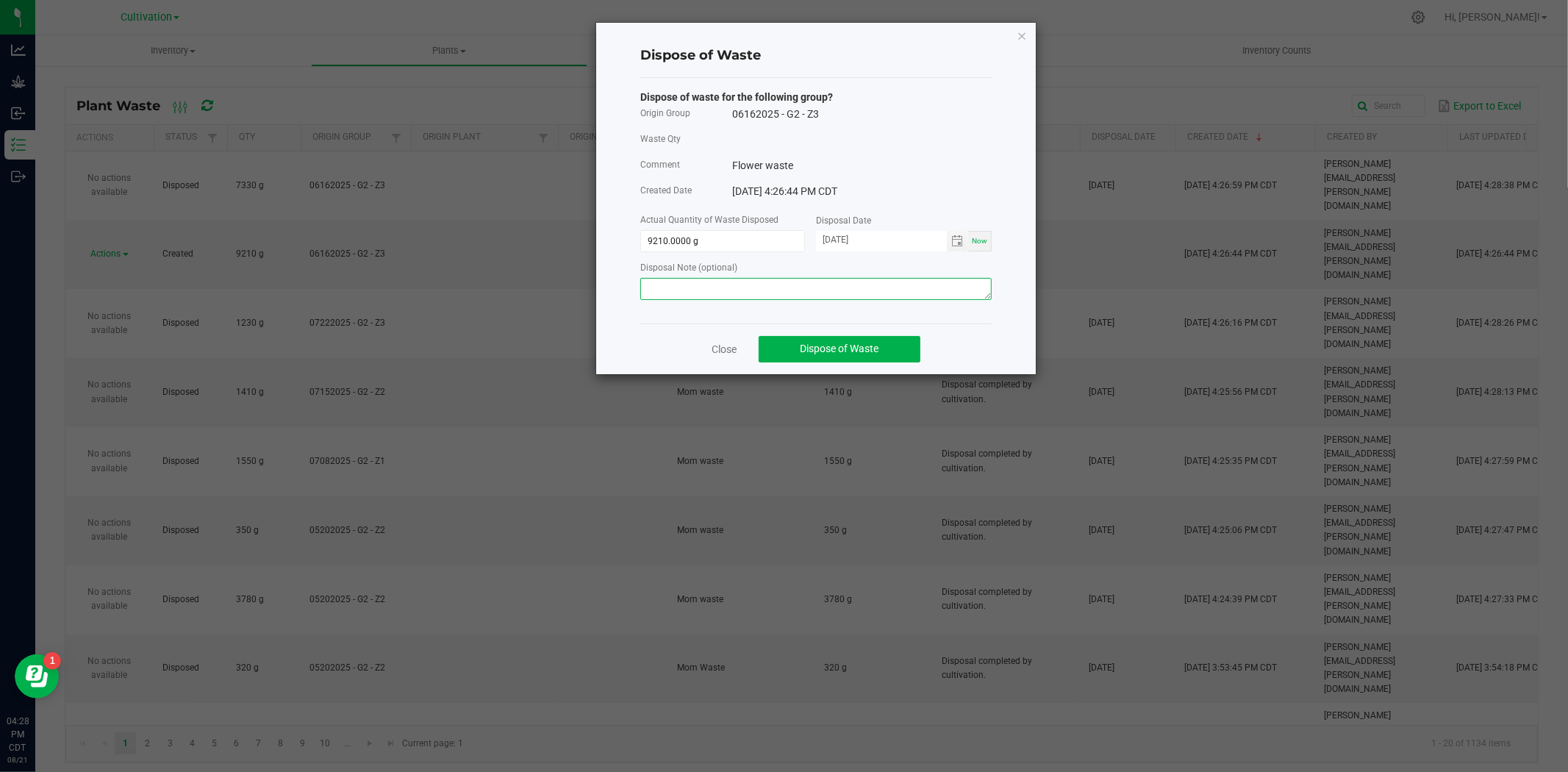
click at [750, 292] on textarea at bounding box center [816, 289] width 352 height 22
paste textarea "Disposal completed by cultivation."
type textarea "Disposal completed by cultivation."
click at [828, 348] on span "Dispose of Waste" at bounding box center [840, 348] width 79 height 12
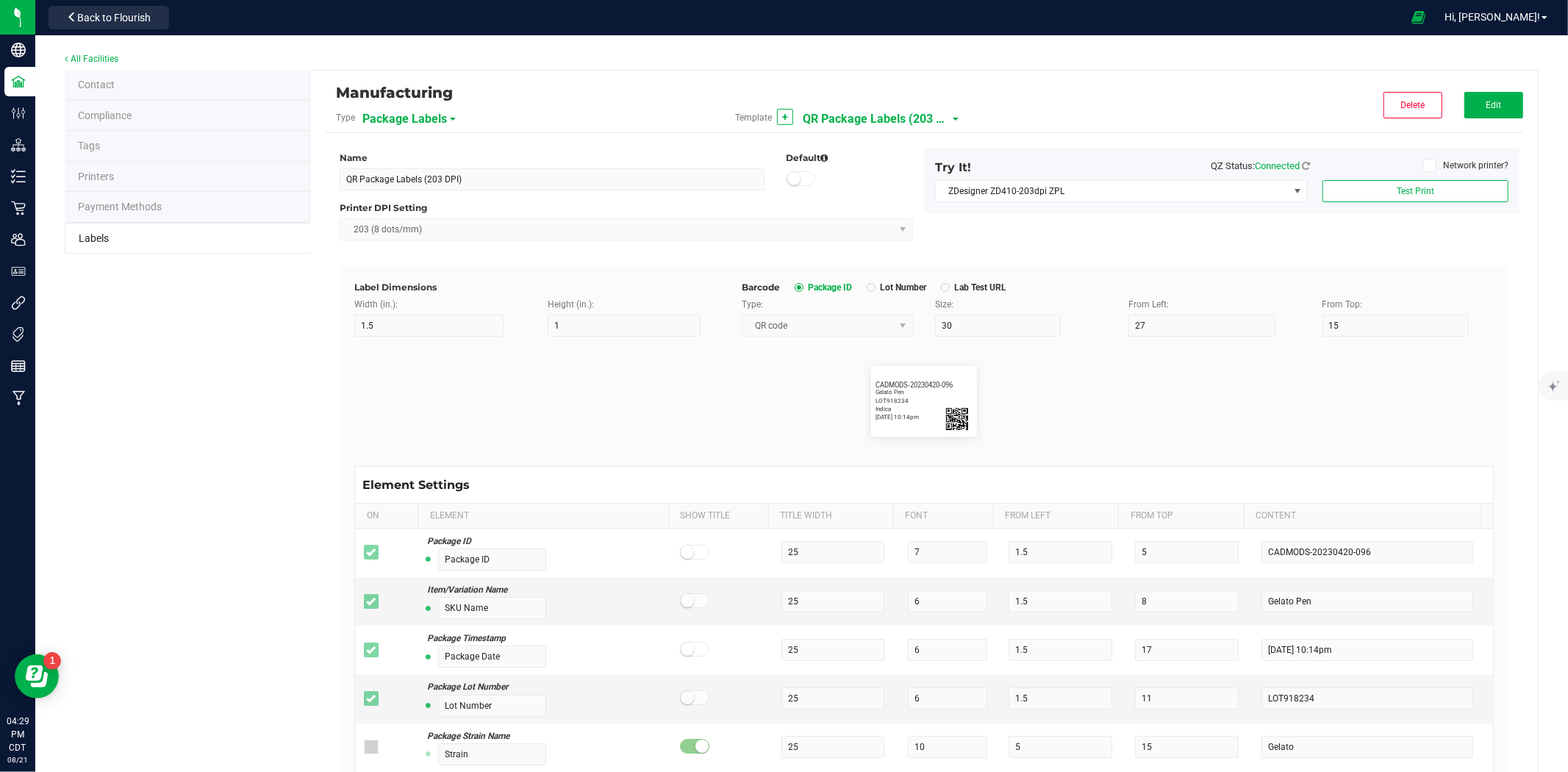
scroll to position [980, 0]
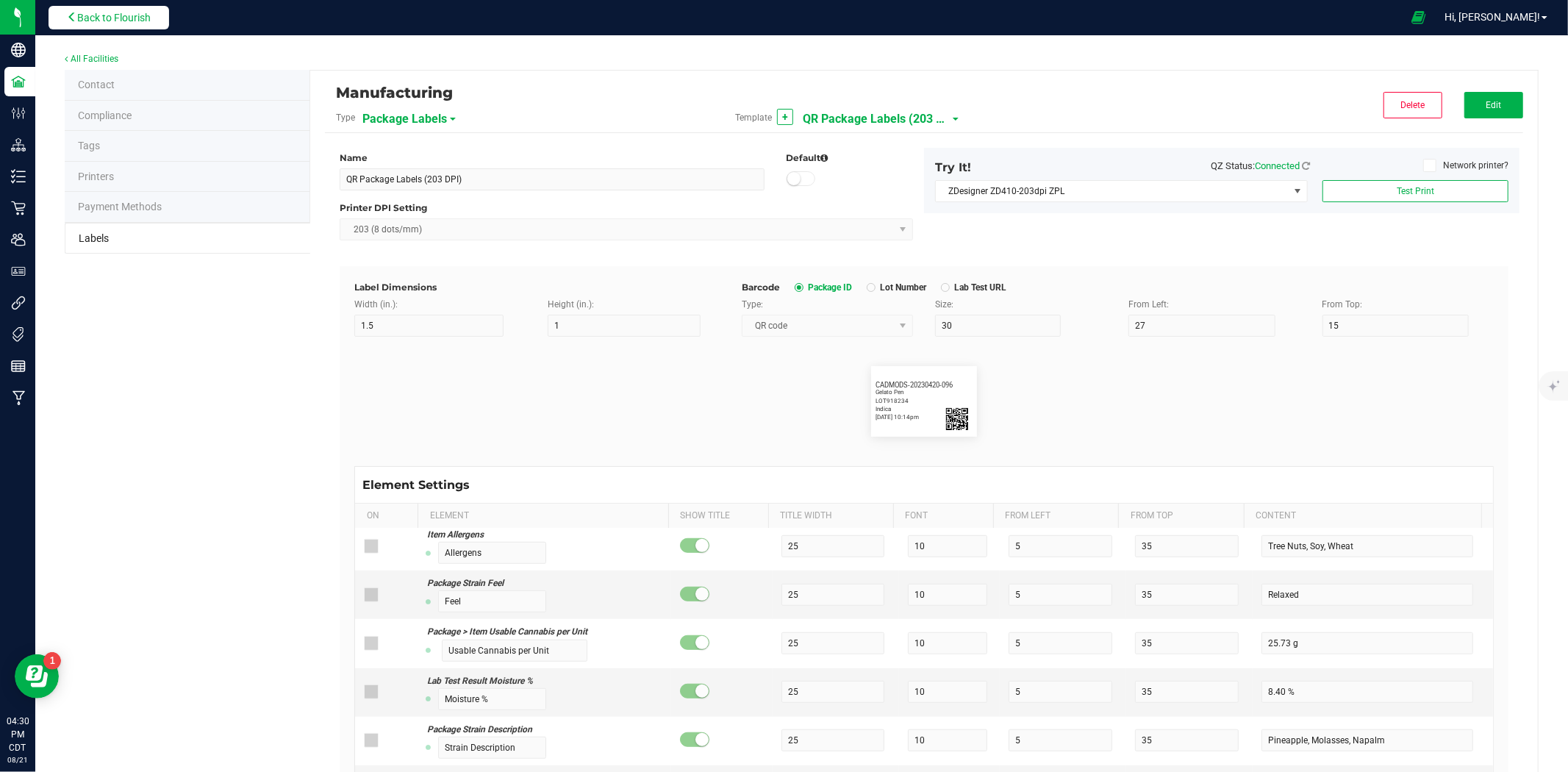
click at [125, 15] on span "Back to Flourish" at bounding box center [113, 17] width 74 height 12
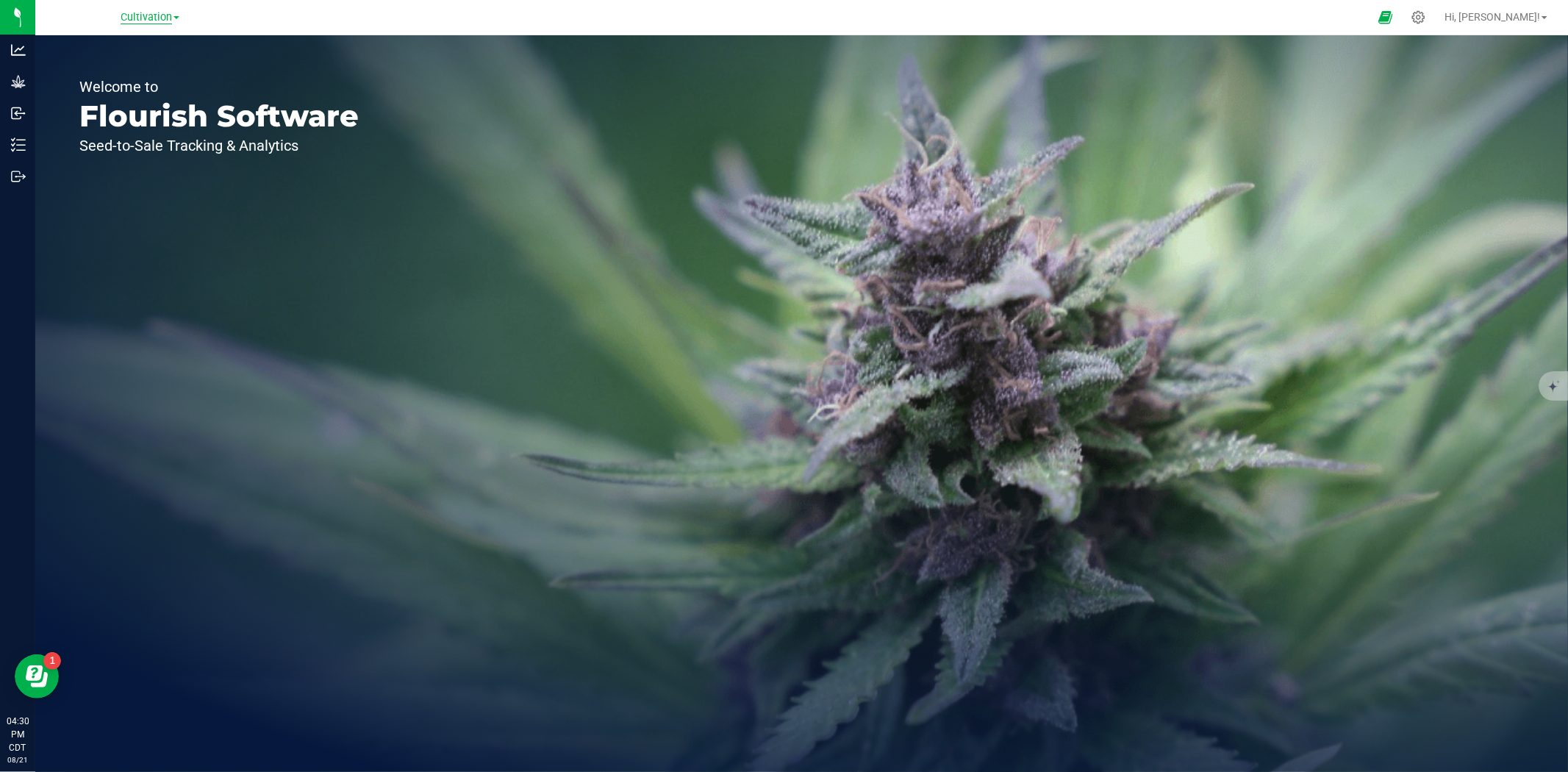
click at [144, 15] on span "Cultivation" at bounding box center [146, 17] width 51 height 13
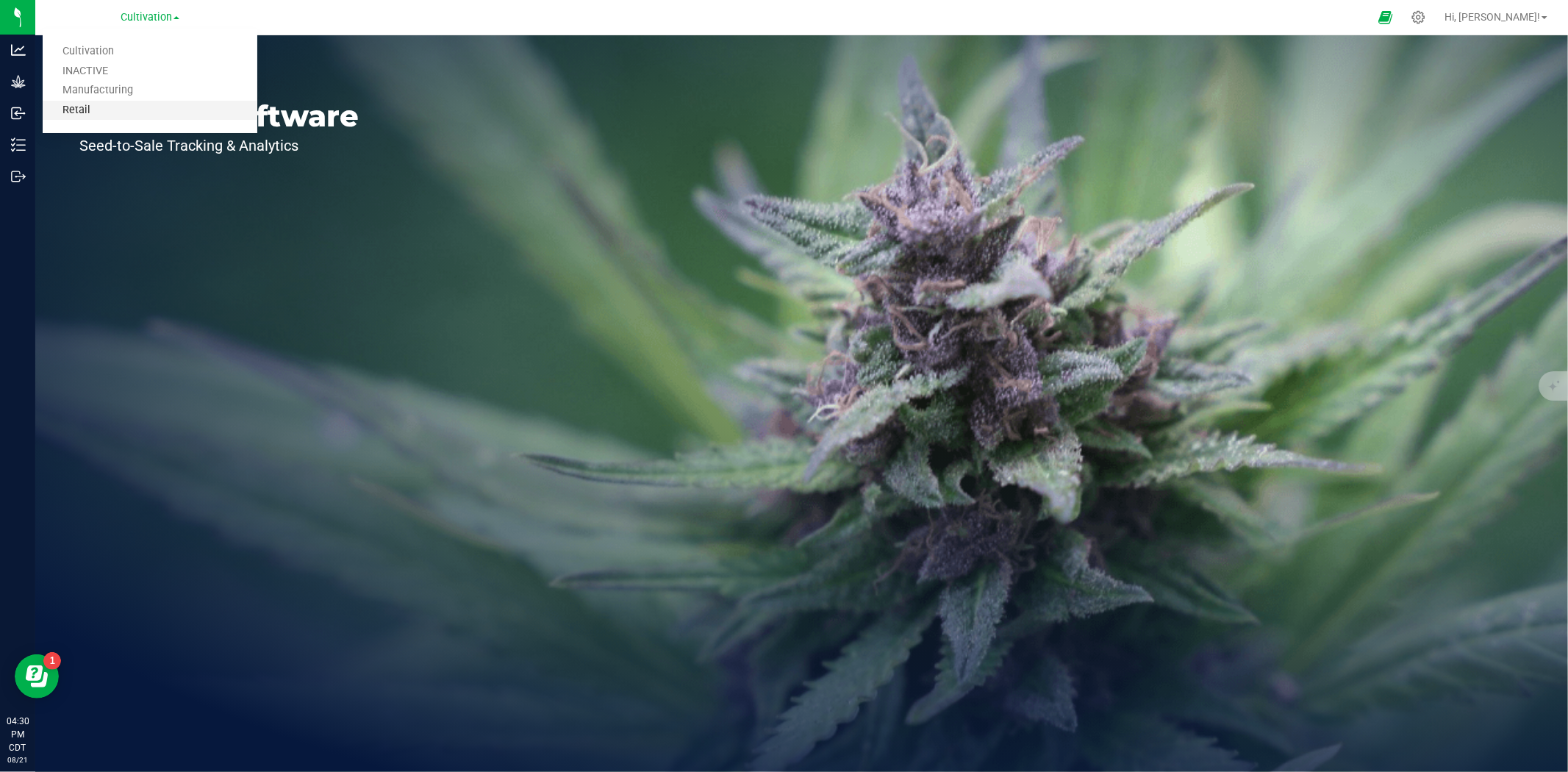
click at [110, 102] on link "Retail" at bounding box center [150, 111] width 214 height 19
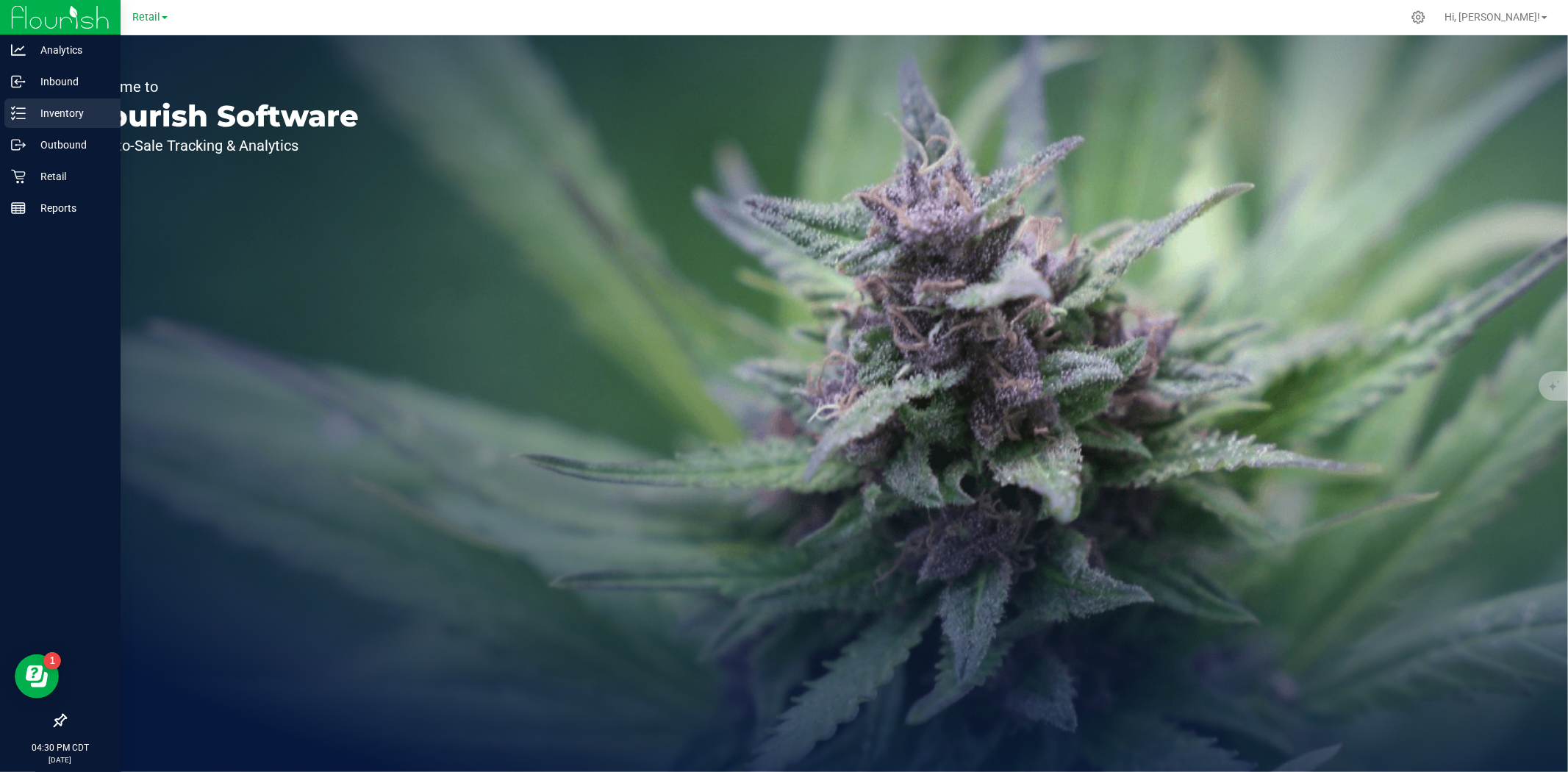
click at [50, 115] on p "Inventory" at bounding box center [70, 113] width 89 height 18
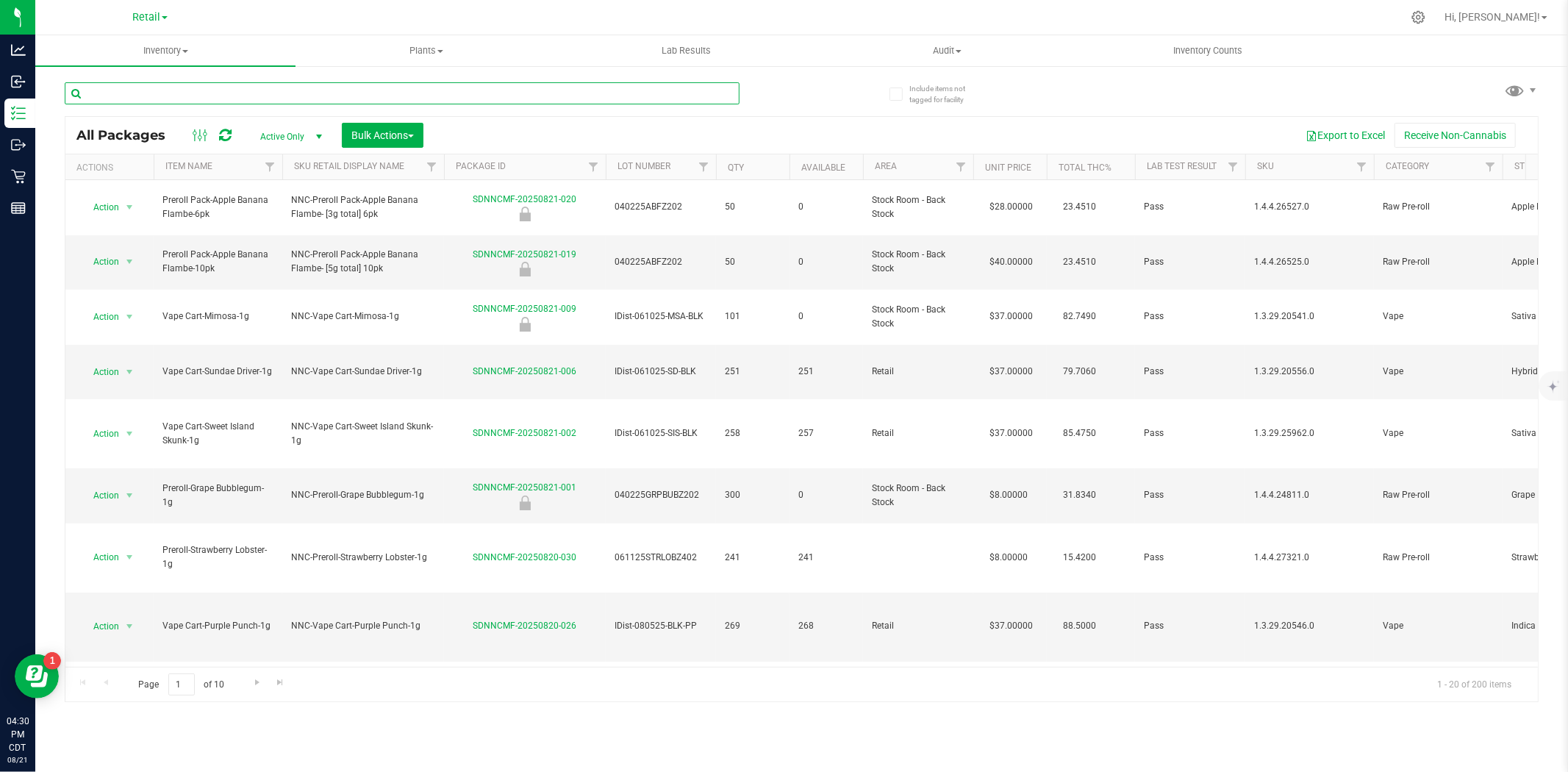
click at [210, 90] on input "text" at bounding box center [402, 93] width 675 height 22
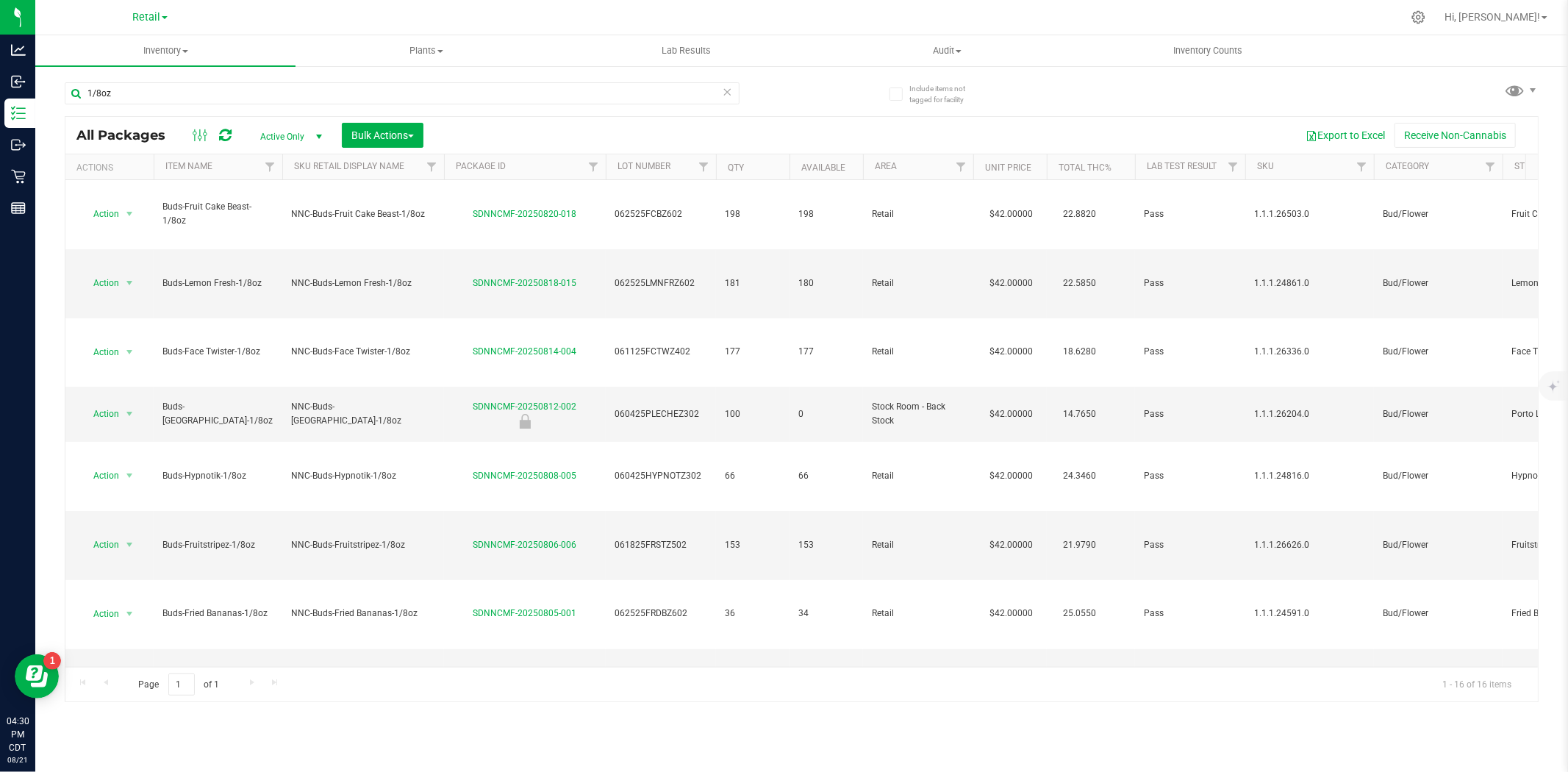
click at [234, 164] on th "Item Name" at bounding box center [217, 167] width 128 height 26
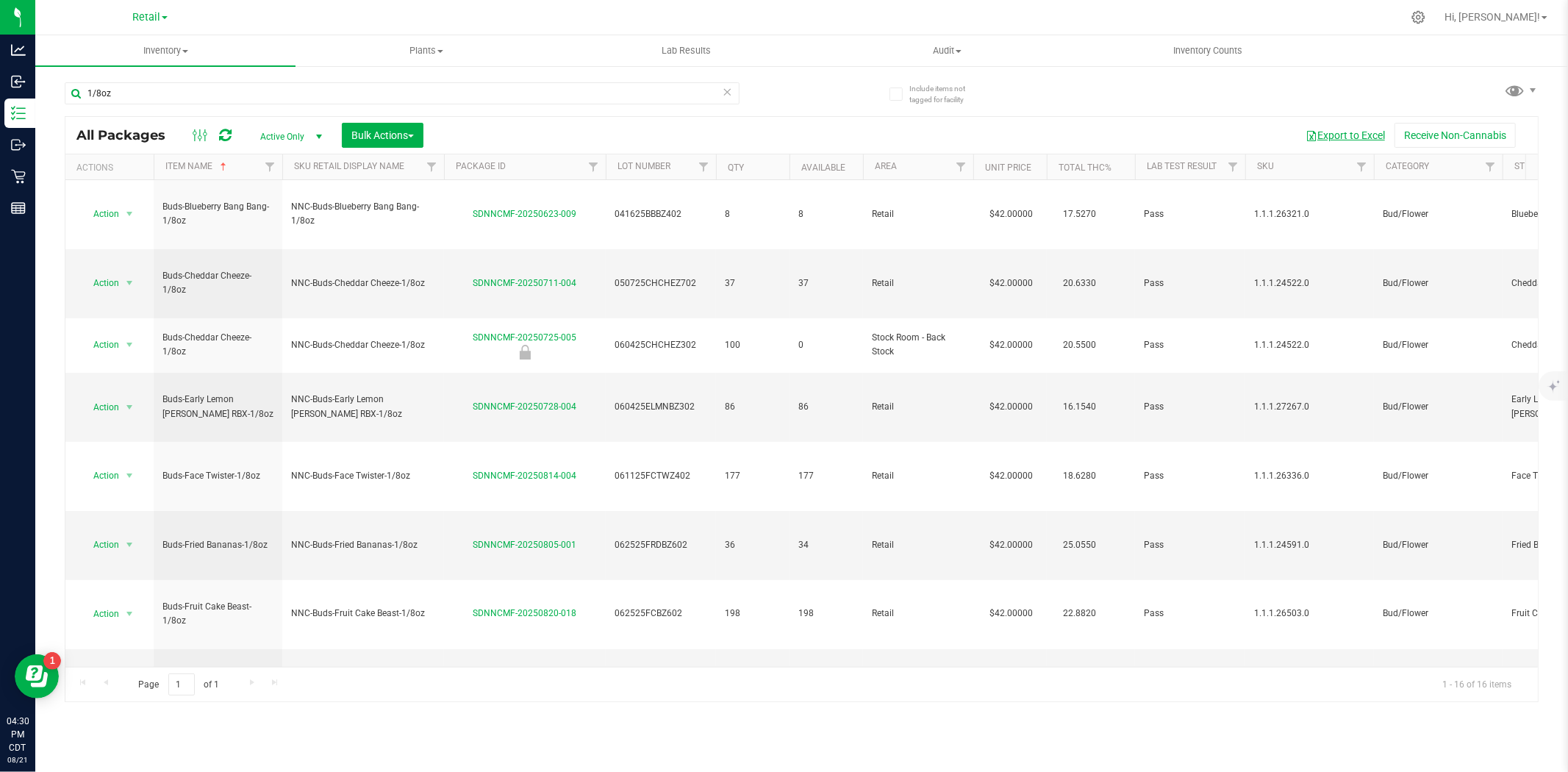
click at [1378, 131] on button "Export to Excel" at bounding box center [1345, 136] width 98 height 25
click at [114, 99] on input "1/8oz" at bounding box center [402, 93] width 675 height 22
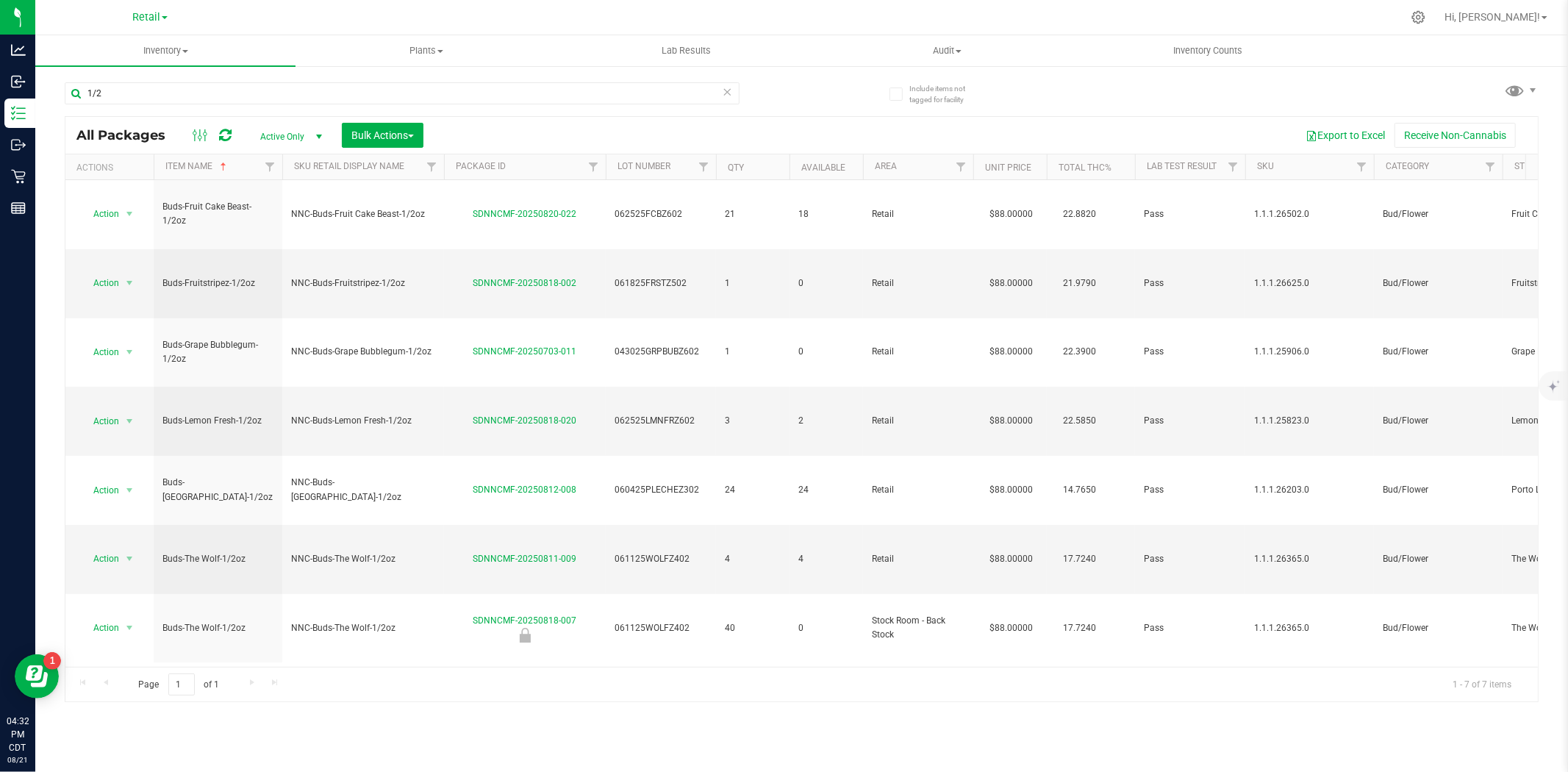
click at [236, 171] on th "Item Name" at bounding box center [217, 167] width 128 height 26
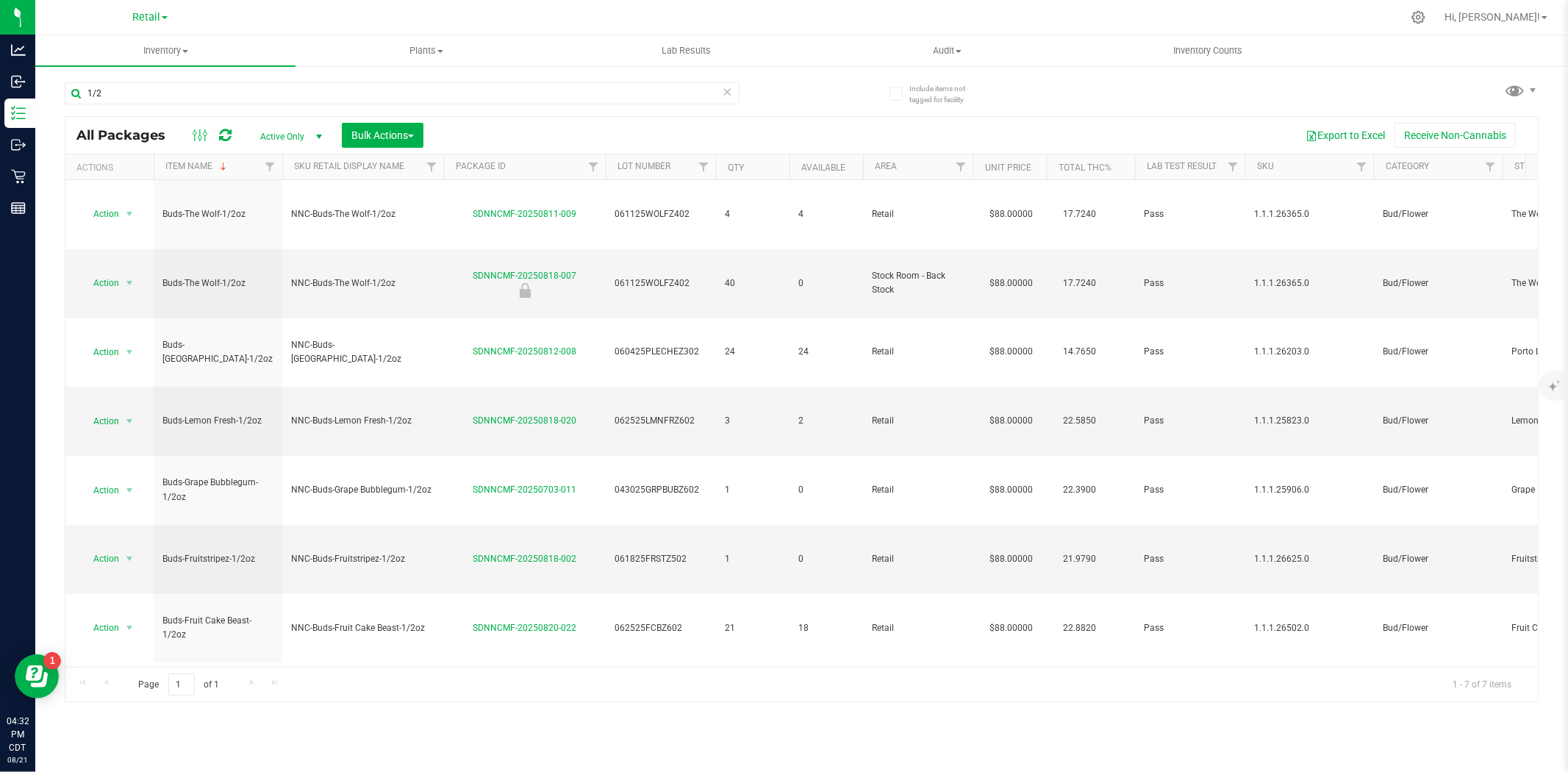
click at [236, 171] on th "Item Name" at bounding box center [217, 167] width 128 height 26
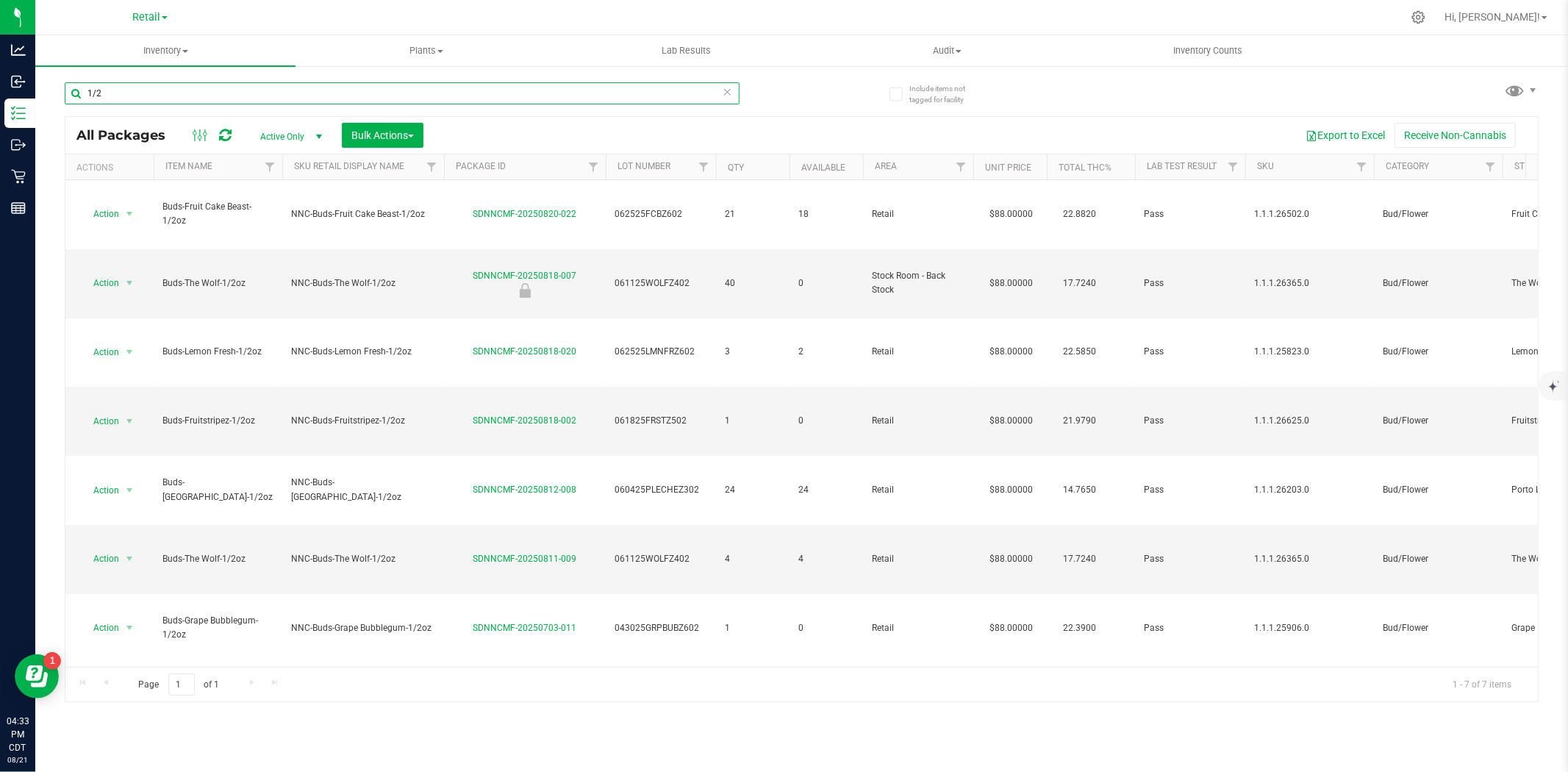
click at [121, 97] on input "1/2" at bounding box center [402, 93] width 675 height 22
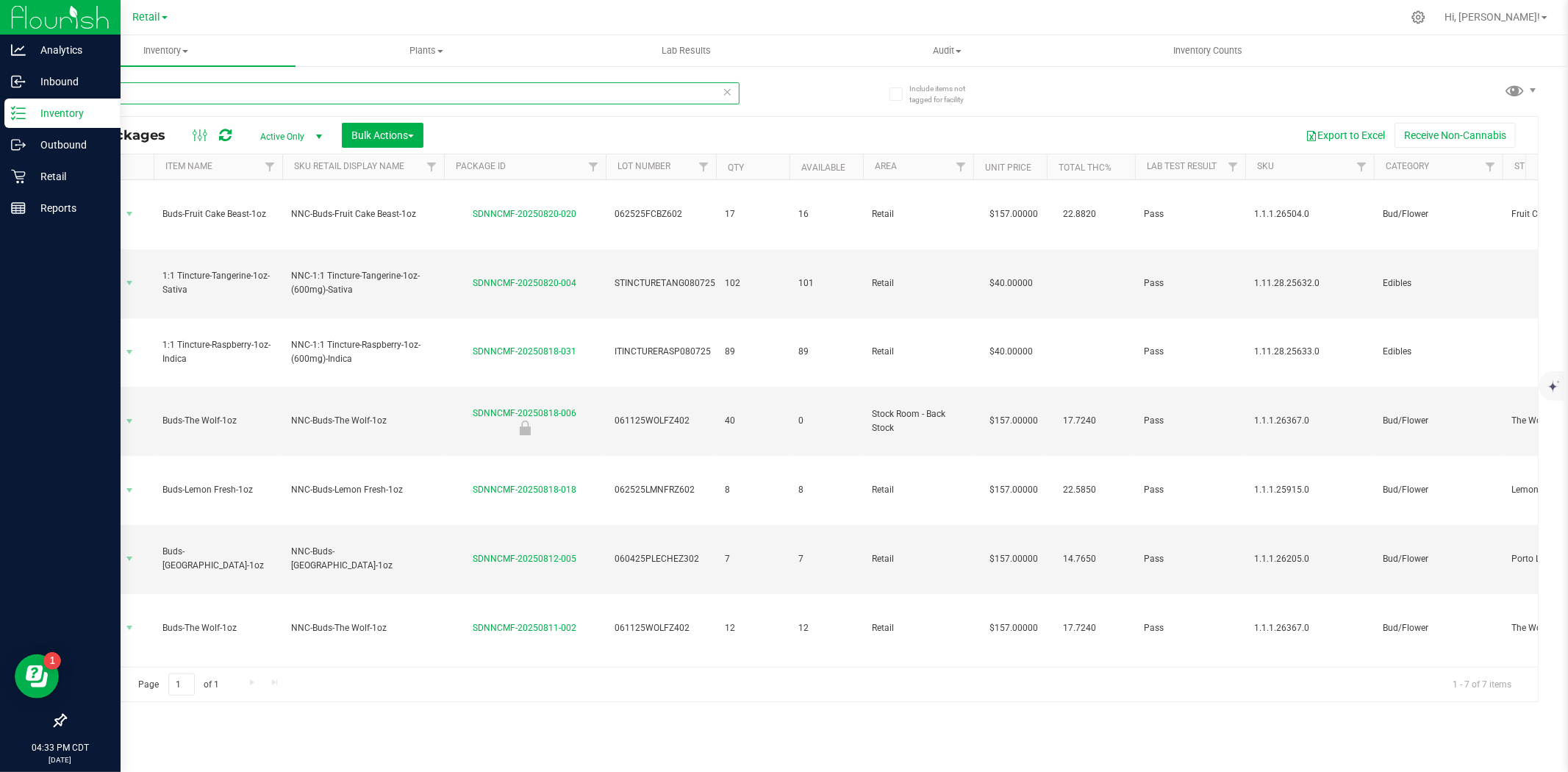
type input "1oz"
